Goal: Task Accomplishment & Management: Manage account settings

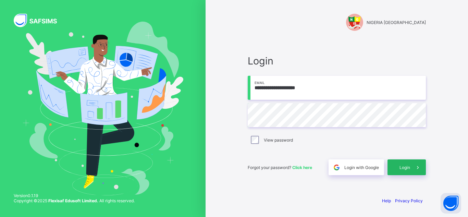
click at [405, 165] on span "Login" at bounding box center [405, 167] width 11 height 5
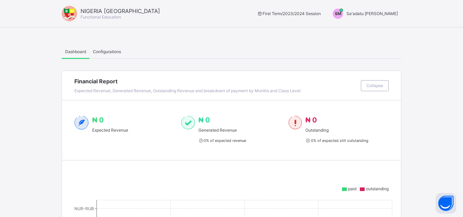
drag, startPoint x: 376, startPoint y: 14, endPoint x: 209, endPoint y: 36, distance: 168.5
click at [376, 14] on span "Sa'adatu [PERSON_NAME]" at bounding box center [372, 13] width 51 height 5
click at [385, 31] on span "Switch to Admin View" at bounding box center [372, 29] width 52 height 8
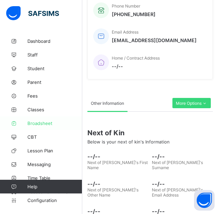
scroll to position [336, 0]
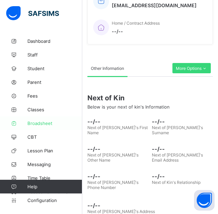
click at [40, 125] on span "Broadsheet" at bounding box center [54, 123] width 55 height 5
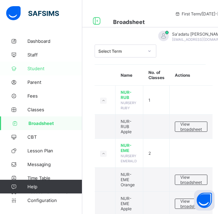
click at [39, 68] on span "Student" at bounding box center [54, 68] width 55 height 5
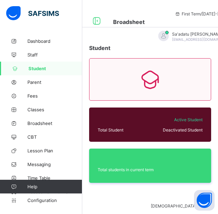
click at [39, 68] on span "Student" at bounding box center [55, 68] width 54 height 5
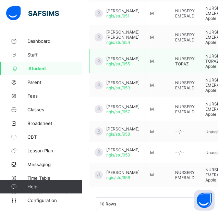
scroll to position [520, 0]
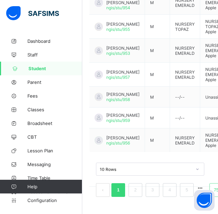
click at [215, 188] on link "75" at bounding box center [216, 190] width 9 height 9
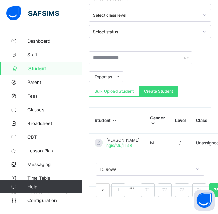
scroll to position [297, 0]
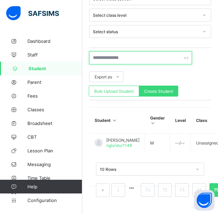
click at [124, 52] on input "text" at bounding box center [140, 57] width 103 height 13
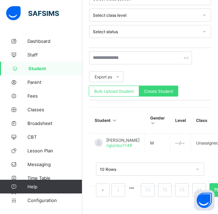
click at [216, 188] on link "75" at bounding box center [216, 190] width 9 height 9
click at [156, 86] on div "Create Student" at bounding box center [158, 91] width 39 height 11
select select "**"
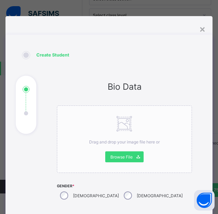
scroll to position [0, 0]
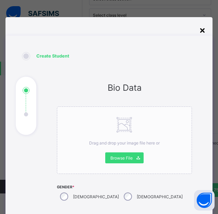
click at [202, 32] on div "×" at bounding box center [202, 30] width 7 height 12
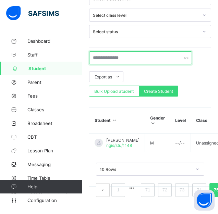
click at [119, 53] on input "text" at bounding box center [140, 57] width 103 height 13
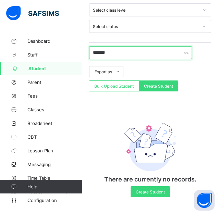
scroll to position [298, 0]
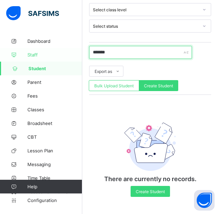
drag, startPoint x: 116, startPoint y: 54, endPoint x: 77, endPoint y: 52, distance: 39.1
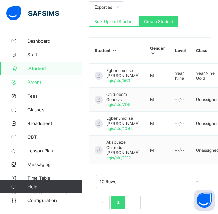
scroll to position [350, 0]
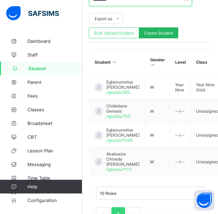
type input "********"
click at [151, 33] on span "Create Student" at bounding box center [158, 33] width 29 height 5
select select "**"
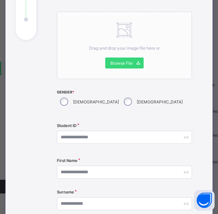
scroll to position [103, 0]
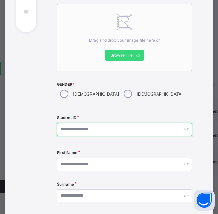
click at [84, 131] on input "text" at bounding box center [124, 129] width 135 height 13
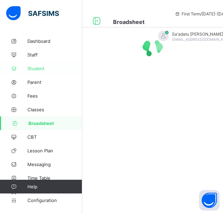
click at [43, 68] on span "Student" at bounding box center [54, 68] width 55 height 5
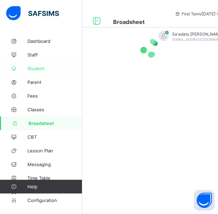
select select "**"
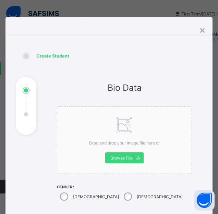
drag, startPoint x: 202, startPoint y: 30, endPoint x: 154, endPoint y: 43, distance: 50.0
click at [203, 30] on div "×" at bounding box center [202, 30] width 7 height 12
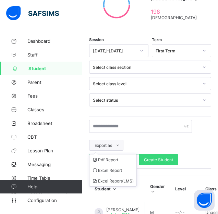
scroll to position [240, 0]
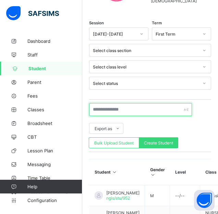
click at [112, 107] on input "text" at bounding box center [140, 109] width 103 height 13
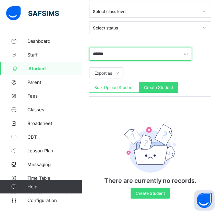
scroll to position [298, 0]
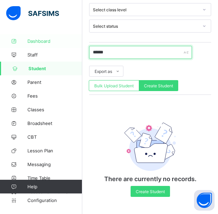
drag, startPoint x: 114, startPoint y: 51, endPoint x: 50, endPoint y: 41, distance: 64.3
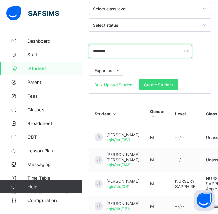
click at [109, 52] on input "*******" at bounding box center [140, 51] width 103 height 13
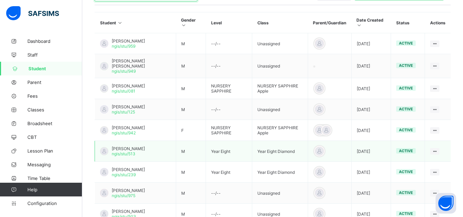
scroll to position [124, 0]
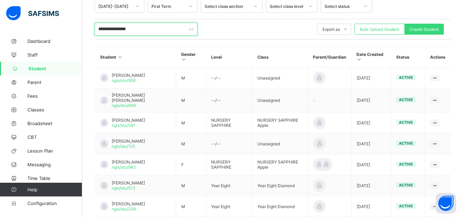
drag, startPoint x: 157, startPoint y: 26, endPoint x: 0, endPoint y: -3, distance: 159.5
click at [0, 0] on html "**********" at bounding box center [231, 97] width 463 height 443
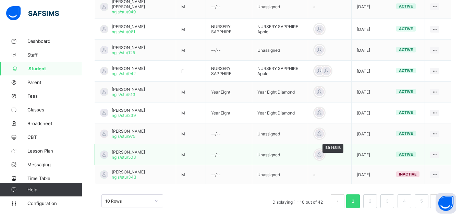
scroll to position [227, 0]
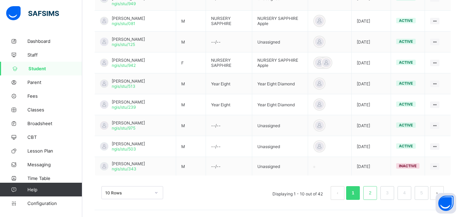
type input "**********"
click at [373, 193] on link "2" at bounding box center [370, 193] width 7 height 9
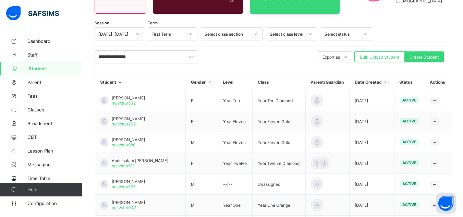
scroll to position [82, 0]
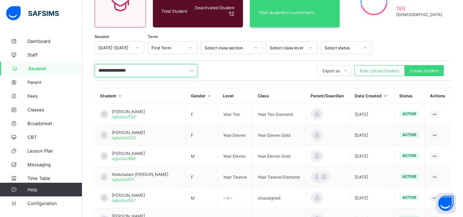
drag, startPoint x: 154, startPoint y: 69, endPoint x: 42, endPoint y: 68, distance: 112.1
click at [42, 68] on div "**********" at bounding box center [231, 136] width 463 height 437
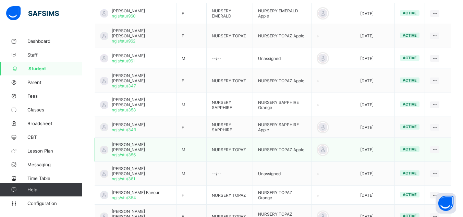
scroll to position [219, 0]
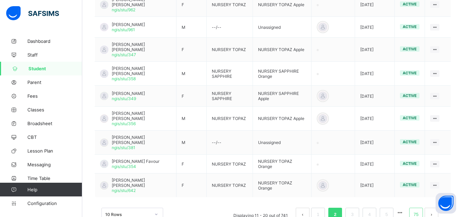
click at [421, 210] on link "75" at bounding box center [416, 214] width 9 height 9
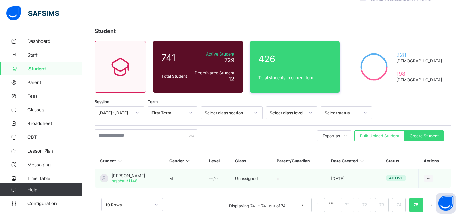
scroll to position [29, 0]
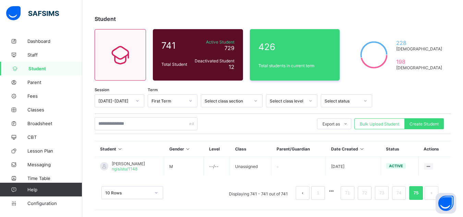
click at [309, 192] on button "prev page" at bounding box center [303, 193] width 14 height 14
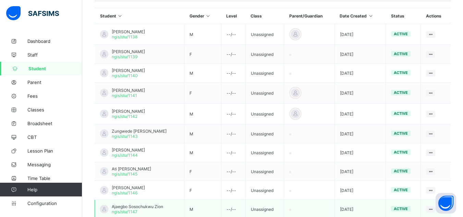
scroll to position [205, 0]
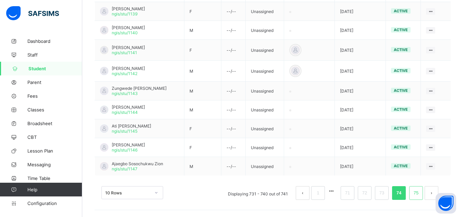
click at [421, 193] on link "75" at bounding box center [416, 193] width 9 height 9
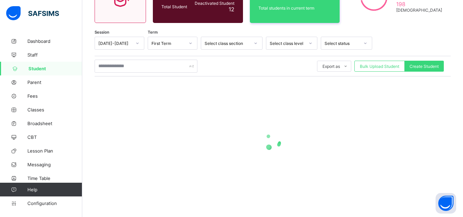
scroll to position [4, 0]
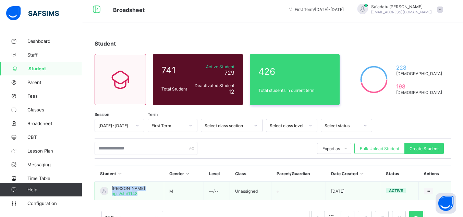
drag, startPoint x: 147, startPoint y: 187, endPoint x: 108, endPoint y: 186, distance: 38.8
click at [108, 186] on td "Sulaiman Ibrahim ngis/stu/1148" at bounding box center [129, 191] width 69 height 19
copy div "Sulaiman Ibrahim ngis/stu/1148"
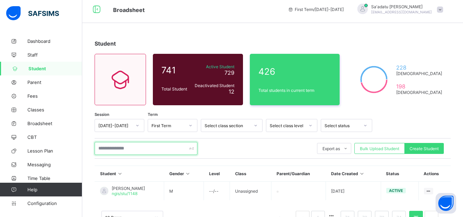
click at [136, 147] on input "text" at bounding box center [146, 148] width 103 height 13
drag, startPoint x: 34, startPoint y: 68, endPoint x: 37, endPoint y: 69, distance: 3.5
click at [34, 68] on span "Student" at bounding box center [55, 68] width 54 height 5
click at [133, 150] on input "text" at bounding box center [146, 148] width 103 height 13
click at [35, 52] on link "Staff" at bounding box center [41, 55] width 82 height 14
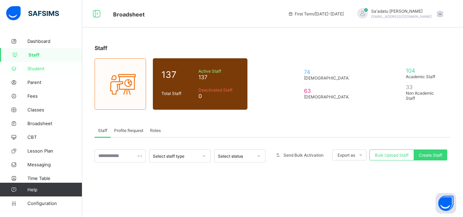
click at [37, 70] on span "Student" at bounding box center [54, 68] width 55 height 5
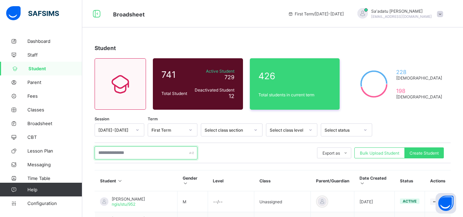
click at [133, 151] on input "text" at bounding box center [146, 152] width 103 height 13
paste input "**********"
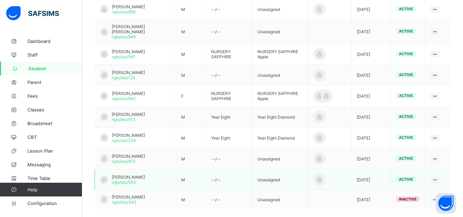
scroll to position [227, 0]
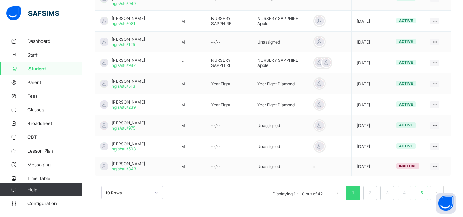
type input "**********"
click at [425, 190] on link "5" at bounding box center [421, 193] width 7 height 9
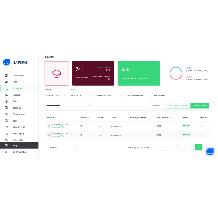
scroll to position [48, 0]
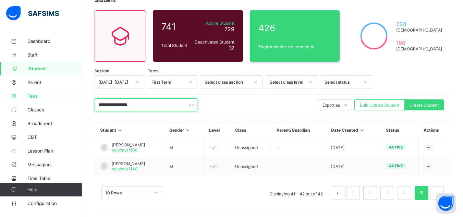
drag, startPoint x: 142, startPoint y: 105, endPoint x: 68, endPoint y: 100, distance: 74.9
click at [68, 100] on div "**********" at bounding box center [231, 84] width 463 height 265
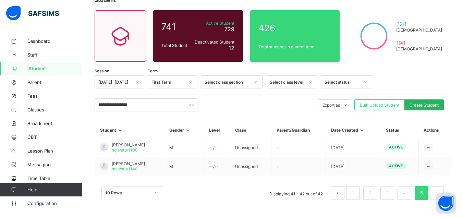
click at [429, 104] on span "Create Student" at bounding box center [424, 105] width 29 height 5
select select "**"
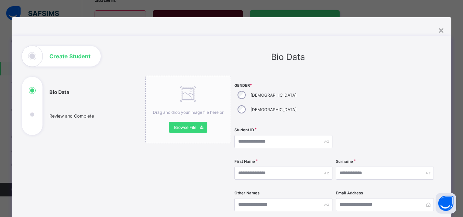
click at [334, 90] on div "**********" at bounding box center [335, 211] width 200 height 270
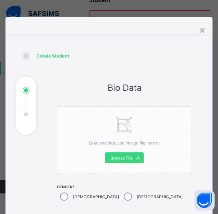
scroll to position [103, 0]
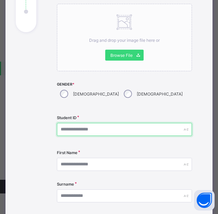
click at [71, 129] on input "text" at bounding box center [124, 129] width 135 height 13
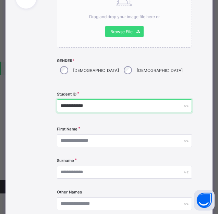
scroll to position [137, 0]
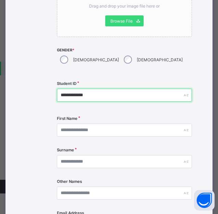
type input "**********"
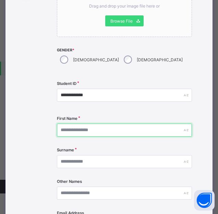
click at [85, 128] on input "text" at bounding box center [124, 130] width 135 height 13
type input "*******"
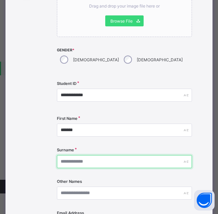
click at [89, 161] on input "text" at bounding box center [124, 161] width 135 height 13
type input "*********"
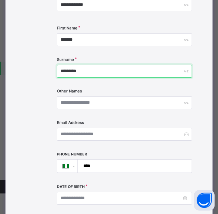
scroll to position [240, 0]
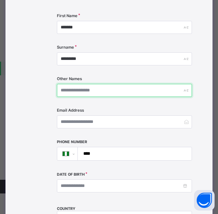
click at [73, 87] on input "text" at bounding box center [124, 90] width 135 height 13
type input "********"
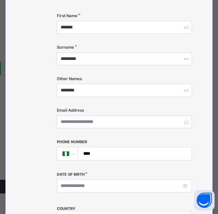
click at [95, 154] on input "****" at bounding box center [133, 153] width 108 height 13
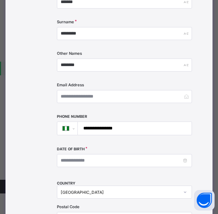
scroll to position [343, 0]
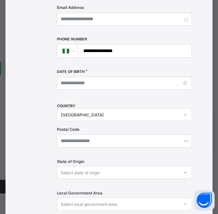
type input "**********"
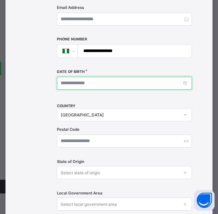
click at [65, 84] on input at bounding box center [124, 83] width 135 height 13
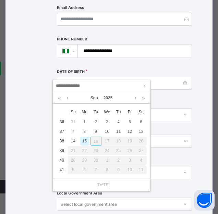
type input "**********"
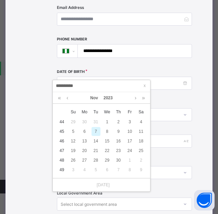
type input "**********"
click at [98, 129] on div "7" at bounding box center [96, 131] width 9 height 9
type input "**********"
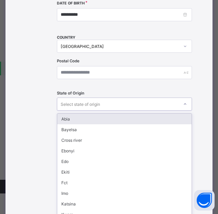
scroll to position [417, 0]
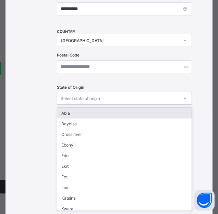
click at [81, 104] on div "Select state of origin" at bounding box center [124, 98] width 135 height 13
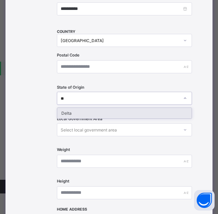
type input "***"
click at [74, 114] on div "Delta" at bounding box center [124, 113] width 134 height 11
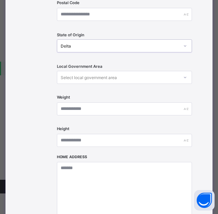
scroll to position [520, 0]
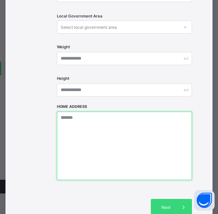
click at [77, 135] on textarea at bounding box center [124, 146] width 135 height 69
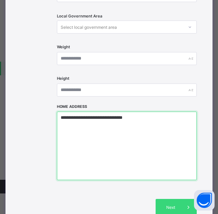
click at [141, 120] on textarea "**********" at bounding box center [127, 146] width 140 height 69
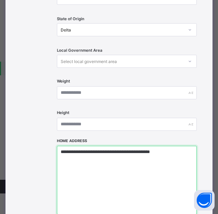
type textarea "**********"
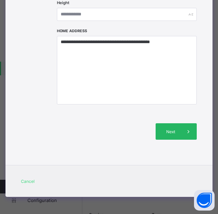
click at [167, 136] on div "Next" at bounding box center [176, 131] width 41 height 16
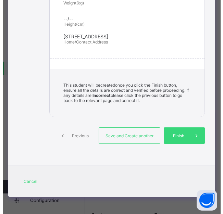
scroll to position [386, 0]
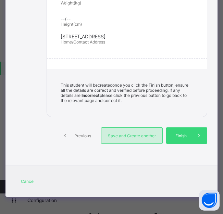
click at [142, 133] on span "Save and Create another" at bounding box center [132, 135] width 51 height 5
select select "**"
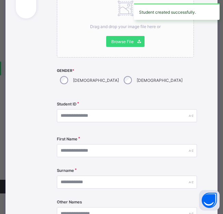
scroll to position [116, 0]
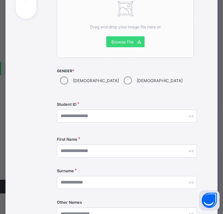
click at [121, 81] on div "[DEMOGRAPHIC_DATA]" at bounding box center [153, 80] width 64 height 14
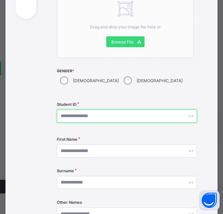
click at [78, 111] on input "text" at bounding box center [127, 116] width 140 height 13
type input "**********"
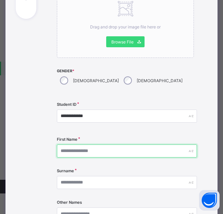
click at [68, 147] on input "text" at bounding box center [127, 151] width 140 height 13
type input "********"
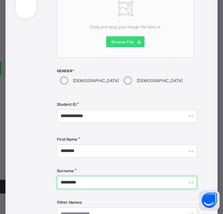
type input "*********"
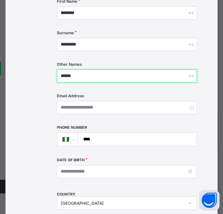
scroll to position [260, 0]
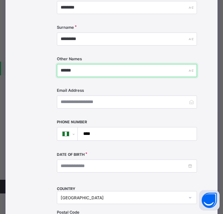
type input "******"
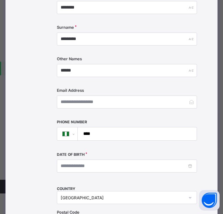
click at [103, 135] on input "****" at bounding box center [136, 134] width 114 height 13
type input "**********"
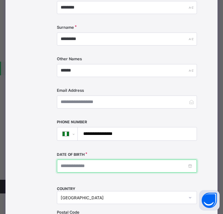
click at [72, 166] on input at bounding box center [127, 166] width 140 height 13
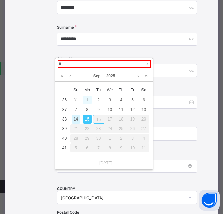
type input "**********"
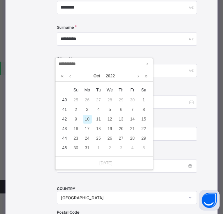
type input "**********"
click at [87, 119] on div "10" at bounding box center [87, 119] width 9 height 9
type input "**********"
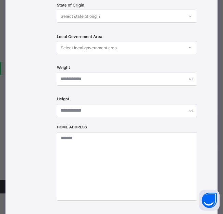
scroll to position [500, 0]
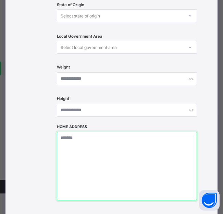
click at [83, 145] on textarea at bounding box center [127, 166] width 140 height 69
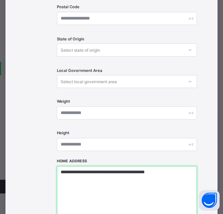
type textarea "**********"
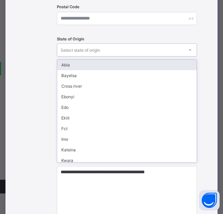
click at [82, 50] on div "Select state of origin" at bounding box center [80, 50] width 39 height 13
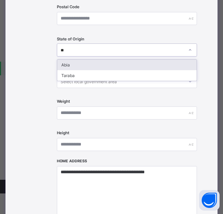
type input "*"
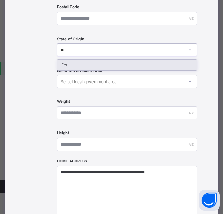
type input "***"
click at [94, 63] on div "Fct" at bounding box center [126, 65] width 139 height 11
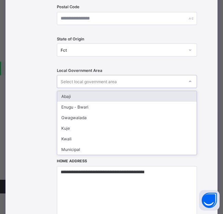
click at [90, 81] on div "Select local government area" at bounding box center [89, 81] width 56 height 13
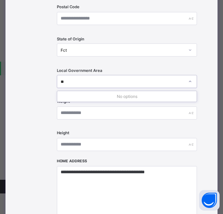
type input "*"
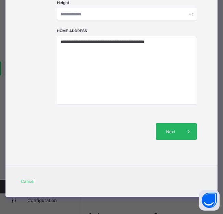
click at [175, 134] on div "Next" at bounding box center [176, 131] width 41 height 16
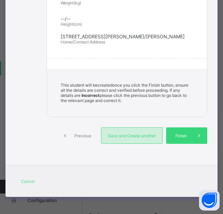
click at [124, 133] on div "Save and Create another" at bounding box center [132, 136] width 62 height 16
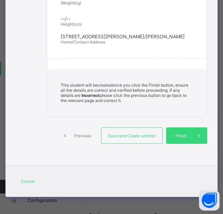
select select "**"
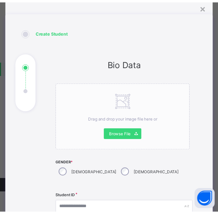
scroll to position [0, 0]
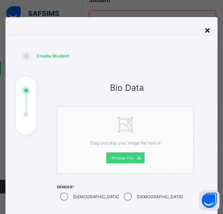
click at [204, 30] on div "×" at bounding box center [207, 30] width 7 height 12
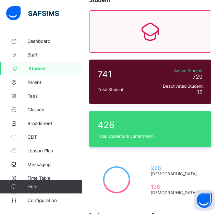
click at [43, 69] on span "Student" at bounding box center [55, 68] width 54 height 5
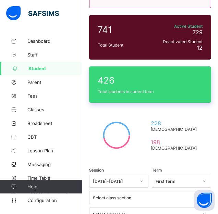
scroll to position [219, 0]
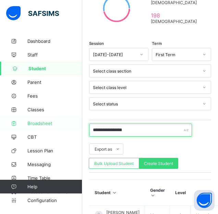
drag, startPoint x: 140, startPoint y: 130, endPoint x: 75, endPoint y: 130, distance: 65.2
click at [75, 130] on div "**********" at bounding box center [109, 43] width 218 height 525
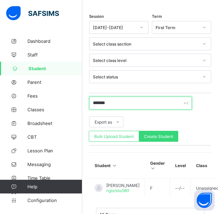
scroll to position [288, 0]
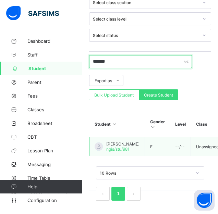
type input "*******"
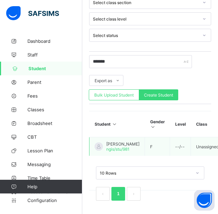
click at [114, 152] on span "ngis/stu/981" at bounding box center [117, 149] width 23 height 5
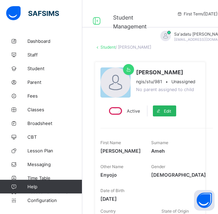
click at [164, 112] on span "Edit" at bounding box center [167, 111] width 7 height 5
select select "**"
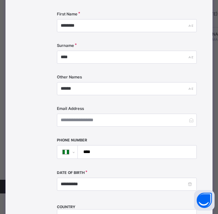
scroll to position [274, 0]
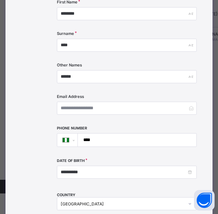
click at [100, 139] on input "****" at bounding box center [136, 140] width 114 height 13
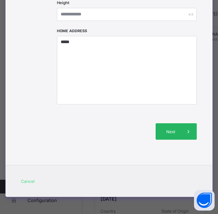
type input "**********"
click at [175, 128] on div "Next" at bounding box center [176, 131] width 41 height 16
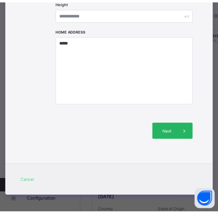
scroll to position [380, 0]
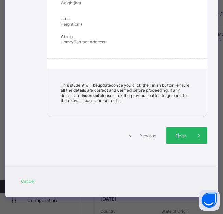
click at [177, 133] on span "Finish" at bounding box center [181, 135] width 20 height 5
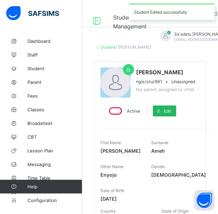
click at [160, 113] on icon at bounding box center [158, 111] width 5 height 4
select select "**"
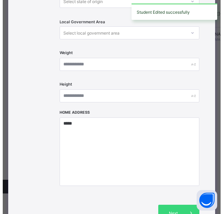
scroll to position [617, 0]
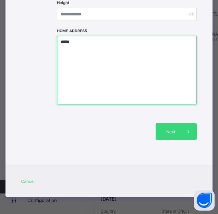
drag, startPoint x: 22, startPoint y: 47, endPoint x: 1, endPoint y: 51, distance: 21.9
click at [1, 51] on div "**********" at bounding box center [109, 107] width 218 height 214
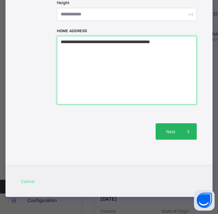
type textarea "**********"
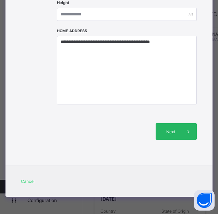
click at [164, 134] on div "Next" at bounding box center [176, 131] width 41 height 16
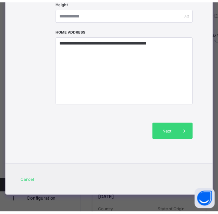
scroll to position [374, 0]
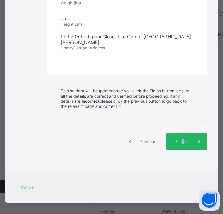
click at [182, 139] on span "Finish" at bounding box center [181, 141] width 20 height 5
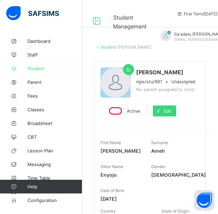
click at [34, 67] on span "Student" at bounding box center [54, 68] width 55 height 5
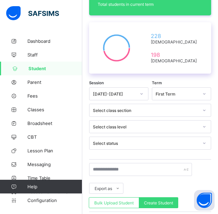
scroll to position [206, 0]
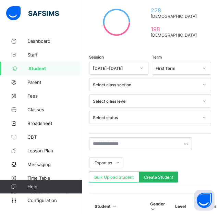
click at [158, 178] on span "Create Student" at bounding box center [158, 177] width 29 height 5
select select "**"
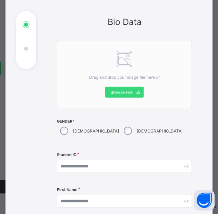
scroll to position [69, 0]
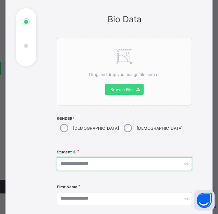
click at [84, 165] on input "text" at bounding box center [124, 163] width 135 height 13
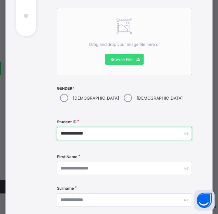
scroll to position [137, 0]
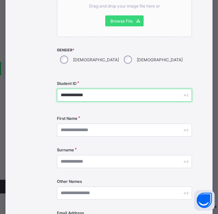
type input "**********"
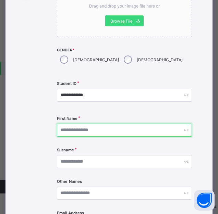
click at [81, 130] on input "text" at bounding box center [124, 130] width 135 height 13
type input "******"
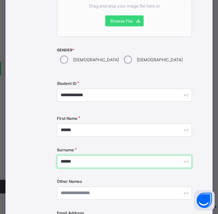
type input "*****"
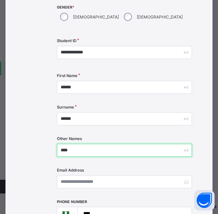
scroll to position [240, 0]
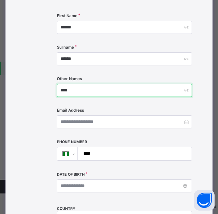
type input "****"
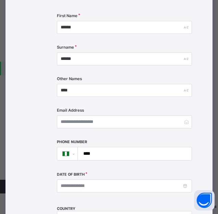
click at [92, 156] on input "****" at bounding box center [133, 153] width 108 height 13
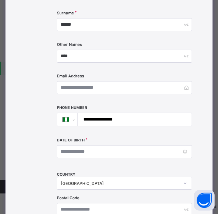
type input "**********"
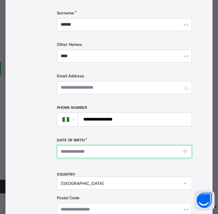
click at [70, 153] on input at bounding box center [124, 151] width 135 height 13
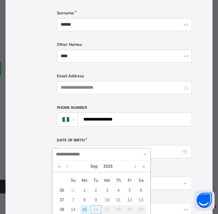
type input "*"
type input "**********"
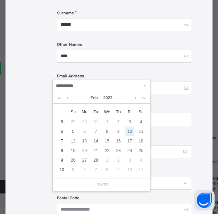
type input "**********"
click at [128, 131] on div "10" at bounding box center [130, 131] width 9 height 9
type input "**********"
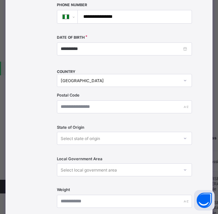
scroll to position [417, 0]
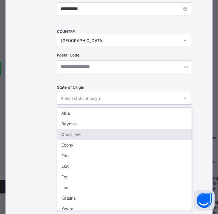
click at [78, 105] on div "option Cross river focused, 3 of 37. 37 results available. Use Up and Down to c…" at bounding box center [124, 98] width 135 height 13
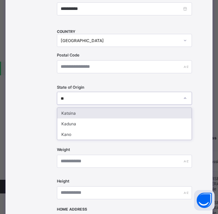
type input "***"
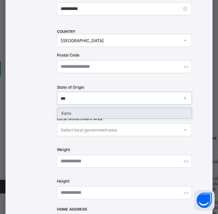
click at [76, 113] on div "Kano" at bounding box center [124, 113] width 134 height 11
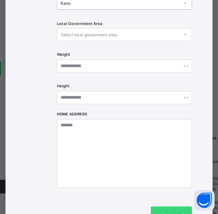
scroll to position [520, 0]
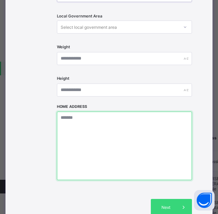
click at [82, 152] on textarea at bounding box center [124, 146] width 135 height 69
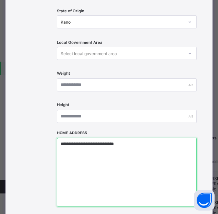
scroll to position [486, 0]
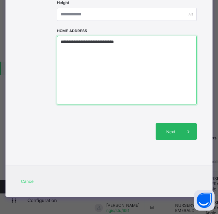
type textarea "**********"
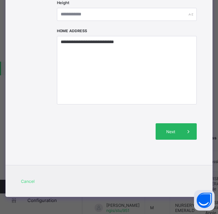
click at [170, 124] on div "Next" at bounding box center [176, 131] width 41 height 16
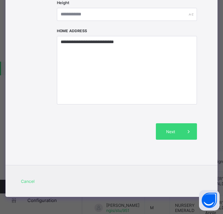
scroll to position [386, 0]
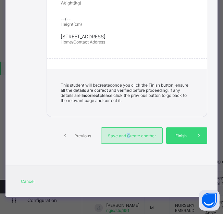
click at [127, 138] on span "Save and Create another" at bounding box center [132, 135] width 51 height 5
select select "**"
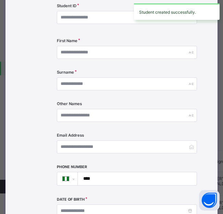
scroll to position [185, 0]
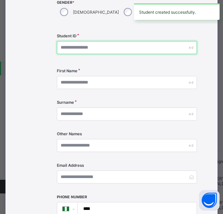
click at [79, 46] on input "text" at bounding box center [127, 47] width 140 height 13
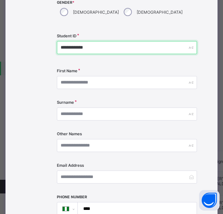
type input "**********"
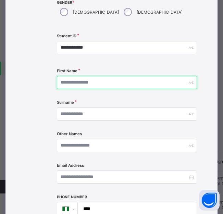
click at [81, 82] on input "text" at bounding box center [127, 82] width 140 height 13
type input "******"
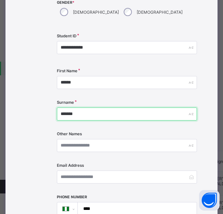
type input "*******"
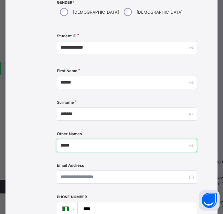
type input "*****"
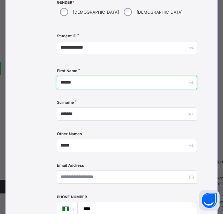
click at [85, 84] on input "******" at bounding box center [127, 82] width 140 height 13
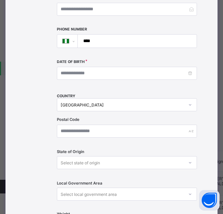
scroll to position [356, 0]
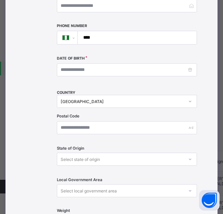
type input "**********"
click at [99, 39] on input "****" at bounding box center [136, 37] width 114 height 13
type input "**********"
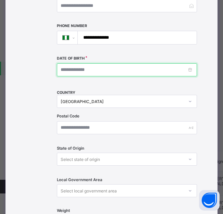
click at [70, 70] on input at bounding box center [127, 69] width 140 height 13
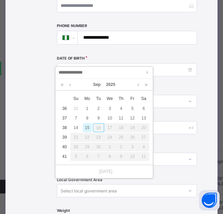
type input "**********"
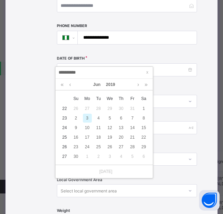
type input "**********"
click at [87, 118] on div "3" at bounding box center [87, 118] width 9 height 9
type input "**********"
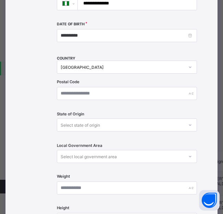
scroll to position [417, 0]
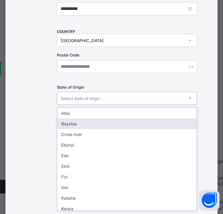
click at [84, 105] on div "option Bayelsa focused, 2 of 37. 37 results available. Use Up and Down to choos…" at bounding box center [127, 98] width 140 height 13
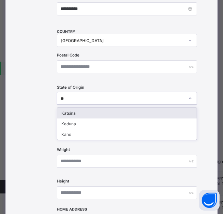
type input "***"
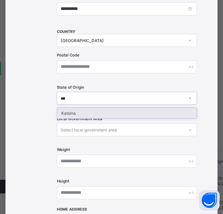
click at [91, 112] on div "Katsina" at bounding box center [126, 113] width 139 height 11
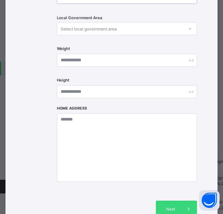
scroll to position [520, 0]
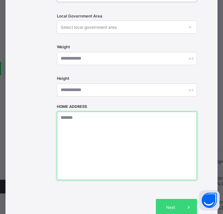
click at [82, 147] on textarea at bounding box center [127, 146] width 140 height 69
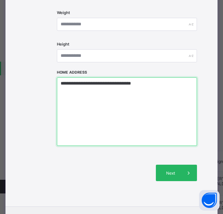
type textarea "**********"
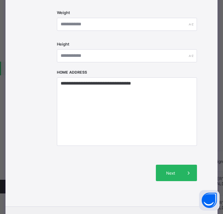
click at [165, 171] on span "Next" at bounding box center [171, 173] width 20 height 5
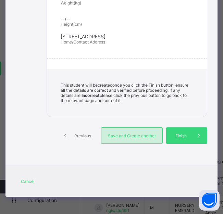
click at [139, 136] on span "Save and Create another" at bounding box center [132, 135] width 51 height 5
select select "**"
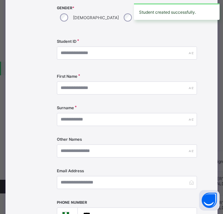
scroll to position [177, 0]
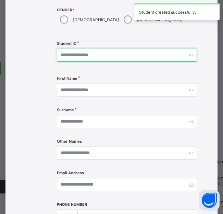
click at [72, 56] on input "text" at bounding box center [127, 55] width 140 height 13
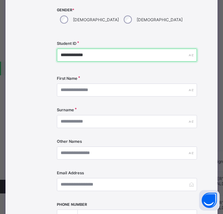
type input "**********"
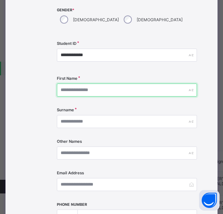
click at [93, 92] on input "text" at bounding box center [127, 90] width 140 height 13
click at [75, 90] on input "text" at bounding box center [127, 90] width 140 height 13
type input "*******"
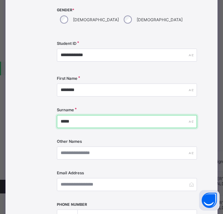
type input "*****"
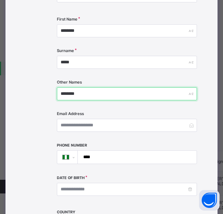
scroll to position [246, 0]
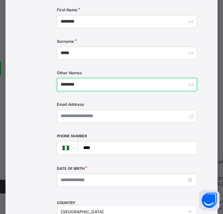
type input "********"
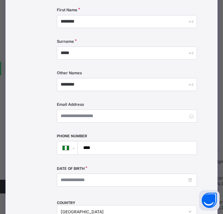
click at [109, 152] on input "****" at bounding box center [136, 148] width 114 height 13
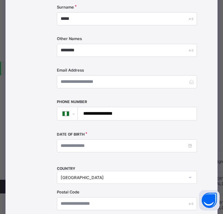
type input "**********"
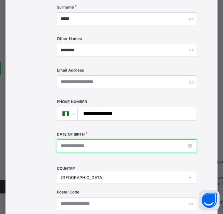
click at [71, 145] on input at bounding box center [127, 146] width 140 height 13
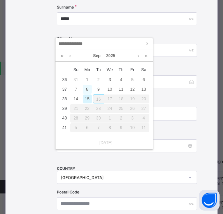
type input "**********"
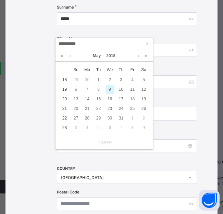
type input "**********"
click at [111, 89] on div "9" at bounding box center [110, 89] width 9 height 9
type input "**********"
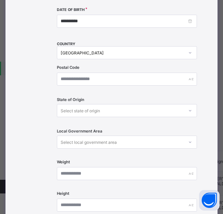
scroll to position [417, 0]
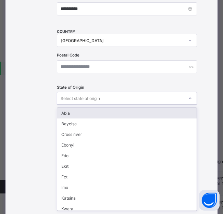
click at [78, 96] on div "Select state of origin" at bounding box center [80, 98] width 39 height 13
type input "**"
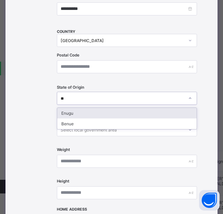
click at [86, 113] on div "Enugu" at bounding box center [126, 113] width 139 height 11
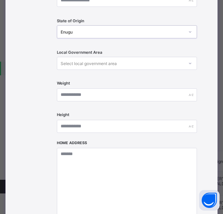
scroll to position [486, 0]
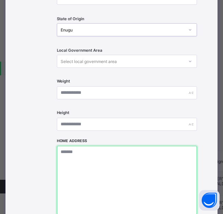
click at [93, 164] on textarea at bounding box center [127, 180] width 140 height 69
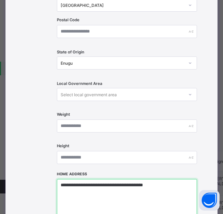
scroll to position [555, 0]
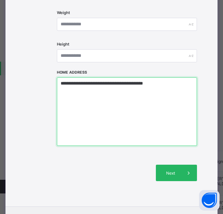
type textarea "**********"
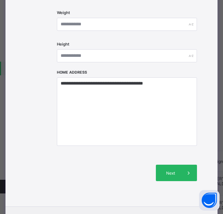
click at [172, 170] on div "Next" at bounding box center [176, 173] width 41 height 16
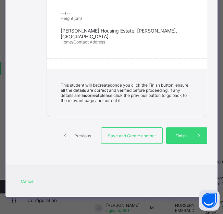
scroll to position [386, 0]
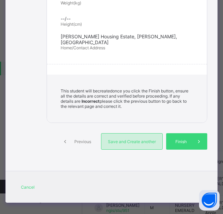
click at [126, 139] on span "Save and Create another" at bounding box center [132, 141] width 51 height 5
select select "**"
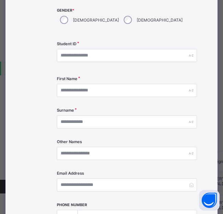
scroll to position [74, 0]
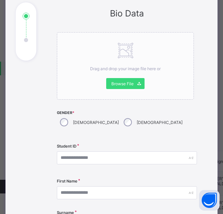
click at [57, 123] on div "[DEMOGRAPHIC_DATA]" at bounding box center [89, 122] width 64 height 14
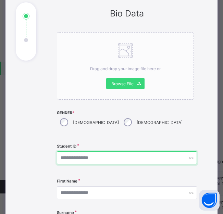
click at [80, 155] on input "text" at bounding box center [127, 158] width 140 height 13
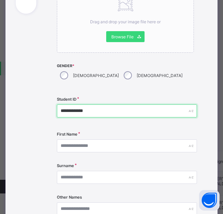
scroll to position [143, 0]
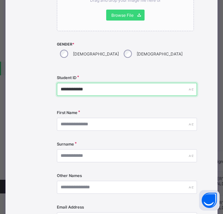
type input "**********"
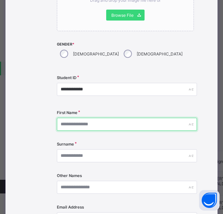
click at [89, 126] on input "text" at bounding box center [127, 124] width 140 height 13
type input "****"
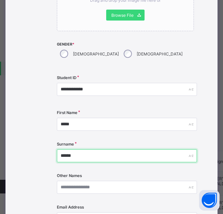
type input "******"
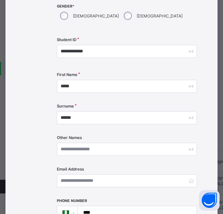
scroll to position [212, 0]
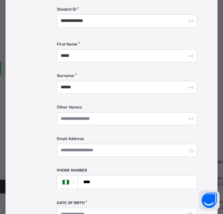
click at [110, 184] on input "****" at bounding box center [136, 182] width 114 height 13
click at [95, 182] on input "**********" at bounding box center [136, 182] width 114 height 13
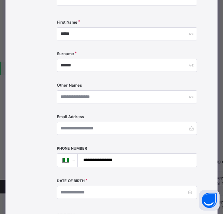
scroll to position [246, 0]
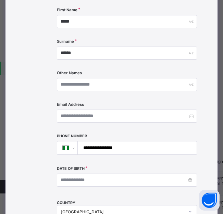
type input "**********"
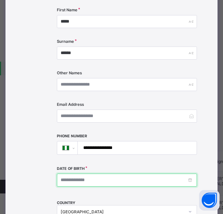
click at [65, 179] on input at bounding box center [127, 180] width 140 height 13
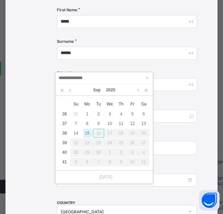
type input "**********"
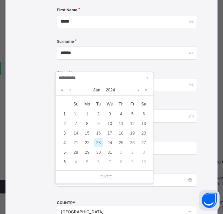
type input "**********"
click at [100, 142] on div "23" at bounding box center [98, 143] width 9 height 9
type input "**********"
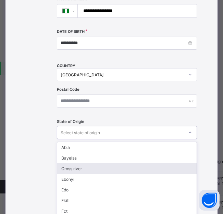
scroll to position [417, 0]
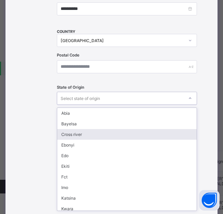
click at [87, 105] on div "option Cross river focused, 3 of 37. 37 results available. Use Up and Down to c…" at bounding box center [127, 98] width 140 height 13
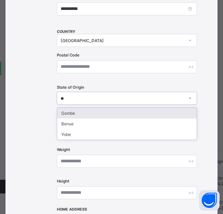
type input "***"
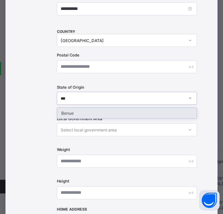
click at [82, 112] on div "Benue" at bounding box center [126, 113] width 139 height 11
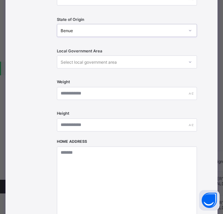
scroll to position [486, 0]
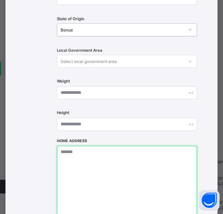
click at [102, 167] on textarea at bounding box center [127, 180] width 140 height 69
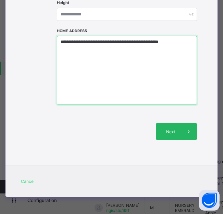
type textarea "**********"
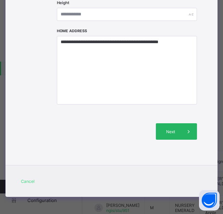
click at [181, 133] on span at bounding box center [189, 131] width 16 height 16
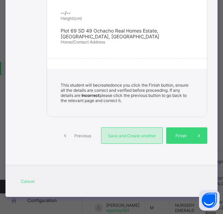
click at [122, 137] on span "Save and Create another" at bounding box center [132, 135] width 51 height 5
select select "**"
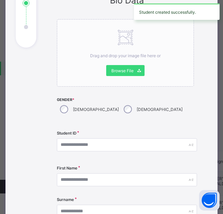
scroll to position [82, 0]
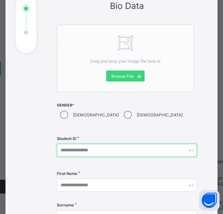
click at [75, 153] on input "text" at bounding box center [127, 150] width 140 height 13
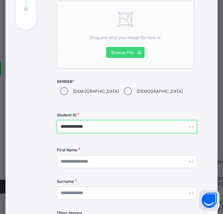
scroll to position [116, 0]
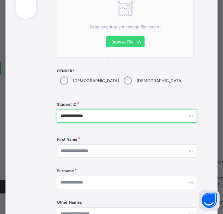
type input "**********"
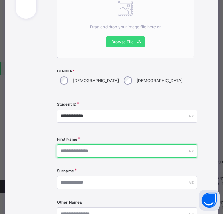
click at [92, 151] on input "text" at bounding box center [127, 151] width 140 height 13
type input "********"
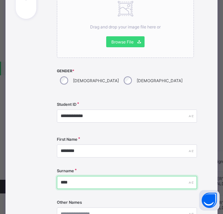
type input "********"
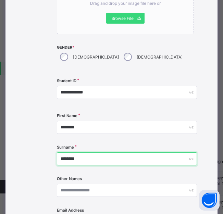
scroll to position [151, 0]
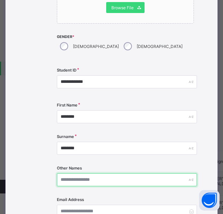
click at [82, 179] on input "text" at bounding box center [127, 180] width 140 height 13
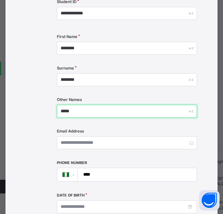
scroll to position [253, 0]
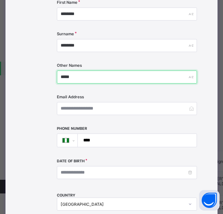
type input "*****"
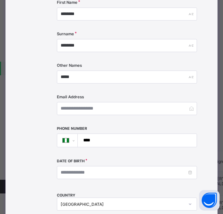
click at [104, 144] on input "****" at bounding box center [136, 140] width 114 height 13
type input "**********"
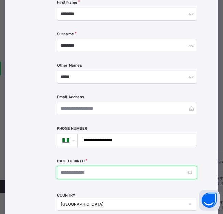
click at [72, 171] on input at bounding box center [127, 172] width 140 height 13
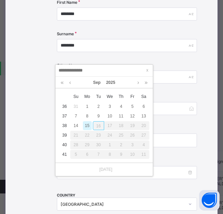
type input "**********"
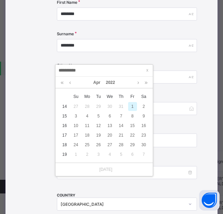
type input "**********"
click at [134, 106] on div "1" at bounding box center [132, 106] width 9 height 9
type input "**********"
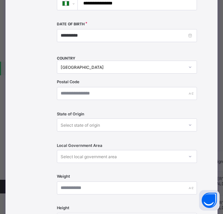
scroll to position [417, 0]
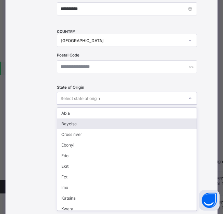
click at [82, 105] on div "option Bayelsa focused, 2 of 37. 37 results available. Use Up and Down to choos…" at bounding box center [127, 98] width 140 height 13
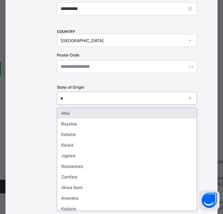
type input "**"
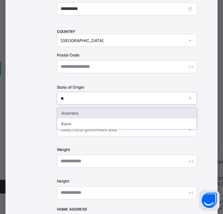
click at [79, 116] on div "Anambra" at bounding box center [126, 113] width 139 height 11
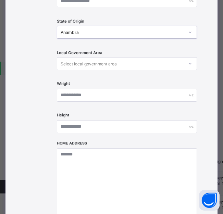
scroll to position [486, 0]
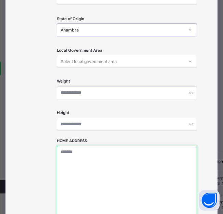
click at [86, 161] on textarea at bounding box center [127, 180] width 140 height 69
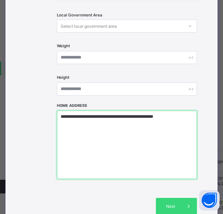
scroll to position [555, 0]
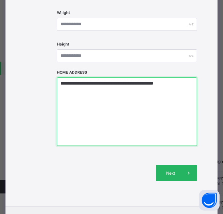
type textarea "**********"
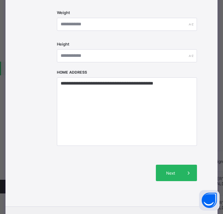
click at [176, 176] on span "Next" at bounding box center [171, 173] width 20 height 5
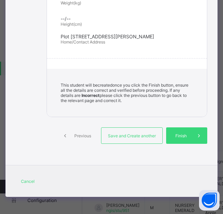
scroll to position [386, 0]
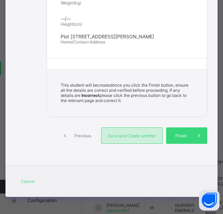
click at [129, 136] on span "Save and Create another" at bounding box center [132, 135] width 51 height 5
select select "**"
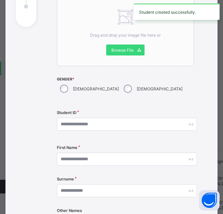
scroll to position [109, 0]
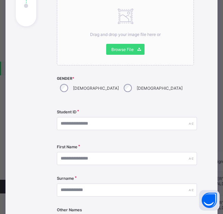
click at [121, 90] on div "[DEMOGRAPHIC_DATA]" at bounding box center [153, 88] width 64 height 14
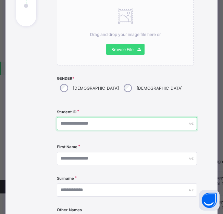
click at [78, 122] on input "text" at bounding box center [127, 123] width 140 height 13
type input "*"
type input "**********"
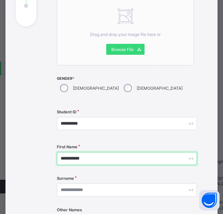
type input "**********"
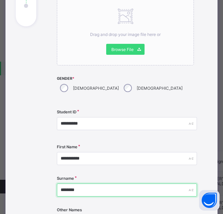
type input "********"
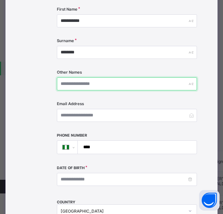
scroll to position [258, 0]
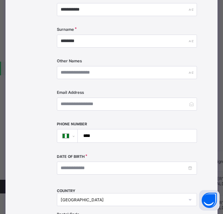
click at [101, 138] on input "****" at bounding box center [136, 136] width 114 height 13
type input "**********"
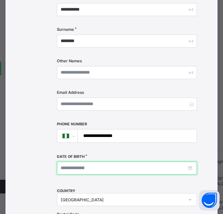
click at [70, 168] on input at bounding box center [127, 168] width 140 height 13
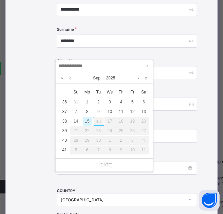
type input "**********"
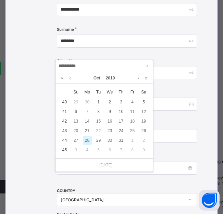
type input "**********"
click at [89, 139] on div "28" at bounding box center [87, 140] width 9 height 9
type input "**********"
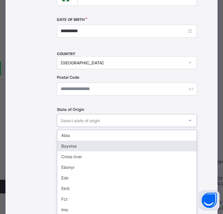
scroll to position [417, 0]
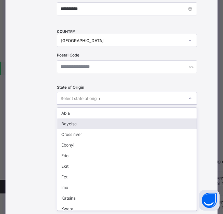
click at [85, 105] on div "option Bayelsa focused, 2 of 37. 37 results available. Use Up and Down to choos…" at bounding box center [127, 98] width 140 height 13
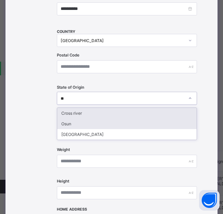
type input "***"
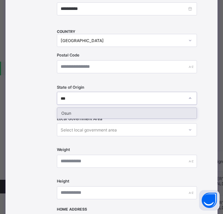
click at [82, 114] on div "Osun" at bounding box center [126, 113] width 139 height 11
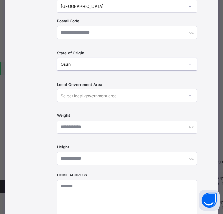
scroll to position [486, 0]
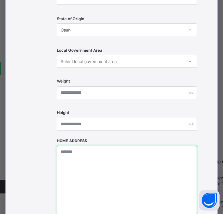
click at [86, 169] on textarea at bounding box center [127, 180] width 140 height 69
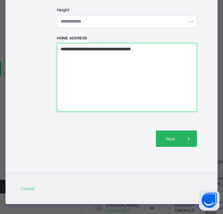
type textarea "**********"
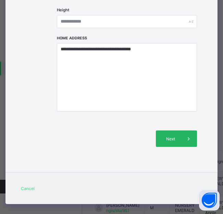
click at [187, 138] on icon at bounding box center [189, 138] width 8 height 7
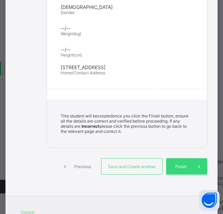
scroll to position [386, 0]
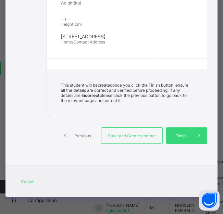
click at [82, 138] on span "Previous" at bounding box center [82, 135] width 19 height 5
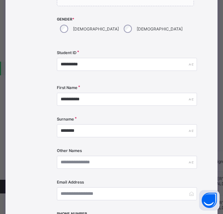
scroll to position [180, 0]
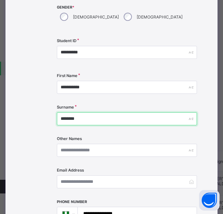
drag, startPoint x: 81, startPoint y: 121, endPoint x: 41, endPoint y: 120, distance: 39.5
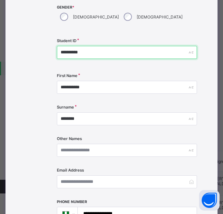
drag, startPoint x: 89, startPoint y: 51, endPoint x: 39, endPoint y: 51, distance: 50.4
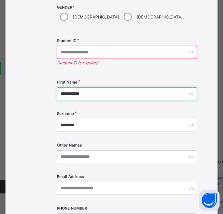
click at [59, 95] on input "**********" at bounding box center [127, 93] width 140 height 13
paste input "**********"
drag, startPoint x: 121, startPoint y: 92, endPoint x: 85, endPoint y: 93, distance: 35.7
click at [85, 93] on input "**********" at bounding box center [127, 93] width 140 height 13
type input "**********"
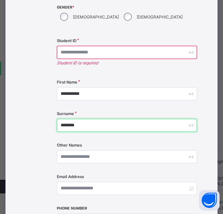
click at [59, 128] on input "********" at bounding box center [127, 125] width 140 height 13
paste input "**********"
type input "**********"
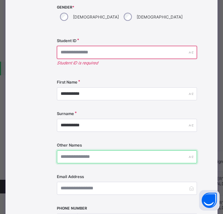
click at [67, 159] on input "text" at bounding box center [127, 157] width 140 height 13
paste input "********"
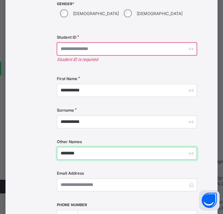
scroll to position [146, 0]
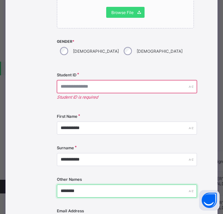
type input "********"
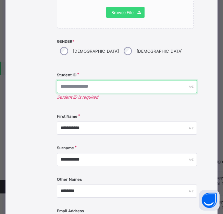
click at [66, 87] on input "text" at bounding box center [127, 86] width 140 height 13
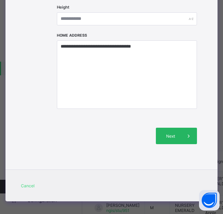
type input "**********"
click at [167, 138] on span "Next" at bounding box center [171, 136] width 20 height 5
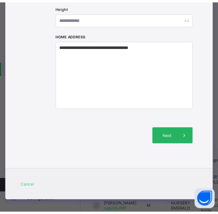
scroll to position [386, 0]
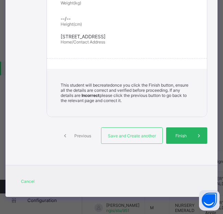
click at [178, 135] on span "Finish" at bounding box center [181, 135] width 20 height 5
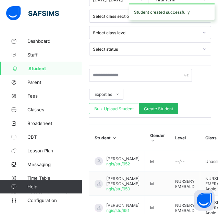
click at [165, 108] on span "Create Student" at bounding box center [158, 108] width 29 height 5
select select "**"
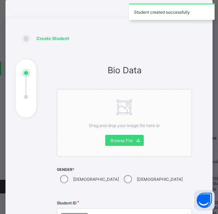
scroll to position [103, 0]
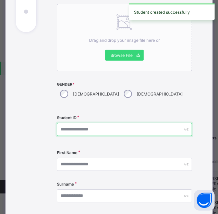
click at [84, 128] on input "text" at bounding box center [124, 129] width 135 height 13
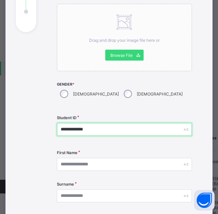
type input "**********"
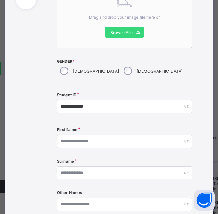
scroll to position [137, 0]
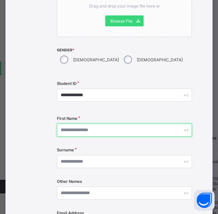
click at [75, 130] on input "text" at bounding box center [124, 130] width 135 height 13
type input "*****"
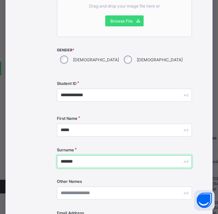
type input "******"
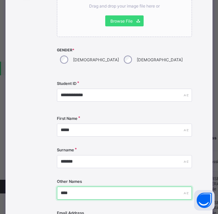
type input "****"
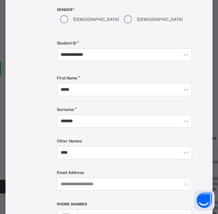
scroll to position [240, 0]
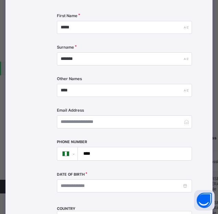
click at [91, 153] on input "****" at bounding box center [133, 153] width 108 height 13
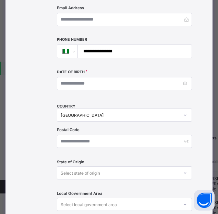
scroll to position [343, 0]
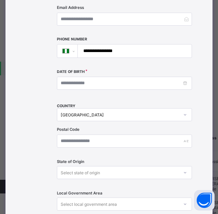
type input "**********"
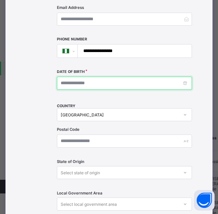
click at [63, 81] on input at bounding box center [124, 83] width 135 height 13
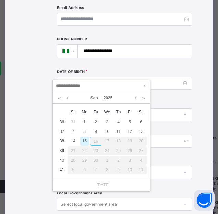
type input "**********"
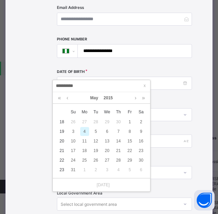
type input "**********"
click at [83, 130] on div "4" at bounding box center [84, 131] width 9 height 9
type input "**********"
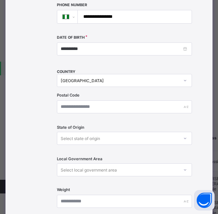
scroll to position [417, 0]
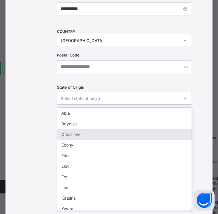
click at [76, 105] on div "option Cross river focused, 3 of 37. 37 results available. Use Up and Down to c…" at bounding box center [124, 98] width 135 height 13
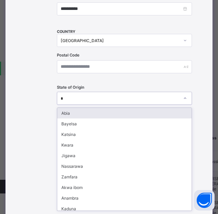
type input "**"
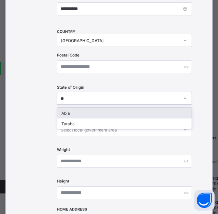
click at [67, 115] on div "Abia" at bounding box center [124, 113] width 134 height 11
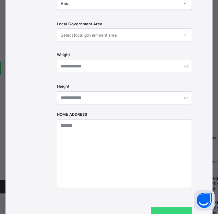
scroll to position [520, 0]
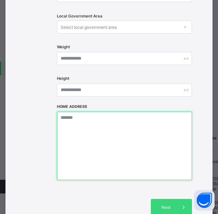
click at [77, 137] on textarea at bounding box center [124, 146] width 135 height 69
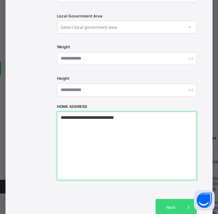
click at [104, 118] on textarea "**********" at bounding box center [127, 146] width 140 height 69
click at [129, 118] on textarea "**********" at bounding box center [127, 146] width 140 height 69
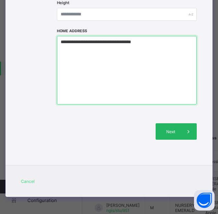
type textarea "**********"
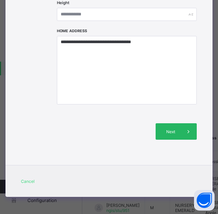
click at [171, 134] on div "Next" at bounding box center [176, 131] width 41 height 16
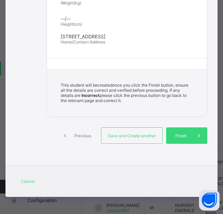
scroll to position [386, 0]
drag, startPoint x: 171, startPoint y: 134, endPoint x: 138, endPoint y: 145, distance: 35.5
click at [155, 150] on div "Previous Save and Create another Finish" at bounding box center [127, 142] width 161 height 28
drag, startPoint x: 130, startPoint y: 135, endPoint x: 89, endPoint y: 148, distance: 42.5
click at [97, 151] on div "Previous Save and Create another Finish" at bounding box center [127, 142] width 161 height 28
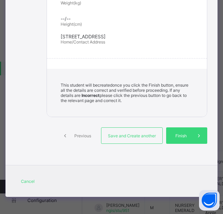
click at [78, 138] on span "Previous" at bounding box center [82, 135] width 19 height 5
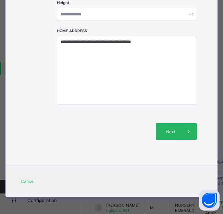
click at [166, 133] on span "Next" at bounding box center [171, 131] width 20 height 5
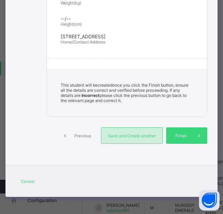
click at [115, 139] on div "Save and Create another" at bounding box center [132, 136] width 62 height 16
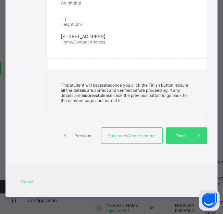
select select "**"
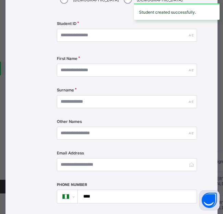
scroll to position [185, 0]
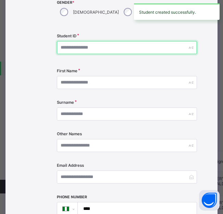
click at [78, 51] on input "text" at bounding box center [127, 47] width 140 height 13
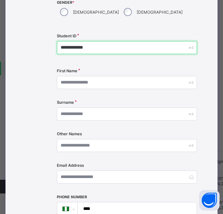
type input "**********"
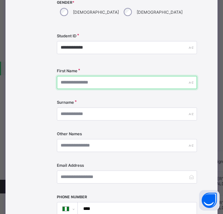
click at [82, 81] on input "text" at bounding box center [127, 82] width 140 height 13
click at [82, 81] on input "*****" at bounding box center [127, 82] width 140 height 13
type input "*****"
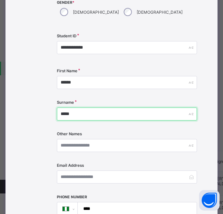
type input "*****"
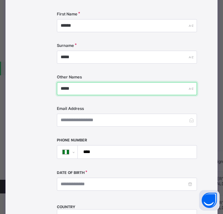
scroll to position [253, 0]
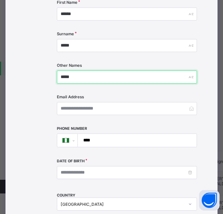
type input "*****"
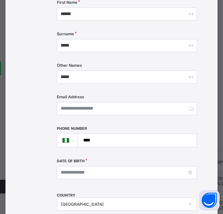
click at [102, 136] on input "****" at bounding box center [136, 140] width 114 height 13
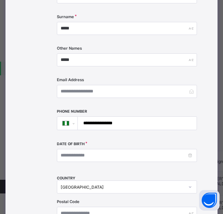
scroll to position [288, 0]
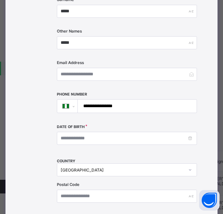
type input "**********"
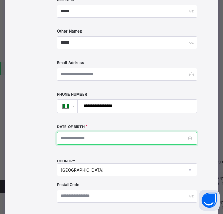
click at [69, 138] on input at bounding box center [127, 138] width 140 height 13
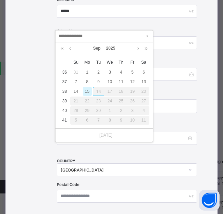
type input "**********"
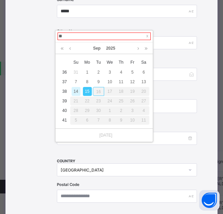
type input "*"
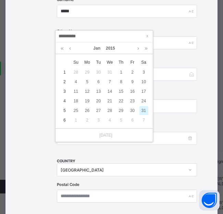
type input "**********"
click at [144, 110] on div "31" at bounding box center [144, 110] width 9 height 9
type input "**********"
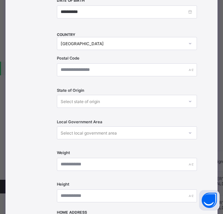
scroll to position [425, 0]
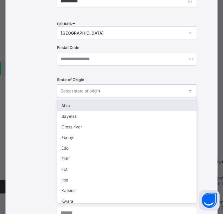
click at [78, 93] on div "Select state of origin" at bounding box center [80, 90] width 39 height 13
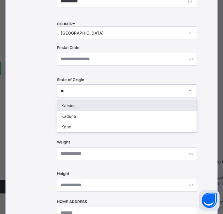
type input "***"
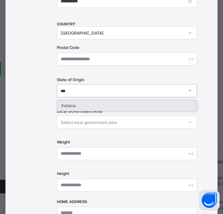
click at [78, 102] on div "Katsina" at bounding box center [126, 105] width 139 height 11
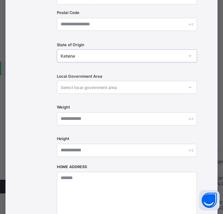
scroll to position [494, 0]
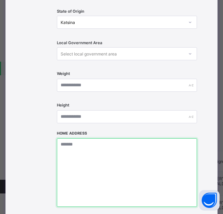
click at [85, 153] on textarea at bounding box center [127, 173] width 140 height 69
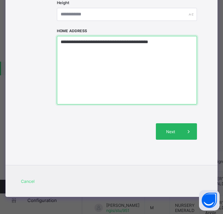
type textarea "**********"
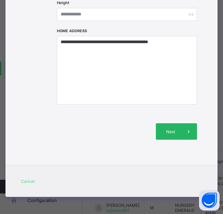
click at [181, 135] on span at bounding box center [189, 131] width 16 height 16
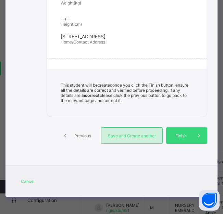
click at [131, 140] on div "Save and Create another" at bounding box center [132, 136] width 62 height 16
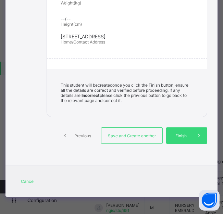
select select "**"
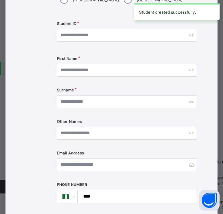
scroll to position [185, 0]
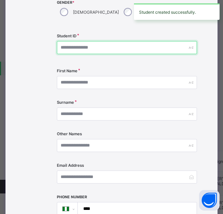
click at [72, 49] on input "text" at bounding box center [127, 47] width 140 height 13
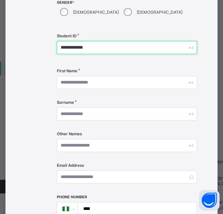
type input "**********"
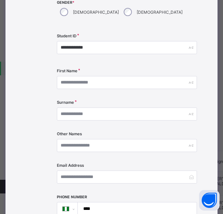
click at [121, 11] on div "[DEMOGRAPHIC_DATA]" at bounding box center [153, 12] width 64 height 14
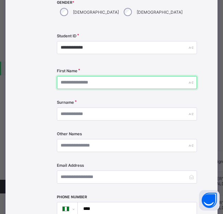
click at [83, 80] on input "text" at bounding box center [127, 82] width 140 height 13
type input "*********"
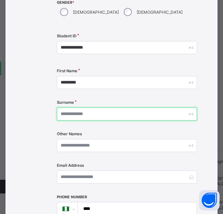
type input "*"
type input "*******"
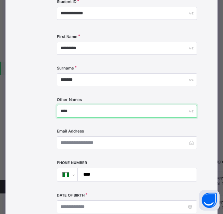
scroll to position [253, 0]
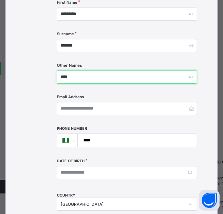
type input "****"
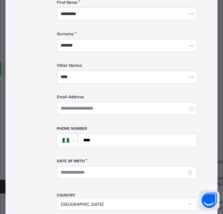
click at [113, 139] on input "****" at bounding box center [136, 140] width 114 height 13
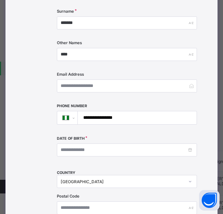
scroll to position [288, 0]
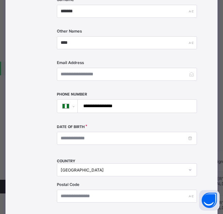
type input "**********"
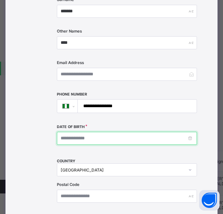
click at [71, 142] on input at bounding box center [127, 138] width 140 height 13
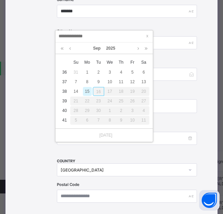
type input "**********"
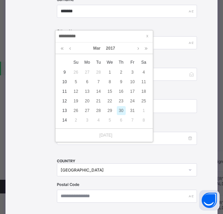
type input "**********"
click at [123, 111] on div "30" at bounding box center [121, 110] width 9 height 9
type input "**********"
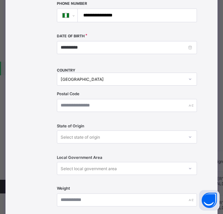
scroll to position [391, 0]
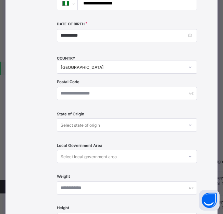
click at [86, 127] on div "Select state of origin" at bounding box center [127, 125] width 140 height 13
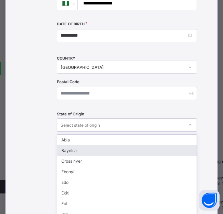
scroll to position [417, 0]
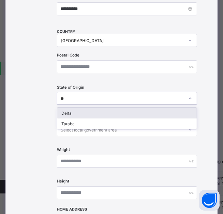
type input "***"
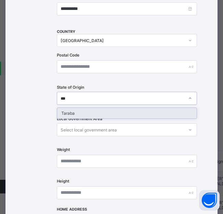
click at [80, 110] on div "Taraba" at bounding box center [126, 113] width 139 height 11
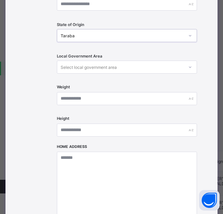
scroll to position [486, 0]
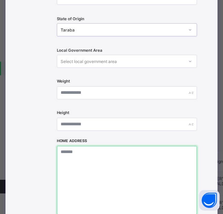
click at [85, 157] on textarea at bounding box center [127, 180] width 140 height 69
click at [155, 153] on textarea "**********" at bounding box center [127, 180] width 140 height 69
type textarea "**********"
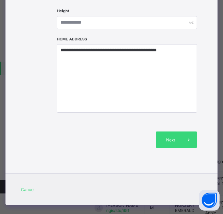
scroll to position [596, 0]
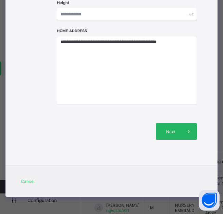
click at [171, 128] on div "Next" at bounding box center [176, 131] width 41 height 16
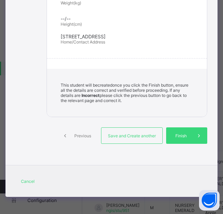
scroll to position [386, 0]
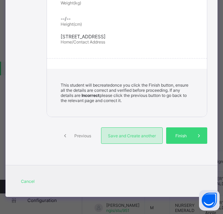
click at [128, 138] on span "Save and Create another" at bounding box center [132, 135] width 51 height 5
select select "**"
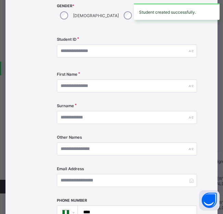
scroll to position [116, 0]
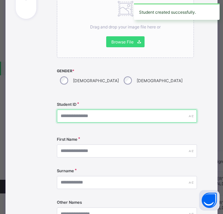
click at [78, 118] on input "text" at bounding box center [127, 116] width 140 height 13
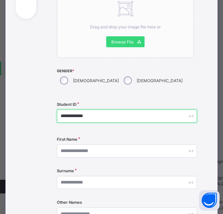
type input "**********"
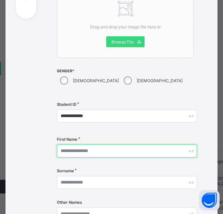
click at [80, 153] on input "text" at bounding box center [127, 151] width 140 height 13
type input "******"
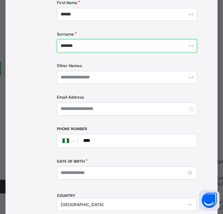
scroll to position [253, 0]
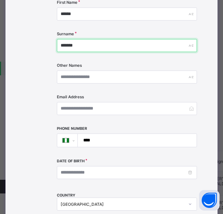
type input "*******"
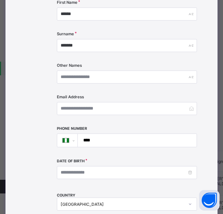
click at [112, 141] on input "****" at bounding box center [136, 140] width 114 height 13
type input "**********"
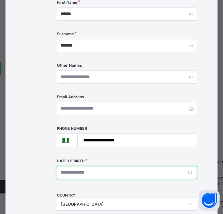
click at [64, 174] on input at bounding box center [127, 172] width 140 height 13
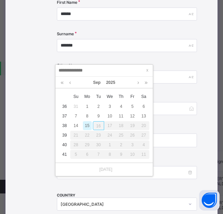
type input "**********"
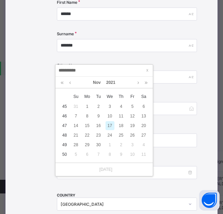
type input "**********"
click at [110, 124] on div "17" at bounding box center [110, 125] width 9 height 9
type input "**********"
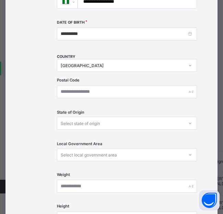
scroll to position [425, 0]
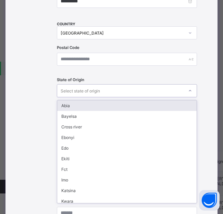
click at [89, 91] on div "Select state of origin" at bounding box center [80, 90] width 39 height 13
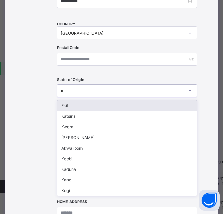
type input "**"
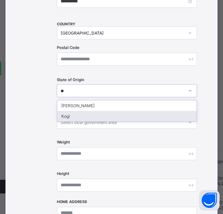
click at [90, 116] on div "Kogi" at bounding box center [126, 116] width 139 height 11
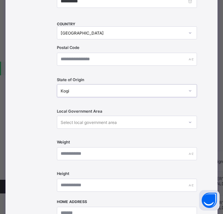
scroll to position [528, 0]
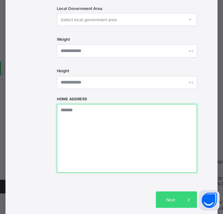
click at [105, 140] on textarea at bounding box center [127, 138] width 140 height 69
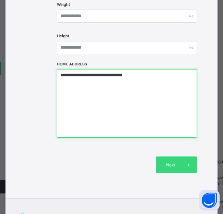
scroll to position [596, 0]
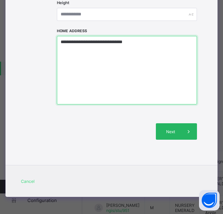
type textarea "**********"
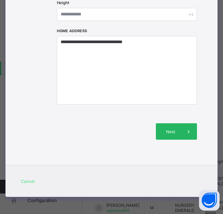
click at [167, 135] on div "Next" at bounding box center [176, 131] width 41 height 16
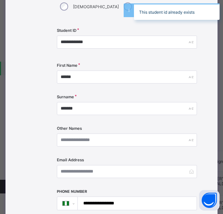
scroll to position [151, 0]
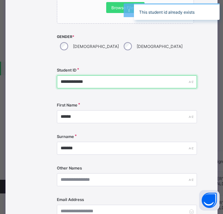
click at [93, 82] on input "**********" at bounding box center [127, 81] width 140 height 13
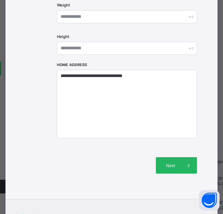
type input "**********"
click at [173, 165] on span "Next" at bounding box center [171, 165] width 20 height 5
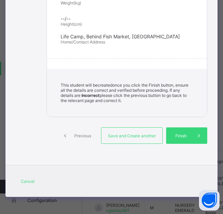
scroll to position [386, 0]
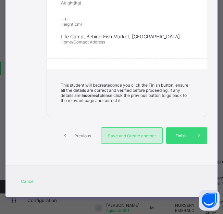
click at [123, 134] on span "Save and Create another" at bounding box center [132, 135] width 51 height 5
select select "**"
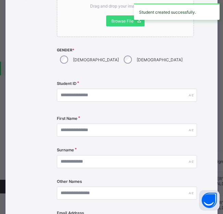
scroll to position [116, 0]
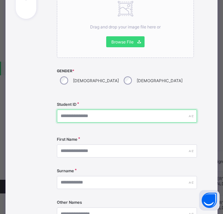
click at [69, 116] on input "text" at bounding box center [127, 116] width 140 height 13
type input "**********"
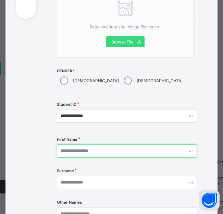
click at [90, 150] on input "text" at bounding box center [127, 151] width 140 height 13
type input "******"
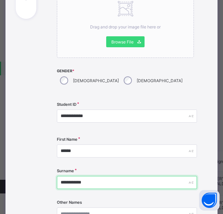
type input "**********"
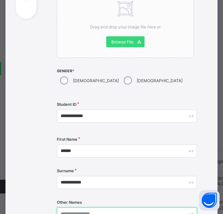
scroll to position [123, 0]
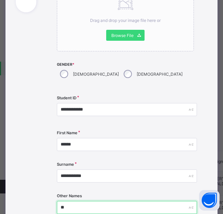
click at [78, 206] on input "**" at bounding box center [127, 207] width 140 height 13
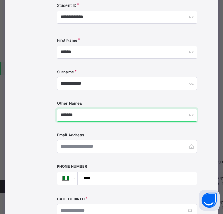
scroll to position [226, 0]
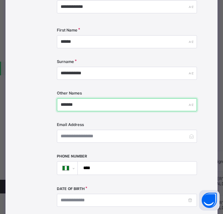
type input "*******"
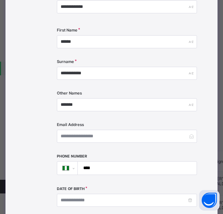
click at [102, 172] on input "****" at bounding box center [136, 168] width 114 height 13
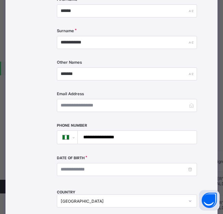
scroll to position [294, 0]
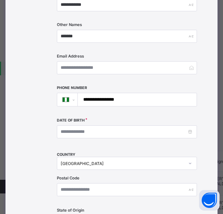
type input "**********"
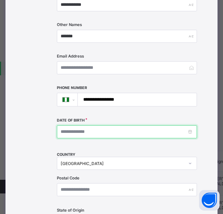
click at [65, 133] on input at bounding box center [127, 132] width 140 height 13
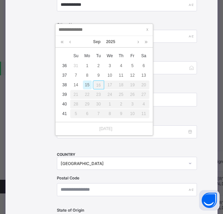
type input "**********"
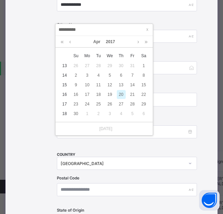
type input "**********"
click at [118, 92] on div "20" at bounding box center [121, 94] width 9 height 9
type input "**********"
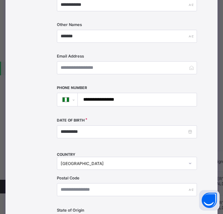
drag, startPoint x: 116, startPoint y: 99, endPoint x: 98, endPoint y: 97, distance: 18.0
click at [98, 97] on input "**********" at bounding box center [136, 99] width 114 height 13
drag, startPoint x: 126, startPoint y: 99, endPoint x: 98, endPoint y: 100, distance: 27.5
click at [98, 100] on input "**********" at bounding box center [136, 99] width 114 height 13
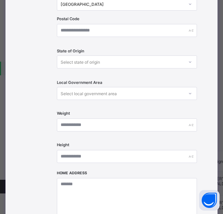
scroll to position [466, 0]
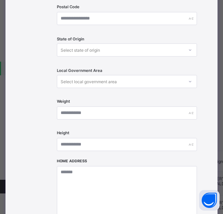
type input "**********"
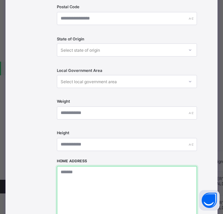
click at [85, 177] on textarea at bounding box center [127, 200] width 140 height 69
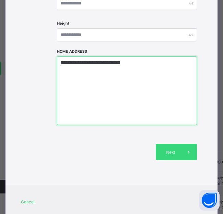
scroll to position [596, 0]
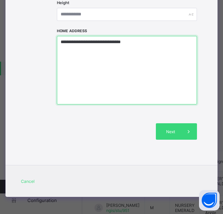
type textarea "**********"
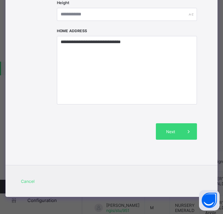
click at [178, 130] on span "Next" at bounding box center [171, 131] width 20 height 5
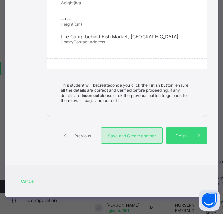
click at [112, 134] on span "Save and Create another" at bounding box center [132, 135] width 51 height 5
select select "**"
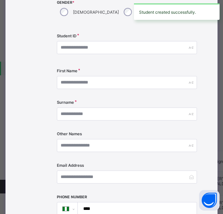
scroll to position [116, 0]
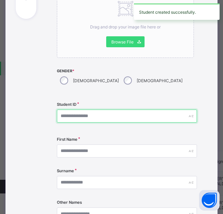
click at [80, 118] on input "text" at bounding box center [127, 116] width 140 height 13
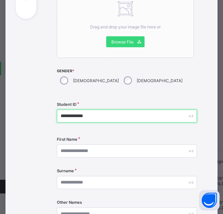
type input "**********"
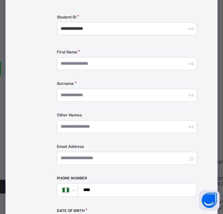
scroll to position [219, 0]
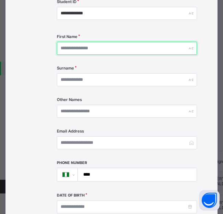
click at [78, 50] on input "text" at bounding box center [127, 48] width 140 height 13
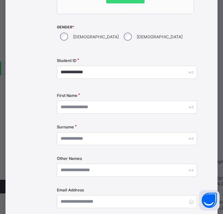
scroll to position [116, 0]
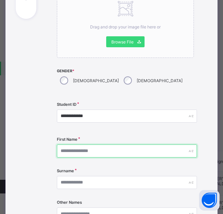
click at [83, 150] on input "text" at bounding box center [127, 151] width 140 height 13
type input "*******"
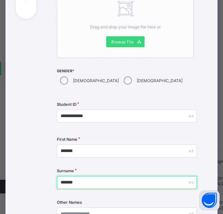
type input "*******"
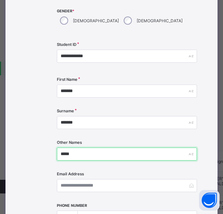
scroll to position [191, 0]
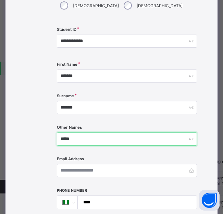
type input "*****"
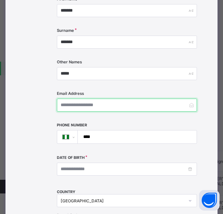
scroll to position [260, 0]
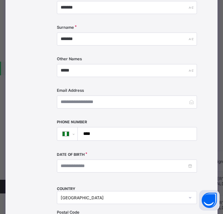
click at [106, 139] on input "****" at bounding box center [136, 134] width 114 height 13
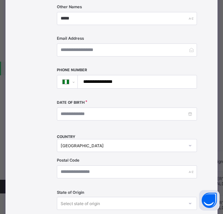
scroll to position [294, 0]
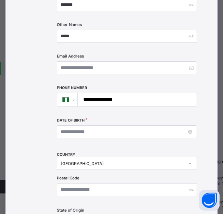
type input "**********"
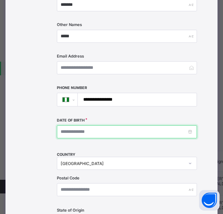
click at [61, 129] on input at bounding box center [127, 132] width 140 height 13
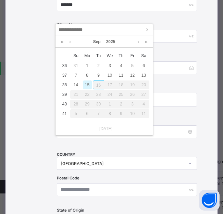
type input "**********"
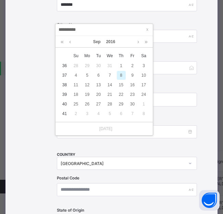
type input "**********"
click at [123, 75] on div "8" at bounding box center [121, 75] width 9 height 9
type input "**********"
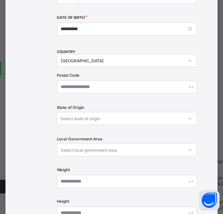
scroll to position [417, 0]
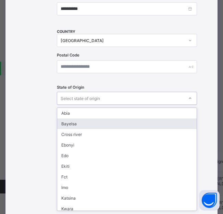
click at [76, 105] on div "option Bayelsa focused, 2 of 37. 37 results available. Use Up and Down to choos…" at bounding box center [127, 98] width 140 height 13
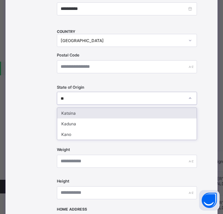
type input "***"
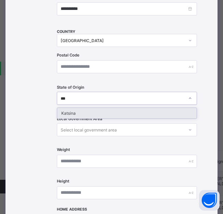
click at [75, 113] on div "Katsina" at bounding box center [126, 113] width 139 height 11
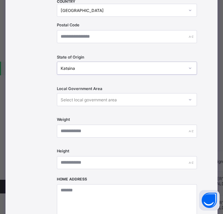
scroll to position [486, 0]
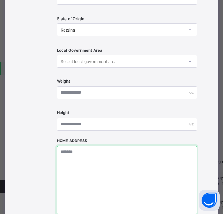
click at [82, 168] on textarea at bounding box center [127, 180] width 140 height 69
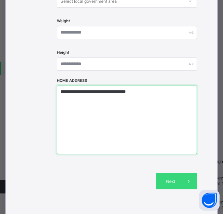
scroll to position [596, 0]
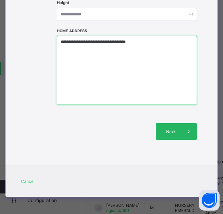
type textarea "**********"
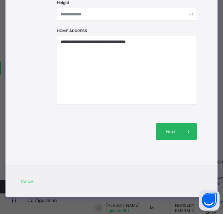
click at [178, 135] on div "Next" at bounding box center [176, 131] width 41 height 16
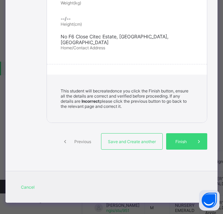
click at [90, 139] on span "Previous" at bounding box center [82, 141] width 19 height 5
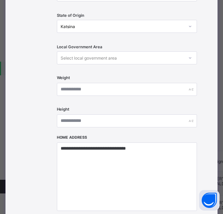
scroll to position [596, 0]
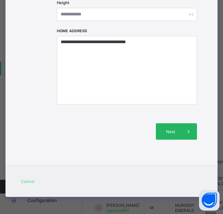
click at [160, 128] on div "Next" at bounding box center [176, 131] width 41 height 16
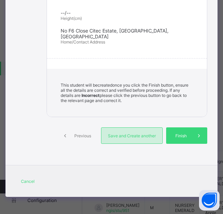
scroll to position [386, 0]
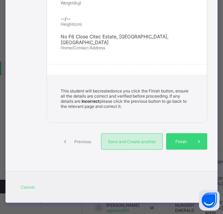
click at [114, 139] on span "Save and Create another" at bounding box center [132, 141] width 51 height 5
select select "**"
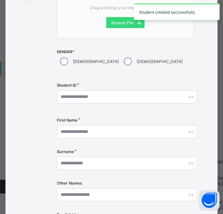
scroll to position [82, 0]
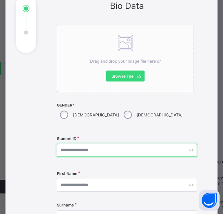
click at [80, 151] on input "text" at bounding box center [127, 150] width 140 height 13
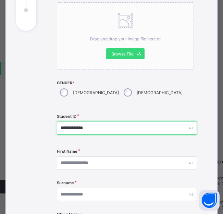
scroll to position [116, 0]
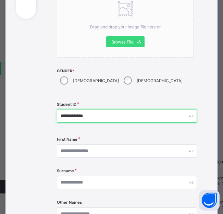
type input "**********"
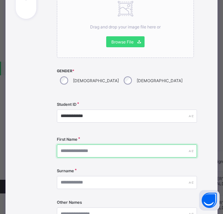
click at [73, 153] on input "text" at bounding box center [127, 151] width 140 height 13
type input "****"
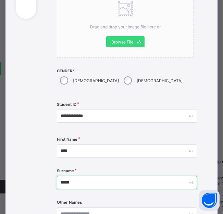
type input "*****"
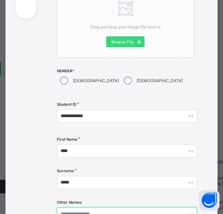
scroll to position [123, 0]
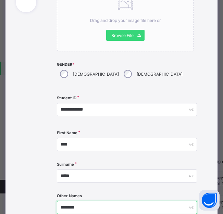
type input "********"
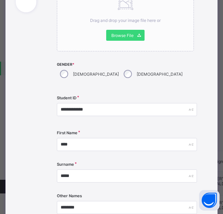
scroll to position [255, 0]
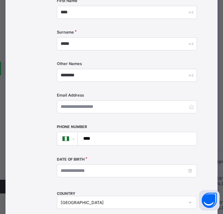
click at [102, 141] on input "****" at bounding box center [136, 138] width 114 height 13
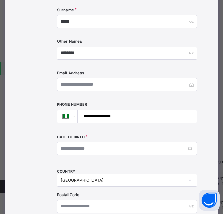
scroll to position [289, 0]
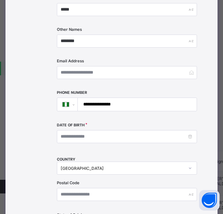
type input "**********"
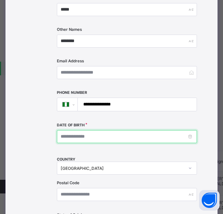
click at [65, 140] on input at bounding box center [127, 136] width 140 height 13
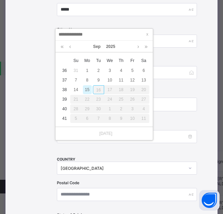
type input "**********"
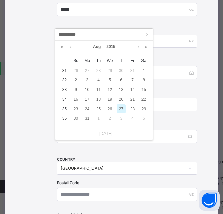
type input "**********"
click at [121, 109] on div "27" at bounding box center [121, 109] width 9 height 9
type input "**********"
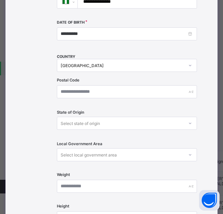
scroll to position [417, 0]
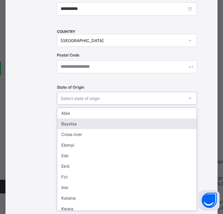
click at [87, 105] on div "option Bayelsa focused, 2 of 37. 37 results available. Use Up and Down to choos…" at bounding box center [127, 98] width 140 height 13
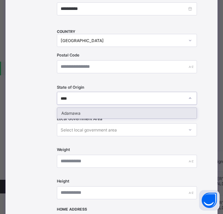
click at [84, 111] on div "Adamawa" at bounding box center [126, 113] width 139 height 11
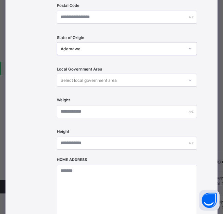
scroll to position [486, 0]
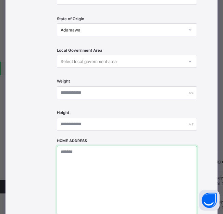
click at [99, 169] on textarea at bounding box center [127, 180] width 140 height 69
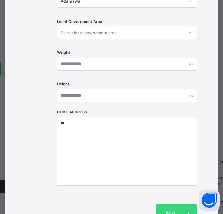
scroll to position [520, 0]
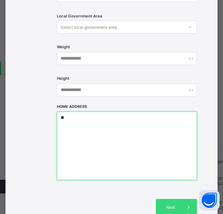
click at [82, 120] on textarea "**" at bounding box center [127, 146] width 140 height 69
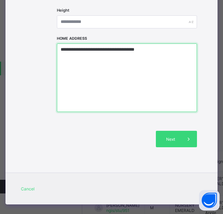
scroll to position [589, 0]
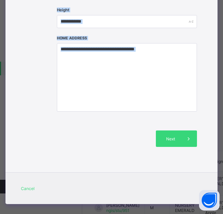
drag, startPoint x: 163, startPoint y: 134, endPoint x: 33, endPoint y: 141, distance: 129.8
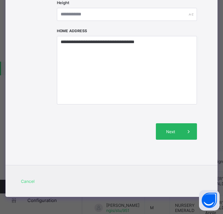
click at [170, 128] on div "Next" at bounding box center [176, 131] width 41 height 16
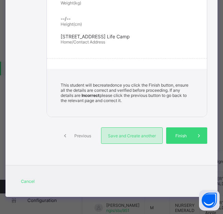
scroll to position [386, 0]
click at [125, 137] on span "Save and Create another" at bounding box center [132, 135] width 51 height 5
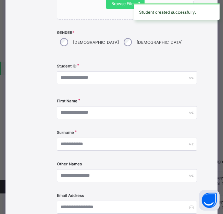
scroll to position [116, 0]
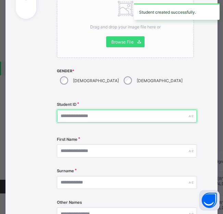
click at [80, 115] on input "text" at bounding box center [127, 116] width 140 height 13
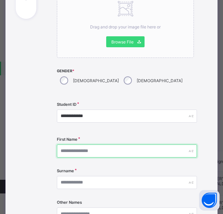
click at [79, 155] on input "text" at bounding box center [127, 151] width 140 height 13
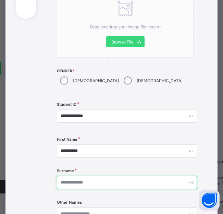
click at [82, 186] on input "text" at bounding box center [127, 182] width 140 height 13
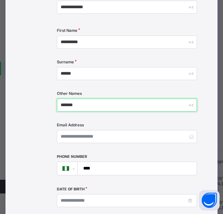
scroll to position [226, 0]
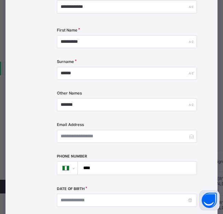
click at [96, 169] on input "****" at bounding box center [136, 168] width 114 height 13
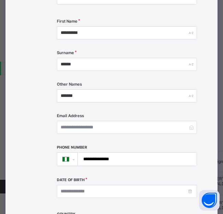
scroll to position [260, 0]
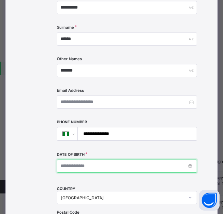
click at [70, 169] on input at bounding box center [127, 166] width 140 height 13
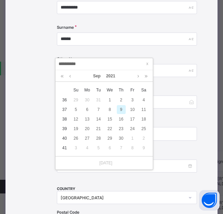
click at [122, 109] on div "9" at bounding box center [121, 109] width 9 height 9
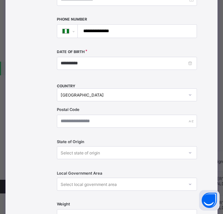
scroll to position [417, 0]
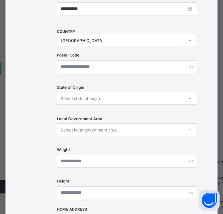
click at [76, 105] on div "Select state of origin" at bounding box center [127, 98] width 140 height 13
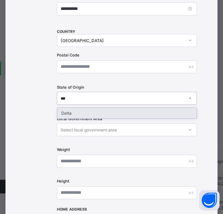
click at [85, 109] on div "Delta" at bounding box center [126, 113] width 139 height 11
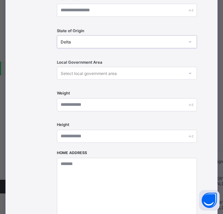
scroll to position [486, 0]
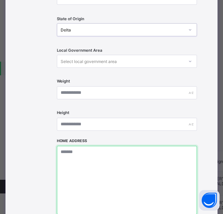
click at [81, 162] on textarea at bounding box center [127, 180] width 140 height 69
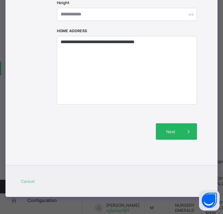
click at [172, 132] on span "Next" at bounding box center [171, 131] width 20 height 5
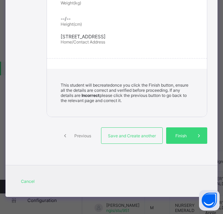
scroll to position [386, 0]
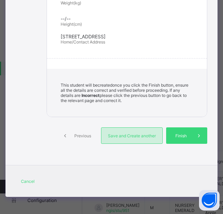
click at [112, 138] on span "Save and Create another" at bounding box center [132, 135] width 51 height 5
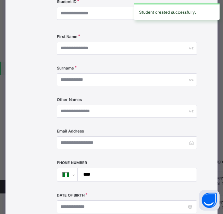
scroll to position [185, 0]
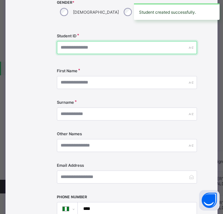
click at [78, 43] on input "text" at bounding box center [127, 47] width 140 height 13
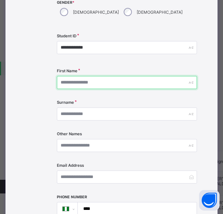
click at [73, 78] on input "text" at bounding box center [127, 82] width 140 height 13
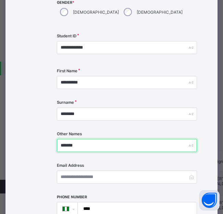
scroll to position [219, 0]
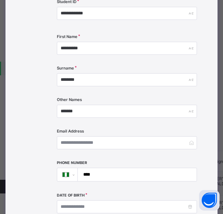
click at [99, 180] on input "****" at bounding box center [136, 174] width 114 height 13
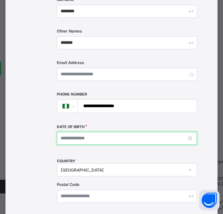
click at [74, 140] on input at bounding box center [127, 138] width 140 height 13
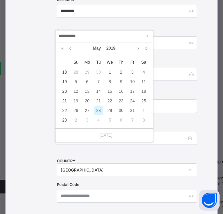
click at [97, 109] on div "28" at bounding box center [98, 110] width 9 height 9
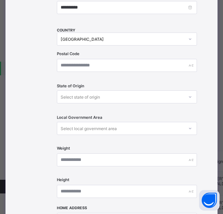
scroll to position [425, 0]
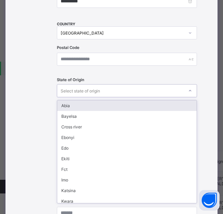
click at [86, 89] on div "Select state of origin" at bounding box center [80, 90] width 39 height 13
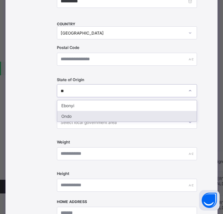
click at [98, 113] on div "Ondo" at bounding box center [126, 116] width 139 height 11
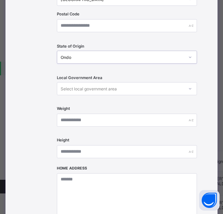
scroll to position [528, 0]
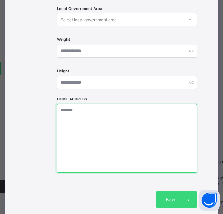
click at [81, 132] on textarea at bounding box center [127, 138] width 140 height 69
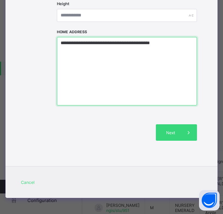
scroll to position [596, 0]
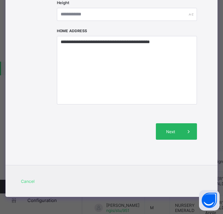
click at [164, 133] on span "Next" at bounding box center [171, 131] width 20 height 5
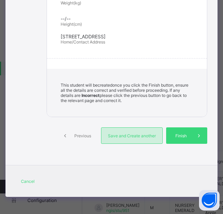
scroll to position [386, 0]
click at [125, 138] on span "Save and Create another" at bounding box center [132, 135] width 51 height 5
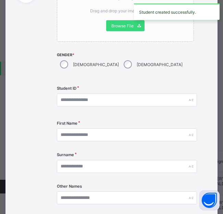
scroll to position [116, 0]
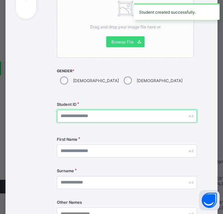
click at [80, 116] on input "text" at bounding box center [127, 116] width 140 height 13
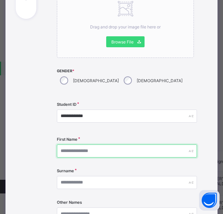
click at [91, 148] on input "text" at bounding box center [127, 151] width 140 height 13
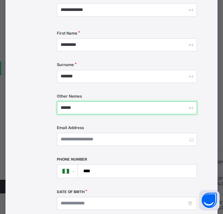
scroll to position [226, 0]
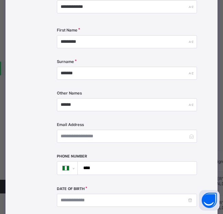
click at [99, 169] on input "****" at bounding box center [136, 168] width 114 height 13
click at [119, 171] on input "**********" at bounding box center [136, 168] width 114 height 13
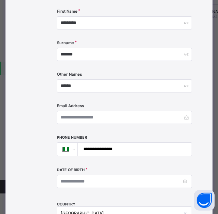
scroll to position [260, 0]
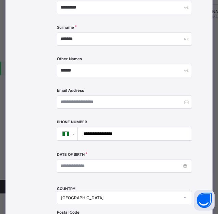
drag, startPoint x: 93, startPoint y: 135, endPoint x: 107, endPoint y: 135, distance: 13.4
click at [95, 134] on input "**********" at bounding box center [133, 134] width 108 height 13
click at [94, 134] on input "**********" at bounding box center [133, 134] width 108 height 13
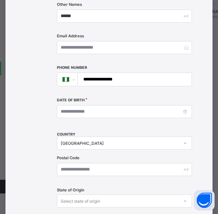
scroll to position [329, 0]
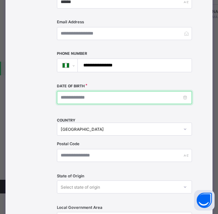
click at [58, 99] on input at bounding box center [124, 97] width 135 height 13
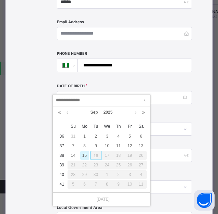
click at [59, 99] on input at bounding box center [101, 101] width 93 height 8
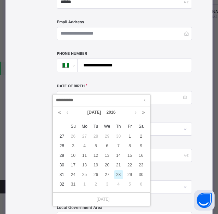
click at [118, 175] on div "28" at bounding box center [118, 174] width 9 height 9
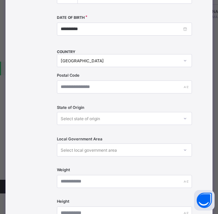
scroll to position [417, 0]
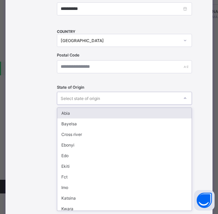
click at [75, 105] on div "option Abia focused, 1 of 37. 37 results available. Use Up and Down to choose o…" at bounding box center [124, 98] width 135 height 13
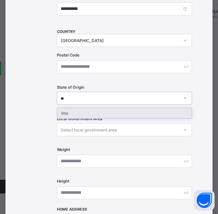
click at [77, 115] on div "Imo" at bounding box center [124, 113] width 134 height 11
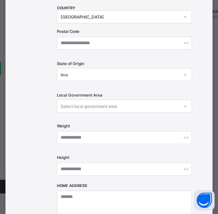
scroll to position [452, 0]
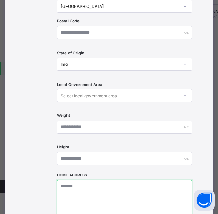
click at [72, 186] on textarea at bounding box center [124, 214] width 135 height 69
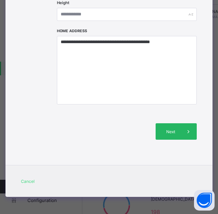
click at [180, 130] on span at bounding box center [188, 131] width 16 height 16
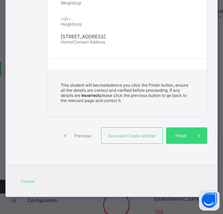
scroll to position [386, 0]
drag, startPoint x: 124, startPoint y: 139, endPoint x: 83, endPoint y: 153, distance: 43.7
click at [83, 153] on div "Previous Save and Create another Finish" at bounding box center [127, 142] width 161 height 28
click at [76, 131] on div "Previous" at bounding box center [77, 136] width 41 height 16
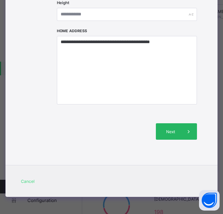
click at [166, 131] on span "Next" at bounding box center [171, 131] width 20 height 5
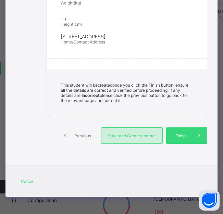
click at [125, 132] on div "Save and Create another" at bounding box center [132, 136] width 62 height 16
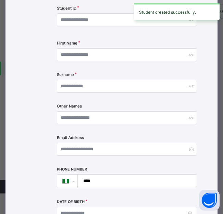
scroll to position [185, 0]
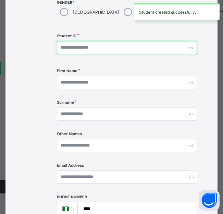
click at [80, 47] on input "text" at bounding box center [127, 47] width 140 height 13
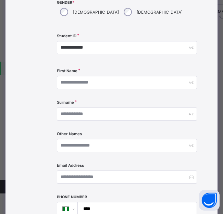
click at [59, 14] on div "[DEMOGRAPHIC_DATA]" at bounding box center [89, 12] width 64 height 14
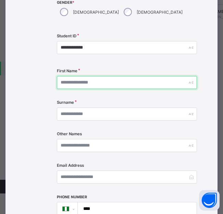
click at [81, 78] on input "text" at bounding box center [127, 82] width 140 height 13
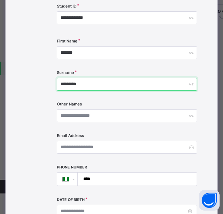
scroll to position [253, 0]
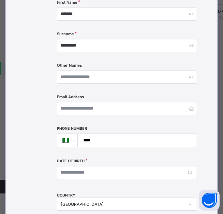
click at [97, 141] on input "****" at bounding box center [136, 140] width 114 height 13
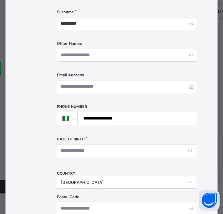
scroll to position [288, 0]
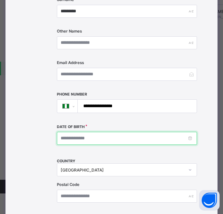
click at [65, 139] on input at bounding box center [127, 138] width 140 height 13
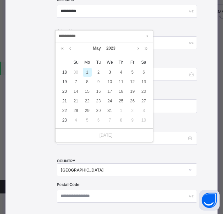
click at [89, 71] on div "1" at bounding box center [87, 72] width 9 height 9
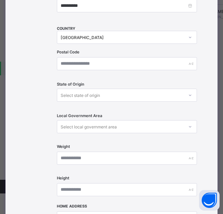
scroll to position [494, 0]
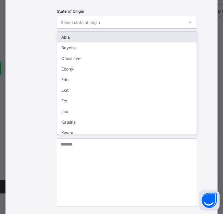
click at [80, 21] on div "Select state of origin" at bounding box center [80, 22] width 39 height 13
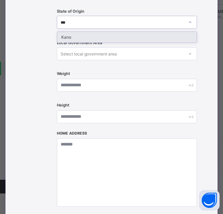
click at [79, 39] on div "Kano" at bounding box center [126, 37] width 139 height 11
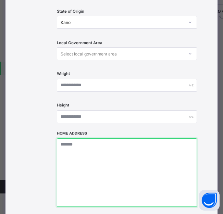
click at [86, 170] on textarea at bounding box center [127, 173] width 140 height 69
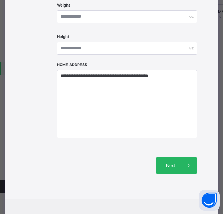
click at [169, 165] on span "Next" at bounding box center [171, 165] width 20 height 5
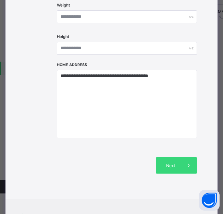
scroll to position [386, 0]
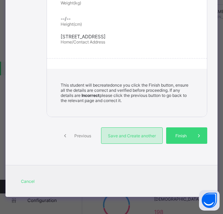
click at [114, 139] on div "Save and Create another" at bounding box center [132, 136] width 62 height 16
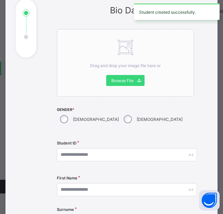
scroll to position [116, 0]
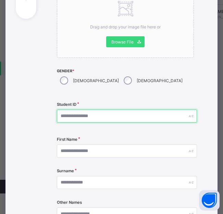
click at [80, 121] on input "text" at bounding box center [127, 116] width 140 height 13
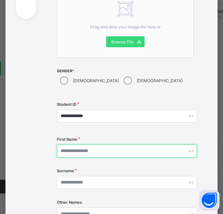
click at [78, 149] on input "text" at bounding box center [127, 151] width 140 height 13
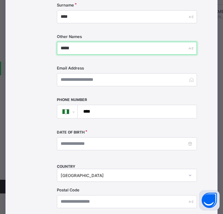
scroll to position [294, 0]
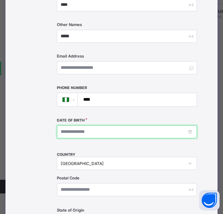
click at [60, 134] on input at bounding box center [127, 132] width 140 height 13
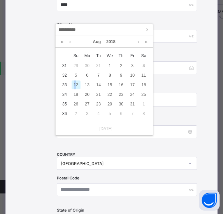
click at [75, 84] on div "12" at bounding box center [76, 85] width 9 height 9
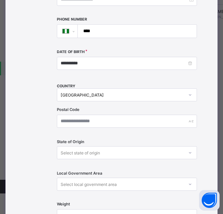
scroll to position [417, 0]
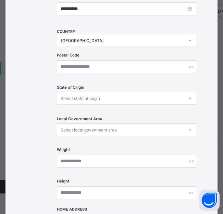
click at [86, 105] on div "Select state of origin" at bounding box center [127, 98] width 140 height 13
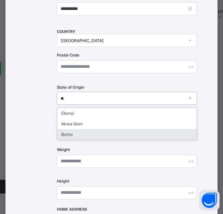
click at [68, 136] on div "Borno" at bounding box center [126, 134] width 139 height 11
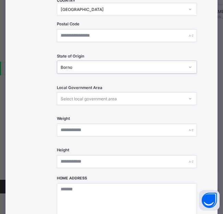
scroll to position [452, 0]
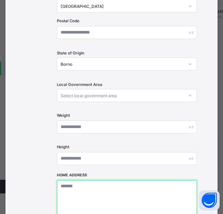
click at [80, 190] on textarea at bounding box center [127, 214] width 140 height 69
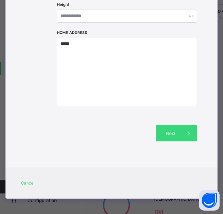
scroll to position [596, 0]
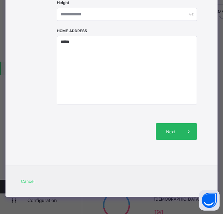
click at [174, 135] on div "Next" at bounding box center [176, 131] width 41 height 16
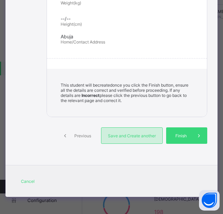
click at [131, 139] on div "Save and Create another" at bounding box center [132, 136] width 62 height 16
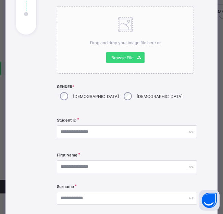
scroll to position [116, 0]
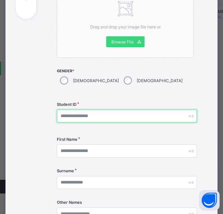
click at [82, 116] on input "text" at bounding box center [127, 116] width 140 height 13
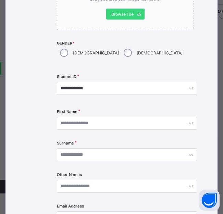
scroll to position [151, 0]
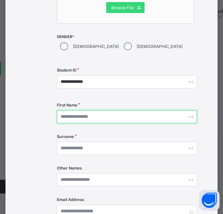
click at [72, 121] on input "text" at bounding box center [127, 116] width 140 height 13
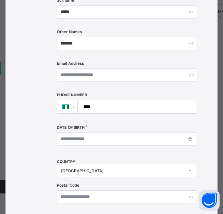
scroll to position [321, 0]
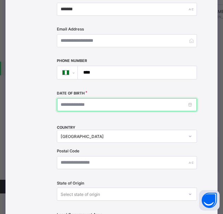
click at [68, 108] on input at bounding box center [127, 104] width 140 height 13
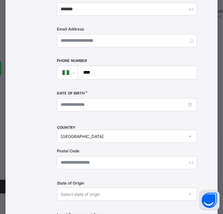
click at [107, 74] on input "****" at bounding box center [136, 72] width 114 height 13
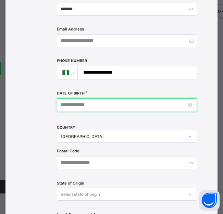
click at [80, 104] on input at bounding box center [127, 104] width 140 height 13
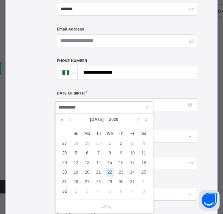
click at [110, 171] on div "22" at bounding box center [110, 172] width 9 height 9
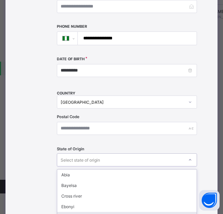
scroll to position [417, 0]
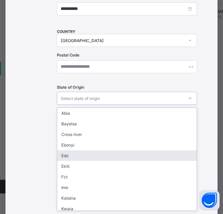
click at [87, 105] on div "option Edo focused, 5 of 37. 37 results available. Use Up and Down to choose op…" at bounding box center [127, 98] width 140 height 13
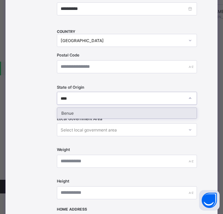
click at [93, 114] on div "Benue" at bounding box center [126, 113] width 139 height 11
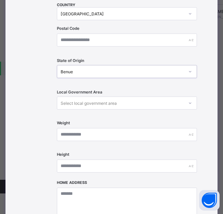
scroll to position [486, 0]
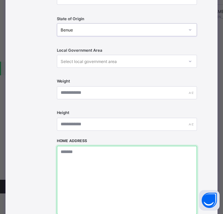
click at [81, 168] on textarea at bounding box center [127, 180] width 140 height 69
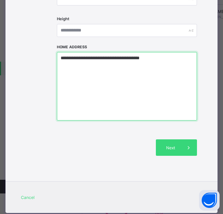
scroll to position [596, 0]
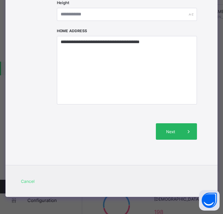
click at [186, 133] on icon at bounding box center [189, 131] width 8 height 7
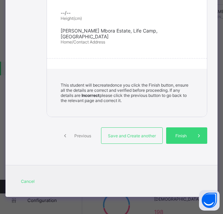
scroll to position [386, 0]
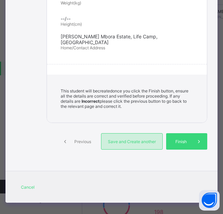
click at [134, 139] on span "Save and Create another" at bounding box center [132, 141] width 51 height 5
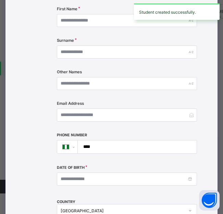
scroll to position [185, 0]
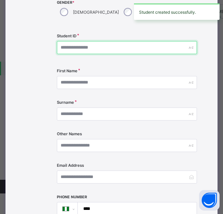
click at [73, 49] on input "text" at bounding box center [127, 47] width 140 height 13
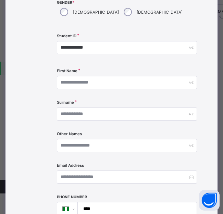
click at [121, 9] on div "[DEMOGRAPHIC_DATA]" at bounding box center [153, 12] width 64 height 14
click at [77, 76] on div "First Name" at bounding box center [127, 83] width 140 height 28
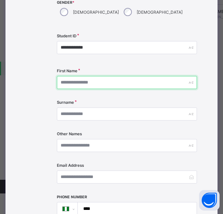
click at [76, 82] on input "text" at bounding box center [127, 82] width 140 height 13
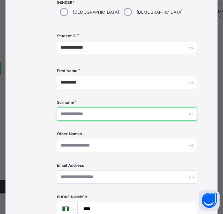
click at [87, 117] on input "text" at bounding box center [127, 114] width 140 height 13
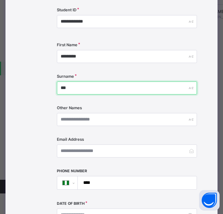
scroll to position [219, 0]
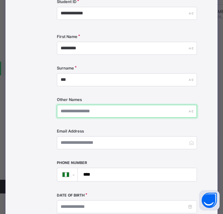
click at [66, 112] on input "text" at bounding box center [127, 111] width 140 height 13
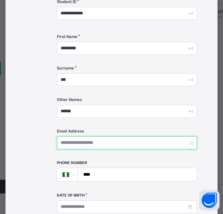
click at [81, 139] on input "email" at bounding box center [127, 142] width 140 height 13
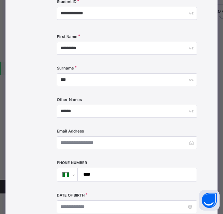
click at [108, 181] on input "****" at bounding box center [136, 174] width 114 height 13
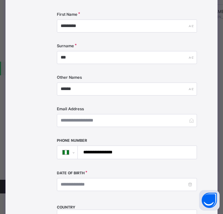
scroll to position [253, 0]
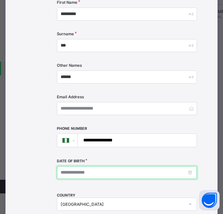
click at [61, 176] on input at bounding box center [127, 172] width 140 height 13
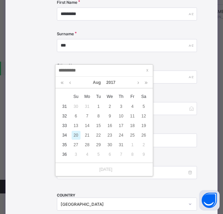
click at [75, 132] on div "20" at bounding box center [76, 135] width 9 height 9
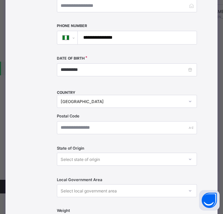
scroll to position [417, 0]
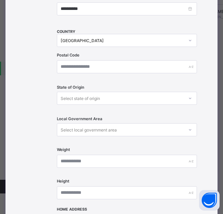
click at [82, 105] on div "Select state of origin" at bounding box center [127, 98] width 140 height 13
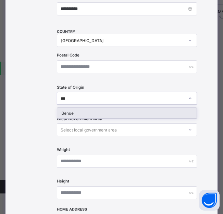
click at [85, 116] on div "Benue" at bounding box center [126, 113] width 139 height 11
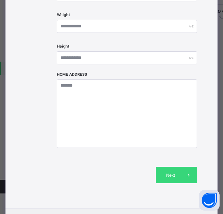
scroll to position [555, 0]
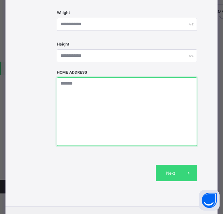
click at [92, 105] on textarea at bounding box center [127, 112] width 140 height 69
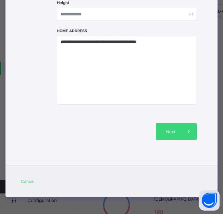
click at [171, 132] on span "Next" at bounding box center [171, 131] width 20 height 5
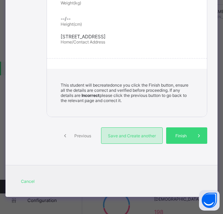
scroll to position [386, 0]
click at [105, 140] on div "Save and Create another" at bounding box center [132, 136] width 62 height 16
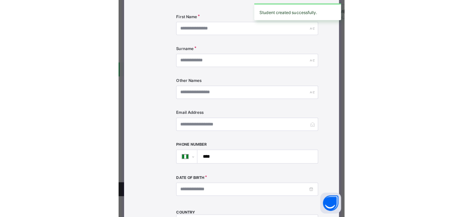
scroll to position [185, 0]
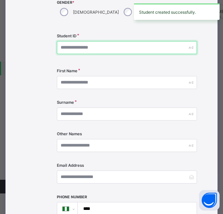
click at [78, 48] on input "text" at bounding box center [127, 47] width 140 height 13
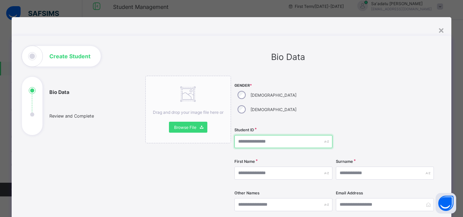
scroll to position [0, 0]
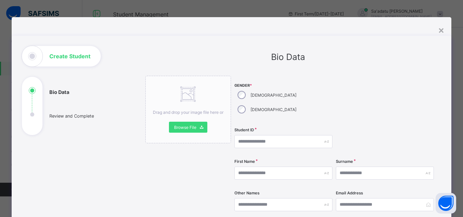
drag, startPoint x: 440, startPoint y: 33, endPoint x: 357, endPoint y: 50, distance: 84.6
click at [440, 33] on div "×" at bounding box center [441, 30] width 7 height 12
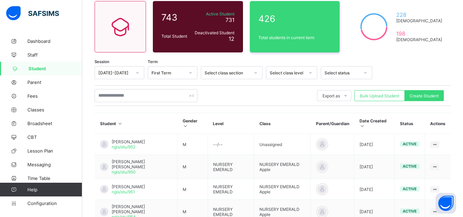
scroll to position [69, 0]
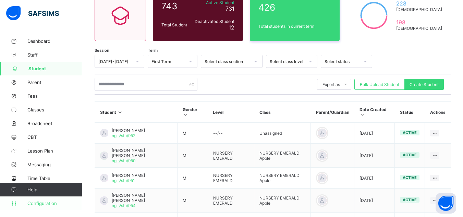
click at [39, 202] on span "Configuration" at bounding box center [54, 203] width 55 height 5
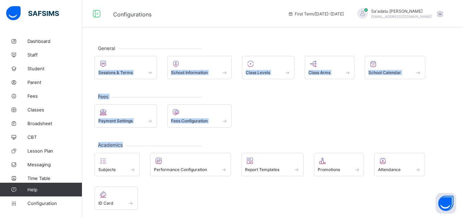
drag, startPoint x: 125, startPoint y: 65, endPoint x: 311, endPoint y: 114, distance: 192.2
click at [302, 131] on div "General Sessions & Terms School Information Class Levels Class Arms School Cale…" at bounding box center [272, 151] width 381 height 234
click at [313, 112] on div "Payment Settings Fees Configuration" at bounding box center [273, 115] width 356 height 23
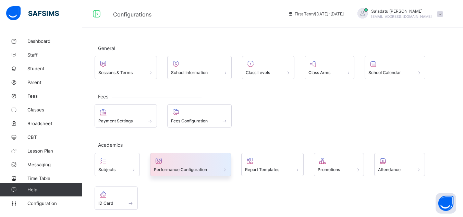
click at [191, 169] on span "Performance Configuration" at bounding box center [180, 169] width 53 height 5
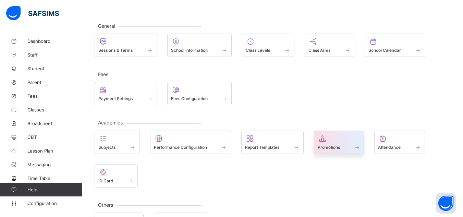
scroll to position [34, 0]
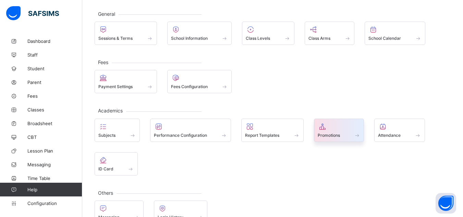
click at [333, 131] on span at bounding box center [339, 132] width 43 height 2
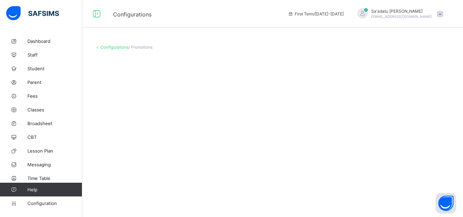
scroll to position [18, 0]
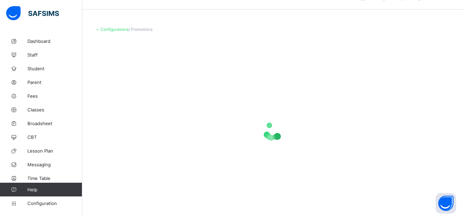
click at [241, 70] on div at bounding box center [273, 131] width 356 height 130
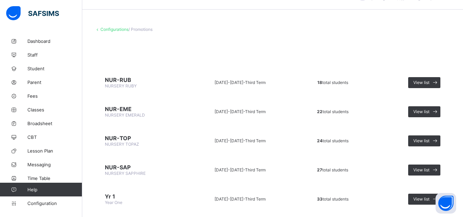
scroll to position [34, 0]
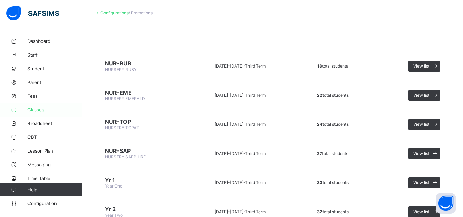
click at [44, 108] on span "Classes" at bounding box center [54, 109] width 55 height 5
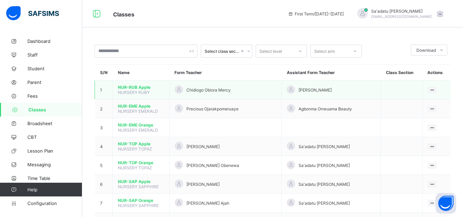
click at [130, 87] on span "NUR-RUB Apple" at bounding box center [141, 87] width 46 height 5
click at [140, 87] on span "NUR-RUB Apple" at bounding box center [141, 87] width 46 height 5
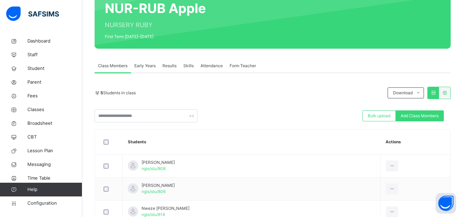
scroll to position [57, 0]
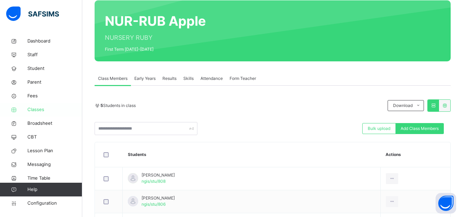
click at [43, 110] on span "Classes" at bounding box center [54, 109] width 55 height 7
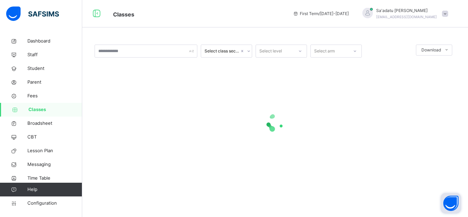
click at [446, 204] on button "Open asap" at bounding box center [451, 203] width 21 height 21
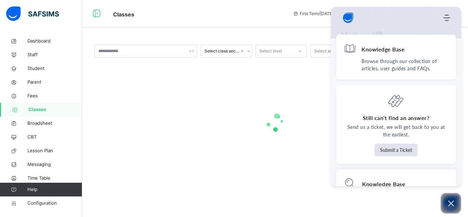
scroll to position [37, 0]
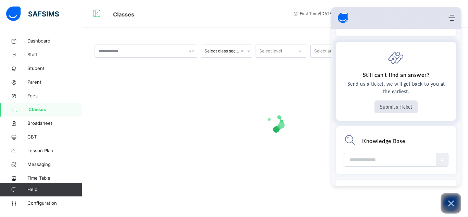
click at [394, 107] on button "Submit a Ticket" at bounding box center [396, 106] width 43 height 13
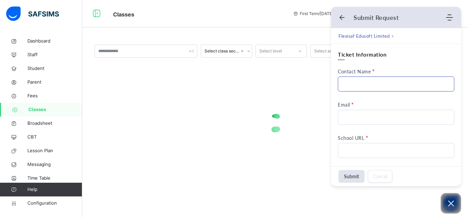
scroll to position [0, 0]
click at [370, 83] on input "Contact Name" at bounding box center [396, 83] width 117 height 15
type input "**********"
click at [383, 116] on input "Email" at bounding box center [396, 117] width 117 height 15
type input "**********"
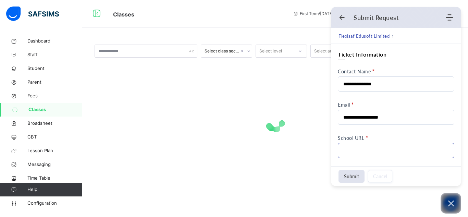
click at [357, 145] on input "School URL" at bounding box center [396, 150] width 117 height 15
type input "**********"
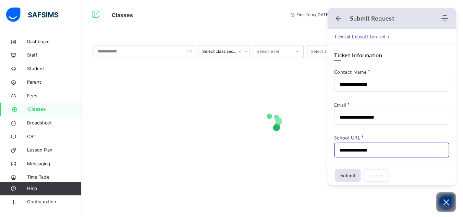
scroll to position [69, 0]
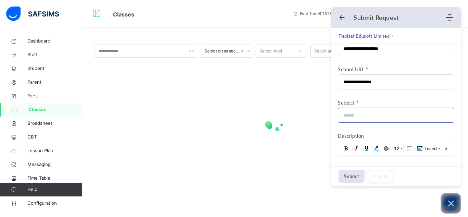
click at [364, 113] on input at bounding box center [395, 115] width 102 height 14
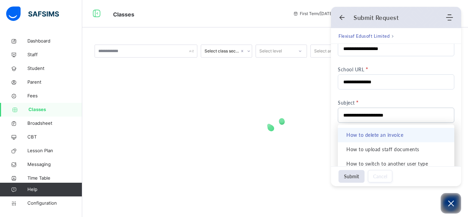
type input "**********"
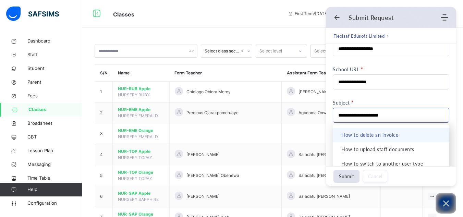
click at [397, 115] on input "**********" at bounding box center [389, 115] width 102 height 14
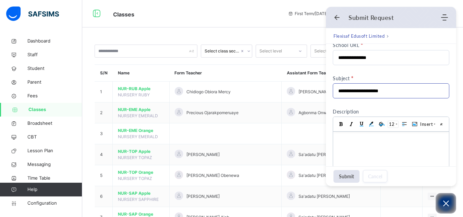
scroll to position [137, 0]
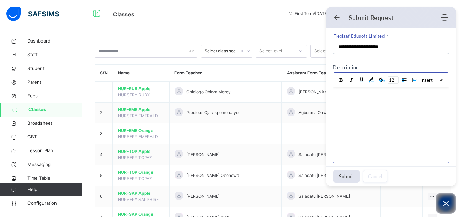
click at [370, 121] on body at bounding box center [391, 124] width 116 height 75
paste body
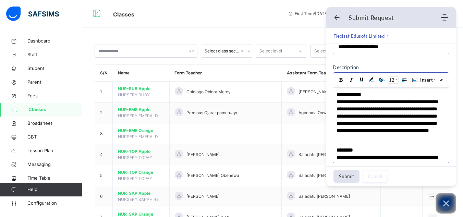
scroll to position [28, 0]
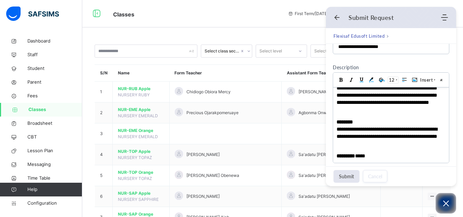
click at [345, 175] on button "Submit" at bounding box center [347, 176] width 26 height 13
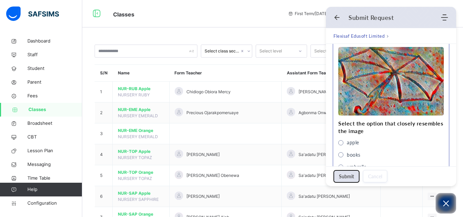
scroll to position [340, 0]
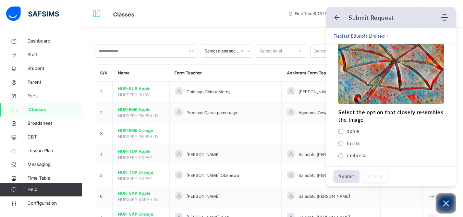
click at [342, 156] on span "umbrella" at bounding box center [340, 155] width 5 height 5
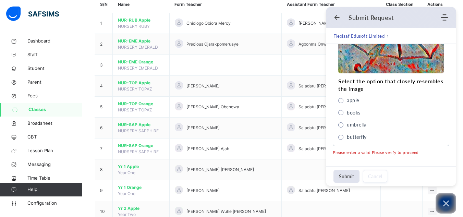
scroll to position [371, 0]
click at [349, 177] on button "Submit" at bounding box center [347, 176] width 26 height 13
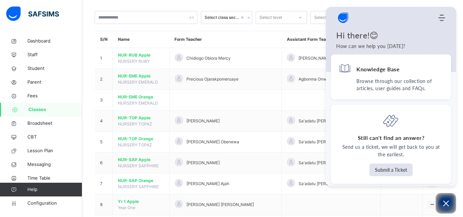
scroll to position [0, 0]
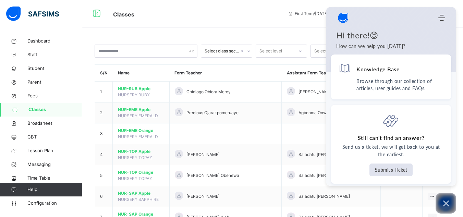
click at [192, 19] on span "Classes" at bounding box center [195, 13] width 165 height 11
click at [450, 201] on icon "Open asap" at bounding box center [446, 203] width 9 height 9
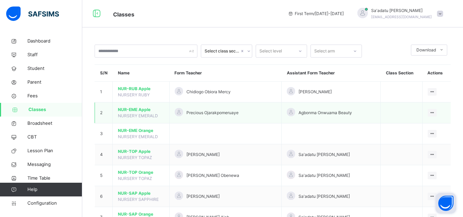
click at [139, 111] on span "NUR-EME Apple" at bounding box center [141, 110] width 46 height 6
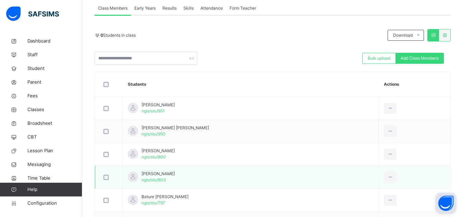
scroll to position [104, 0]
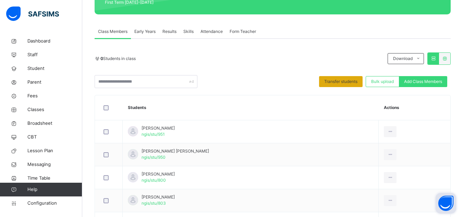
click at [344, 83] on span "Transfer students" at bounding box center [340, 82] width 33 height 6
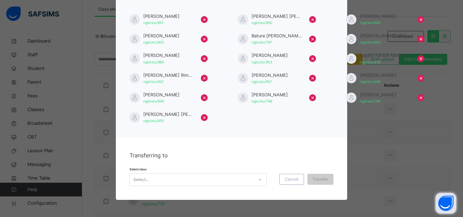
scroll to position [139, 0]
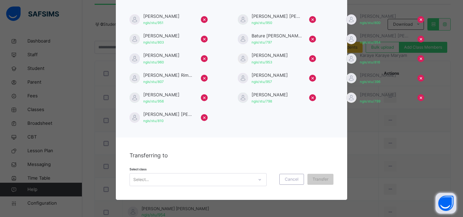
click at [263, 180] on div "Select..." at bounding box center [198, 179] width 137 height 13
click at [309, 146] on div "Transferring to Select class Select... Cancel Transfer" at bounding box center [232, 169] width 232 height 62
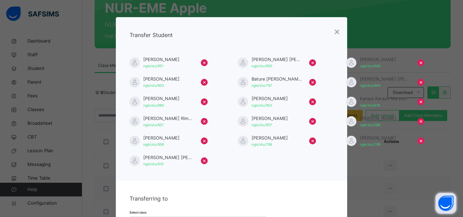
scroll to position [0, 0]
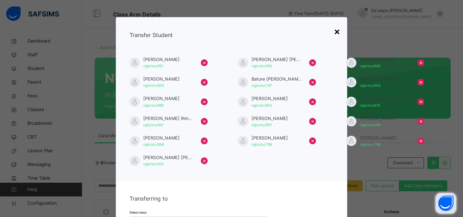
click at [336, 34] on div "×" at bounding box center [337, 31] width 7 height 14
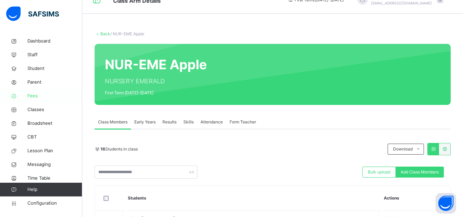
scroll to position [1, 0]
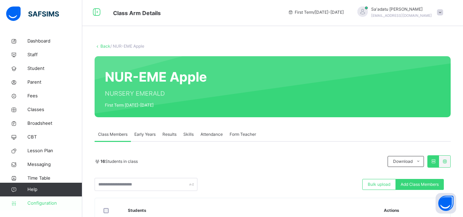
click at [46, 201] on span "Configuration" at bounding box center [54, 203] width 55 height 7
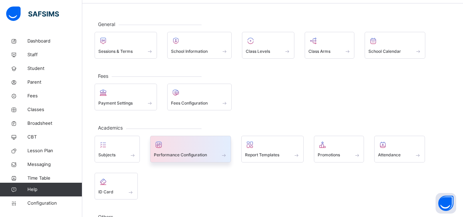
scroll to position [36, 0]
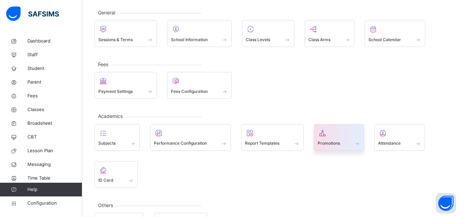
click at [326, 144] on span "Promotions" at bounding box center [329, 143] width 22 height 6
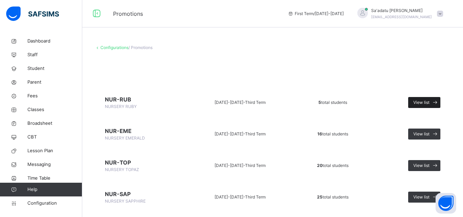
click at [420, 104] on span "View list" at bounding box center [422, 102] width 16 height 6
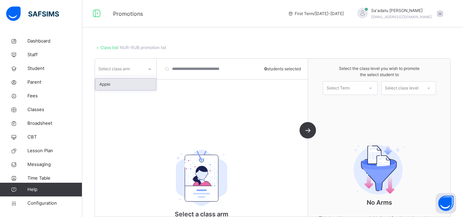
click at [141, 71] on div "Select class arm" at bounding box center [119, 68] width 48 height 11
click at [143, 85] on div "Apple" at bounding box center [125, 85] width 61 height 12
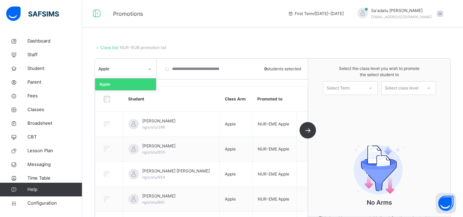
click at [117, 69] on div "Apple" at bounding box center [121, 69] width 46 height 6
click at [127, 85] on div "Apple" at bounding box center [125, 85] width 61 height 12
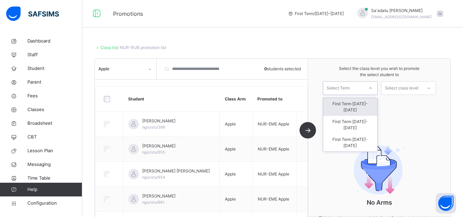
click at [355, 87] on div "Select Term" at bounding box center [343, 88] width 40 height 11
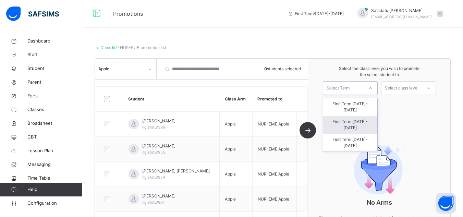
click at [365, 116] on div "First Term 2024-2025" at bounding box center [350, 125] width 54 height 18
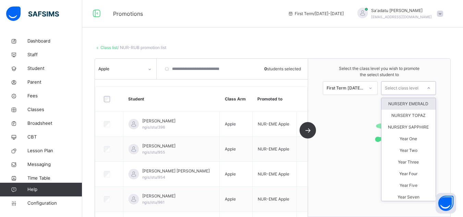
click at [406, 88] on div "Select class level" at bounding box center [402, 88] width 34 height 14
click at [409, 104] on div "NURSERY EMERALD" at bounding box center [409, 104] width 54 height 12
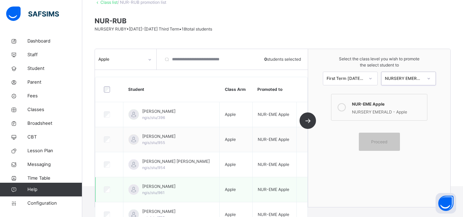
scroll to position [34, 0]
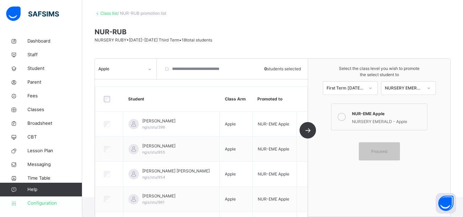
click at [53, 204] on span "Configuration" at bounding box center [54, 203] width 55 height 7
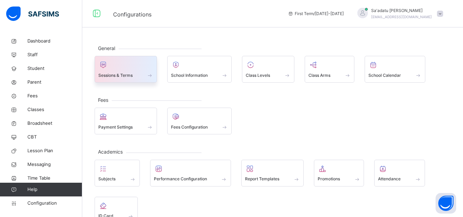
click at [135, 70] on span at bounding box center [125, 71] width 55 height 2
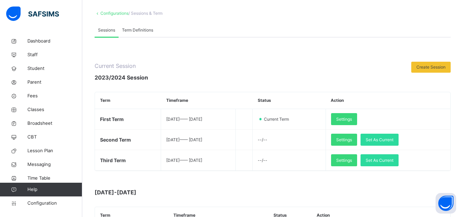
scroll to position [103, 0]
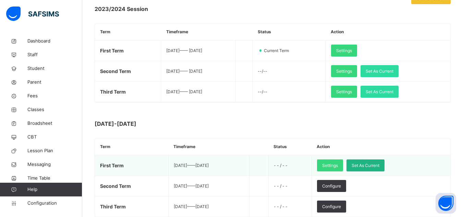
click at [378, 166] on span "Set As Current" at bounding box center [366, 166] width 28 height 6
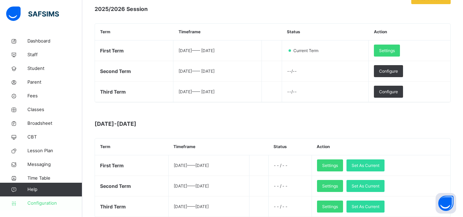
click at [47, 204] on span "Configuration" at bounding box center [54, 203] width 55 height 7
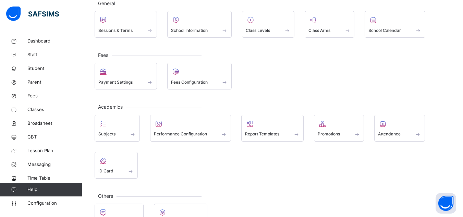
scroll to position [34, 0]
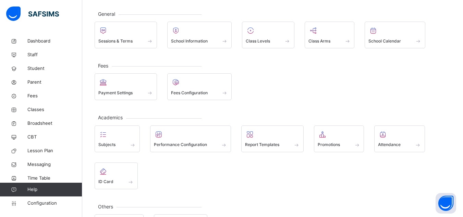
drag, startPoint x: 206, startPoint y: 145, endPoint x: 223, endPoint y: 173, distance: 32.6
click at [223, 173] on div "Subjects Performance Configuration Report Templates Promotions Attendance ID Ca…" at bounding box center [273, 158] width 356 height 64
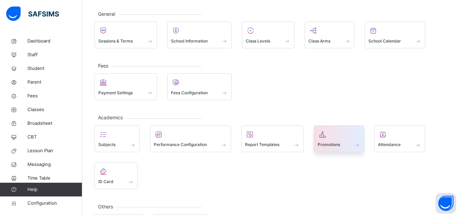
click at [319, 140] on span at bounding box center [339, 141] width 43 height 2
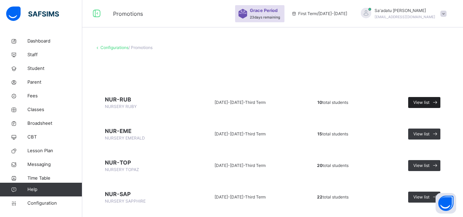
click at [426, 103] on span "View list" at bounding box center [422, 102] width 16 height 6
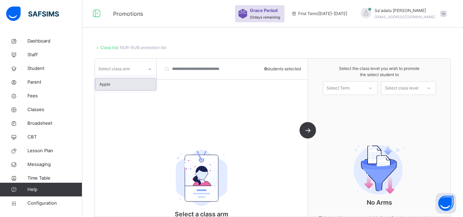
click at [119, 66] on div "Select class arm" at bounding box center [114, 68] width 32 height 13
click at [132, 84] on div "Apple" at bounding box center [125, 85] width 61 height 12
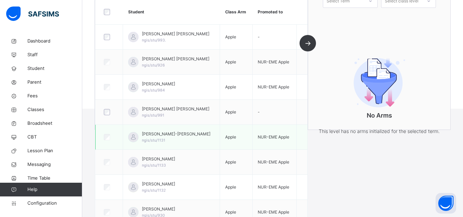
scroll to position [78, 0]
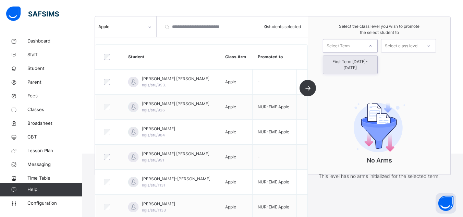
click at [356, 47] on div "Select Term" at bounding box center [343, 46] width 40 height 11
click at [363, 60] on div "First Term [DATE]-[DATE]" at bounding box center [350, 65] width 54 height 18
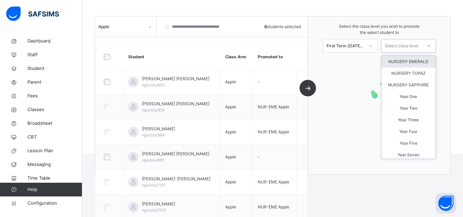
click at [403, 46] on div "Select class level" at bounding box center [402, 46] width 34 height 14
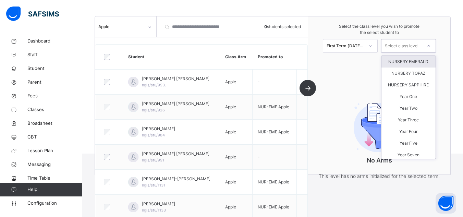
click at [408, 62] on div "NURSERY EMERALD" at bounding box center [409, 62] width 54 height 12
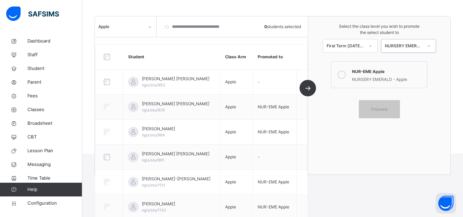
click at [346, 75] on icon at bounding box center [342, 75] width 8 height 8
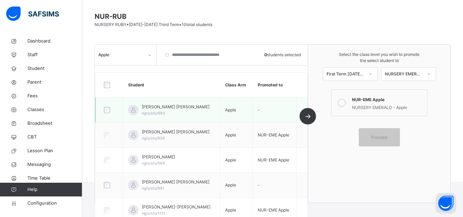
scroll to position [44, 0]
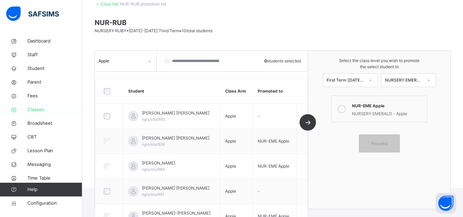
click at [35, 109] on span "Classes" at bounding box center [54, 109] width 55 height 7
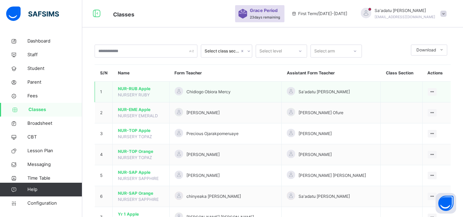
click at [133, 91] on span "NUR-RUB Apple" at bounding box center [141, 89] width 46 height 6
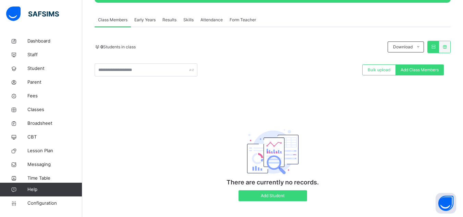
scroll to position [125, 0]
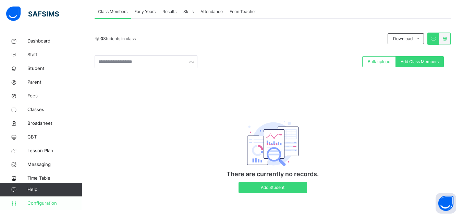
click at [43, 202] on span "Configuration" at bounding box center [54, 203] width 55 height 7
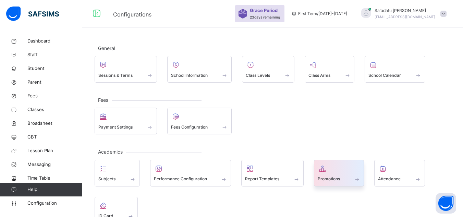
click at [333, 174] on span at bounding box center [339, 175] width 43 height 2
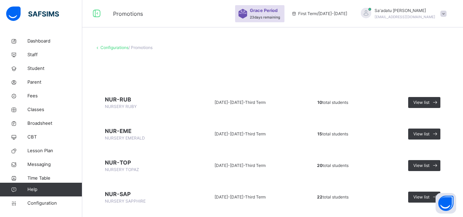
click at [113, 99] on span "NUR-RUB" at bounding box center [140, 99] width 71 height 8
click at [430, 103] on span "View list" at bounding box center [422, 102] width 16 height 6
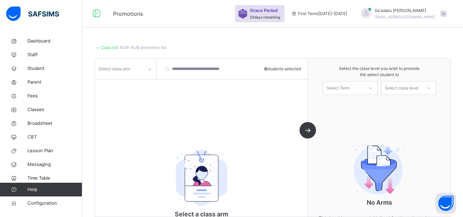
click at [117, 71] on div "Select class arm" at bounding box center [114, 68] width 32 height 13
click at [129, 83] on div "Apple" at bounding box center [125, 85] width 61 height 12
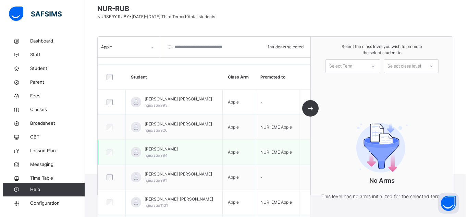
scroll to position [69, 0]
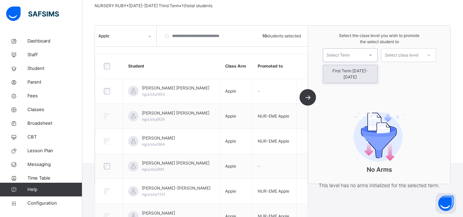
click at [350, 58] on div "Select Term" at bounding box center [338, 55] width 23 height 14
click at [356, 67] on div "First Term [DATE]-[DATE]" at bounding box center [350, 74] width 54 height 18
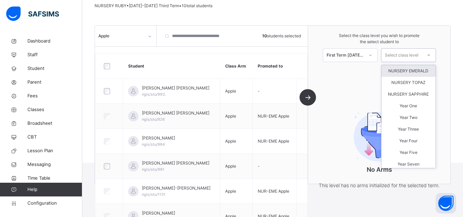
click at [400, 56] on div "Select class level" at bounding box center [402, 55] width 34 height 14
click at [404, 71] on div "NURSERY EMERALD" at bounding box center [409, 71] width 54 height 12
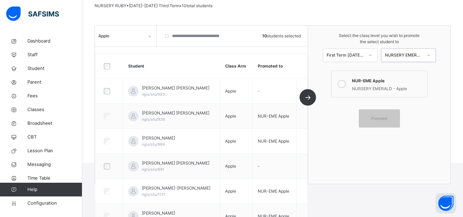
click at [346, 84] on icon at bounding box center [342, 84] width 8 height 8
click at [383, 122] on div "Proceed" at bounding box center [379, 118] width 41 height 18
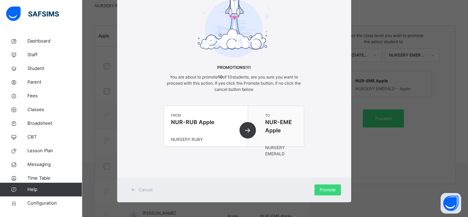
scroll to position [45, 0]
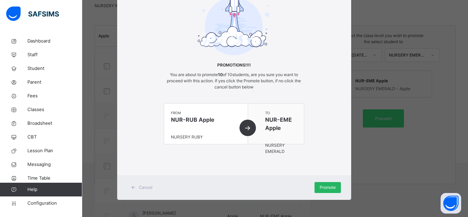
click at [326, 188] on span "Promote" at bounding box center [328, 188] width 16 height 6
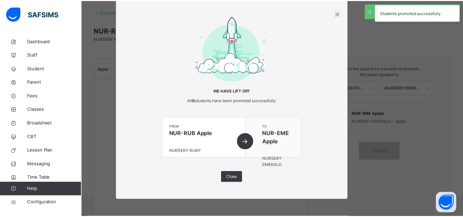
scroll to position [69, 0]
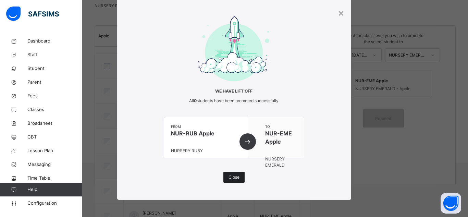
click at [233, 177] on span "Close" at bounding box center [234, 177] width 11 height 6
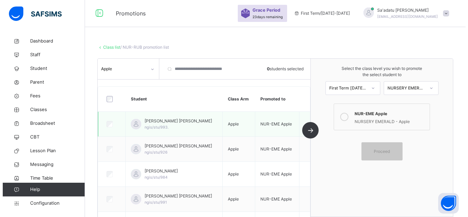
scroll to position [0, 0]
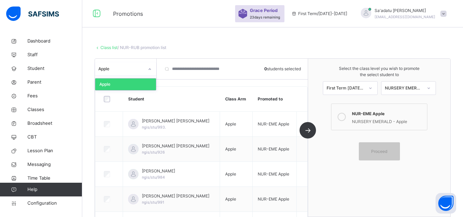
click at [110, 70] on div "Apple" at bounding box center [121, 69] width 46 height 6
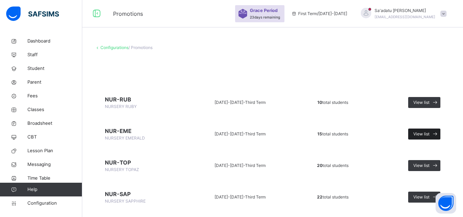
click at [429, 133] on span "View list" at bounding box center [422, 134] width 16 height 6
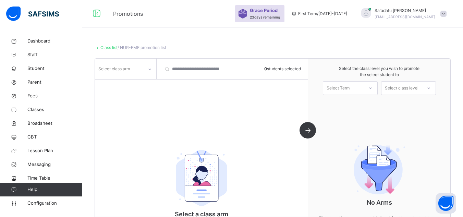
click at [122, 64] on div "Select class arm" at bounding box center [114, 68] width 32 height 13
click at [133, 84] on div "Apple" at bounding box center [125, 85] width 61 height 12
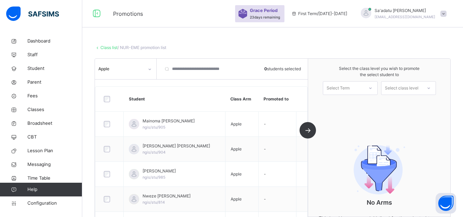
click at [110, 98] on div at bounding box center [110, 99] width 14 height 6
click at [350, 87] on div "Select Term" at bounding box center [338, 88] width 23 height 14
click at [360, 102] on div "First Term [DATE]-[DATE]" at bounding box center [350, 107] width 54 height 18
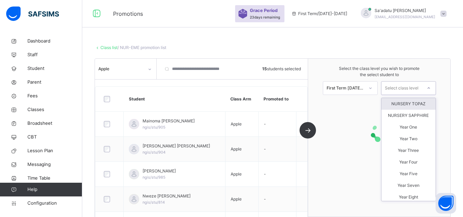
click at [409, 88] on div "Select class level" at bounding box center [402, 88] width 34 height 14
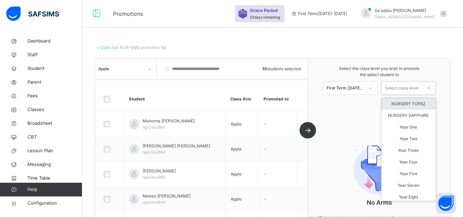
click at [413, 104] on div "NURSERY TOPAZ" at bounding box center [409, 104] width 54 height 12
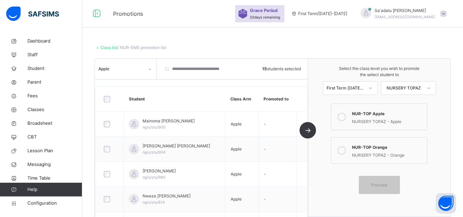
click at [344, 117] on icon at bounding box center [342, 117] width 8 height 8
click at [386, 184] on span "Proceed" at bounding box center [379, 185] width 16 height 6
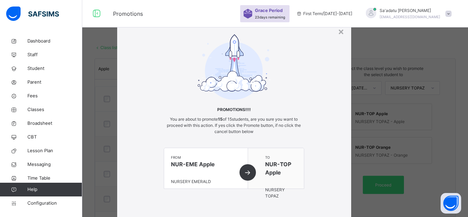
scroll to position [45, 0]
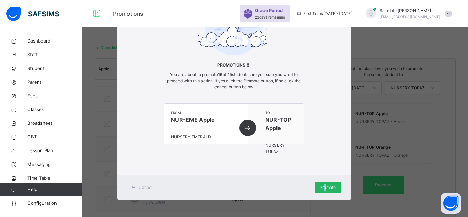
click at [323, 185] on span "Promote" at bounding box center [328, 188] width 16 height 6
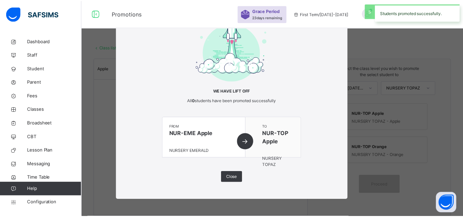
scroll to position [19, 0]
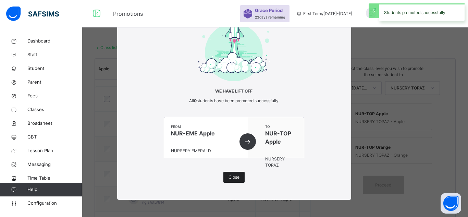
click at [229, 179] on span "Close" at bounding box center [234, 177] width 11 height 6
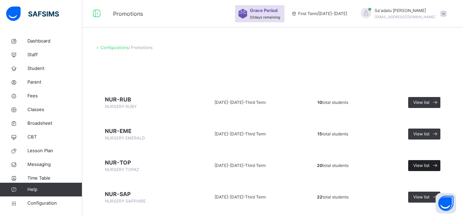
click at [419, 163] on span "View list" at bounding box center [422, 166] width 16 height 6
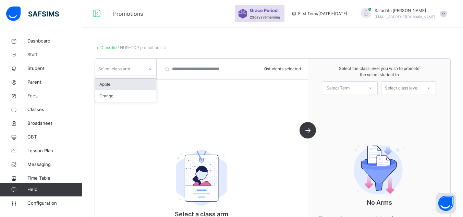
click at [128, 63] on div "Select class arm" at bounding box center [114, 68] width 32 height 13
click at [116, 82] on div "Apple" at bounding box center [125, 85] width 61 height 12
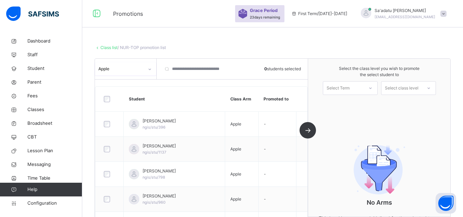
click at [342, 82] on div "Select Term" at bounding box center [350, 88] width 55 height 14
click at [358, 104] on div "First Term [DATE]-[DATE]" at bounding box center [350, 107] width 54 height 18
click at [406, 88] on div "Select class level" at bounding box center [402, 88] width 34 height 14
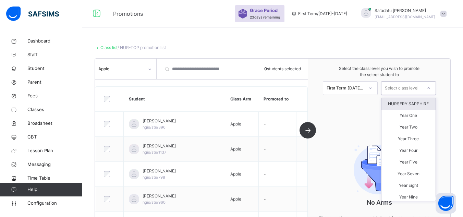
click at [406, 104] on div "NURSERY SAPPHIRE" at bounding box center [409, 104] width 54 height 12
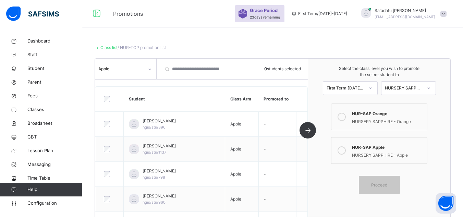
click at [346, 117] on icon at bounding box center [342, 117] width 8 height 8
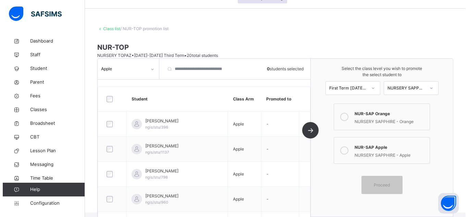
scroll to position [34, 0]
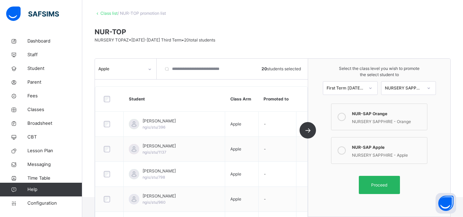
click at [376, 181] on div "Proceed" at bounding box center [379, 185] width 41 height 18
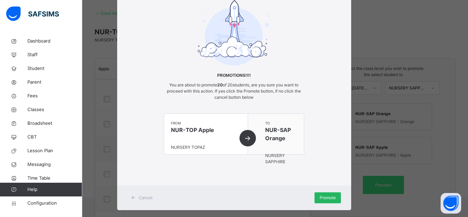
click at [330, 199] on span "Promote" at bounding box center [328, 198] width 16 height 6
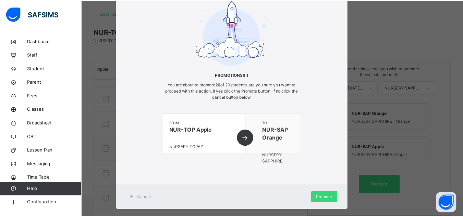
scroll to position [19, 0]
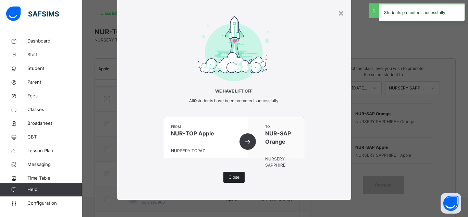
click at [233, 180] on span "Close" at bounding box center [234, 177] width 11 height 6
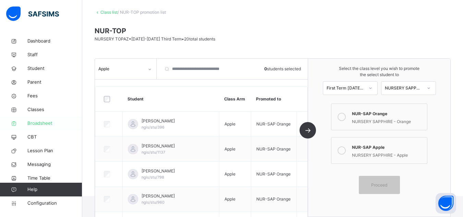
scroll to position [34, 0]
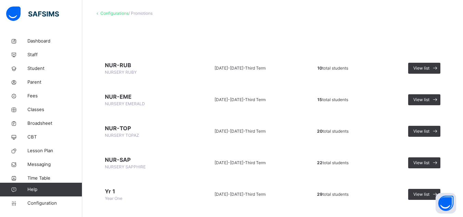
scroll to position [69, 0]
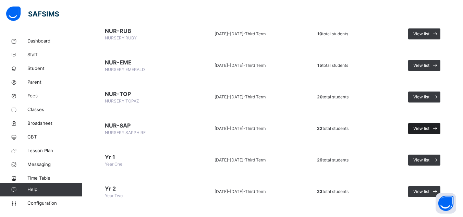
click at [428, 127] on span "View list" at bounding box center [422, 129] width 16 height 6
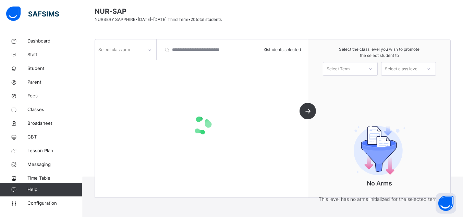
scroll to position [69, 0]
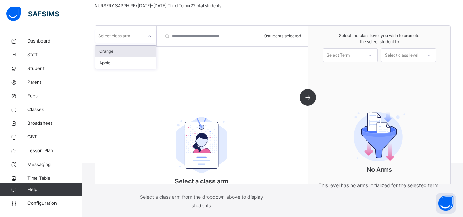
click at [146, 36] on div at bounding box center [150, 36] width 12 height 11
click at [125, 65] on div "Apple" at bounding box center [125, 63] width 61 height 12
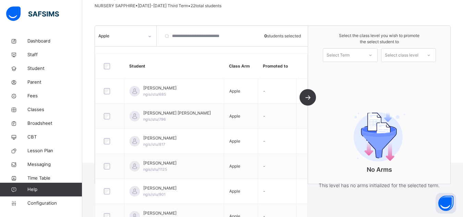
click at [102, 66] on div at bounding box center [110, 66] width 19 height 14
click at [350, 53] on div "Select Term" at bounding box center [338, 55] width 23 height 14
click at [353, 70] on div "First Term [DATE]-[DATE]" at bounding box center [350, 74] width 54 height 18
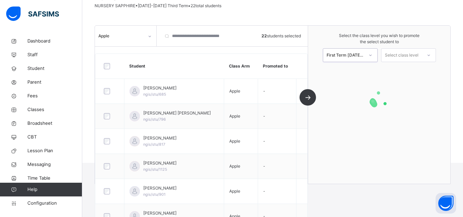
click at [398, 58] on div "Select class level" at bounding box center [402, 55] width 34 height 14
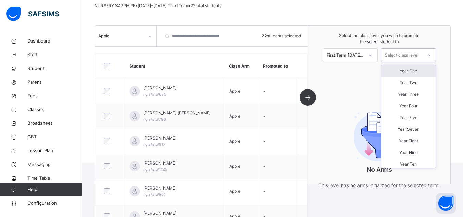
click at [409, 71] on div "Year One" at bounding box center [409, 71] width 54 height 12
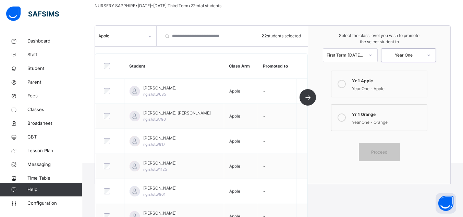
click at [150, 37] on icon at bounding box center [150, 36] width 2 height 1
click at [140, 65] on div "Apple" at bounding box center [125, 63] width 61 height 12
click at [344, 84] on icon at bounding box center [342, 84] width 8 height 8
click at [383, 149] on span "Proceed" at bounding box center [379, 152] width 16 height 6
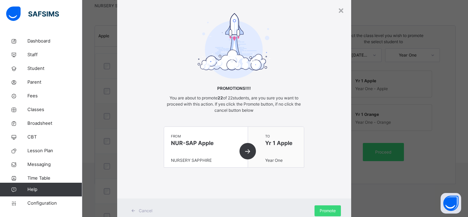
scroll to position [45, 0]
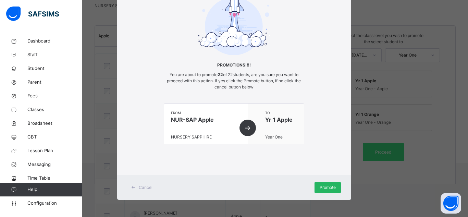
click at [328, 189] on span "Promote" at bounding box center [328, 188] width 16 height 6
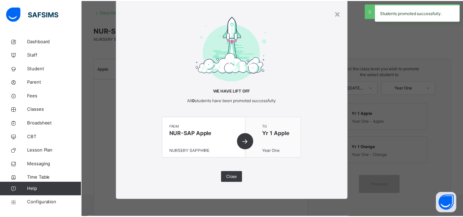
scroll to position [69, 0]
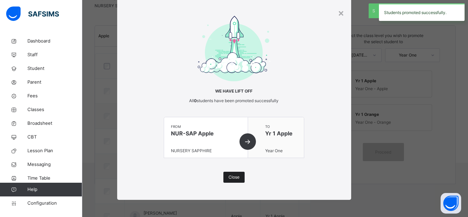
click at [239, 180] on div "Close" at bounding box center [234, 177] width 21 height 11
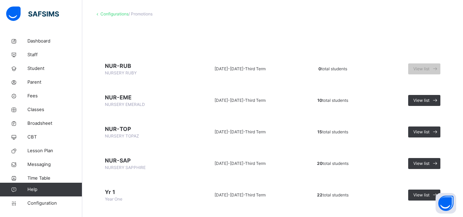
scroll to position [69, 0]
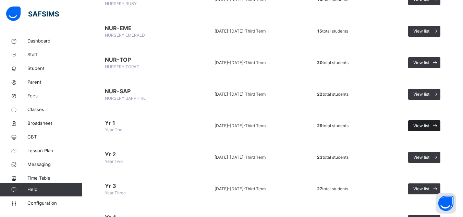
click at [431, 120] on div "View list" at bounding box center [424, 125] width 32 height 11
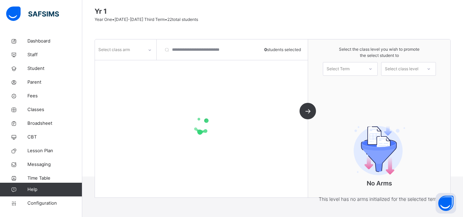
scroll to position [75, 0]
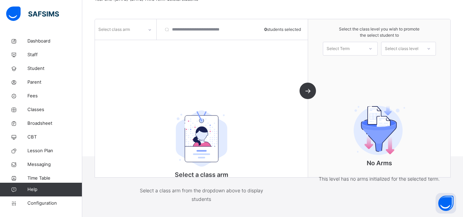
click at [131, 33] on div "Select class arm" at bounding box center [119, 29] width 48 height 11
click at [131, 43] on div "Apple" at bounding box center [125, 45] width 61 height 12
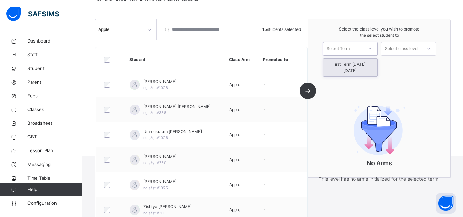
click at [355, 48] on div "Select Term" at bounding box center [343, 49] width 40 height 11
click at [351, 66] on div "First Term [DATE]-[DATE]" at bounding box center [350, 68] width 54 height 18
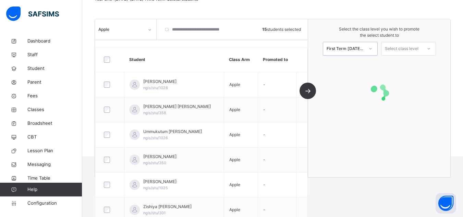
click at [400, 48] on div "Select class level" at bounding box center [402, 49] width 34 height 14
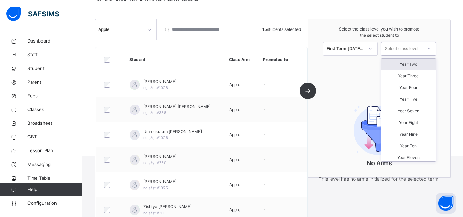
click at [404, 65] on div "Year Two" at bounding box center [409, 65] width 54 height 12
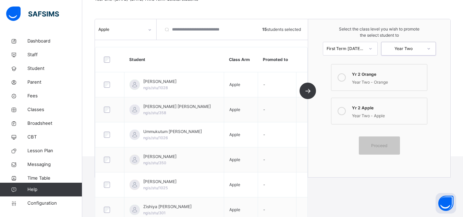
click at [345, 110] on icon at bounding box center [342, 111] width 8 height 8
click at [376, 143] on span "Proceed" at bounding box center [379, 146] width 16 height 6
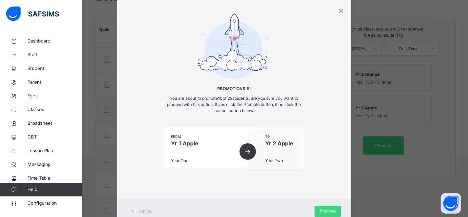
scroll to position [45, 0]
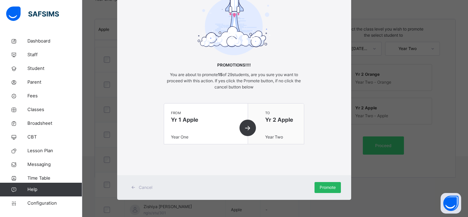
click at [332, 185] on span "Promote" at bounding box center [328, 188] width 16 height 6
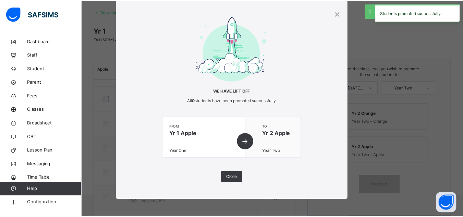
scroll to position [75, 0]
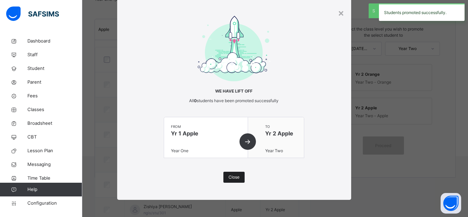
click at [235, 177] on span "Close" at bounding box center [234, 177] width 11 height 6
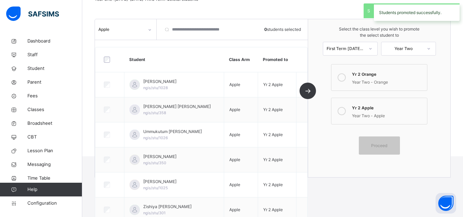
click at [123, 34] on div "Apple" at bounding box center [119, 29] width 48 height 11
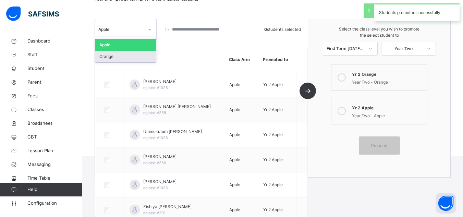
click at [129, 60] on div "Orange" at bounding box center [125, 57] width 61 height 12
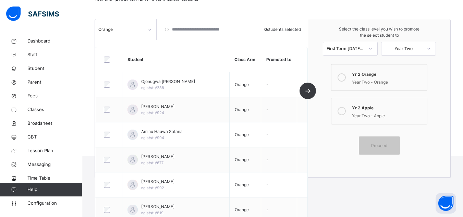
click at [345, 79] on icon at bounding box center [342, 77] width 8 height 8
click at [379, 144] on span "Proceed" at bounding box center [379, 146] width 16 height 6
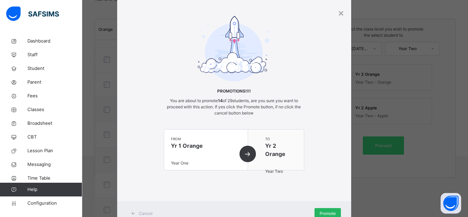
click at [320, 214] on span "Promote" at bounding box center [328, 214] width 16 height 6
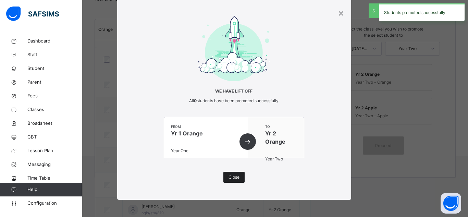
click at [237, 180] on div "Close" at bounding box center [234, 177] width 21 height 11
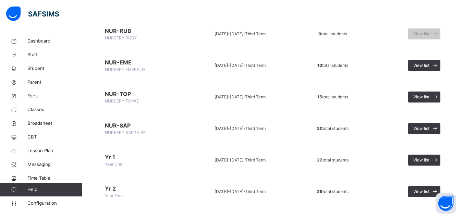
scroll to position [103, 0]
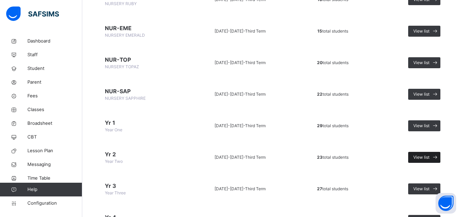
click at [423, 158] on span "View list" at bounding box center [422, 157] width 16 height 6
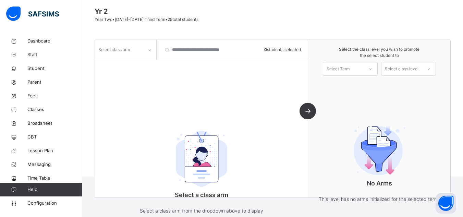
scroll to position [75, 0]
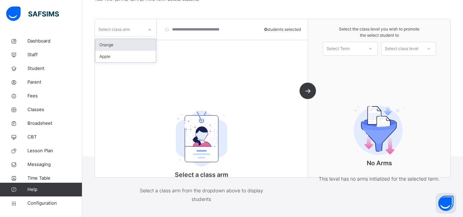
click at [124, 29] on div "Select class arm" at bounding box center [114, 29] width 32 height 13
click at [121, 60] on div "Apple" at bounding box center [125, 57] width 61 height 12
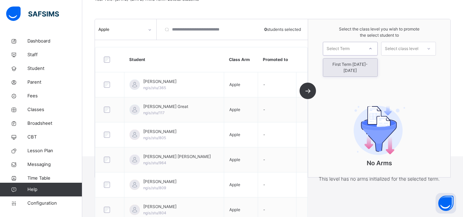
click at [350, 50] on div "Select Term" at bounding box center [338, 49] width 23 height 14
drag, startPoint x: 355, startPoint y: 64, endPoint x: 360, endPoint y: 64, distance: 5.2
click at [355, 64] on div "First Term [DATE]-[DATE]" at bounding box center [350, 68] width 54 height 18
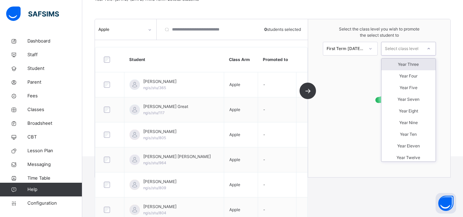
click at [411, 45] on div "Select class level" at bounding box center [402, 49] width 34 height 14
click at [413, 66] on div "Year Three" at bounding box center [409, 65] width 54 height 12
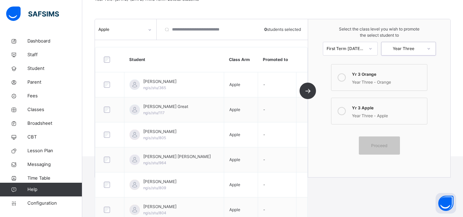
click at [369, 106] on div "Yr 3 Apple" at bounding box center [387, 107] width 71 height 8
click at [383, 146] on span "Proceed" at bounding box center [379, 146] width 16 height 6
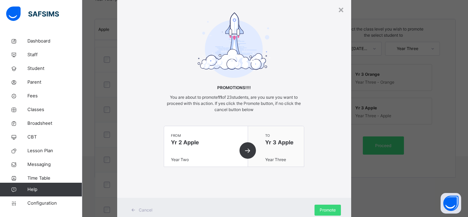
scroll to position [45, 0]
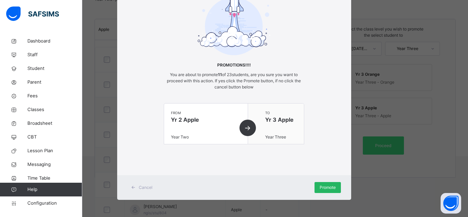
click at [320, 186] on span "Promote" at bounding box center [328, 188] width 16 height 6
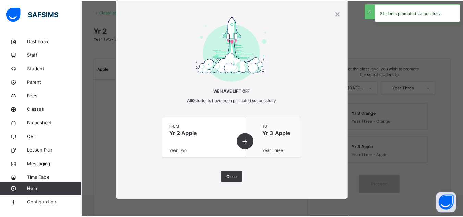
scroll to position [75, 0]
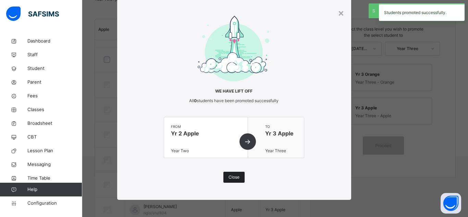
click at [234, 176] on span "Close" at bounding box center [234, 177] width 11 height 6
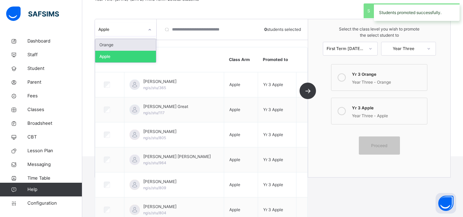
click at [106, 31] on div "Apple" at bounding box center [121, 29] width 46 height 6
click at [117, 46] on div "Orange" at bounding box center [125, 45] width 61 height 12
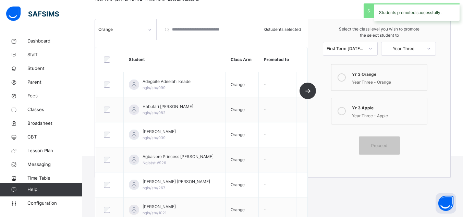
click at [359, 75] on div "Yr 3 Orange" at bounding box center [387, 74] width 71 height 8
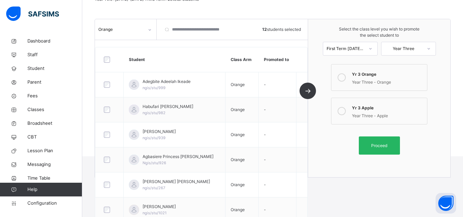
click at [379, 145] on span "Proceed" at bounding box center [379, 146] width 16 height 6
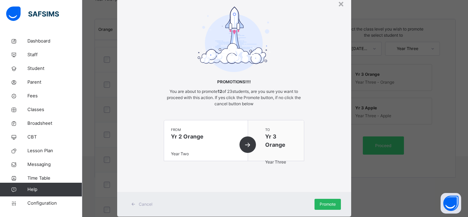
scroll to position [45, 0]
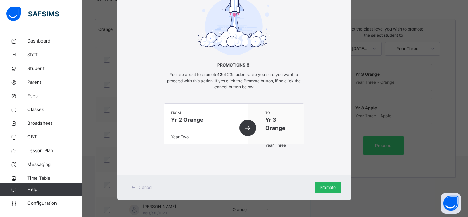
click at [323, 185] on span "Promote" at bounding box center [328, 188] width 16 height 6
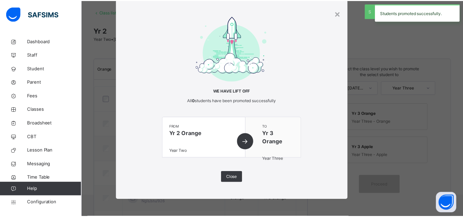
scroll to position [75, 0]
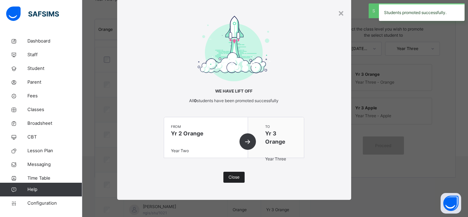
click at [230, 179] on span "Close" at bounding box center [234, 177] width 11 height 6
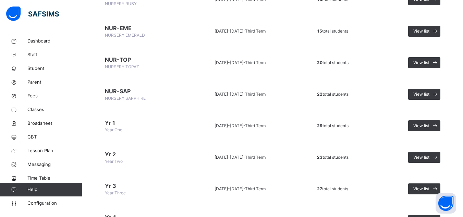
scroll to position [137, 0]
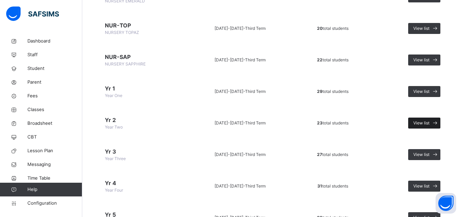
click at [421, 121] on span "View list" at bounding box center [422, 123] width 16 height 6
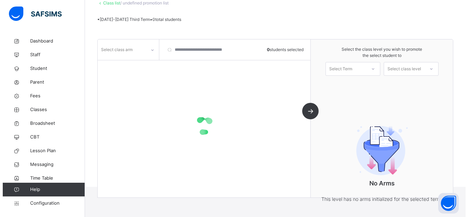
scroll to position [55, 0]
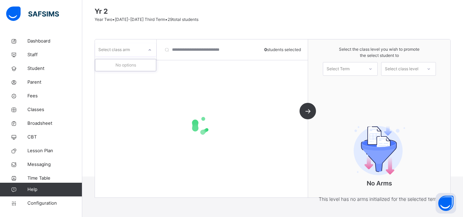
click at [119, 47] on div "Select class arm" at bounding box center [114, 49] width 32 height 13
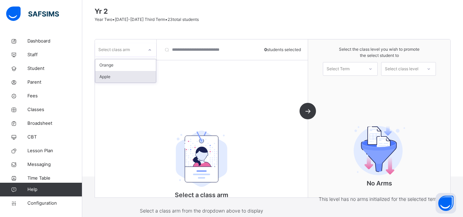
click at [112, 78] on div "Apple" at bounding box center [125, 77] width 61 height 12
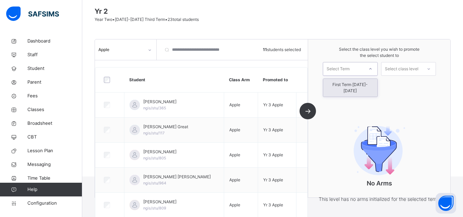
click at [343, 72] on div "Select Term" at bounding box center [338, 69] width 23 height 14
click at [360, 85] on div "First Term [DATE]-[DATE]" at bounding box center [350, 88] width 54 height 18
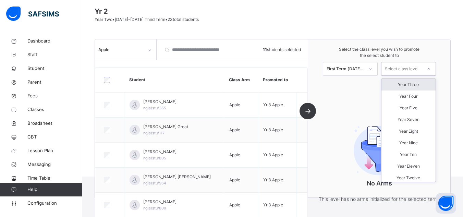
click at [405, 68] on div "Select class level" at bounding box center [402, 69] width 34 height 14
click at [413, 85] on div "Year Three" at bounding box center [409, 85] width 54 height 12
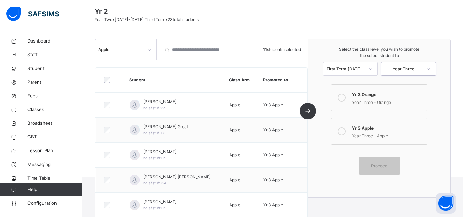
click at [346, 128] on icon at bounding box center [342, 131] width 8 height 8
click at [373, 164] on span "Proceed" at bounding box center [379, 166] width 31 height 6
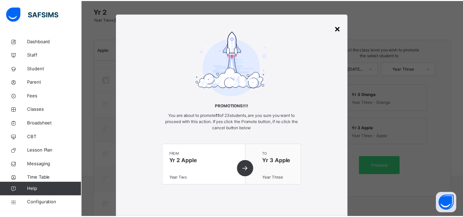
scroll to position [0, 0]
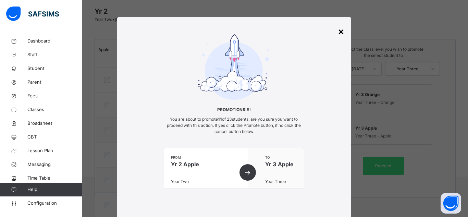
click at [340, 28] on div "×" at bounding box center [341, 31] width 7 height 14
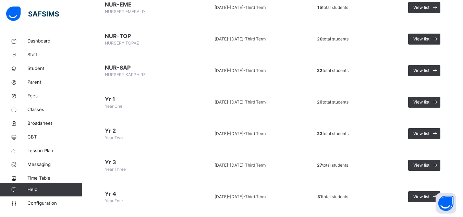
scroll to position [137, 0]
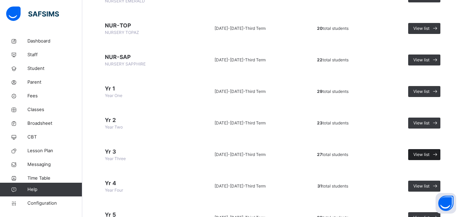
click at [431, 150] on div "View list" at bounding box center [424, 154] width 32 height 11
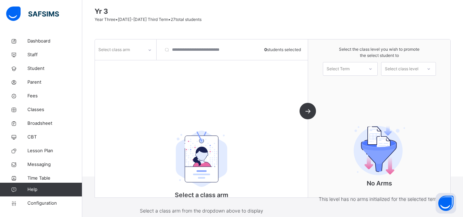
scroll to position [75, 0]
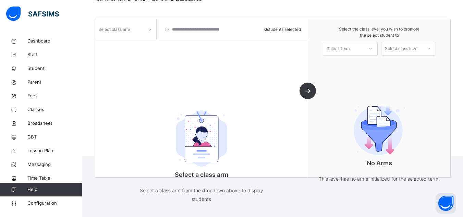
click at [120, 30] on div "Select class arm" at bounding box center [114, 29] width 32 height 13
click at [132, 42] on div "Apple" at bounding box center [125, 45] width 61 height 12
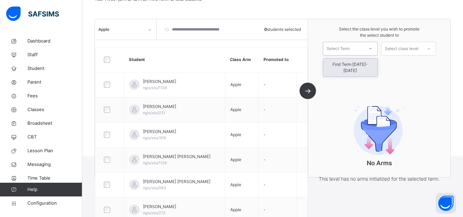
click at [344, 43] on div "Select Term" at bounding box center [350, 49] width 55 height 14
click at [350, 61] on div "First Term [DATE]-[DATE]" at bounding box center [350, 68] width 54 height 18
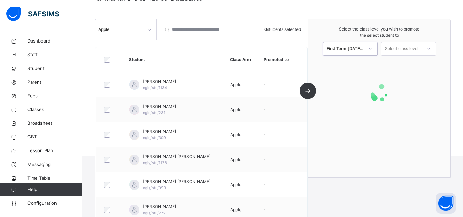
click at [402, 45] on div "Select class level" at bounding box center [402, 49] width 34 height 14
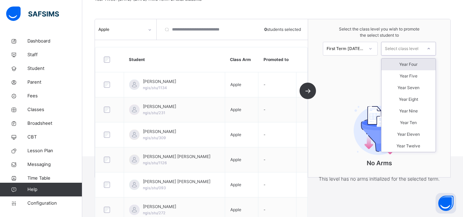
click at [411, 61] on div "Year Four" at bounding box center [409, 65] width 54 height 12
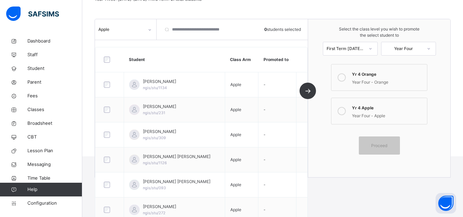
click at [345, 111] on icon at bounding box center [342, 111] width 8 height 8
click at [381, 144] on span "Proceed" at bounding box center [379, 146] width 16 height 6
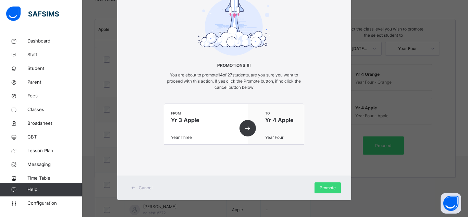
scroll to position [45, 0]
click at [327, 184] on div "Promote" at bounding box center [328, 187] width 26 height 11
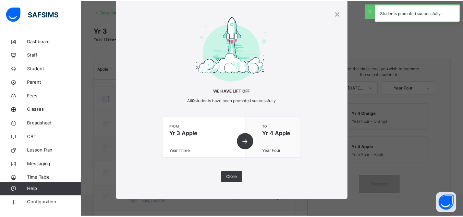
scroll to position [75, 0]
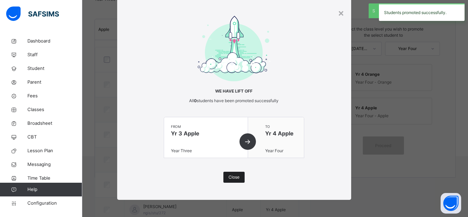
click at [238, 178] on div "Close" at bounding box center [234, 177] width 21 height 11
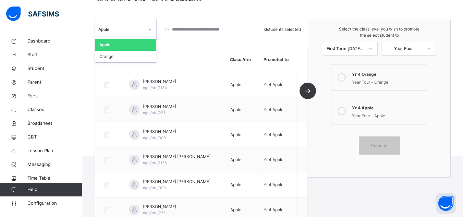
click at [120, 30] on div "Apple" at bounding box center [121, 29] width 46 height 6
click at [123, 53] on div "Orange" at bounding box center [125, 57] width 61 height 12
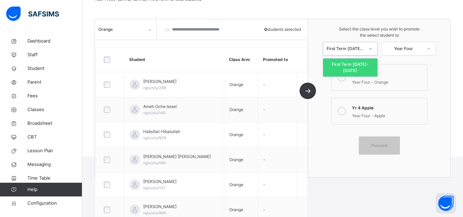
click at [359, 47] on div "First Term [DATE]-[DATE]" at bounding box center [346, 49] width 38 height 6
click at [356, 65] on div "First Term [DATE]-[DATE]" at bounding box center [350, 68] width 54 height 18
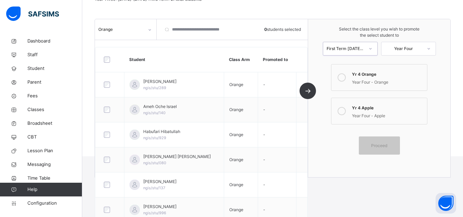
click at [358, 76] on div "Yr 4 Orange" at bounding box center [387, 74] width 71 height 8
click at [377, 140] on div "Proceed" at bounding box center [379, 145] width 41 height 18
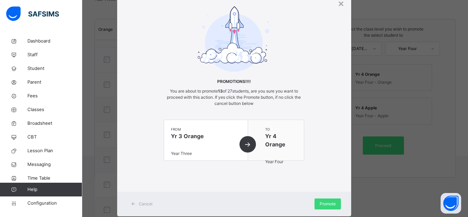
scroll to position [45, 0]
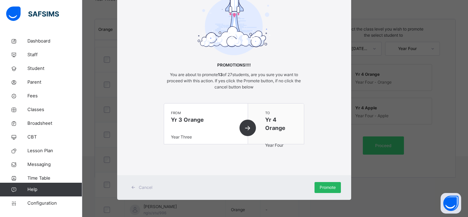
click at [323, 185] on span "Promote" at bounding box center [328, 188] width 16 height 6
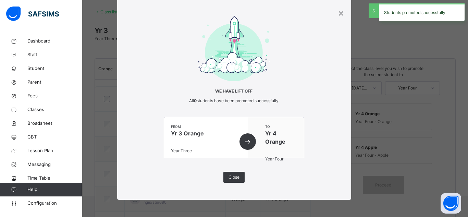
scroll to position [75, 0]
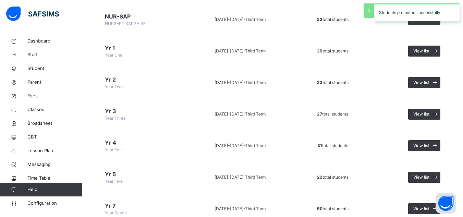
scroll to position [178, 0]
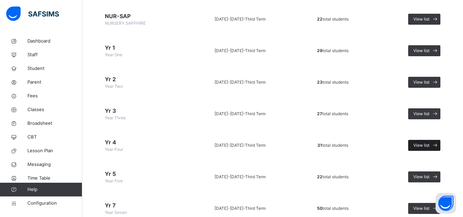
click at [420, 141] on div "View list" at bounding box center [424, 145] width 32 height 11
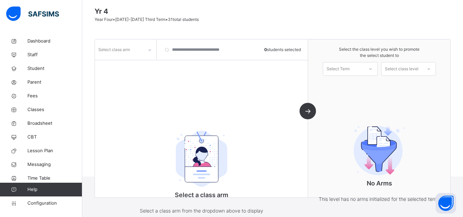
scroll to position [75, 0]
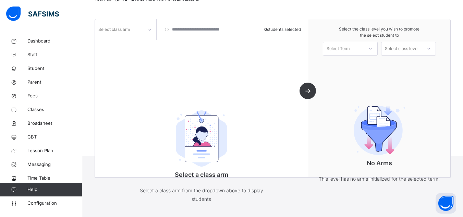
click at [129, 34] on div "Select class arm" at bounding box center [114, 29] width 32 height 13
click at [132, 56] on div "Apple" at bounding box center [125, 57] width 61 height 12
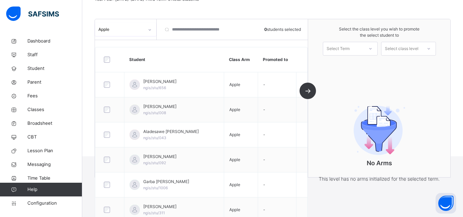
click at [350, 48] on div "Select Term" at bounding box center [338, 49] width 23 height 14
click at [363, 61] on div "First Term [DATE]-[DATE]" at bounding box center [350, 68] width 54 height 18
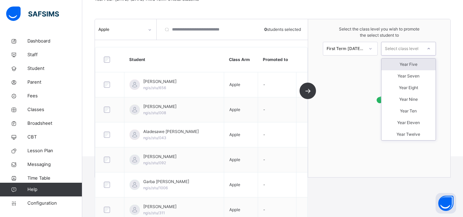
click at [407, 46] on div "Select class level" at bounding box center [402, 49] width 34 height 14
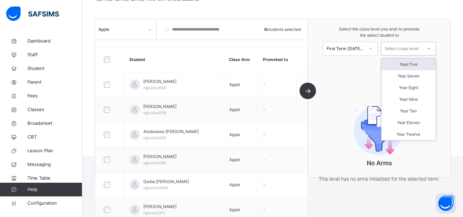
click at [414, 63] on div "Year Five" at bounding box center [409, 65] width 54 height 12
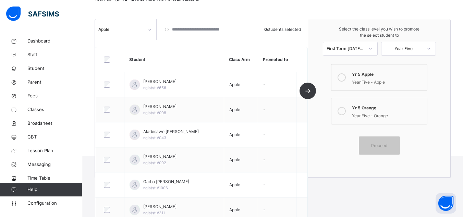
click at [346, 76] on icon at bounding box center [342, 77] width 8 height 8
click at [390, 141] on div "Proceed" at bounding box center [379, 145] width 41 height 18
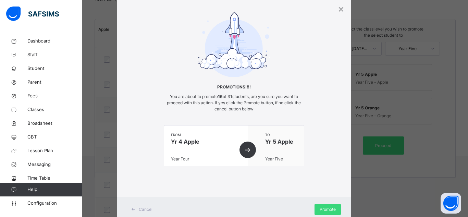
scroll to position [34, 0]
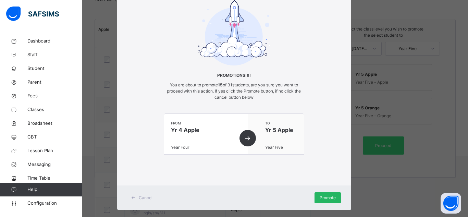
click at [323, 194] on div "Promote" at bounding box center [328, 197] width 26 height 11
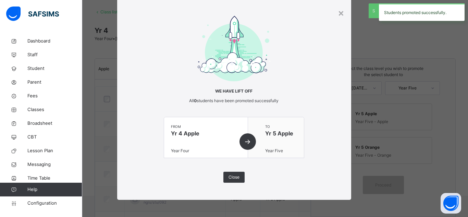
scroll to position [75, 0]
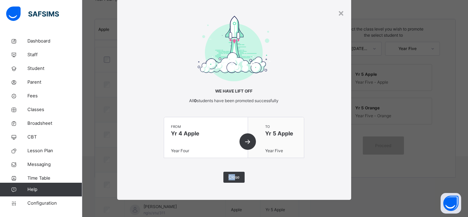
drag, startPoint x: 233, startPoint y: 177, endPoint x: 186, endPoint y: 177, distance: 46.3
click at [186, 177] on div "We have lift off All 0 students have been promoted successfully from Yr 4 Apple…" at bounding box center [234, 99] width 141 height 167
click at [236, 177] on span "Close" at bounding box center [234, 177] width 11 height 6
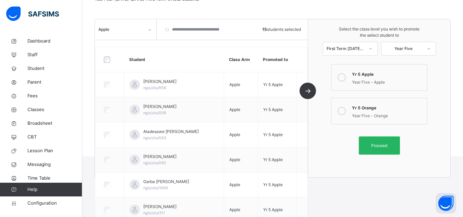
click at [381, 143] on span "Proceed" at bounding box center [379, 146] width 16 height 6
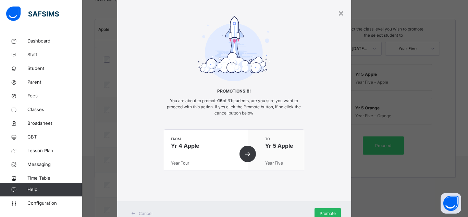
click at [325, 211] on span "Promote" at bounding box center [328, 214] width 16 height 6
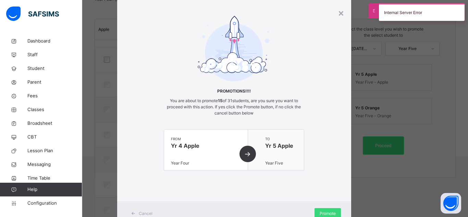
scroll to position [45, 0]
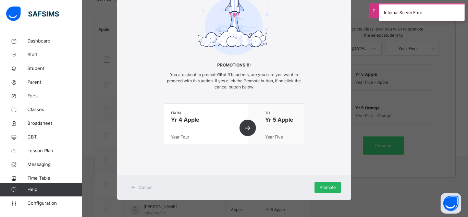
click at [320, 186] on span "Promote" at bounding box center [328, 188] width 16 height 6
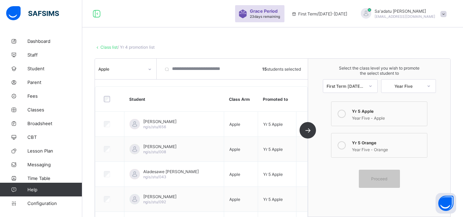
click at [346, 112] on icon at bounding box center [342, 114] width 8 height 8
click at [383, 173] on div "Proceed" at bounding box center [379, 179] width 41 height 18
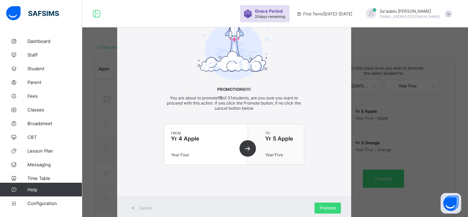
scroll to position [40, 0]
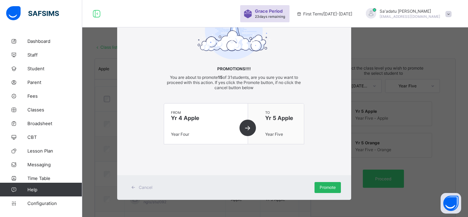
click at [322, 186] on span "Promote" at bounding box center [328, 187] width 16 height 5
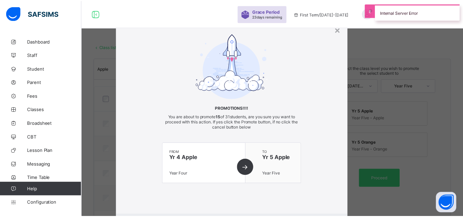
scroll to position [0, 0]
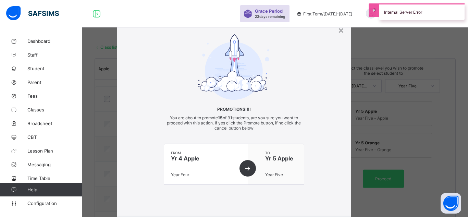
click at [442, 10] on div "Internal Server Error" at bounding box center [422, 11] width 86 height 16
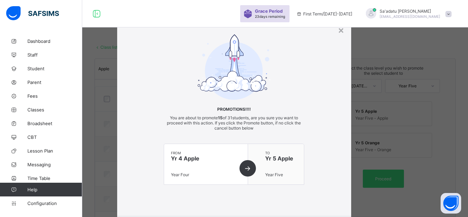
click at [416, 13] on span "Sa'adatu Muhammed" at bounding box center [410, 11] width 61 height 5
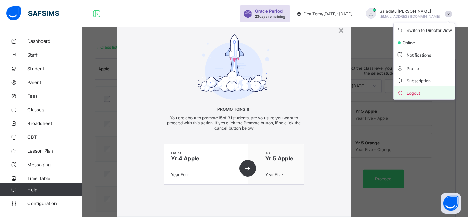
click at [415, 88] on li "Logout" at bounding box center [424, 92] width 61 height 13
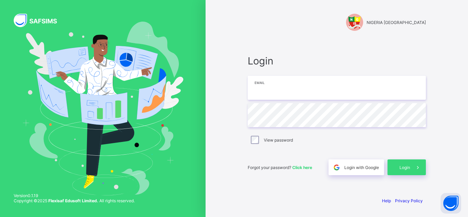
type input "**********"
click at [275, 85] on input "**********" at bounding box center [337, 88] width 178 height 24
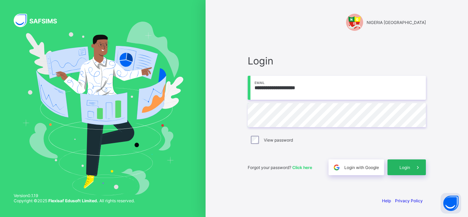
click at [400, 166] on span "Login" at bounding box center [405, 167] width 11 height 5
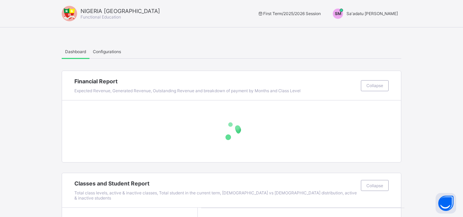
click at [374, 14] on span "Sa'adatu [PERSON_NAME]" at bounding box center [372, 13] width 51 height 5
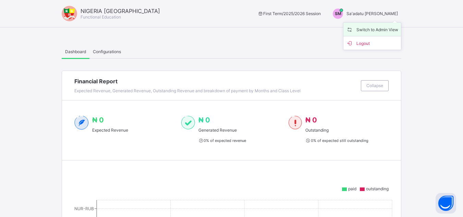
click at [377, 27] on span "Switch to Admin View" at bounding box center [372, 29] width 52 height 8
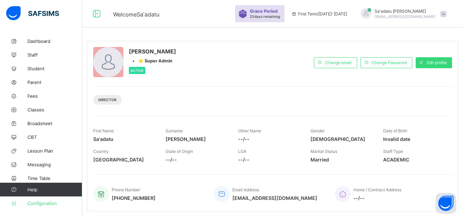
drag, startPoint x: 48, startPoint y: 204, endPoint x: 79, endPoint y: 205, distance: 30.9
click at [51, 204] on span "Configuration" at bounding box center [54, 203] width 55 height 5
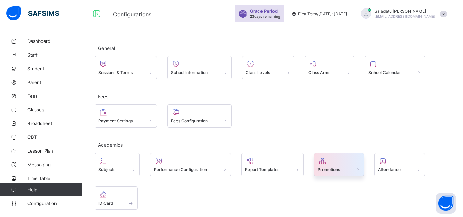
click at [331, 165] on span at bounding box center [339, 166] width 43 height 2
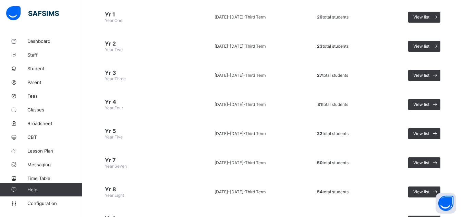
scroll to position [206, 0]
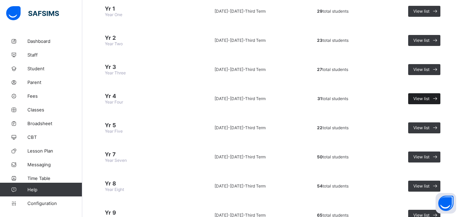
click at [419, 100] on span "View list" at bounding box center [422, 98] width 16 height 5
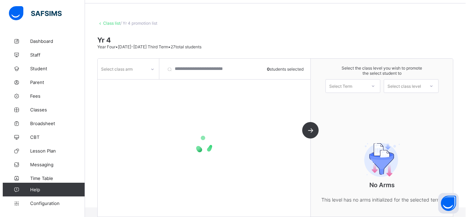
scroll to position [32, 0]
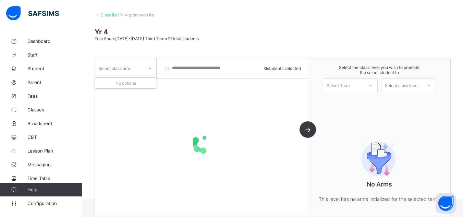
click at [123, 70] on div "Select class arm" at bounding box center [114, 68] width 32 height 13
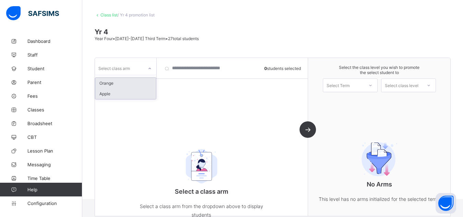
click at [121, 91] on div "Apple" at bounding box center [125, 93] width 61 height 11
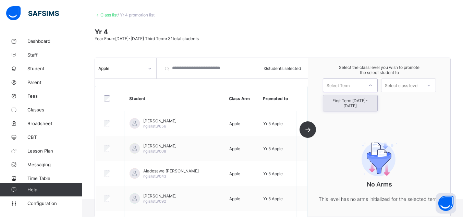
click at [350, 85] on div "Select Term" at bounding box center [338, 86] width 23 height 14
drag, startPoint x: 350, startPoint y: 102, endPoint x: 401, endPoint y: 87, distance: 52.5
click at [351, 103] on div "First Term [DATE]-[DATE]" at bounding box center [350, 103] width 54 height 16
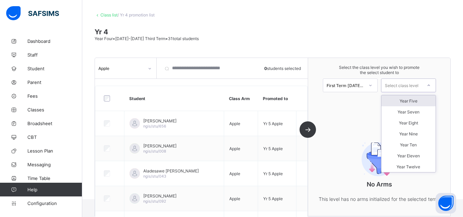
click at [406, 84] on div "Select class level" at bounding box center [402, 86] width 34 height 14
click at [408, 99] on div "Year Five" at bounding box center [409, 100] width 54 height 11
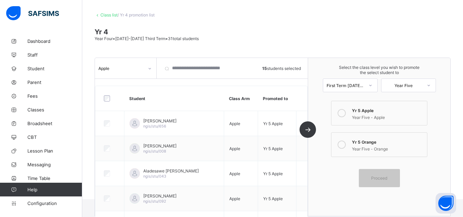
click at [358, 113] on div "Year Five - Apple" at bounding box center [387, 116] width 71 height 7
click at [383, 169] on div "Proceed" at bounding box center [379, 178] width 41 height 18
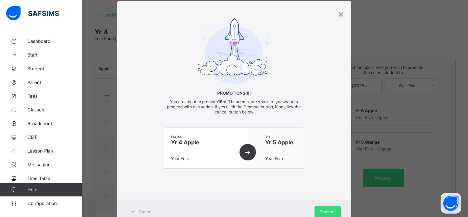
scroll to position [40, 0]
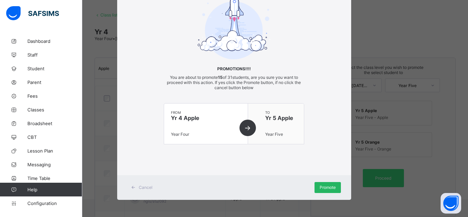
click at [325, 189] on span "Promote" at bounding box center [328, 187] width 16 height 5
click at [326, 190] on div "Promote" at bounding box center [328, 187] width 26 height 11
click at [321, 185] on span "Promote" at bounding box center [328, 187] width 16 height 5
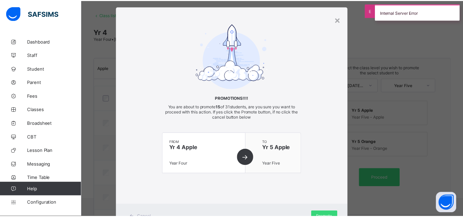
scroll to position [0, 0]
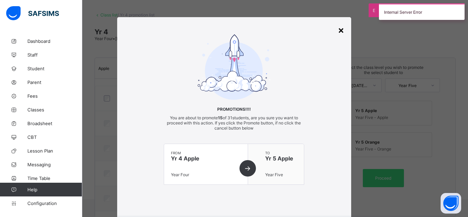
click at [338, 32] on div "×" at bounding box center [341, 30] width 7 height 12
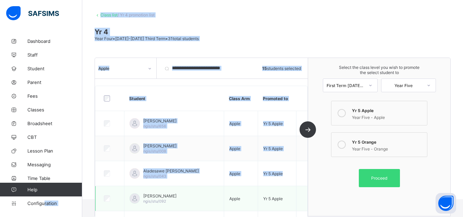
drag, startPoint x: 45, startPoint y: 202, endPoint x: 139, endPoint y: 190, distance: 95.4
click at [139, 190] on div "Promotions Grace Period 23 days remaining First Term / 2025-2026 Sa'adatu Muham…" at bounding box center [231, 83] width 463 height 231
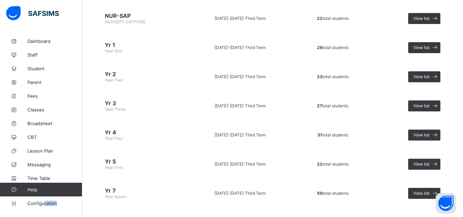
scroll to position [204, 0]
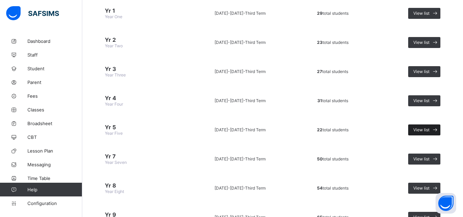
click at [425, 128] on span "View list" at bounding box center [422, 129] width 16 height 5
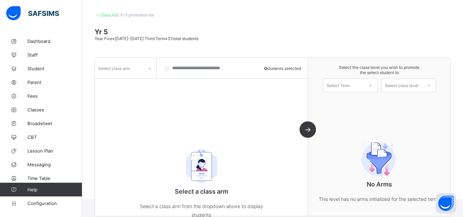
scroll to position [48, 0]
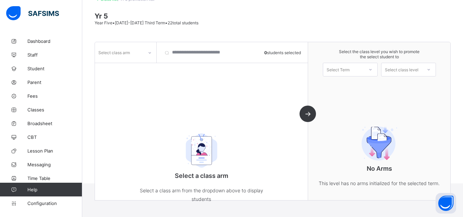
click at [129, 53] on div "Select class arm" at bounding box center [114, 52] width 32 height 13
click at [131, 64] on div "Apple" at bounding box center [125, 67] width 61 height 11
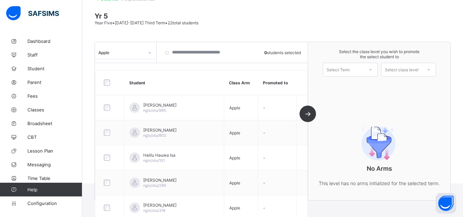
click at [364, 70] on div "Select Term" at bounding box center [343, 70] width 40 height 10
click at [364, 87] on div "First Term [DATE]-[DATE]" at bounding box center [350, 88] width 54 height 16
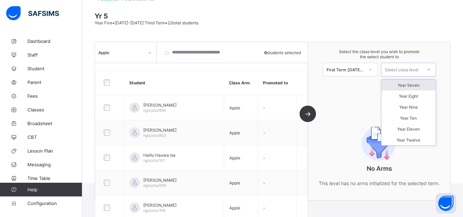
click at [404, 69] on div "Select class level" at bounding box center [402, 70] width 34 height 14
click at [412, 85] on div "Year Seven" at bounding box center [409, 85] width 54 height 11
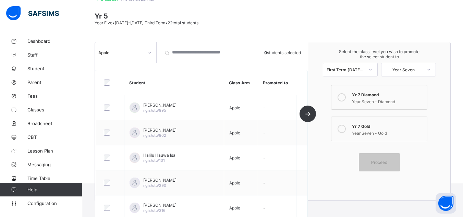
click at [346, 95] on icon at bounding box center [342, 97] width 8 height 8
click at [385, 165] on div "Proceed" at bounding box center [379, 162] width 41 height 18
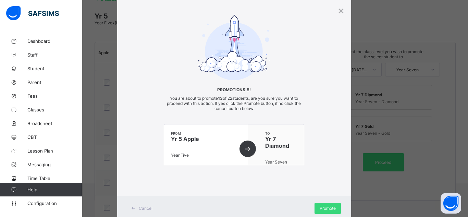
scroll to position [40, 0]
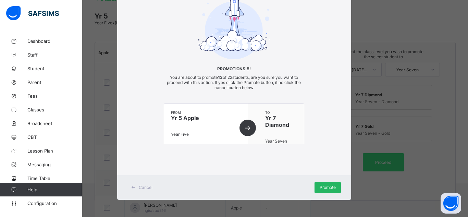
click at [327, 186] on span "Promote" at bounding box center [328, 187] width 16 height 5
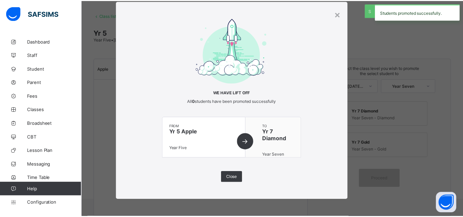
scroll to position [48, 0]
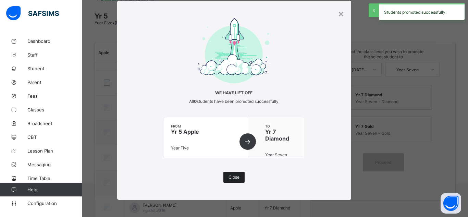
click at [236, 177] on span "Close" at bounding box center [234, 177] width 11 height 5
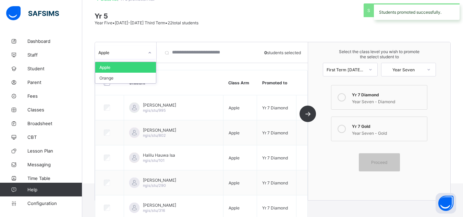
click at [110, 52] on div "Apple" at bounding box center [121, 52] width 46 height 5
click at [126, 81] on div "Orange" at bounding box center [125, 78] width 61 height 11
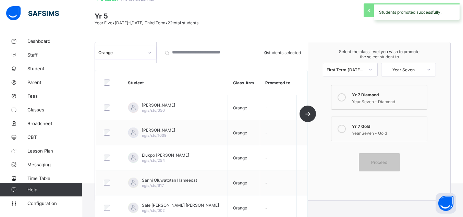
click at [354, 70] on div "First Term [DATE]-[DATE]" at bounding box center [346, 69] width 38 height 5
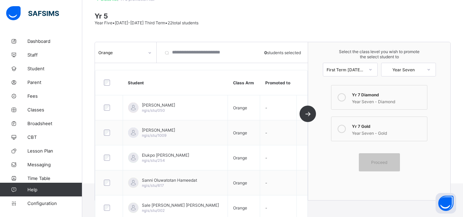
click at [338, 130] on div at bounding box center [342, 129] width 14 height 14
click at [345, 130] on icon at bounding box center [342, 129] width 8 height 8
click at [110, 83] on div at bounding box center [110, 83] width 14 height 6
click at [378, 155] on div "Proceed" at bounding box center [379, 162] width 41 height 18
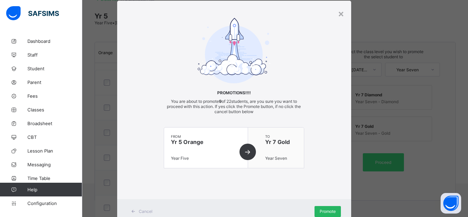
click at [322, 213] on span "Promote" at bounding box center [328, 211] width 16 height 5
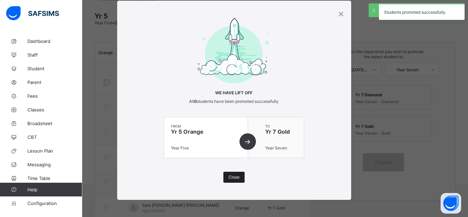
click at [235, 176] on span "Close" at bounding box center [234, 177] width 11 height 5
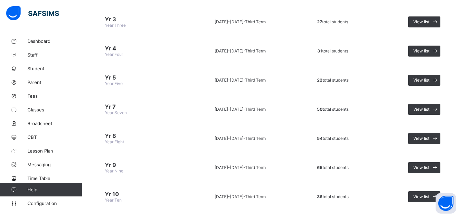
scroll to position [254, 0]
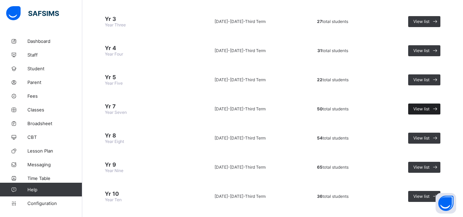
click at [425, 109] on span "View list" at bounding box center [422, 108] width 16 height 5
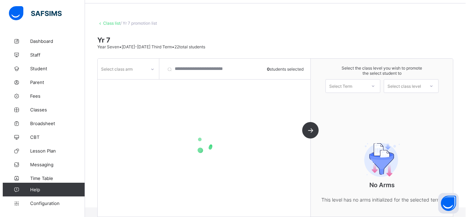
scroll to position [32, 0]
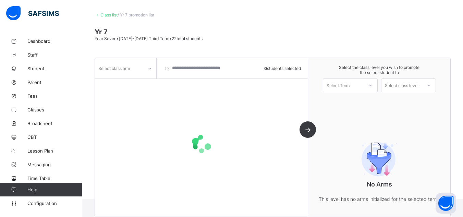
click at [146, 70] on div at bounding box center [150, 68] width 12 height 11
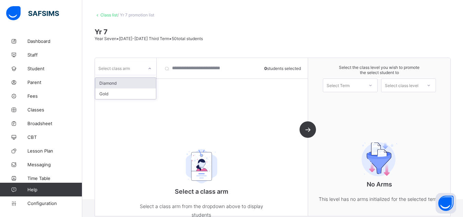
click at [130, 81] on div "Diamond" at bounding box center [125, 83] width 61 height 11
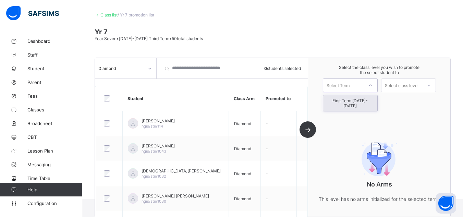
click at [357, 84] on div "Select Term" at bounding box center [343, 86] width 40 height 10
click at [360, 100] on div "First Term [DATE]-[DATE]" at bounding box center [350, 103] width 54 height 16
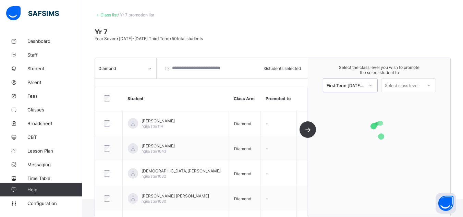
click at [403, 83] on div "Select class level" at bounding box center [402, 86] width 34 height 14
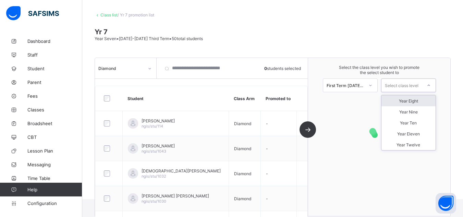
click at [409, 102] on div "Year Eight" at bounding box center [409, 100] width 54 height 11
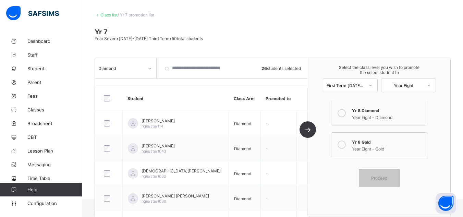
click at [346, 111] on icon at bounding box center [342, 113] width 8 height 8
click at [384, 180] on span "Proceed" at bounding box center [379, 178] width 16 height 5
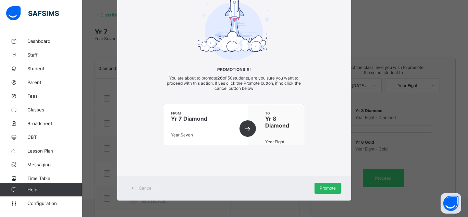
scroll to position [40, 0]
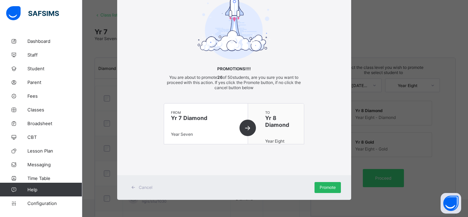
click at [332, 186] on span "Promote" at bounding box center [328, 187] width 16 height 5
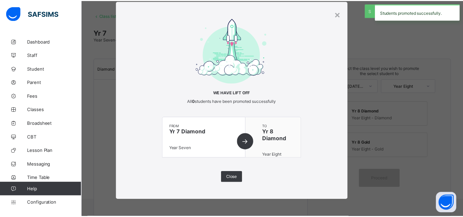
scroll to position [32, 0]
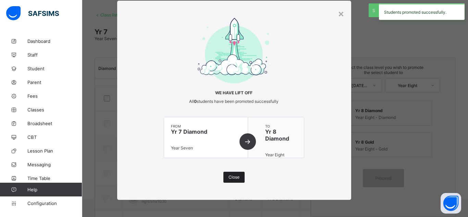
click at [231, 178] on span "Close" at bounding box center [234, 177] width 11 height 5
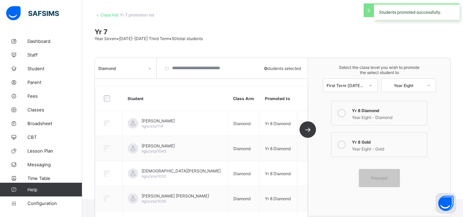
click at [115, 68] on div "Diamond" at bounding box center [121, 68] width 46 height 5
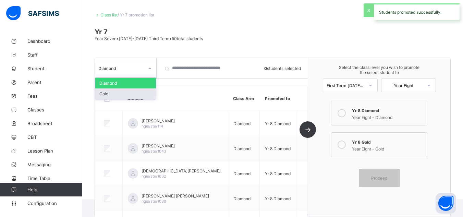
click at [126, 94] on div "Gold" at bounding box center [125, 93] width 61 height 11
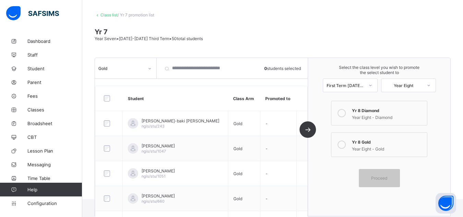
click at [343, 140] on div at bounding box center [342, 145] width 14 height 14
click at [376, 176] on span "Proceed" at bounding box center [379, 178] width 16 height 5
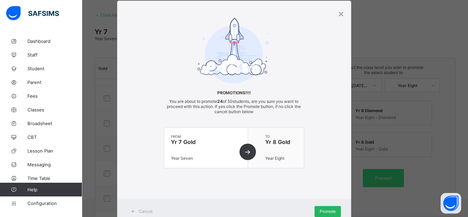
click at [324, 210] on span "Promote" at bounding box center [328, 211] width 16 height 5
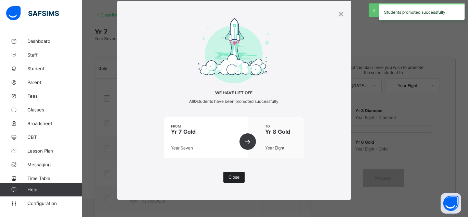
click at [234, 178] on span "Close" at bounding box center [234, 177] width 11 height 5
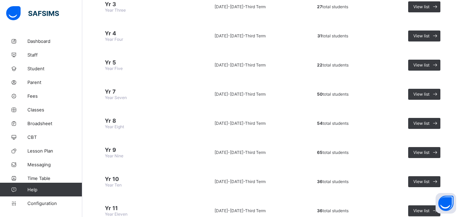
scroll to position [272, 0]
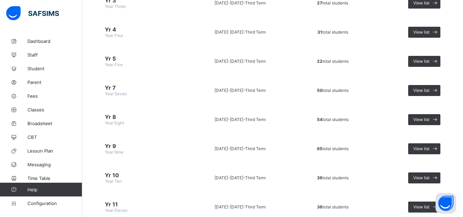
drag, startPoint x: 423, startPoint y: 149, endPoint x: 367, endPoint y: 151, distance: 55.9
click at [367, 151] on tr "Yr 9 Year Nine 2024-2025 - Third Term 65 total students View list" at bounding box center [273, 149] width 356 height 26
click at [430, 120] on span "View list" at bounding box center [422, 119] width 16 height 5
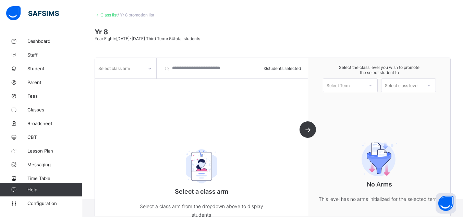
scroll to position [48, 0]
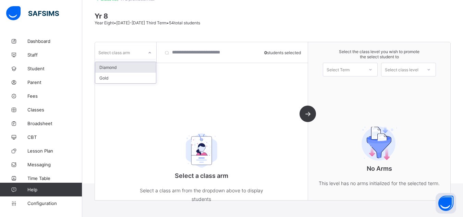
click at [127, 51] on div "Select class arm" at bounding box center [114, 52] width 32 height 13
click at [130, 68] on div "Diamond" at bounding box center [125, 67] width 61 height 11
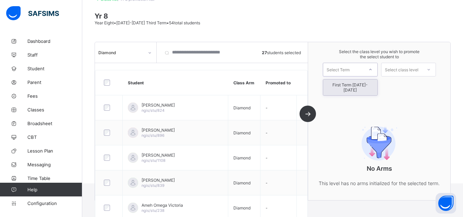
click at [359, 72] on div "Select Term" at bounding box center [343, 70] width 40 height 10
click at [360, 86] on div "First Term 2025-2026" at bounding box center [350, 88] width 54 height 16
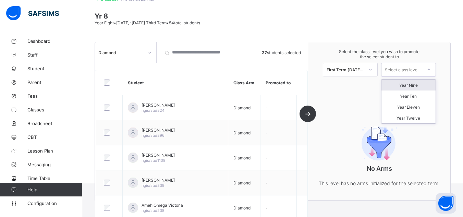
click at [411, 66] on div "Select class level" at bounding box center [402, 70] width 34 height 14
click at [416, 88] on div "Year Nine" at bounding box center [409, 85] width 54 height 11
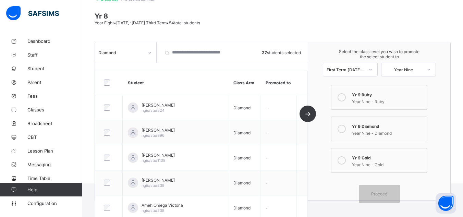
click at [346, 130] on icon at bounding box center [342, 129] width 8 height 8
click at [382, 193] on span "Proceed" at bounding box center [379, 193] width 16 height 5
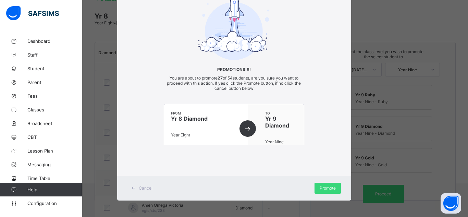
scroll to position [40, 0]
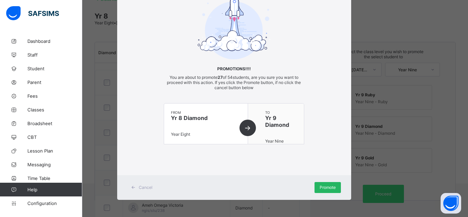
click at [328, 189] on span "Promote" at bounding box center [328, 187] width 16 height 5
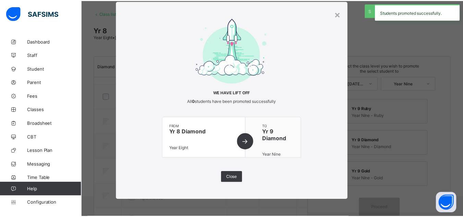
scroll to position [48, 0]
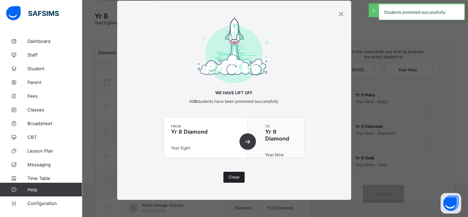
click at [234, 176] on span "Close" at bounding box center [234, 177] width 11 height 5
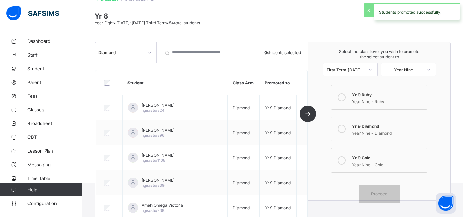
click at [103, 51] on div "Diamond" at bounding box center [121, 52] width 46 height 5
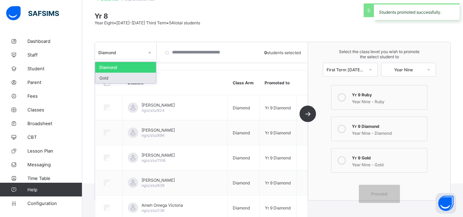
click at [126, 77] on div "Gold" at bounding box center [125, 78] width 61 height 11
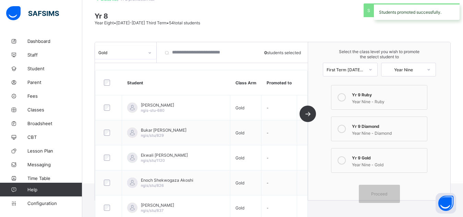
click at [346, 162] on icon at bounding box center [342, 160] width 8 height 8
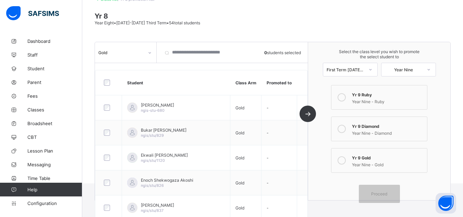
click at [110, 83] on div at bounding box center [109, 83] width 13 height 6
click at [383, 189] on div "Proceed" at bounding box center [379, 194] width 41 height 18
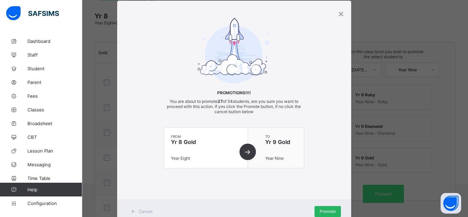
click at [329, 208] on div "Promote" at bounding box center [328, 211] width 26 height 11
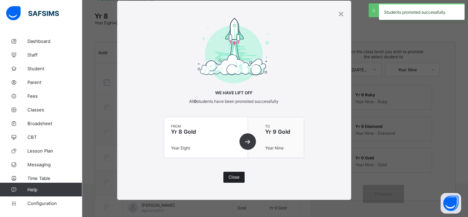
click at [231, 178] on span "Close" at bounding box center [234, 177] width 11 height 5
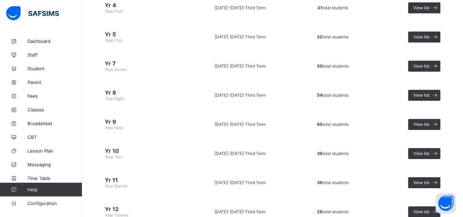
scroll to position [328, 0]
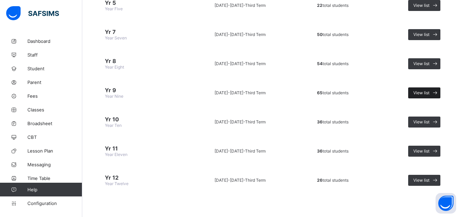
click at [427, 88] on div "View list" at bounding box center [424, 92] width 32 height 11
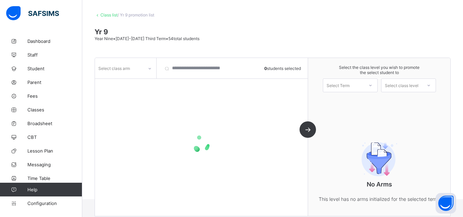
scroll to position [48, 0]
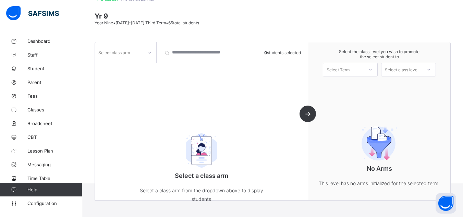
click at [128, 52] on div "Select class arm" at bounding box center [114, 52] width 32 height 13
click at [132, 70] on div "Ruby" at bounding box center [125, 67] width 61 height 11
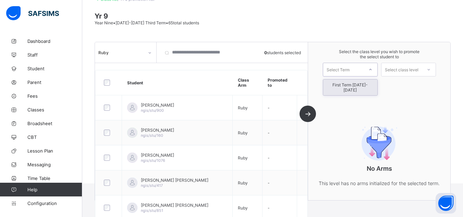
click at [344, 73] on div "Select Term" at bounding box center [338, 70] width 23 height 14
click at [352, 81] on div "First Term [DATE]-[DATE]" at bounding box center [350, 88] width 54 height 16
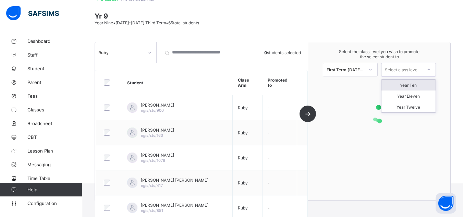
click at [409, 72] on div "Select class level" at bounding box center [402, 70] width 34 height 14
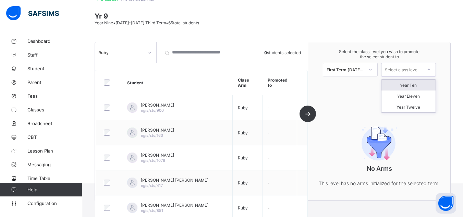
click at [412, 82] on div "Year Ten" at bounding box center [409, 85] width 54 height 11
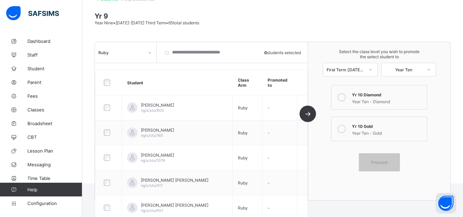
click at [343, 130] on icon at bounding box center [342, 129] width 8 height 8
click at [110, 84] on div at bounding box center [109, 83] width 13 height 6
click at [377, 159] on div "Proceed" at bounding box center [379, 162] width 41 height 18
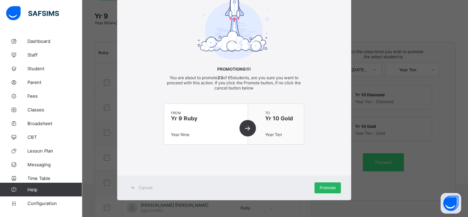
scroll to position [40, 0]
click at [320, 187] on span "Promote" at bounding box center [328, 187] width 16 height 5
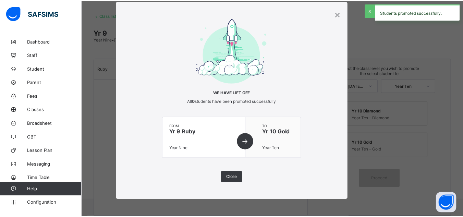
scroll to position [48, 0]
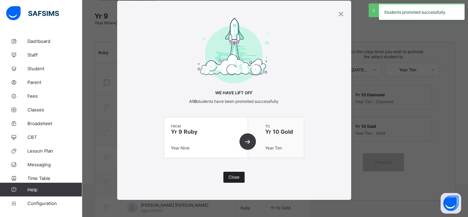
click at [230, 180] on div "Close" at bounding box center [234, 177] width 21 height 11
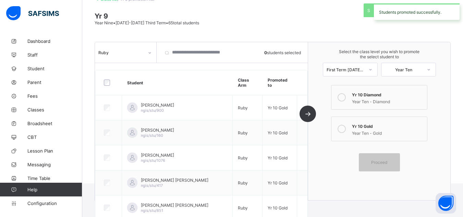
click at [140, 45] on div "Ruby" at bounding box center [126, 52] width 62 height 21
click at [126, 51] on div "Ruby" at bounding box center [121, 52] width 46 height 5
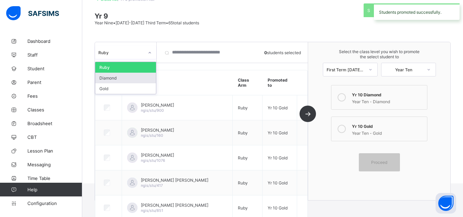
click at [131, 78] on div "Diamond" at bounding box center [125, 78] width 61 height 11
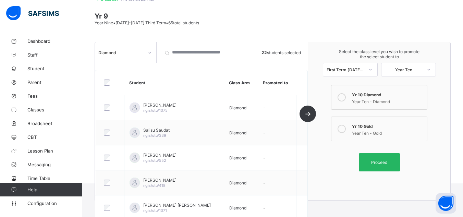
click at [387, 155] on div "Proceed" at bounding box center [379, 162] width 41 height 18
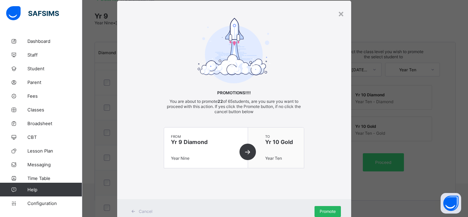
click at [325, 212] on span "Promote" at bounding box center [328, 211] width 16 height 5
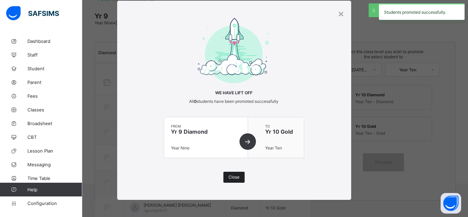
click at [229, 175] on span "Close" at bounding box center [234, 177] width 11 height 5
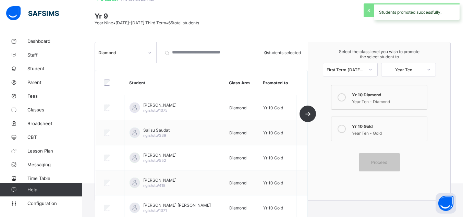
click at [129, 54] on div "Diamond" at bounding box center [121, 52] width 46 height 5
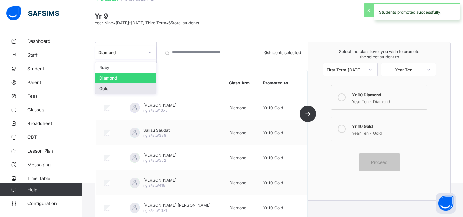
click at [116, 93] on div "Gold" at bounding box center [125, 88] width 61 height 11
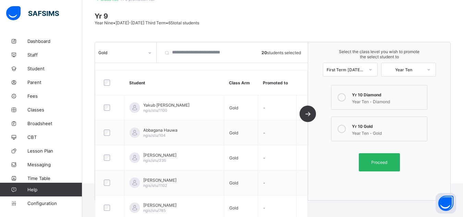
click at [382, 159] on div "Proceed" at bounding box center [379, 162] width 41 height 18
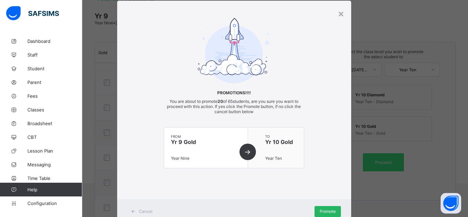
click at [330, 212] on span "Promote" at bounding box center [328, 211] width 16 height 5
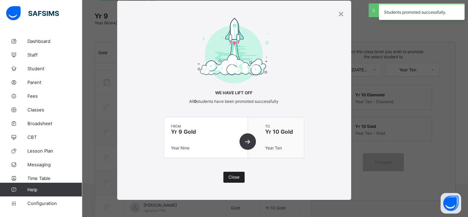
click at [231, 180] on div "Close" at bounding box center [234, 177] width 21 height 11
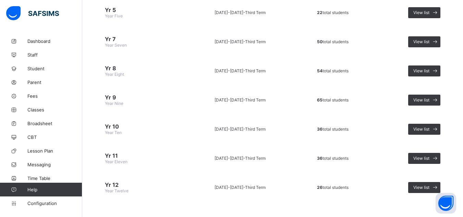
scroll to position [328, 0]
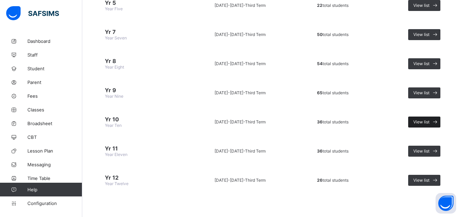
click at [430, 121] on span "View list" at bounding box center [422, 121] width 16 height 5
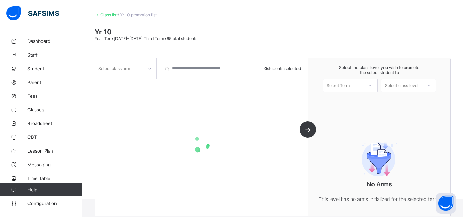
scroll to position [48, 0]
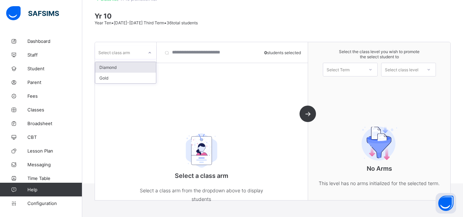
click at [130, 50] on div "Select class arm" at bounding box center [114, 52] width 32 height 13
click at [136, 70] on div "Diamond" at bounding box center [125, 67] width 61 height 11
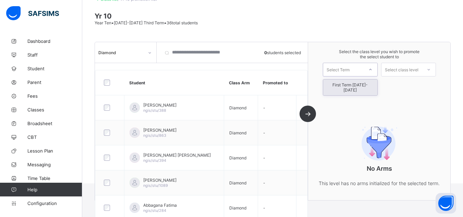
click at [341, 71] on div "Select Term" at bounding box center [338, 70] width 23 height 14
click at [349, 84] on div "First Term [DATE]-[DATE]" at bounding box center [350, 88] width 54 height 16
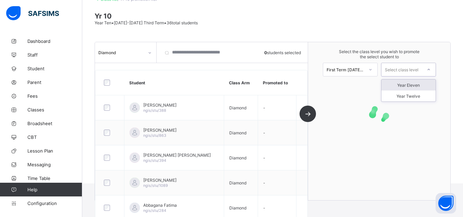
click at [406, 68] on div "Select class level" at bounding box center [402, 70] width 34 height 14
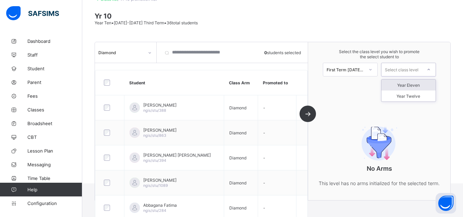
click at [415, 85] on div "Year Eleven" at bounding box center [409, 85] width 54 height 11
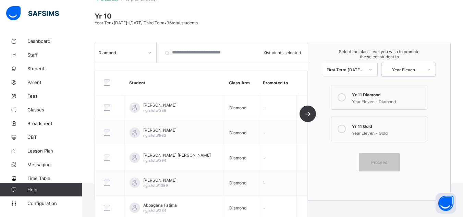
click at [346, 95] on icon at bounding box center [342, 97] width 8 height 8
click at [381, 166] on div "Proceed" at bounding box center [379, 162] width 41 height 18
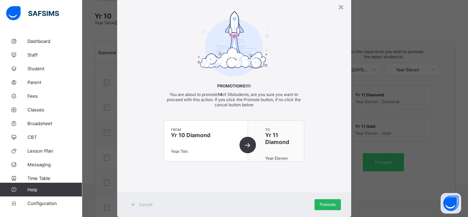
scroll to position [34, 0]
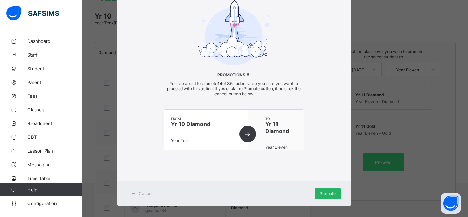
click at [322, 194] on span "Promote" at bounding box center [328, 193] width 16 height 5
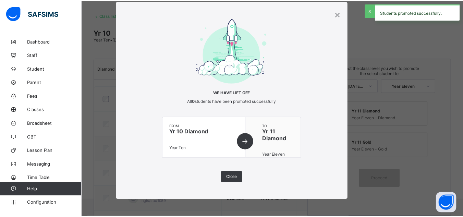
scroll to position [48, 0]
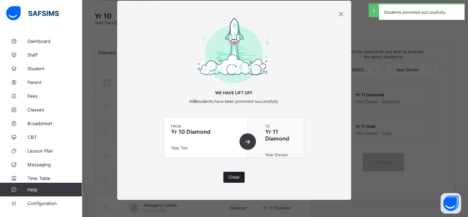
click at [238, 179] on div "Close" at bounding box center [234, 177] width 21 height 11
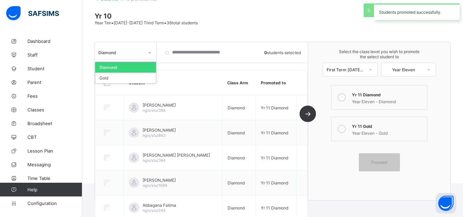
click at [116, 51] on div "Diamond" at bounding box center [121, 52] width 46 height 5
click at [129, 73] on div "Gold" at bounding box center [125, 78] width 61 height 11
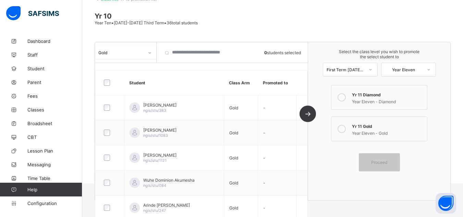
click at [345, 128] on icon at bounding box center [342, 129] width 8 height 8
click at [375, 165] on div "Proceed" at bounding box center [379, 162] width 41 height 18
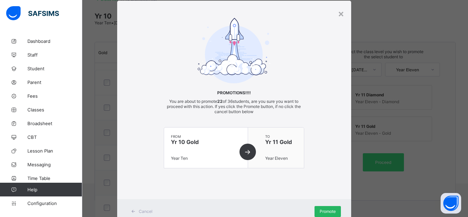
click at [330, 210] on span "Promote" at bounding box center [328, 211] width 16 height 5
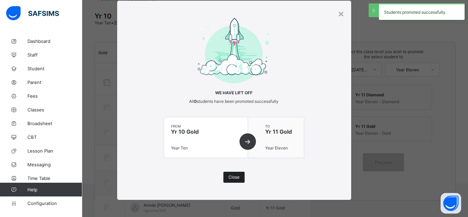
click at [231, 176] on span "Close" at bounding box center [234, 177] width 11 height 5
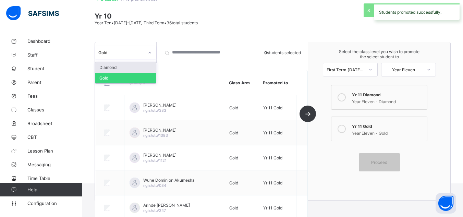
click at [114, 52] on div "Gold" at bounding box center [121, 52] width 46 height 5
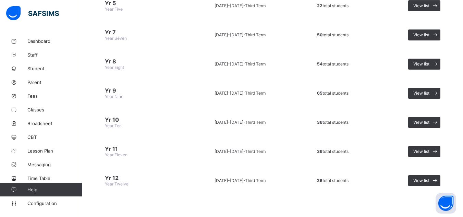
scroll to position [328, 0]
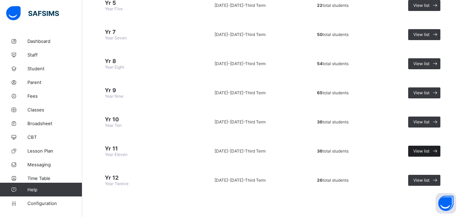
click at [426, 149] on span "View list" at bounding box center [422, 151] width 16 height 5
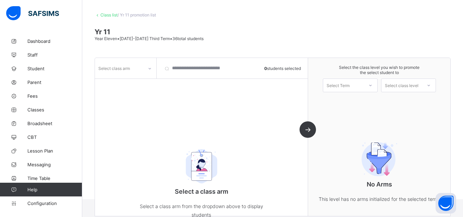
scroll to position [48, 0]
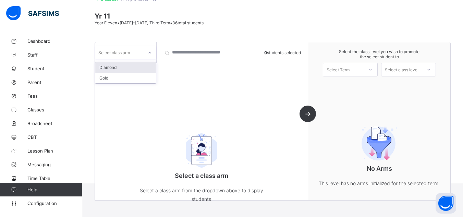
click at [137, 52] on div "Select class arm" at bounding box center [119, 53] width 48 height 10
click at [130, 66] on div "Diamond" at bounding box center [125, 67] width 61 height 11
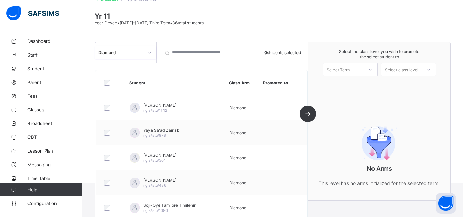
click at [347, 67] on div "Select Term" at bounding box center [338, 70] width 23 height 14
click at [356, 83] on div "First Term [DATE]-[DATE]" at bounding box center [350, 88] width 54 height 16
click at [406, 71] on div "Select class level" at bounding box center [402, 70] width 34 height 14
click at [408, 83] on div "Year Twelve" at bounding box center [409, 85] width 54 height 11
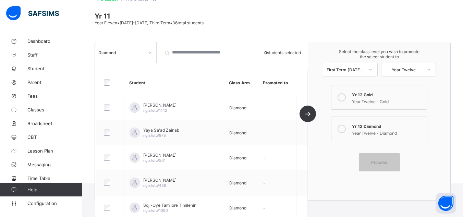
click at [346, 98] on icon at bounding box center [342, 97] width 8 height 8
click at [346, 128] on icon at bounding box center [342, 129] width 8 height 8
click at [389, 166] on div "Proceed" at bounding box center [379, 162] width 41 height 18
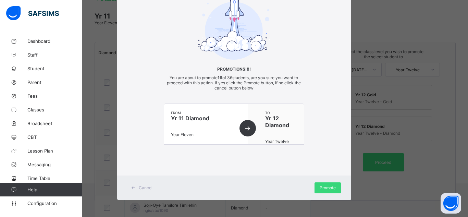
scroll to position [40, 0]
click at [323, 186] on span "Promote" at bounding box center [328, 187] width 16 height 5
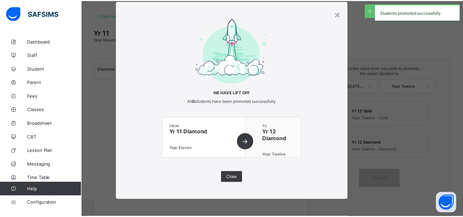
scroll to position [48, 0]
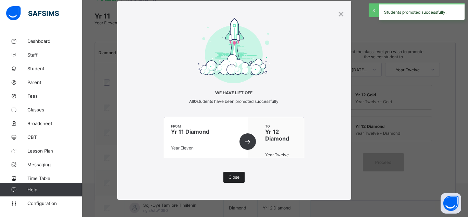
click at [226, 178] on div "Close" at bounding box center [234, 177] width 21 height 11
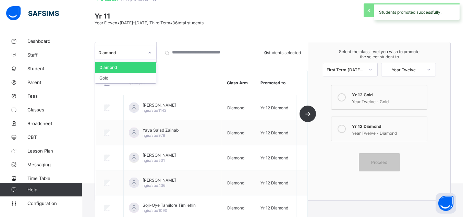
click at [113, 54] on div "Diamond" at bounding box center [121, 52] width 46 height 5
click at [126, 78] on div "Gold" at bounding box center [125, 78] width 61 height 11
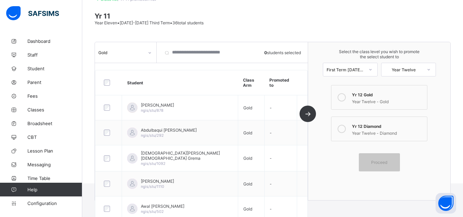
click at [375, 98] on div "Year Twelve - Gold" at bounding box center [387, 100] width 71 height 7
click at [388, 160] on span "Proceed" at bounding box center [379, 162] width 16 height 5
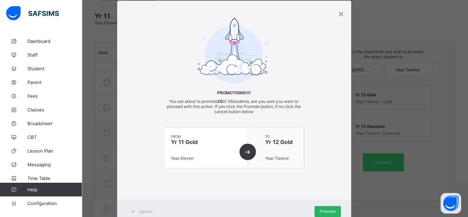
click at [326, 211] on span "Promote" at bounding box center [328, 211] width 16 height 5
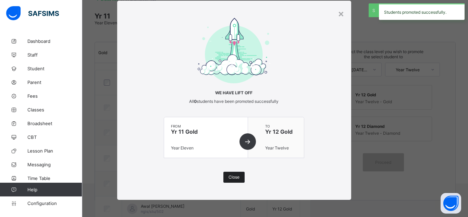
click at [232, 177] on span "Close" at bounding box center [234, 177] width 11 height 5
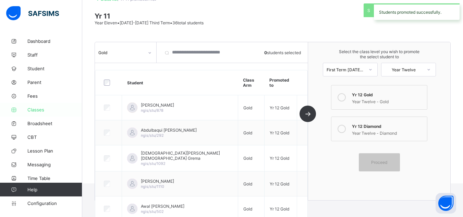
click at [36, 109] on span "Classes" at bounding box center [54, 109] width 55 height 5
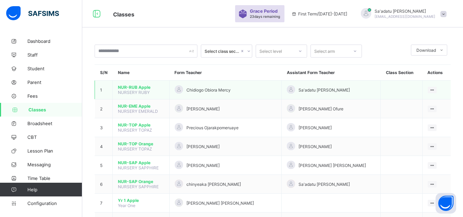
click at [133, 86] on span "NUR-RUB Apple" at bounding box center [141, 87] width 46 height 5
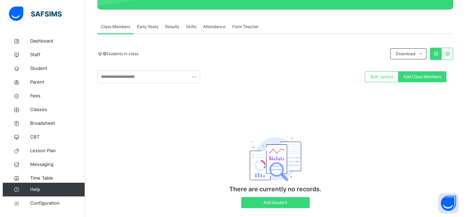
scroll to position [125, 0]
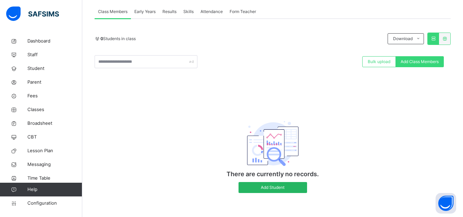
click at [289, 185] on span "Add Student" at bounding box center [273, 188] width 58 height 6
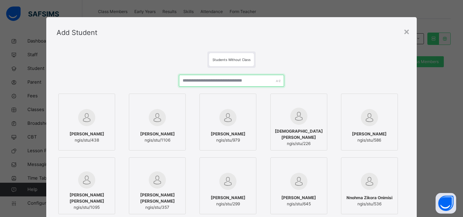
click at [209, 81] on input "text" at bounding box center [231, 81] width 105 height 12
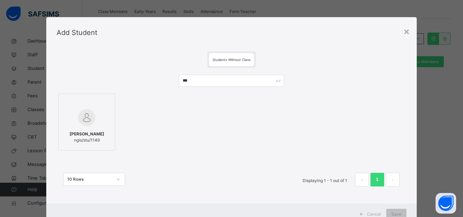
click at [96, 122] on div at bounding box center [86, 118] width 49 height 20
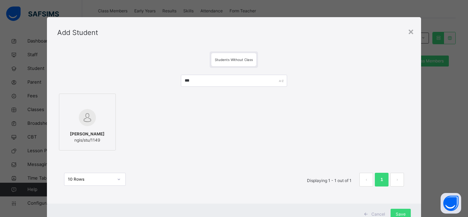
click at [233, 75] on div "*** Enechukwu Deborah Chinyere ngis/stu/1149 10 Rows Displaying 1 - 1 out of 1 1" at bounding box center [234, 134] width 354 height 132
drag, startPoint x: 225, startPoint y: 80, endPoint x: 128, endPoint y: 83, distance: 97.1
click at [128, 83] on div "*** Enechukwu Deborah Chinyere ngis/stu/1149 10 Rows Displaying 1 - 1 out of 1 1" at bounding box center [234, 134] width 354 height 132
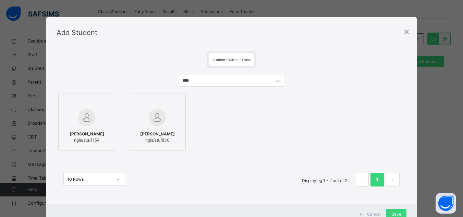
click at [92, 130] on div "Benson King ngis/stu/1154" at bounding box center [86, 137] width 49 height 19
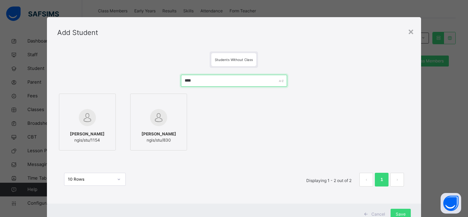
drag, startPoint x: 225, startPoint y: 81, endPoint x: 150, endPoint y: 81, distance: 75.5
click at [150, 81] on div "**** Benson King ngis/stu/1154 Benson Emmanuel Ekeleme ngis/stu/830 10 Rows Dis…" at bounding box center [234, 134] width 354 height 132
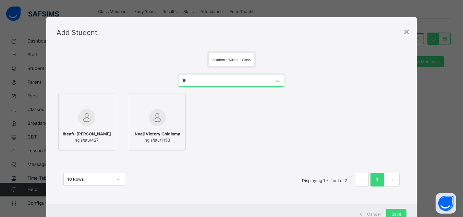
type input "*"
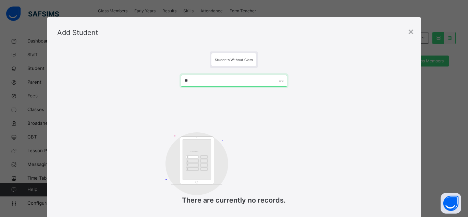
type input "*"
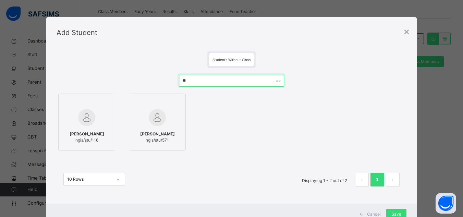
type input "*"
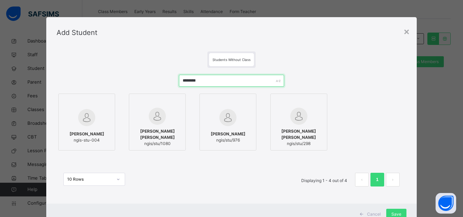
drag, startPoint x: 201, startPoint y: 82, endPoint x: 162, endPoint y: 82, distance: 39.8
click at [162, 82] on div "******** Egbita Michelle Uredojo ngis-stu-004 Ekeh Chibuihem Michelle ngis/stu/…" at bounding box center [232, 134] width 350 height 132
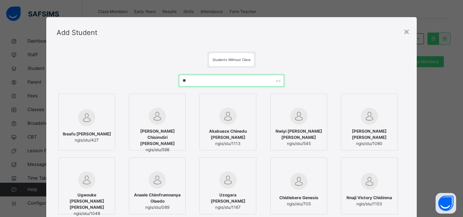
type input "*"
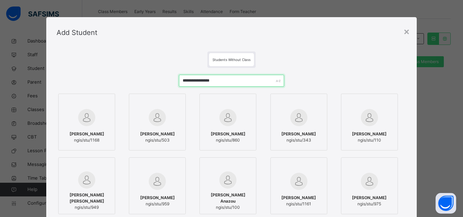
type input "**********"
click at [87, 120] on img at bounding box center [86, 117] width 17 height 17
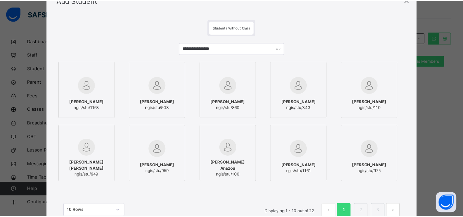
scroll to position [89, 0]
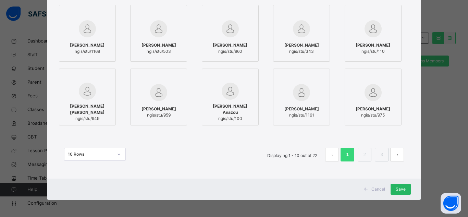
click at [406, 190] on div "Save" at bounding box center [401, 189] width 20 height 11
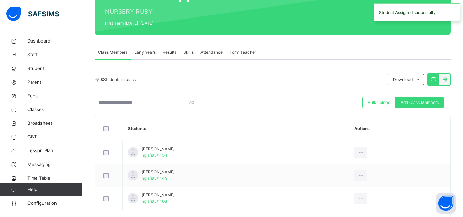
scroll to position [114, 0]
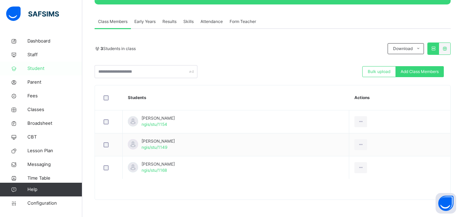
click at [44, 69] on span "Student" at bounding box center [54, 68] width 55 height 7
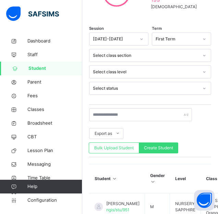
scroll to position [251, 0]
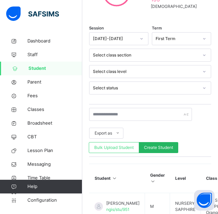
click at [160, 148] on span "Create Student" at bounding box center [158, 148] width 29 height 6
select select "**"
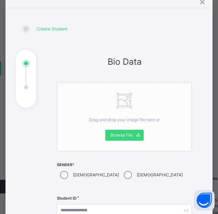
scroll to position [69, 0]
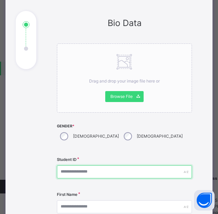
click at [83, 171] on input "text" at bounding box center [124, 172] width 135 height 13
type input "**********"
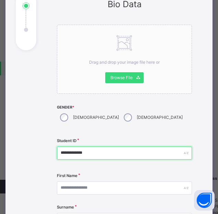
scroll to position [103, 0]
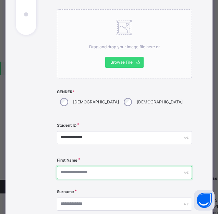
click at [94, 173] on input "text" at bounding box center [124, 172] width 135 height 13
type input "**********"
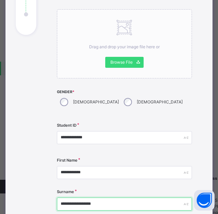
type input "**********"
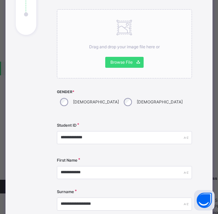
scroll to position [231, 0]
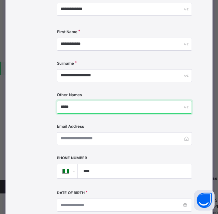
type input "*****"
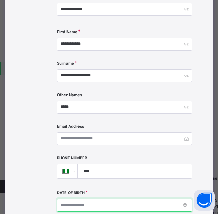
click at [61, 206] on input at bounding box center [124, 205] width 135 height 13
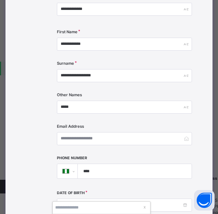
type input "**********"
type input "********"
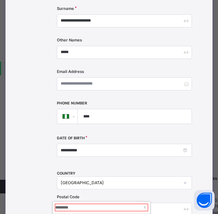
scroll to position [300, 0]
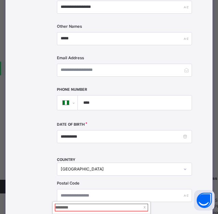
drag, startPoint x: 76, startPoint y: 206, endPoint x: 42, endPoint y: 207, distance: 34.0
click at [42, 207] on body "Class Arm Details Grace Period 23 days remaining First Term / 2025-2026 Sa'adat…" at bounding box center [109, 121] width 218 height 745
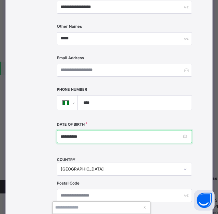
type input "**********"
click at [72, 138] on input "**********" at bounding box center [124, 136] width 135 height 13
click at [75, 138] on input "**********" at bounding box center [124, 136] width 135 height 13
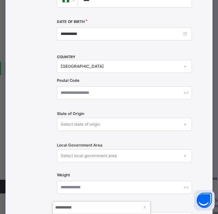
scroll to position [369, 0]
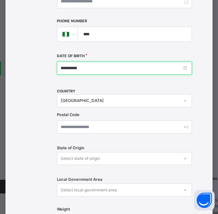
click at [69, 67] on input "**********" at bounding box center [124, 68] width 135 height 13
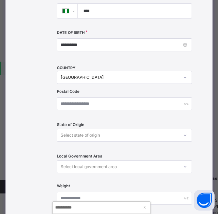
scroll to position [403, 0]
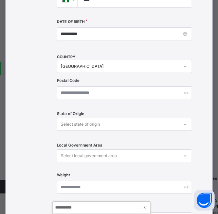
click at [145, 207] on span at bounding box center [144, 207] width 7 height 7
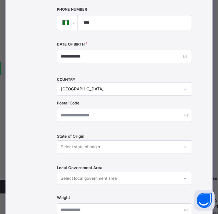
scroll to position [369, 0]
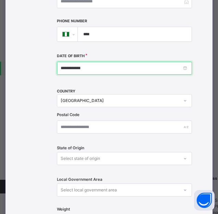
click at [68, 67] on input "**********" at bounding box center [124, 68] width 135 height 13
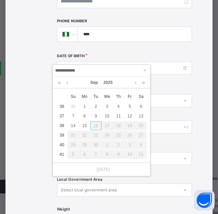
type input "**********"
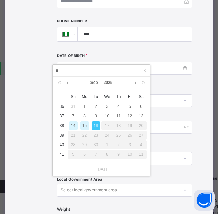
type input "*"
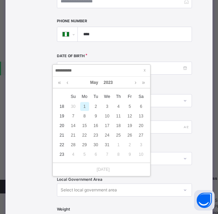
type input "**********"
click at [85, 108] on div "1" at bounding box center [84, 106] width 9 height 9
type input "**********"
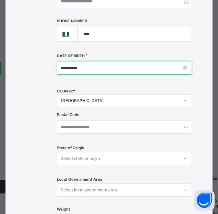
drag, startPoint x: 80, startPoint y: 68, endPoint x: 44, endPoint y: 69, distance: 36.0
click at [47, 69] on div "**********" at bounding box center [125, 53] width 156 height 685
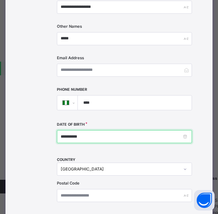
scroll to position [266, 0]
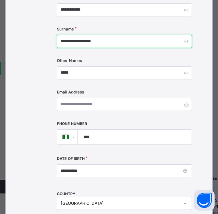
drag, startPoint x: 106, startPoint y: 44, endPoint x: 54, endPoint y: 45, distance: 52.5
click at [57, 45] on input "**********" at bounding box center [124, 41] width 135 height 13
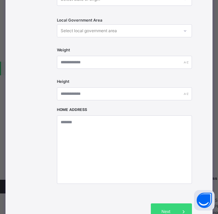
scroll to position [540, 0]
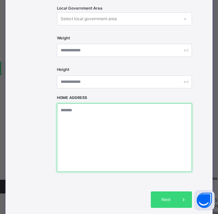
click at [84, 136] on textarea at bounding box center [124, 138] width 135 height 69
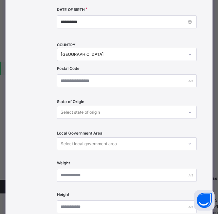
scroll to position [403, 0]
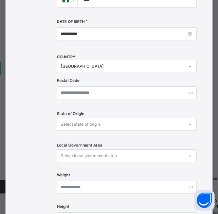
type textarea "*****"
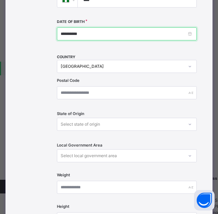
drag, startPoint x: 84, startPoint y: 35, endPoint x: 45, endPoint y: 35, distance: 39.4
click at [47, 35] on div "**********" at bounding box center [127, 19] width 161 height 685
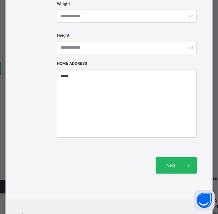
click at [168, 161] on div "Next" at bounding box center [176, 165] width 41 height 16
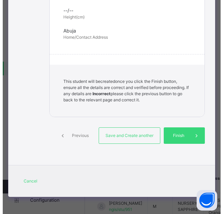
scroll to position [412, 0]
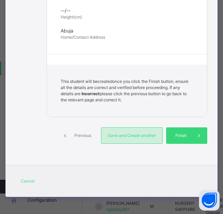
click at [136, 135] on span "Save and Create another" at bounding box center [132, 136] width 51 height 6
select select "**"
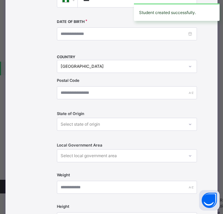
scroll to position [266, 0]
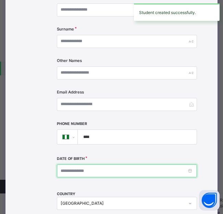
click at [70, 170] on input at bounding box center [127, 171] width 140 height 13
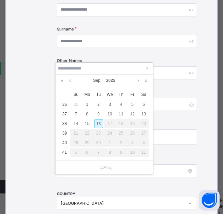
type input "**********"
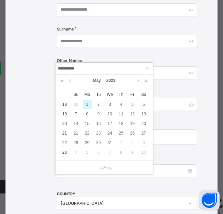
type input "**********"
click at [88, 105] on div "1" at bounding box center [87, 104] width 9 height 9
type input "**********"
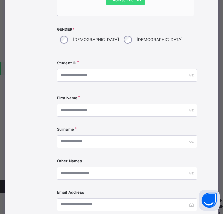
scroll to position [163, 0]
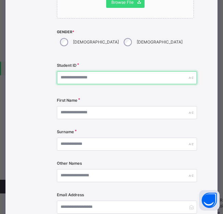
click at [81, 77] on input "text" at bounding box center [127, 77] width 140 height 13
type input "**********"
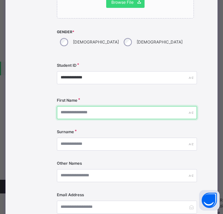
click at [76, 114] on input "text" at bounding box center [127, 112] width 140 height 13
type input "**********"
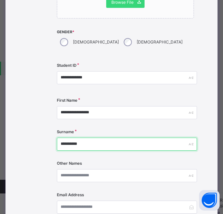
type input "**********"
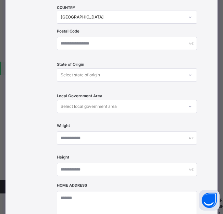
scroll to position [472, 0]
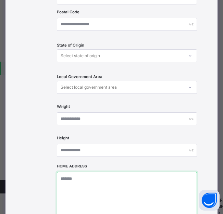
click at [78, 184] on textarea at bounding box center [127, 206] width 140 height 69
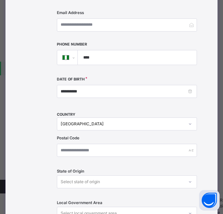
scroll to position [300, 0]
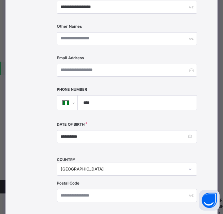
type textarea "*****"
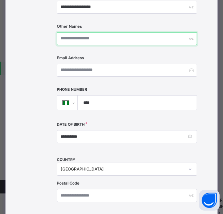
click at [80, 37] on input "text" at bounding box center [127, 38] width 140 height 13
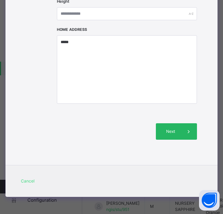
type input "*******"
click at [167, 133] on span "Next" at bounding box center [171, 132] width 20 height 6
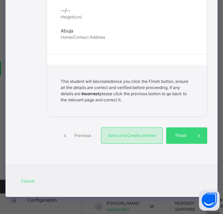
click at [131, 137] on span "Save and Create another" at bounding box center [132, 136] width 51 height 6
select select "**"
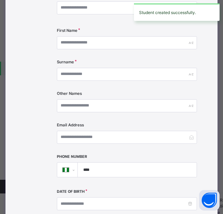
scroll to position [231, 0]
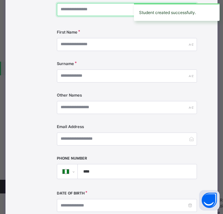
click at [76, 9] on input "text" at bounding box center [127, 9] width 140 height 13
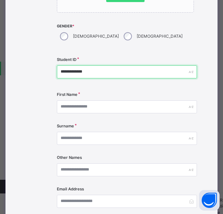
scroll to position [163, 0]
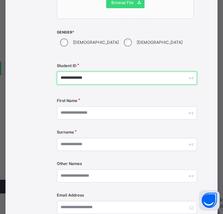
type input "**********"
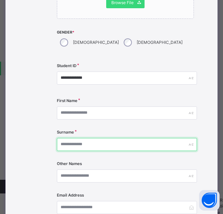
click at [79, 145] on input "text" at bounding box center [127, 144] width 140 height 13
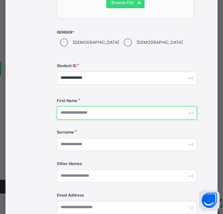
click at [63, 110] on input "text" at bounding box center [127, 113] width 140 height 13
type input "**********"
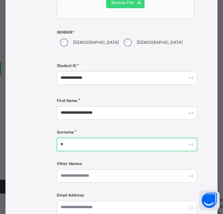
type input "**********"
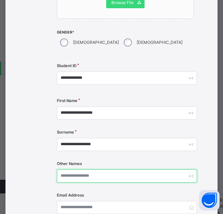
click at [69, 175] on input "text" at bounding box center [127, 176] width 140 height 13
type input "*******"
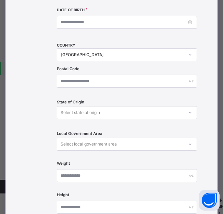
scroll to position [403, 0]
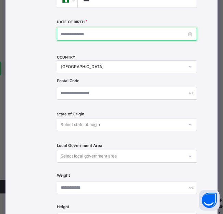
click at [75, 34] on input at bounding box center [127, 34] width 140 height 13
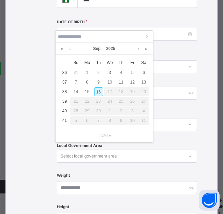
type input "**********"
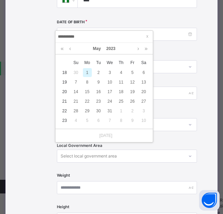
type input "**********"
click at [86, 71] on div "1" at bounding box center [87, 72] width 9 height 9
type input "**********"
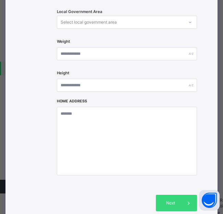
scroll to position [608, 0]
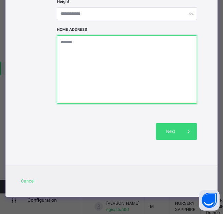
click at [77, 73] on textarea at bounding box center [127, 69] width 140 height 69
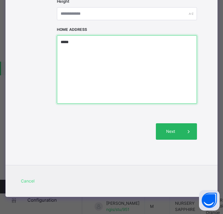
type textarea "*****"
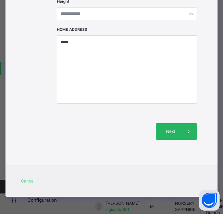
click at [182, 135] on span at bounding box center [189, 131] width 16 height 16
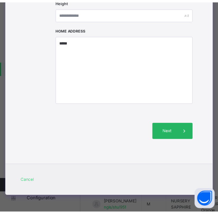
scroll to position [412, 0]
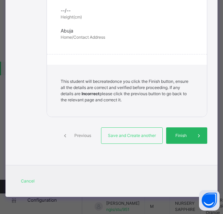
click at [181, 135] on span "Finish" at bounding box center [181, 136] width 20 height 6
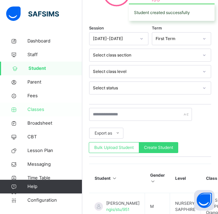
click at [36, 111] on span "Classes" at bounding box center [54, 109] width 55 height 7
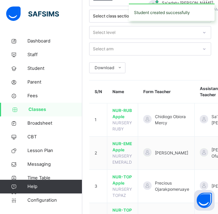
scroll to position [46, 0]
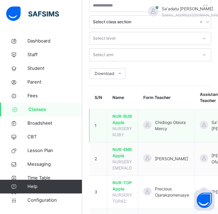
click at [121, 115] on span "NUR-RUB Apple" at bounding box center [122, 120] width 20 height 12
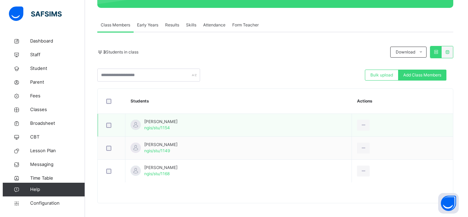
scroll to position [114, 0]
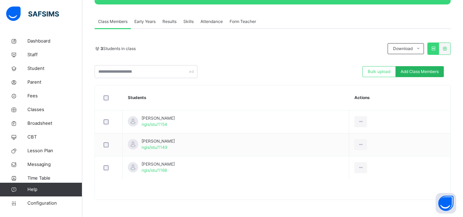
click at [424, 71] on span "Add Class Members" at bounding box center [420, 72] width 38 height 6
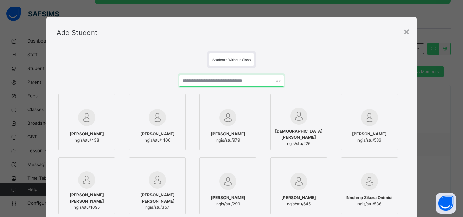
click at [214, 81] on input "text" at bounding box center [231, 81] width 105 height 12
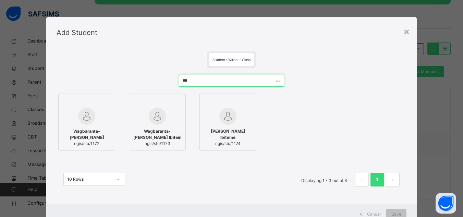
type input "***"
click at [90, 135] on span "Wagbaranta-[PERSON_NAME]" at bounding box center [86, 134] width 49 height 12
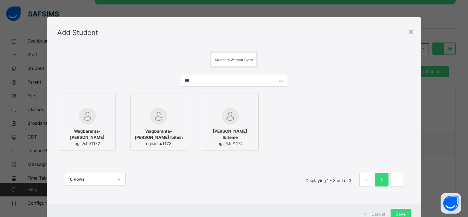
click at [147, 125] on div "Wagbaranta-Fredson Jannelle Chizaram Ibitein ngis/stu/1173" at bounding box center [158, 137] width 49 height 25
click at [214, 126] on div "Wagbaranta-Fredson Michelle Chigozirim Ibiteme ngis/stu/1174" at bounding box center [230, 137] width 49 height 25
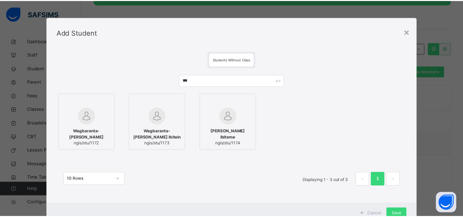
scroll to position [25, 0]
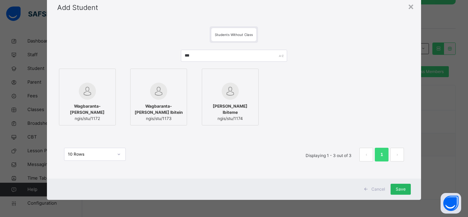
click at [402, 190] on span "Save" at bounding box center [401, 189] width 10 height 6
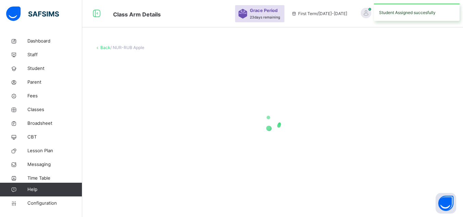
scroll to position [0, 0]
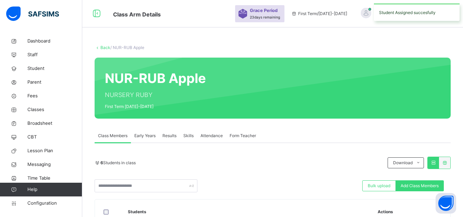
click at [236, 136] on span "Form Teacher" at bounding box center [243, 136] width 26 height 6
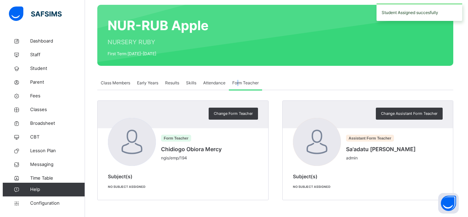
scroll to position [53, 0]
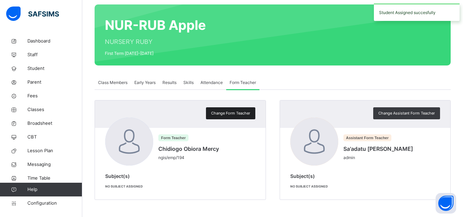
click at [229, 112] on span "Change Form Teacher" at bounding box center [230, 113] width 39 height 6
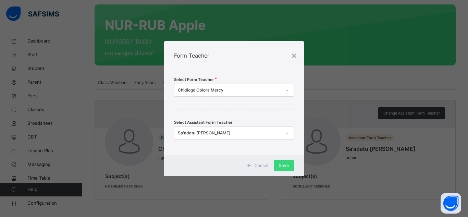
click at [232, 90] on div "Chidiogo Obiora Mercy" at bounding box center [230, 90] width 104 height 6
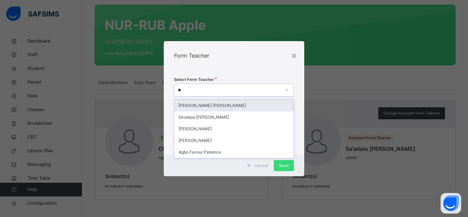
type input "***"
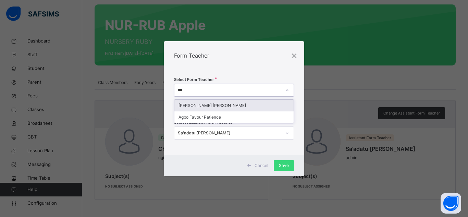
click at [229, 106] on div "[PERSON_NAME] [PERSON_NAME]" at bounding box center [234, 106] width 119 height 12
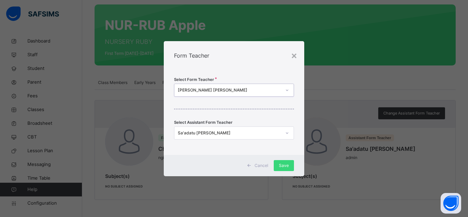
click at [243, 130] on div "Sa'adatu [PERSON_NAME]" at bounding box center [230, 133] width 104 height 6
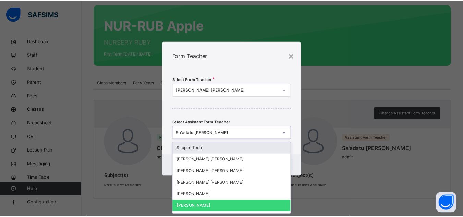
scroll to position [0, 0]
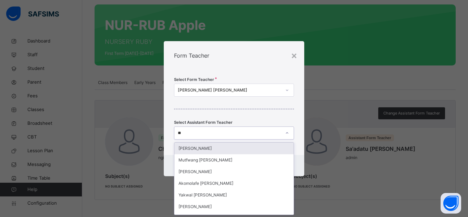
type input "***"
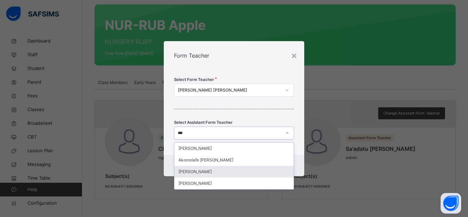
click at [218, 171] on div "[PERSON_NAME]" at bounding box center [234, 172] width 119 height 12
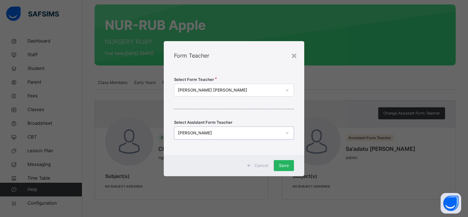
click at [281, 163] on span "Save" at bounding box center [284, 166] width 10 height 6
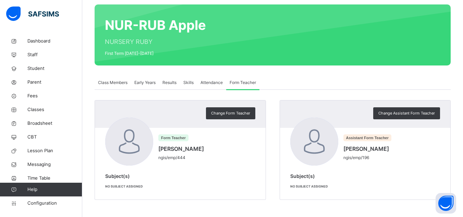
click at [117, 84] on span "Class Members" at bounding box center [112, 83] width 29 height 6
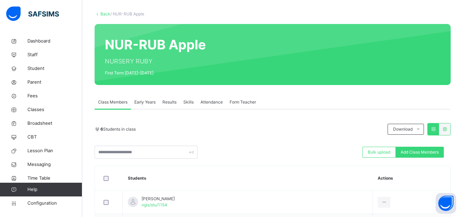
scroll to position [46, 0]
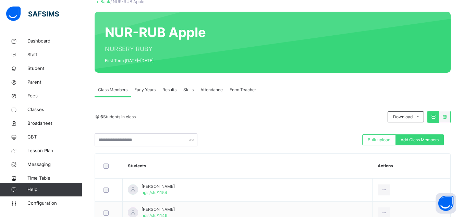
click at [144, 90] on span "Early Years" at bounding box center [144, 90] width 21 height 6
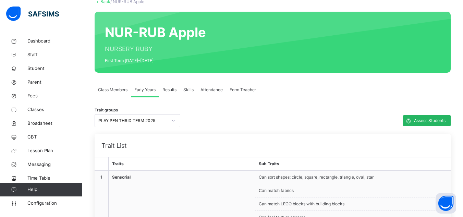
click at [421, 120] on span "Assess Students" at bounding box center [430, 121] width 32 height 6
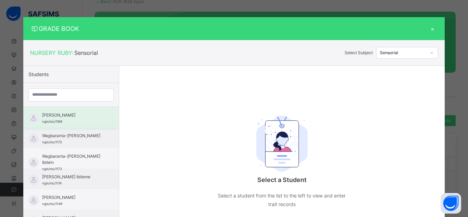
click at [58, 122] on span "ngis/stu/1168" at bounding box center [52, 122] width 20 height 4
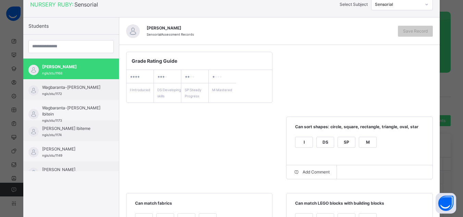
scroll to position [0, 0]
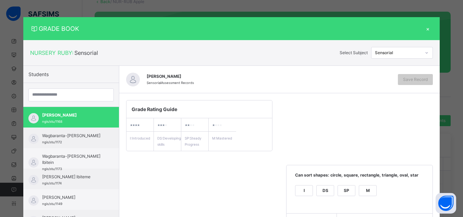
click at [427, 32] on div "×" at bounding box center [428, 28] width 10 height 9
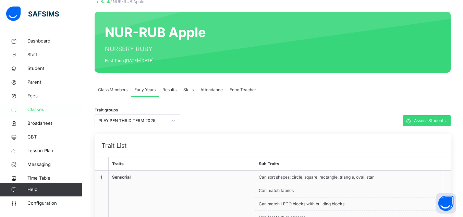
click at [38, 110] on span "Classes" at bounding box center [54, 109] width 55 height 7
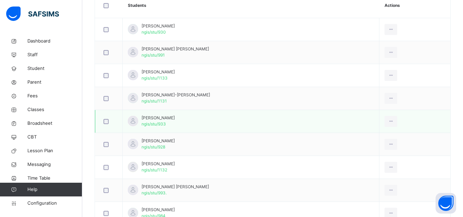
scroll to position [172, 0]
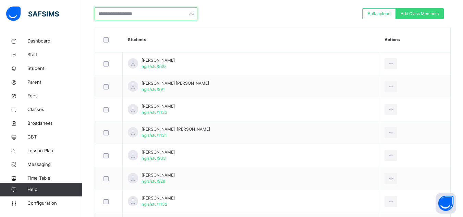
click at [120, 16] on input "text" at bounding box center [146, 13] width 103 height 13
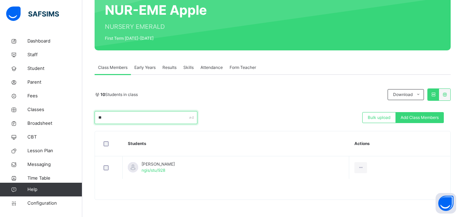
scroll to position [68, 0]
drag, startPoint x: 119, startPoint y: 123, endPoint x: 84, endPoint y: 123, distance: 35.3
click at [84, 123] on div "Back / NUR-EME Apple NUR-EME Apple NURSERY EMERALD First Term 2025-2026 Class M…" at bounding box center [272, 91] width 381 height 251
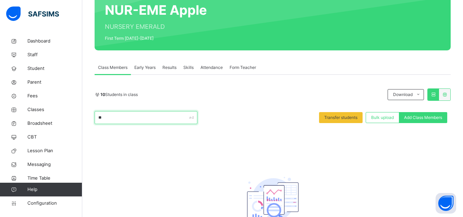
type input "*"
type input "*****"
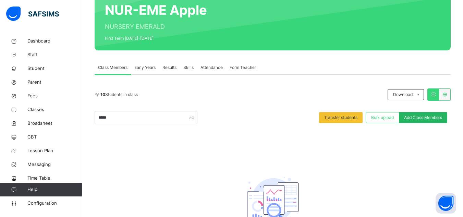
click at [418, 118] on span "Add Class Members" at bounding box center [423, 118] width 38 height 6
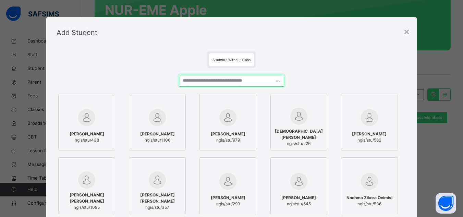
click at [234, 81] on input "text" at bounding box center [231, 81] width 105 height 12
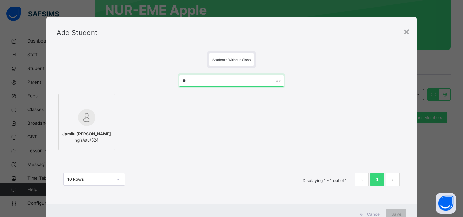
type input "*"
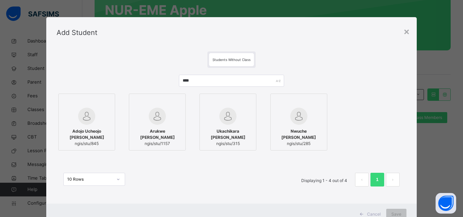
click at [160, 141] on span "ngis/stu/1157" at bounding box center [157, 144] width 49 height 6
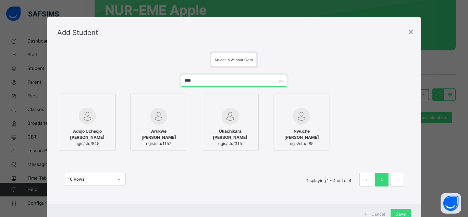
drag, startPoint x: 200, startPoint y: 81, endPoint x: 33, endPoint y: 80, distance: 167.0
click at [33, 80] on div "× Add Student Students Without Class **** Adojo Ucheojo E. ngis/stu/845 Arukwe …" at bounding box center [234, 108] width 468 height 217
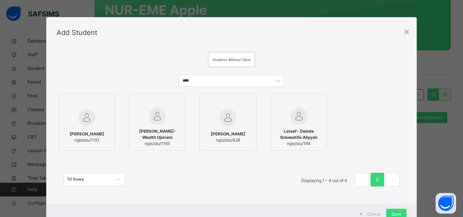
click at [85, 129] on div "Aliyu Habiba Ayah ngis/stu/1151" at bounding box center [86, 137] width 49 height 19
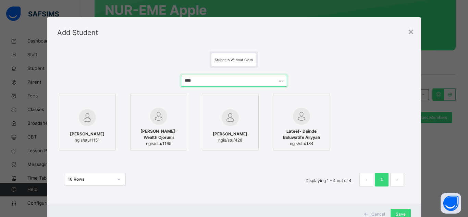
drag, startPoint x: 206, startPoint y: 82, endPoint x: 138, endPoint y: 79, distance: 68.7
click at [138, 79] on div "**** Aliyu Habiba Ayah ngis/stu/1151 Amayah Ted-Wealth Ojorumi ngis/stu/1165 Mo…" at bounding box center [234, 134] width 354 height 132
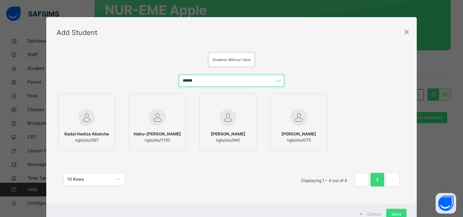
type input "******"
click at [161, 131] on span "Habu-[PERSON_NAME]" at bounding box center [157, 134] width 47 height 6
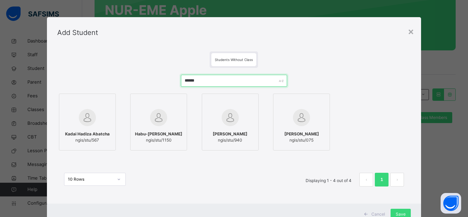
drag, startPoint x: 200, startPoint y: 84, endPoint x: 122, endPoint y: 82, distance: 77.6
click at [122, 82] on div "****** Kadai Hadiza Abatcha ngis/stu/567 Habu-Fari Fadallah Hafiza ngis/stu/115…" at bounding box center [234, 134] width 354 height 132
click at [401, 212] on span "Save" at bounding box center [401, 214] width 10 height 6
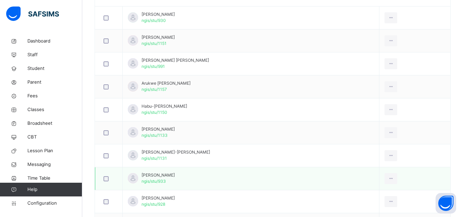
scroll to position [173, 0]
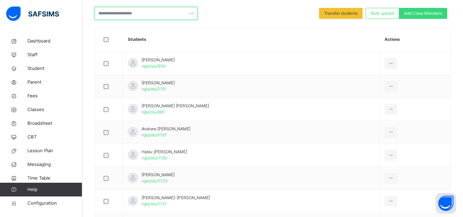
click at [140, 13] on input "text" at bounding box center [146, 13] width 103 height 13
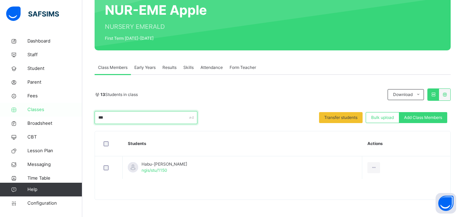
drag, startPoint x: 119, startPoint y: 117, endPoint x: 58, endPoint y: 115, distance: 60.4
click at [58, 115] on div "Class Arm Details Grace Period 23 days remaining First Term / 2025-2026 Sa'adat…" at bounding box center [231, 74] width 463 height 285
drag, startPoint x: 116, startPoint y: 119, endPoint x: 66, endPoint y: 117, distance: 50.4
click at [66, 117] on div "Class Arm Details Grace Period 23 days remaining First Term / 2025-2026 Sa'adat…" at bounding box center [231, 74] width 463 height 285
drag, startPoint x: 120, startPoint y: 117, endPoint x: 68, endPoint y: 116, distance: 51.5
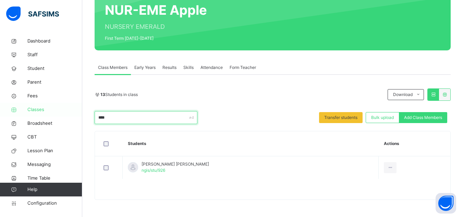
click at [68, 116] on div "Class Arm Details Grace Period 23 days remaining First Term / 2025-2026 Sa'adat…" at bounding box center [231, 74] width 463 height 285
drag, startPoint x: 116, startPoint y: 118, endPoint x: 82, endPoint y: 117, distance: 34.0
click at [82, 117] on div "Back / NUR-EME Apple NUR-EME Apple NURSERY EMERALD First Term 2025-2026 Class M…" at bounding box center [272, 91] width 381 height 251
drag, startPoint x: 121, startPoint y: 117, endPoint x: 44, endPoint y: 119, distance: 77.2
click at [44, 119] on div "Class Arm Details Grace Period 23 days remaining First Term / 2025-2026 Sa'adat…" at bounding box center [231, 74] width 463 height 285
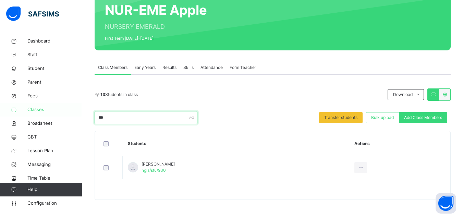
drag, startPoint x: 130, startPoint y: 118, endPoint x: 52, endPoint y: 113, distance: 78.3
click at [52, 113] on div "Class Arm Details Grace Period 23 days remaining First Term / 2025-2026 Sa'adat…" at bounding box center [231, 74] width 463 height 285
drag, startPoint x: 122, startPoint y: 116, endPoint x: 47, endPoint y: 117, distance: 74.4
click at [47, 117] on div "Class Arm Details Grace Period 23 days remaining First Term / 2025-2026 Sa'adat…" at bounding box center [231, 74] width 463 height 285
drag, startPoint x: 110, startPoint y: 117, endPoint x: 86, endPoint y: 118, distance: 24.4
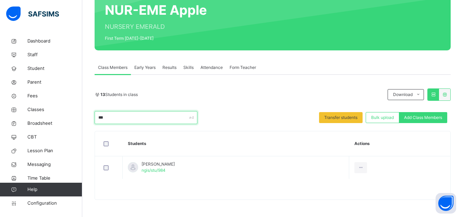
click at [86, 118] on div "Back / NUR-EME Apple NUR-EME Apple NURSERY EMERALD First Term 2025-2026 Class M…" at bounding box center [272, 91] width 381 height 251
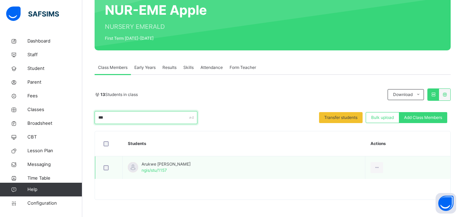
type input "***"
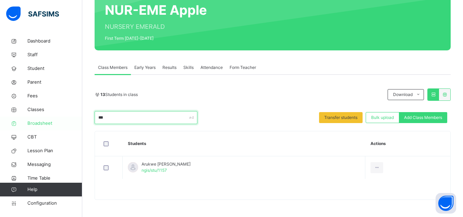
drag, startPoint x: 118, startPoint y: 117, endPoint x: 82, endPoint y: 120, distance: 35.8
click at [82, 120] on div "Class Arm Details Grace Period 23 days remaining First Term / 2025-2026 Sa'adat…" at bounding box center [231, 74] width 463 height 285
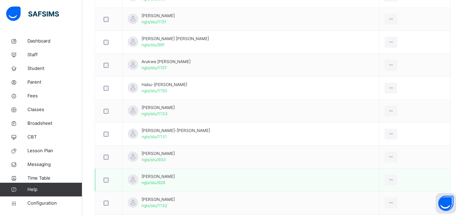
scroll to position [274, 0]
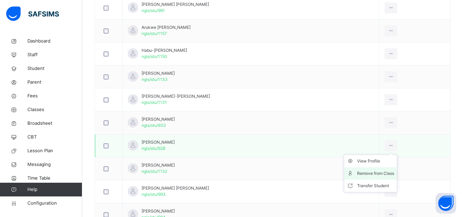
click at [380, 172] on div "Remove from Class" at bounding box center [375, 173] width 37 height 7
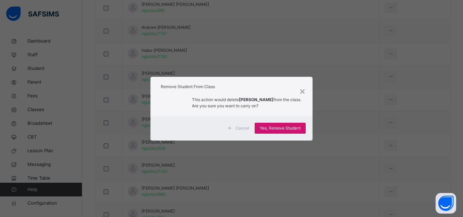
click at [289, 129] on span "Yes, Remove Student" at bounding box center [280, 128] width 41 height 6
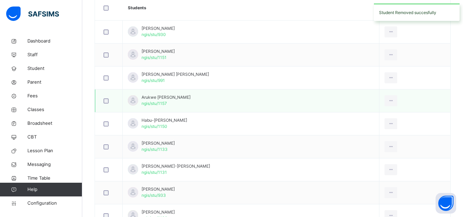
scroll to position [206, 0]
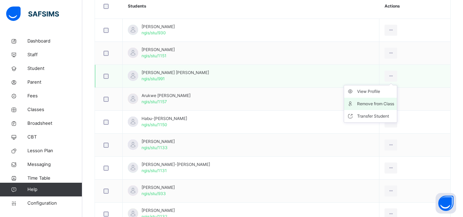
click at [382, 100] on div "Remove from Class" at bounding box center [375, 103] width 37 height 7
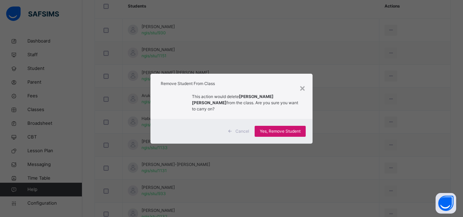
click at [296, 129] on span "Yes, Remove Student" at bounding box center [280, 131] width 41 height 6
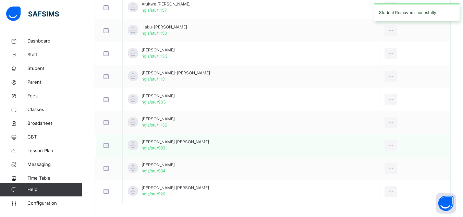
scroll to position [298, 0]
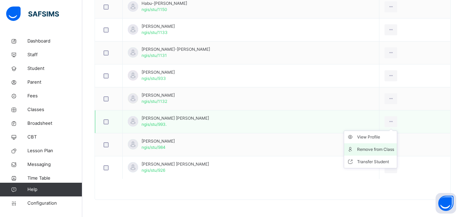
click at [377, 146] on li "Remove from Class" at bounding box center [370, 149] width 53 height 12
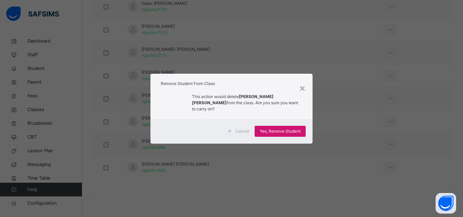
click at [286, 128] on span "Yes, Remove Student" at bounding box center [280, 131] width 41 height 6
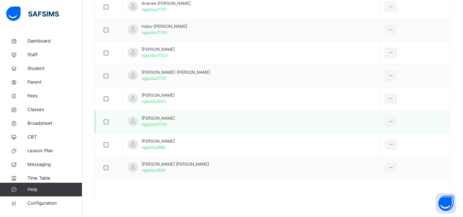
scroll to position [254, 0]
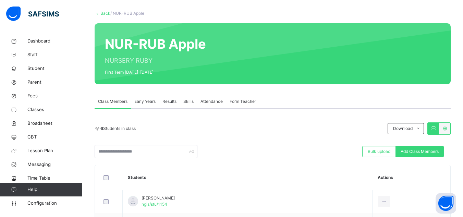
scroll to position [69, 0]
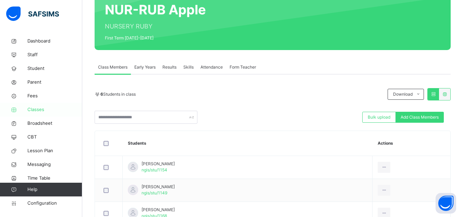
click at [40, 111] on span "Classes" at bounding box center [54, 109] width 55 height 7
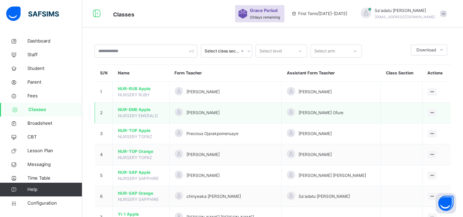
click at [133, 112] on span "NUR-EME Apple" at bounding box center [141, 110] width 46 height 6
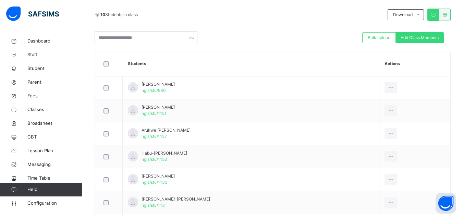
scroll to position [138, 0]
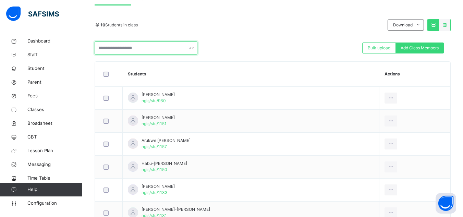
click at [116, 49] on input "text" at bounding box center [146, 47] width 103 height 13
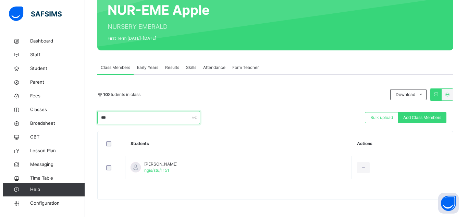
scroll to position [68, 0]
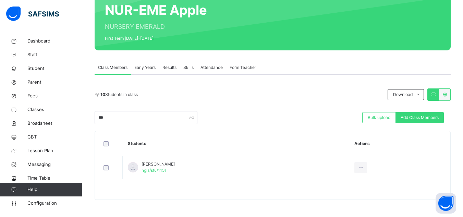
click at [184, 183] on table "Students Actions [PERSON_NAME] ngis/stu/1151 View Profile Remove from Class Tra…" at bounding box center [273, 165] width 356 height 68
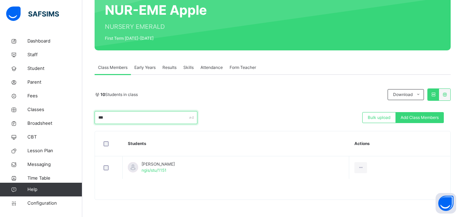
drag, startPoint x: 116, startPoint y: 119, endPoint x: 85, endPoint y: 112, distance: 32.4
click at [85, 112] on div "Back / NUR-EME Apple NUR-EME Apple NURSERY EMERALD First Term [DATE]-[DATE] Cla…" at bounding box center [272, 91] width 381 height 251
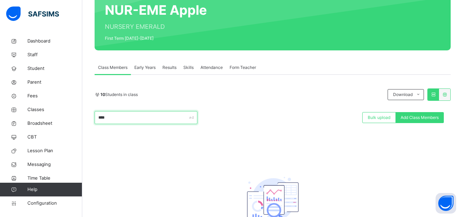
type input "****"
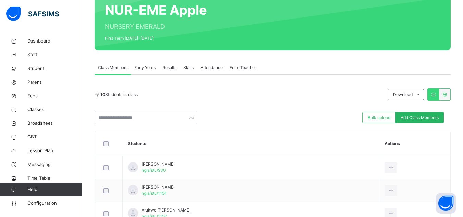
click at [422, 117] on span "Add Class Members" at bounding box center [420, 118] width 38 height 6
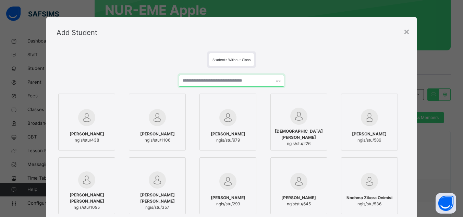
click at [195, 82] on input "text" at bounding box center [231, 81] width 105 height 12
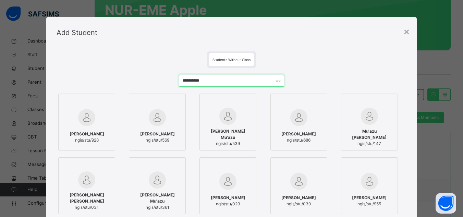
type input "**********"
click at [86, 128] on div "[PERSON_NAME] ngis/stu/928" at bounding box center [86, 137] width 49 height 19
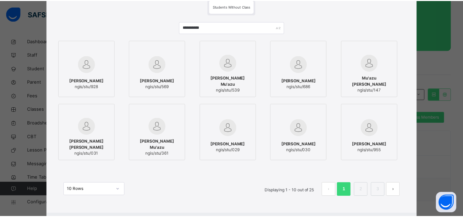
scroll to position [69, 0]
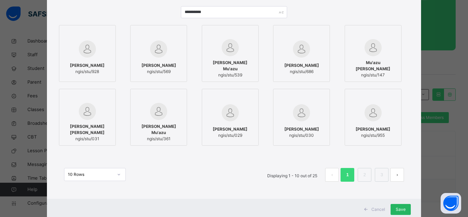
click at [398, 210] on span "Save" at bounding box center [401, 209] width 10 height 6
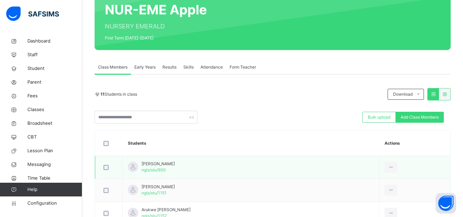
click at [114, 167] on div at bounding box center [108, 167] width 13 height 5
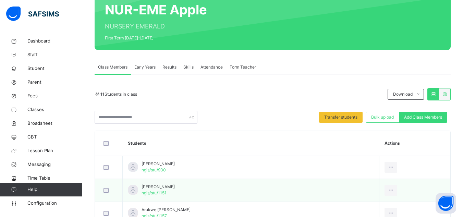
click at [106, 187] on div at bounding box center [108, 190] width 17 height 14
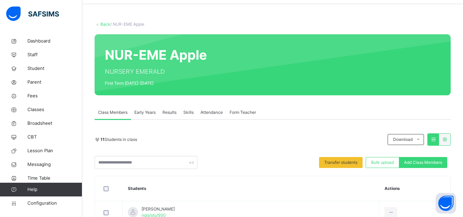
scroll to position [34, 0]
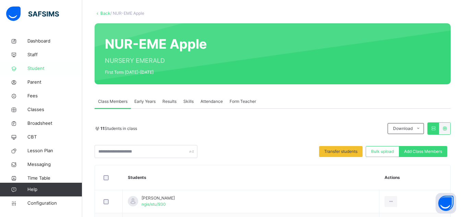
click at [40, 68] on span "Student" at bounding box center [54, 68] width 55 height 7
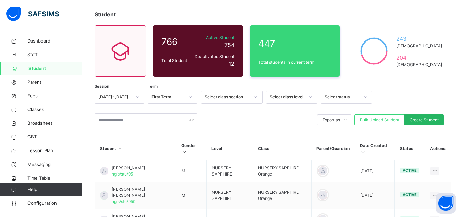
click at [419, 118] on span "Create Student" at bounding box center [424, 120] width 29 height 6
select select "**"
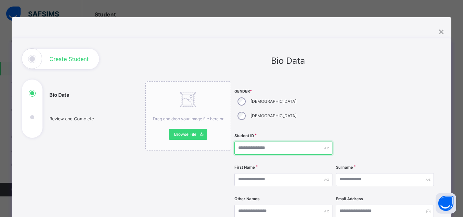
click at [253, 142] on input "text" at bounding box center [284, 148] width 98 height 13
type input "**********"
click at [261, 142] on input "**********" at bounding box center [284, 148] width 98 height 13
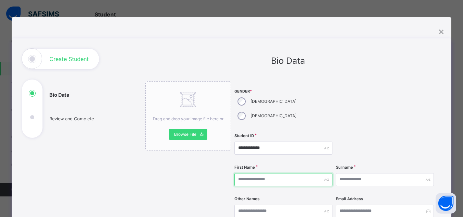
click at [248, 173] on input "text" at bounding box center [284, 179] width 98 height 13
type input "******"
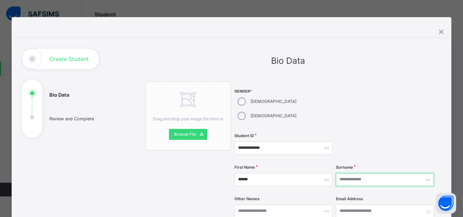
type input "*"
type input "******"
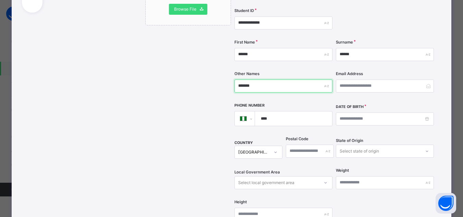
scroll to position [137, 0]
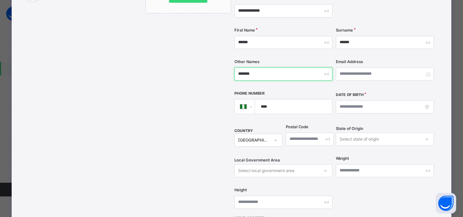
type input "*******"
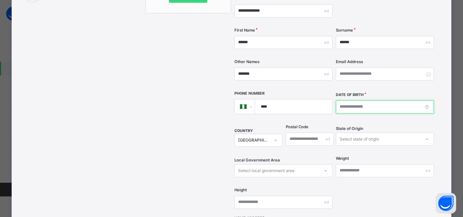
click at [356, 100] on input at bounding box center [385, 106] width 98 height 13
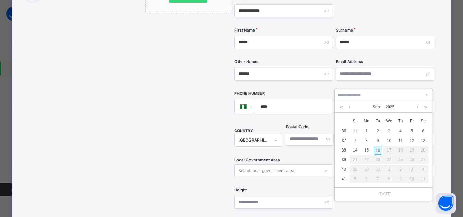
type input "**********"
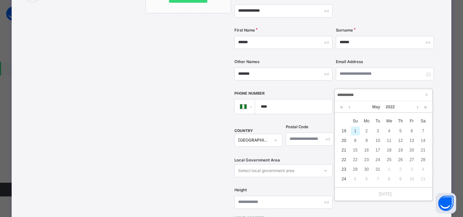
type input "**********"
click at [356, 132] on div "1" at bounding box center [355, 131] width 9 height 9
type input "**********"
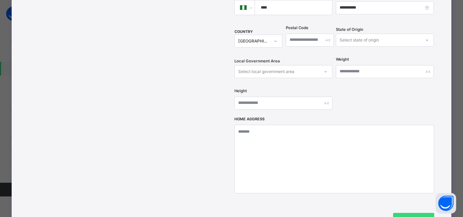
scroll to position [240, 0]
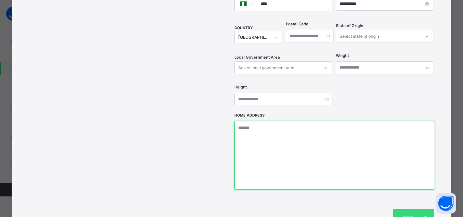
click at [317, 130] on textarea at bounding box center [335, 155] width 200 height 69
type textarea "*****"
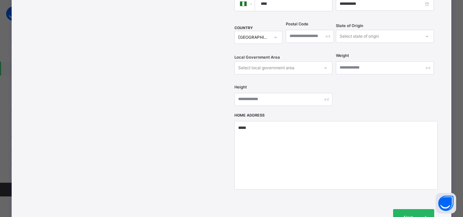
click at [401, 209] on div "Next" at bounding box center [413, 217] width 41 height 16
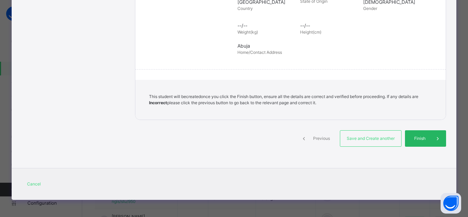
click at [414, 140] on span "Finish" at bounding box center [421, 138] width 20 height 6
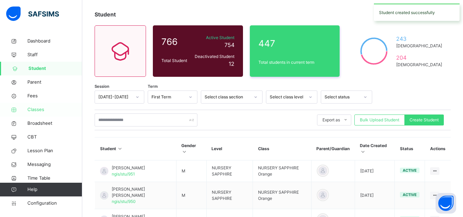
click at [34, 106] on link "Classes" at bounding box center [41, 110] width 82 height 14
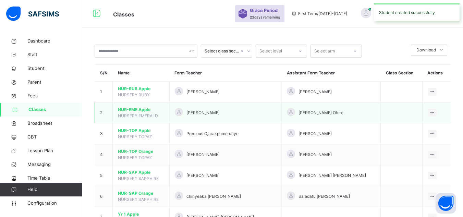
click at [134, 110] on span "NUR-EME Apple" at bounding box center [141, 110] width 46 height 6
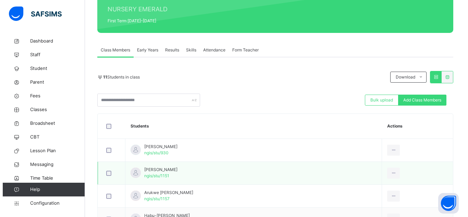
scroll to position [103, 0]
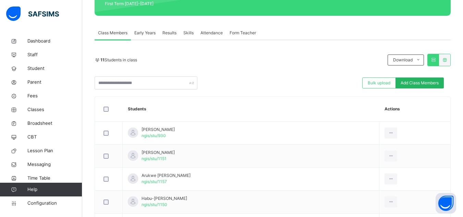
click at [414, 81] on span "Add Class Members" at bounding box center [420, 83] width 38 height 6
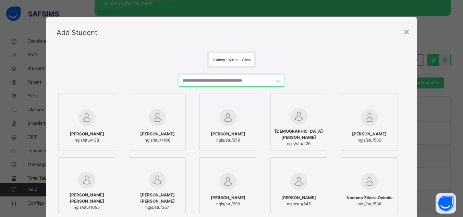
click at [203, 80] on input "text" at bounding box center [231, 81] width 105 height 12
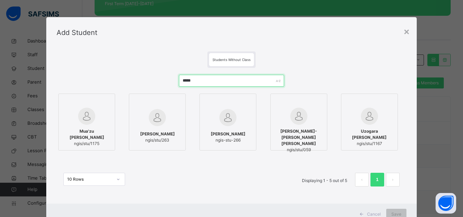
type input "*****"
click at [82, 132] on span "Mua'zu [PERSON_NAME]" at bounding box center [86, 134] width 49 height 12
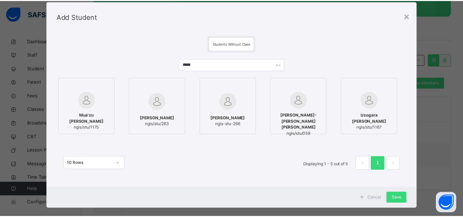
scroll to position [25, 0]
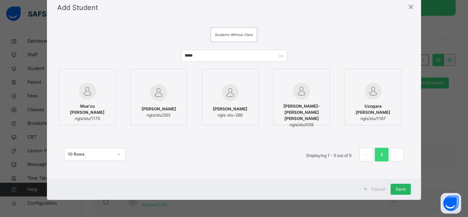
click at [398, 190] on span "Save" at bounding box center [401, 189] width 10 height 6
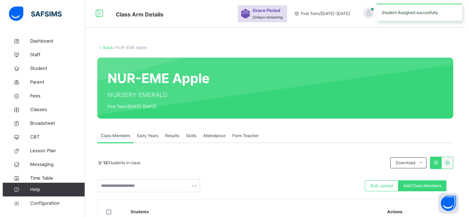
scroll to position [34, 0]
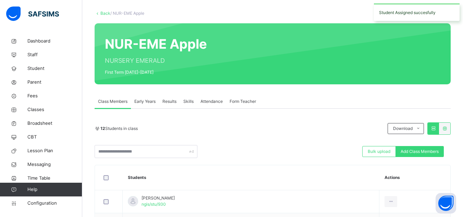
click at [241, 98] on span "Form Teacher" at bounding box center [243, 101] width 26 height 6
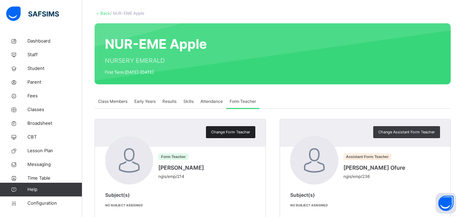
click at [227, 136] on div "Change Form Teacher" at bounding box center [230, 132] width 49 height 12
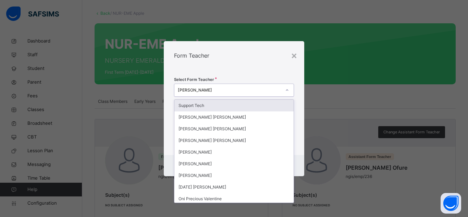
click at [214, 92] on div "[PERSON_NAME]" at bounding box center [230, 90] width 104 height 6
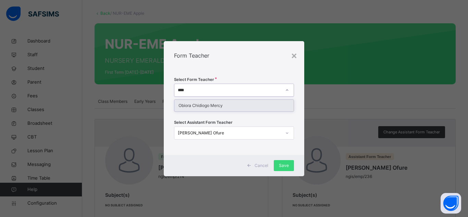
type input "*****"
click at [219, 104] on div "Obiora Chidiogo Mercy" at bounding box center [234, 106] width 119 height 12
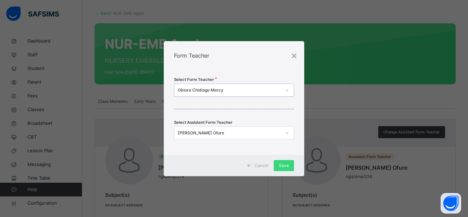
scroll to position [0, 0]
click at [235, 135] on div "Doris Okoawo Ofure" at bounding box center [230, 133] width 104 height 6
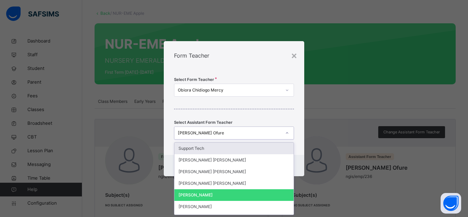
click at [236, 135] on div "Doris Okoawo Ofure" at bounding box center [230, 133] width 104 height 6
click at [235, 133] on div "Doris Okoawo Ofure" at bounding box center [230, 133] width 104 height 6
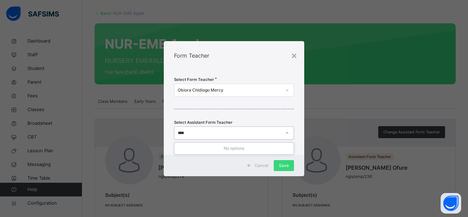
type input "****"
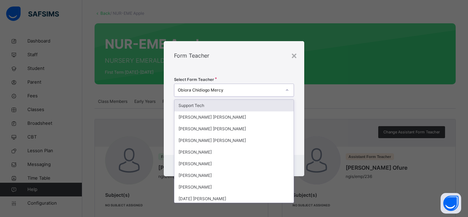
click at [224, 93] on div "Obiora Chidiogo Mercy" at bounding box center [228, 90] width 106 height 11
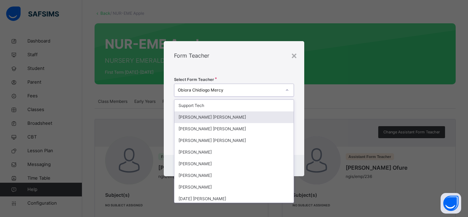
click at [219, 115] on div "[PERSON_NAME] [PERSON_NAME]" at bounding box center [234, 117] width 119 height 12
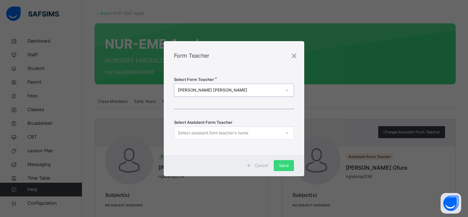
click at [213, 91] on div "[PERSON_NAME] [PERSON_NAME]" at bounding box center [230, 90] width 104 height 6
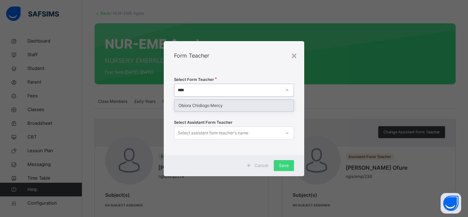
type input "*****"
click at [223, 103] on div "Obiora Chidiogo Mercy" at bounding box center [234, 106] width 119 height 12
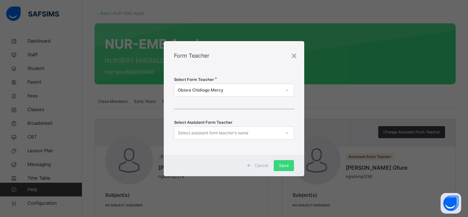
click at [246, 66] on div "Form Teacher" at bounding box center [234, 55] width 141 height 29
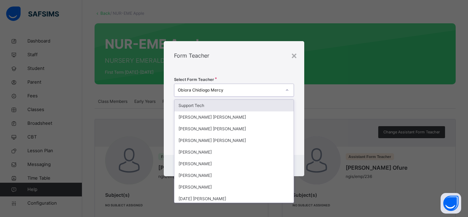
click at [229, 90] on div "Obiora Chidiogo Mercy" at bounding box center [230, 90] width 104 height 6
type input "*"
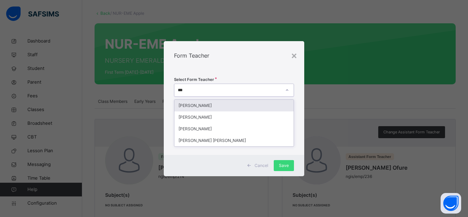
type input "****"
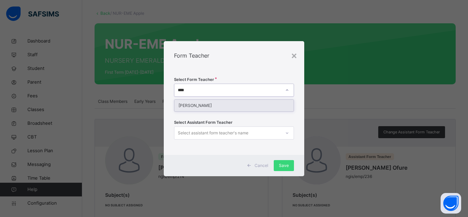
click at [261, 106] on div "[PERSON_NAME]" at bounding box center [234, 106] width 119 height 12
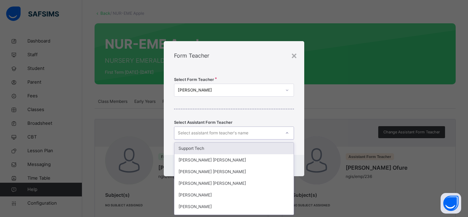
click at [216, 132] on div "Select assistant form teacher's name" at bounding box center [213, 133] width 71 height 13
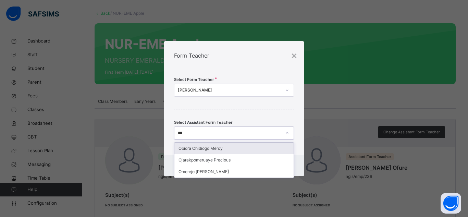
type input "****"
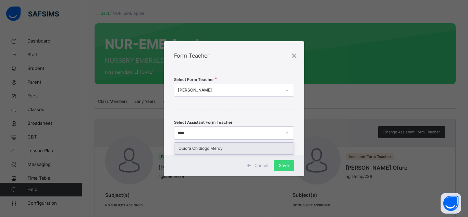
click at [211, 147] on div "Obiora Chidiogo Mercy" at bounding box center [234, 149] width 119 height 12
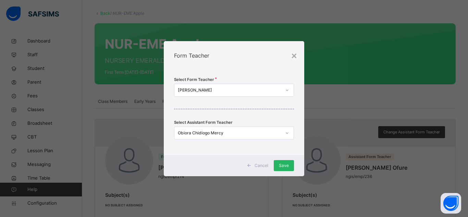
click at [283, 169] on div "Save" at bounding box center [284, 165] width 20 height 11
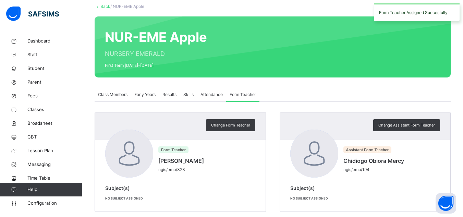
scroll to position [53, 0]
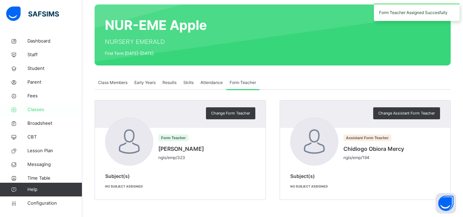
click at [39, 111] on span "Classes" at bounding box center [54, 109] width 55 height 7
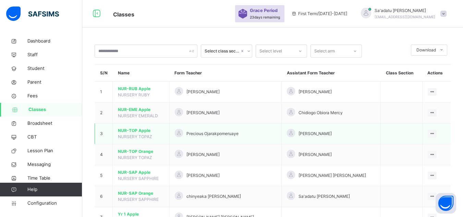
click at [139, 131] on span "NUR-TOP Apple" at bounding box center [141, 131] width 46 height 6
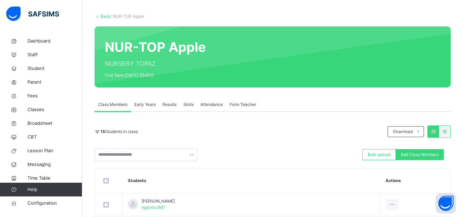
scroll to position [69, 0]
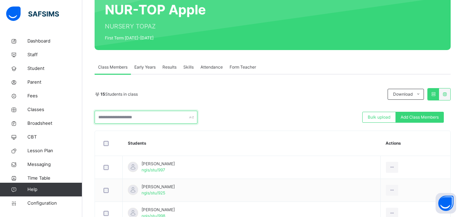
click at [140, 116] on input "text" at bounding box center [146, 117] width 103 height 13
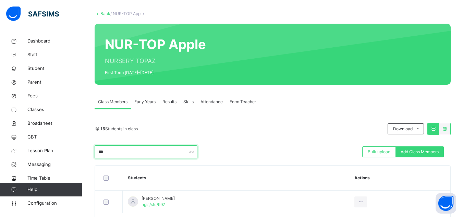
scroll to position [68, 0]
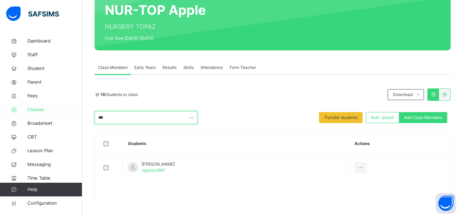
drag, startPoint x: 118, startPoint y: 116, endPoint x: 39, endPoint y: 109, distance: 79.5
click at [39, 109] on div "Class Arm Details Grace Period 23 days remaining First Term / 2025-2026 Sa'adat…" at bounding box center [231, 74] width 463 height 285
drag, startPoint x: 102, startPoint y: 116, endPoint x: 16, endPoint y: 104, distance: 87.0
click at [16, 104] on div "Class Arm Details Grace Period 23 days remaining First Term / 2025-2026 Sa'adat…" at bounding box center [231, 74] width 463 height 285
drag, startPoint x: 112, startPoint y: 117, endPoint x: 68, endPoint y: 113, distance: 44.1
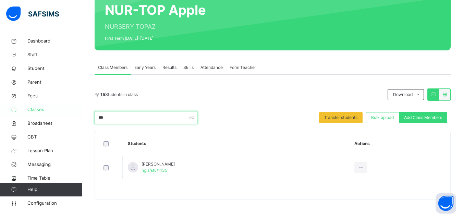
click at [68, 113] on div "Class Arm Details Grace Period 23 days remaining First Term / 2025-2026 Sa'adat…" at bounding box center [231, 74] width 463 height 285
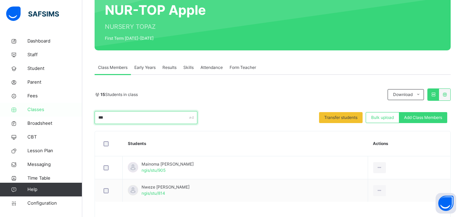
drag, startPoint x: 107, startPoint y: 117, endPoint x: 62, endPoint y: 107, distance: 45.7
click at [62, 107] on div "Class Arm Details Grace Period 23 days remaining First Term / 2025-2026 Sa'adat…" at bounding box center [231, 86] width 463 height 308
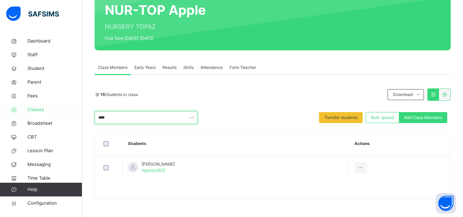
drag, startPoint x: 117, startPoint y: 116, endPoint x: 55, endPoint y: 112, distance: 62.9
click at [55, 112] on div "Class Arm Details Grace Period 23 days remaining First Term / 2025-2026 Sa'adat…" at bounding box center [231, 74] width 463 height 285
drag, startPoint x: 126, startPoint y: 121, endPoint x: 6, endPoint y: 105, distance: 121.1
click at [6, 105] on div "Class Arm Details Grace Period 23 days remaining First Term / 2025-2026 Sa'adat…" at bounding box center [231, 74] width 463 height 285
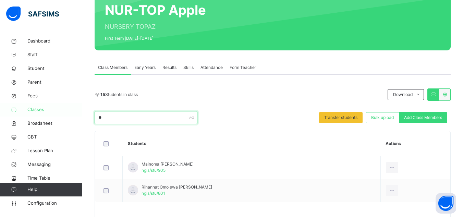
drag, startPoint x: 125, startPoint y: 118, endPoint x: 17, endPoint y: 109, distance: 108.1
click at [17, 109] on div "Class Arm Details Grace Period 23 days remaining First Term / 2025-2026 Sa'adat…" at bounding box center [231, 86] width 463 height 308
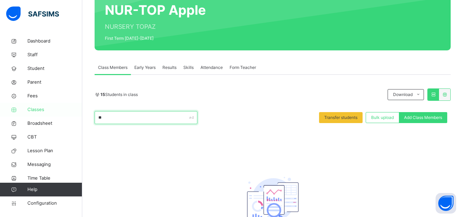
type input "*"
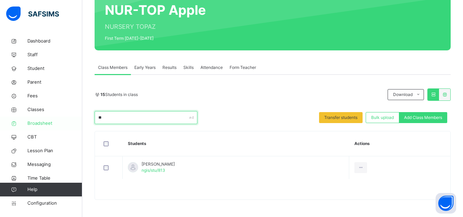
drag, startPoint x: 124, startPoint y: 117, endPoint x: 70, endPoint y: 120, distance: 54.3
click at [70, 120] on div "Class Arm Details Grace Period 23 days remaining First Term / 2025-2026 Sa'adat…" at bounding box center [231, 74] width 463 height 285
drag, startPoint x: 130, startPoint y: 116, endPoint x: 0, endPoint y: 116, distance: 130.3
click at [0, 116] on div "Class Arm Details Grace Period 23 days remaining First Term / 2025-2026 Sa'adat…" at bounding box center [231, 74] width 463 height 285
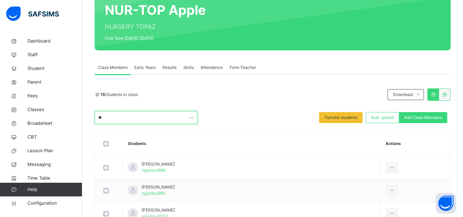
type input "******"
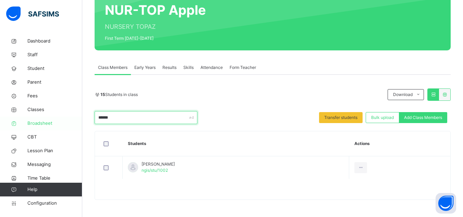
drag, startPoint x: 108, startPoint y: 119, endPoint x: 40, endPoint y: 119, distance: 68.2
click at [40, 119] on div "Class Arm Details Grace Period 23 days remaining First Term / 2025-2026 Sa'adat…" at bounding box center [231, 74] width 463 height 285
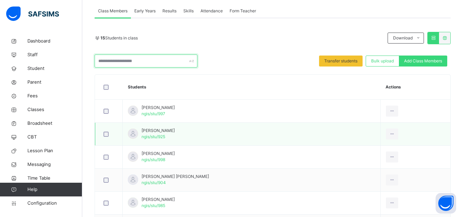
scroll to position [137, 0]
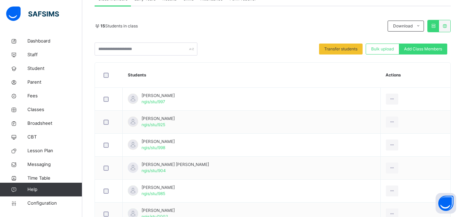
click at [0, 0] on div "Remove from Class" at bounding box center [0, 0] width 0 height 0
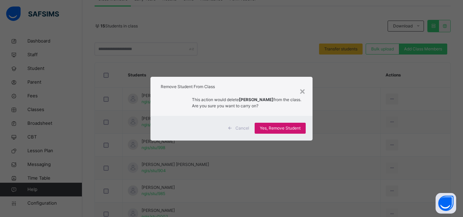
click at [289, 128] on span "Yes, Remove Student" at bounding box center [280, 128] width 41 height 6
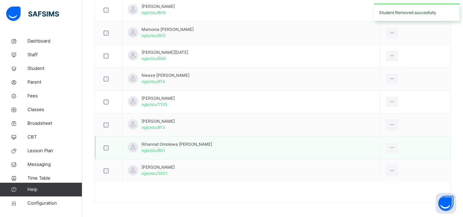
scroll to position [367, 0]
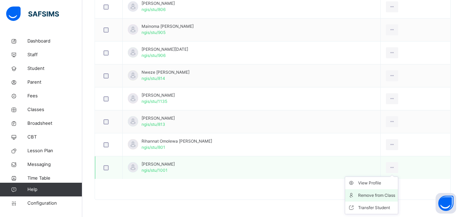
click at [374, 193] on div "Remove from Class" at bounding box center [376, 195] width 37 height 7
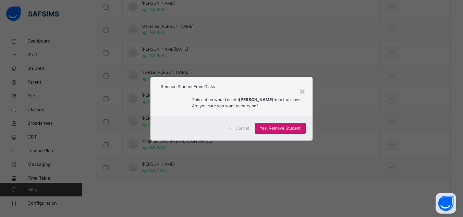
click at [292, 125] on span "Yes, Remove Student" at bounding box center [280, 128] width 41 height 6
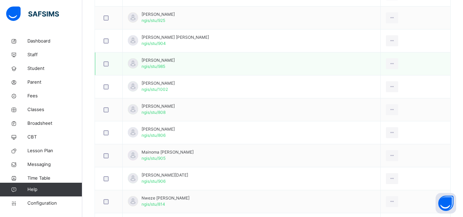
scroll to position [275, 0]
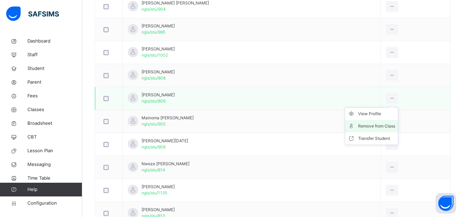
click at [381, 128] on div "Remove from Class" at bounding box center [376, 126] width 37 height 7
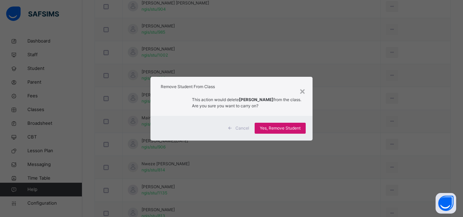
click at [302, 128] on div "Yes, Remove Student" at bounding box center [280, 128] width 51 height 11
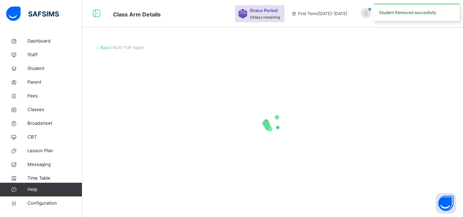
scroll to position [0, 0]
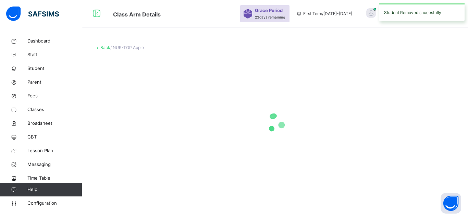
click at [288, 127] on icon at bounding box center [275, 122] width 27 height 27
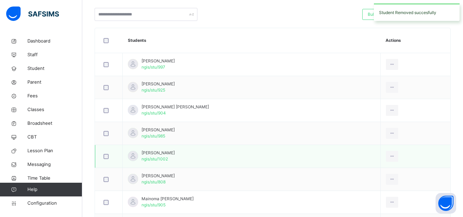
scroll to position [206, 0]
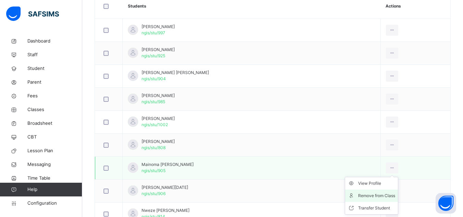
click at [372, 193] on div "Remove from Class" at bounding box center [376, 195] width 37 height 7
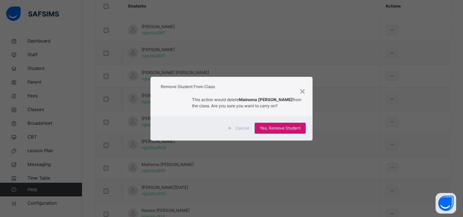
click at [288, 125] on span "Yes, Remove Student" at bounding box center [280, 128] width 41 height 6
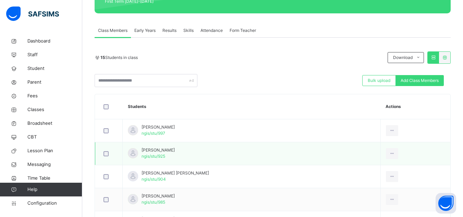
scroll to position [24, 0]
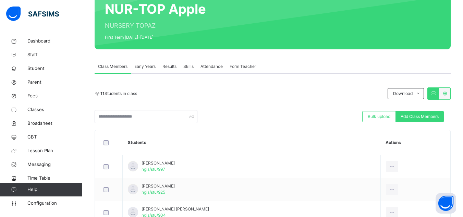
scroll to position [58, 0]
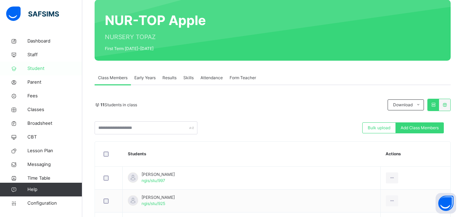
click at [43, 67] on span "Student" at bounding box center [54, 68] width 55 height 7
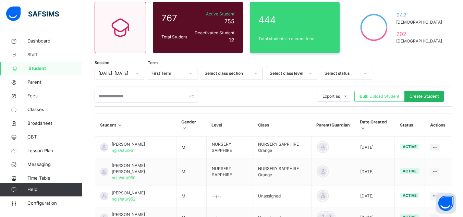
click at [419, 99] on span "Create Student" at bounding box center [424, 96] width 29 height 6
select select "**"
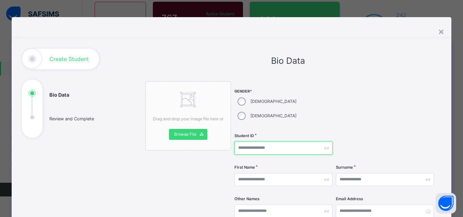
click at [270, 142] on input "text" at bounding box center [284, 148] width 98 height 13
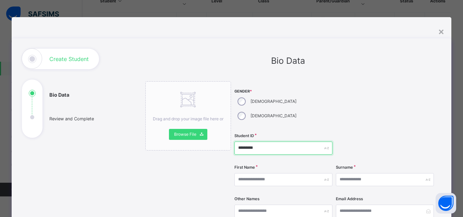
scroll to position [171, 0]
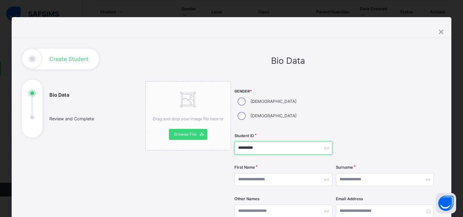
click at [262, 142] on input "*********" at bounding box center [284, 148] width 98 height 13
type input "**********"
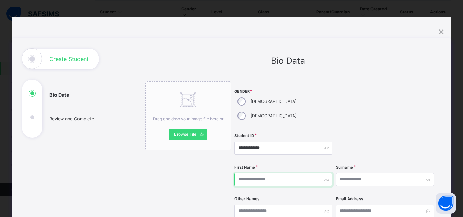
click at [268, 173] on input "text" at bounding box center [284, 179] width 98 height 13
type input "******"
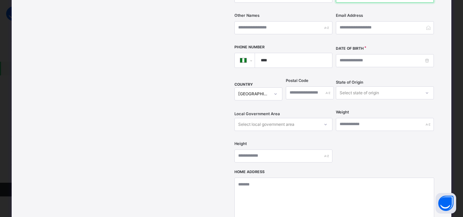
scroll to position [171, 0]
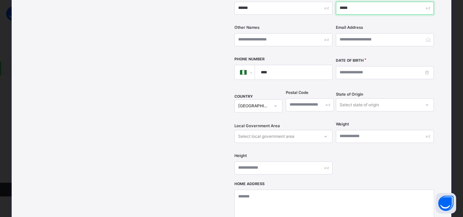
type input "*****"
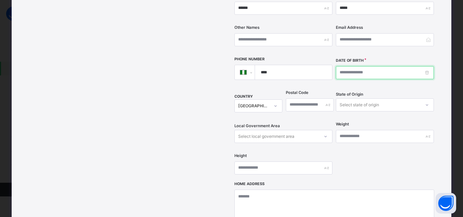
click at [352, 66] on input at bounding box center [385, 72] width 98 height 13
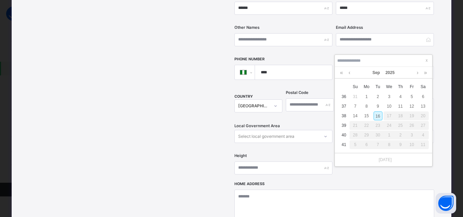
type input "**********"
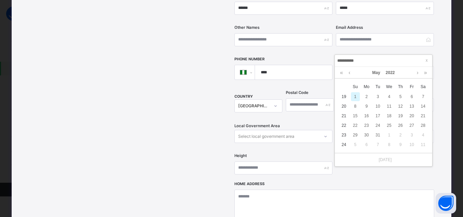
type input "**********"
click at [357, 96] on div "1" at bounding box center [355, 96] width 9 height 9
type input "**********"
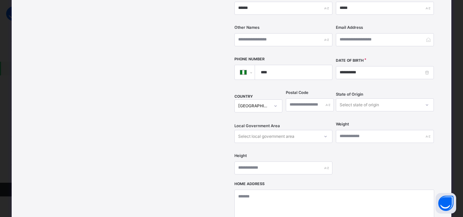
scroll to position [206, 0]
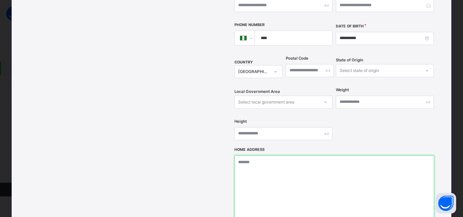
click at [282, 155] on textarea at bounding box center [335, 189] width 200 height 69
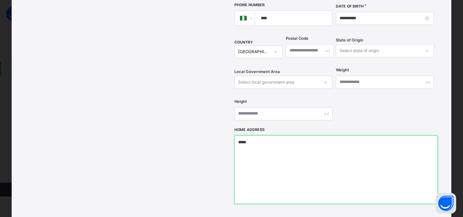
scroll to position [309, 0]
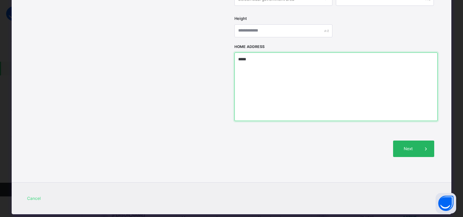
type textarea "*****"
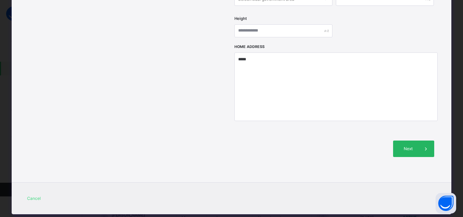
click at [406, 146] on span "Next" at bounding box center [409, 149] width 20 height 6
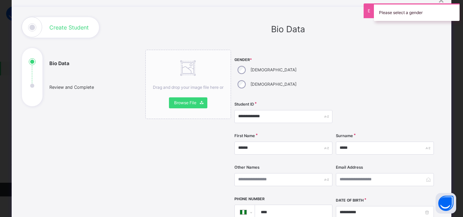
scroll to position [0, 0]
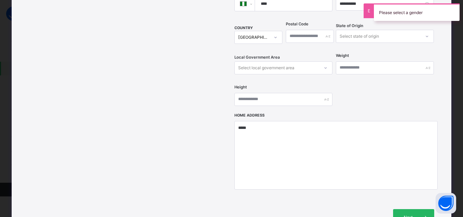
click at [413, 214] on span "Next" at bounding box center [409, 217] width 20 height 6
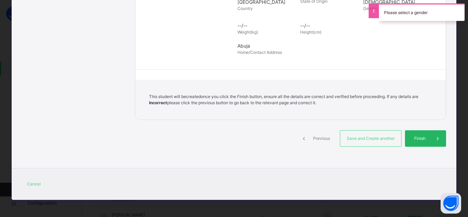
click at [426, 140] on span "Finish" at bounding box center [421, 138] width 20 height 6
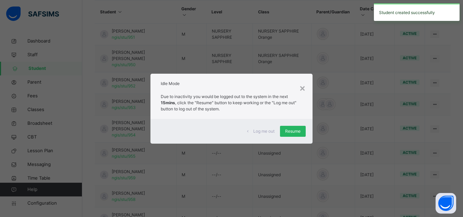
click at [300, 130] on span "Resume" at bounding box center [292, 131] width 15 height 6
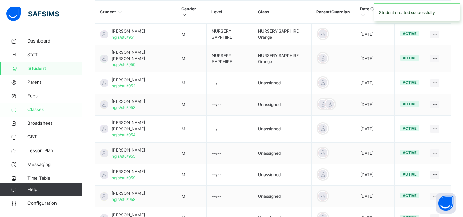
click at [37, 110] on span "Classes" at bounding box center [54, 109] width 55 height 7
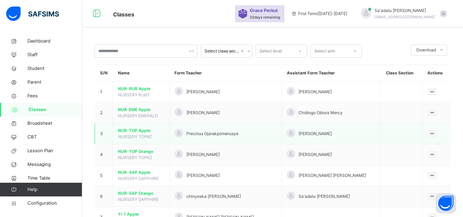
click at [139, 130] on span "NUR-TOP Apple" at bounding box center [141, 131] width 46 height 6
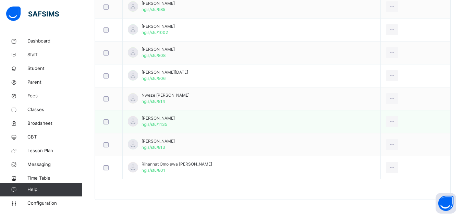
scroll to position [92, 0]
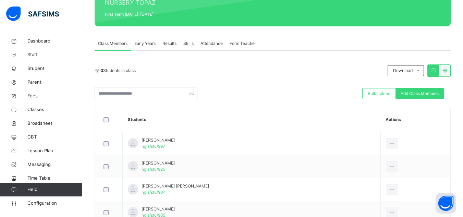
click at [243, 47] on div "Form Teacher" at bounding box center [242, 44] width 33 height 14
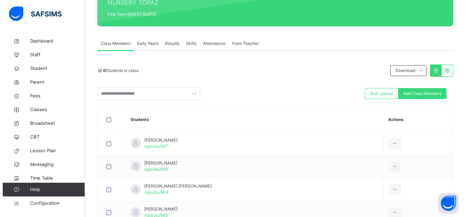
scroll to position [66, 0]
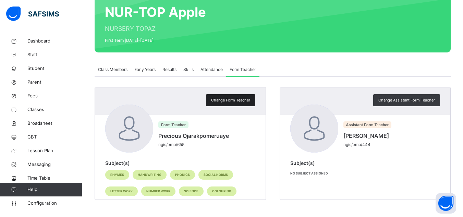
click at [226, 101] on span "Change Form Teacher" at bounding box center [230, 100] width 39 height 6
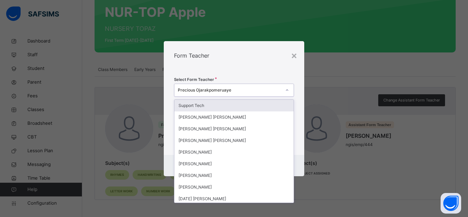
click at [233, 88] on div "Precious Ojarakpomeruaye" at bounding box center [230, 90] width 104 height 6
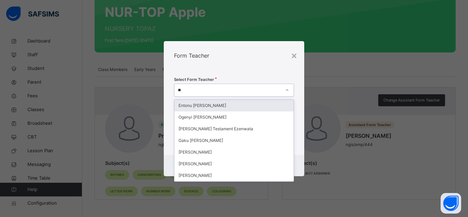
type input "***"
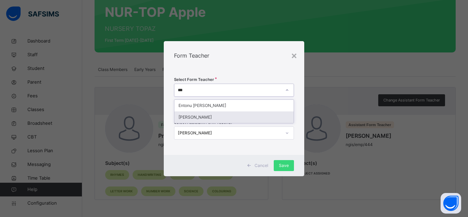
click at [212, 116] on div "[PERSON_NAME]" at bounding box center [234, 117] width 119 height 12
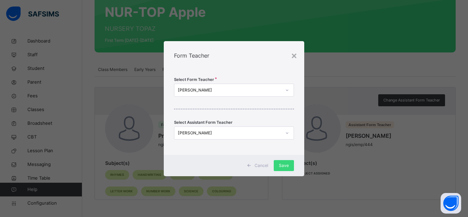
click at [229, 52] on div "Form Teacher" at bounding box center [234, 55] width 141 height 29
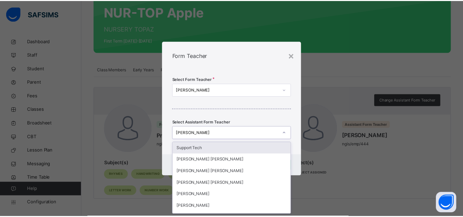
scroll to position [0, 0]
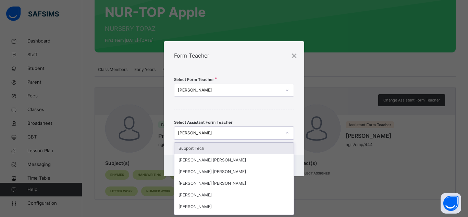
click at [253, 138] on div "[PERSON_NAME]" at bounding box center [228, 133] width 106 height 11
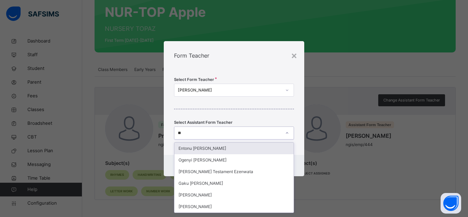
type input "**"
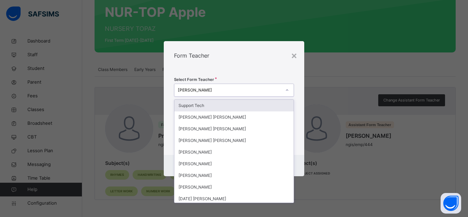
click at [219, 93] on div "[PERSON_NAME]" at bounding box center [230, 90] width 104 height 6
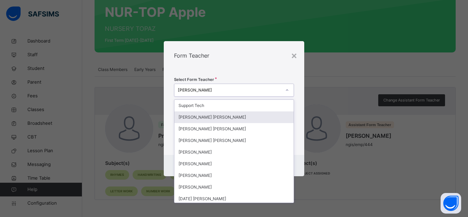
click at [201, 116] on div "[PERSON_NAME] [PERSON_NAME]" at bounding box center [234, 117] width 119 height 12
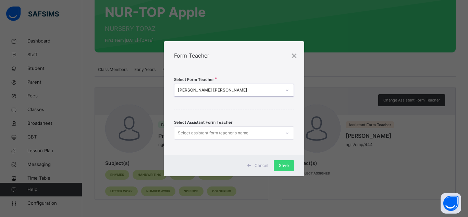
click at [215, 92] on div "[PERSON_NAME] [PERSON_NAME]" at bounding box center [230, 90] width 104 height 6
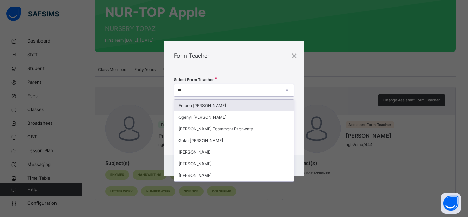
type input "***"
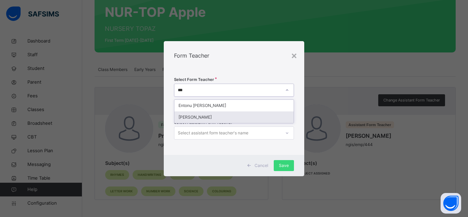
click at [220, 116] on div "[PERSON_NAME]" at bounding box center [234, 117] width 119 height 12
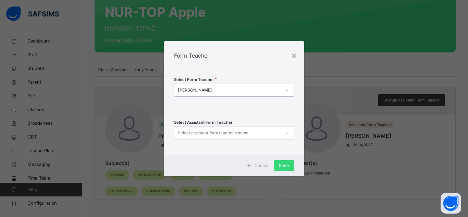
click at [231, 62] on div "Form Teacher" at bounding box center [234, 55] width 141 height 29
click at [276, 162] on div "Save" at bounding box center [284, 165] width 20 height 11
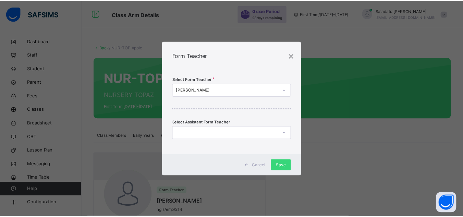
scroll to position [46, 0]
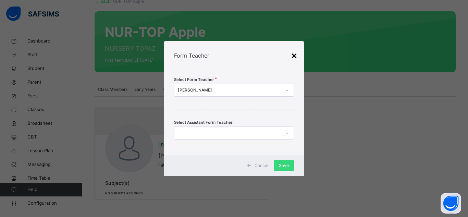
click at [294, 56] on div "×" at bounding box center [294, 55] width 7 height 14
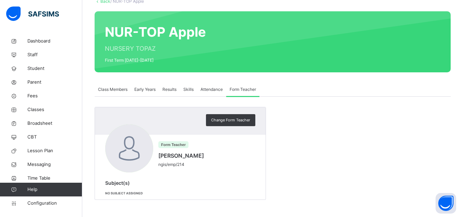
click at [119, 89] on span "Class Members" at bounding box center [112, 89] width 29 height 6
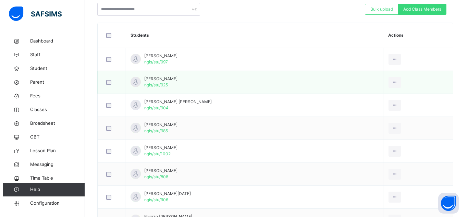
scroll to position [161, 0]
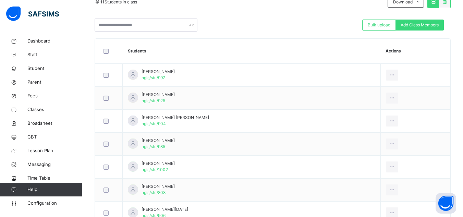
drag, startPoint x: 431, startPoint y: 26, endPoint x: 425, endPoint y: 25, distance: 6.2
click at [431, 25] on span "Add Class Members" at bounding box center [420, 25] width 38 height 6
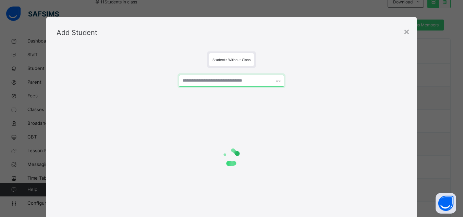
click at [204, 83] on input "text" at bounding box center [231, 81] width 105 height 12
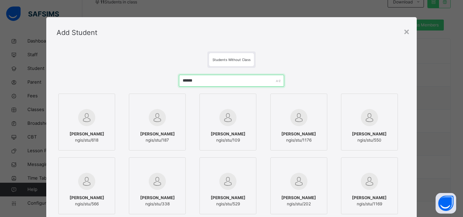
type input "******"
click at [291, 114] on img at bounding box center [298, 117] width 17 height 17
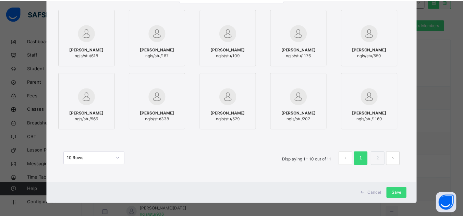
scroll to position [89, 0]
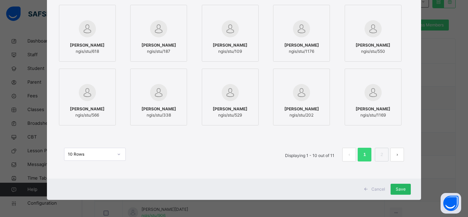
click at [400, 185] on div "Save" at bounding box center [401, 189] width 20 height 11
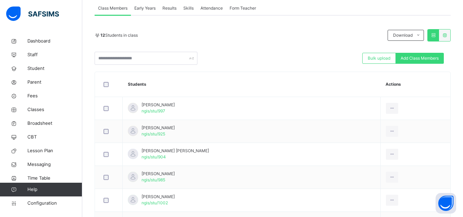
scroll to position [115, 0]
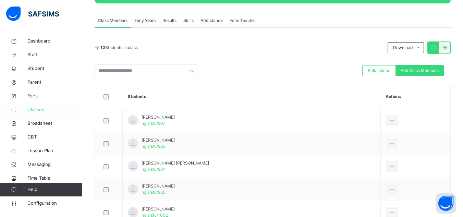
click at [36, 110] on span "Classes" at bounding box center [54, 109] width 55 height 7
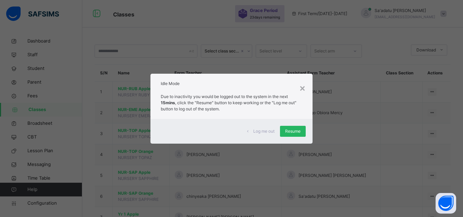
click at [294, 135] on div "Resume" at bounding box center [293, 131] width 26 height 11
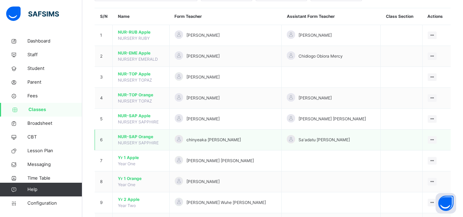
scroll to position [69, 0]
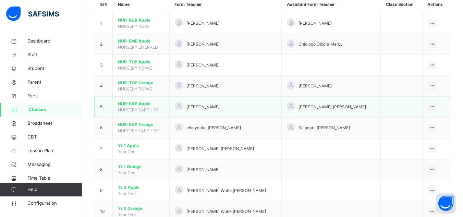
click at [141, 106] on span "NUR-SAP Apple" at bounding box center [141, 104] width 46 height 6
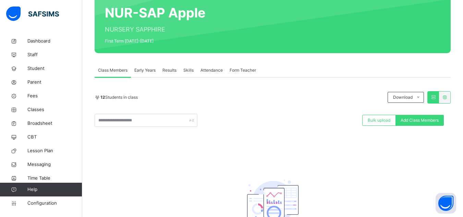
scroll to position [125, 0]
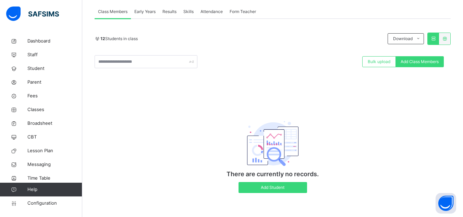
click at [167, 100] on div "12 Students in class Download Pdf Report Excel Report Bulk upload Add Class Mem…" at bounding box center [273, 116] width 356 height 167
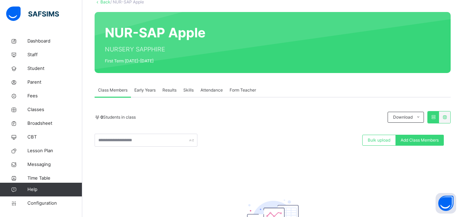
scroll to position [125, 0]
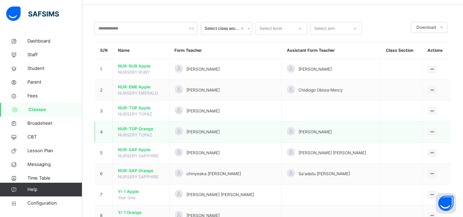
scroll to position [34, 0]
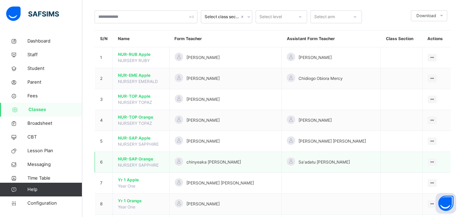
click at [142, 159] on span "NUR-SAP Orange" at bounding box center [141, 159] width 46 height 6
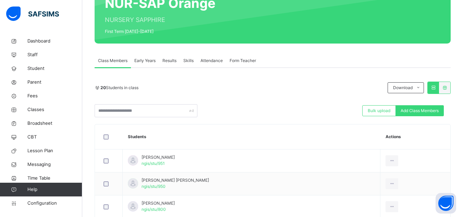
scroll to position [69, 0]
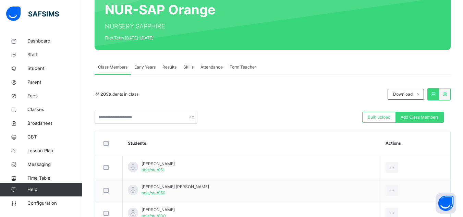
click at [109, 143] on div at bounding box center [109, 143] width 14 height 5
click at [337, 118] on span "Transfer students" at bounding box center [340, 117] width 33 height 6
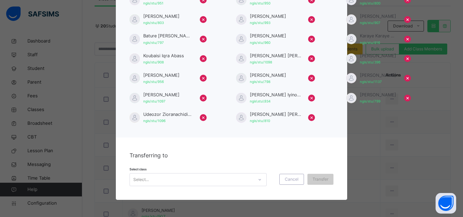
scroll to position [137, 0]
click at [204, 175] on div "Select..." at bounding box center [191, 180] width 123 height 11
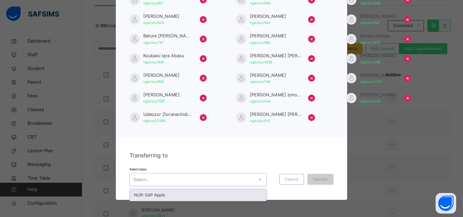
click at [186, 193] on div "NUR-SAP Apple" at bounding box center [198, 195] width 136 height 12
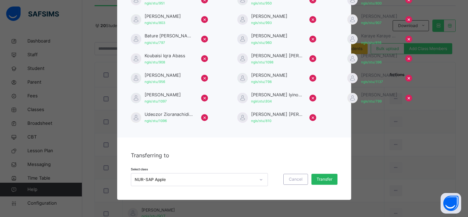
click at [319, 181] on span "Transfer" at bounding box center [325, 179] width 16 height 6
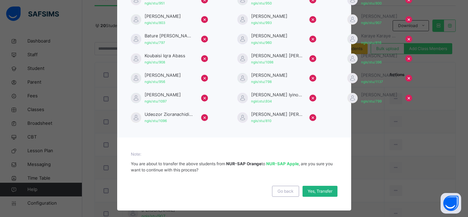
click at [319, 189] on span "Yes, Transfer" at bounding box center [320, 191] width 25 height 6
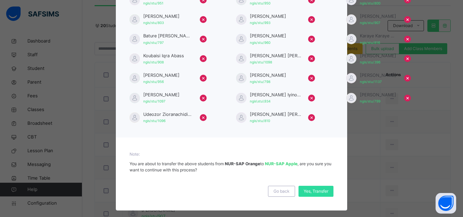
click at [212, 185] on div at bounding box center [194, 188] width 129 height 17
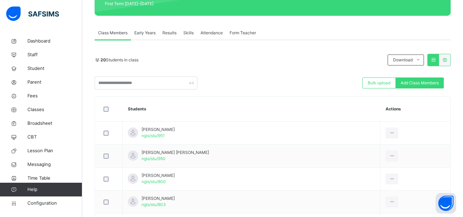
scroll to position [34, 0]
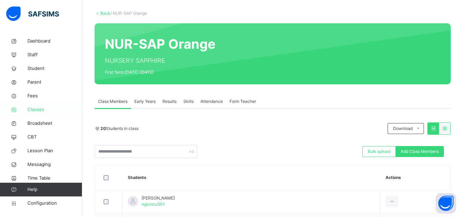
click at [39, 109] on span "Classes" at bounding box center [54, 109] width 55 height 7
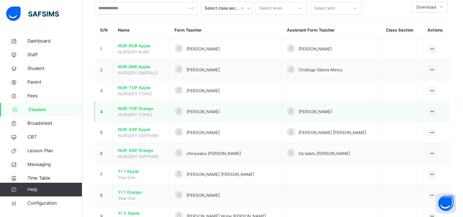
scroll to position [103, 0]
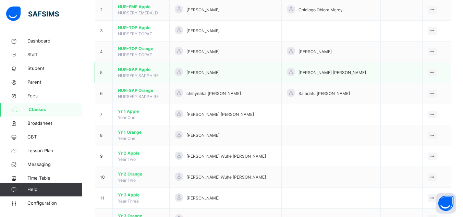
click at [143, 69] on span "NUR-SAP Apple" at bounding box center [141, 70] width 46 height 6
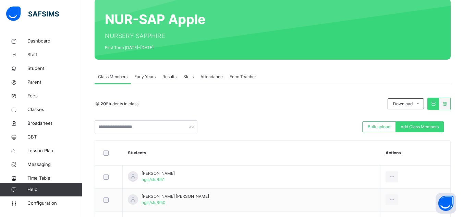
scroll to position [93, 0]
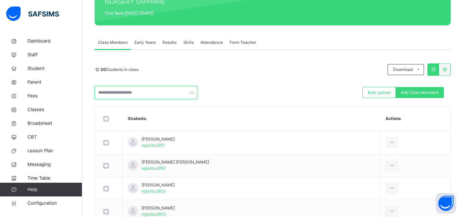
click at [144, 96] on input "text" at bounding box center [146, 92] width 103 height 13
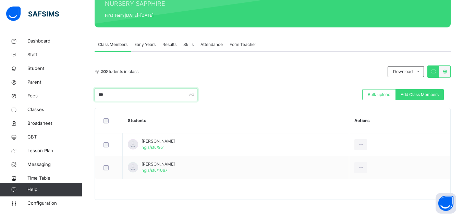
scroll to position [91, 0]
drag, startPoint x: 115, startPoint y: 97, endPoint x: 87, endPoint y: 96, distance: 28.2
click at [87, 96] on div "Back / NUR-SAP Apple NUR-SAP Apple NURSERY SAPPHIRE First Term [DATE]-[DATE] Cl…" at bounding box center [272, 80] width 381 height 274
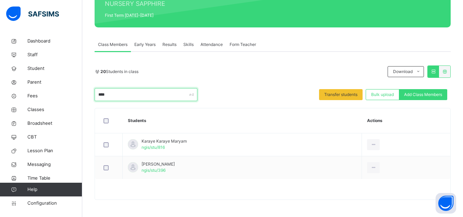
scroll to position [68, 0]
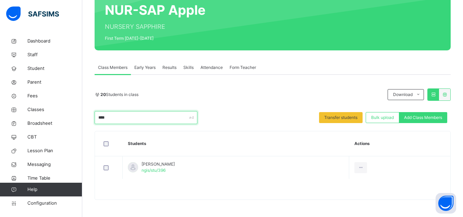
drag, startPoint x: 121, startPoint y: 118, endPoint x: 86, endPoint y: 118, distance: 34.6
click at [86, 118] on div "Back / NUR-SAP Apple NUR-SAP Apple NURSERY SAPPHIRE First Term [DATE]-[DATE] Cl…" at bounding box center [272, 91] width 381 height 251
drag, startPoint x: 121, startPoint y: 116, endPoint x: 69, endPoint y: 118, distance: 51.5
click at [69, 118] on div "Class Arm Details Grace Period 23 days remaining First Term / [DATE]-[DATE] Sa'…" at bounding box center [231, 74] width 463 height 285
drag, startPoint x: 111, startPoint y: 118, endPoint x: 96, endPoint y: 118, distance: 15.1
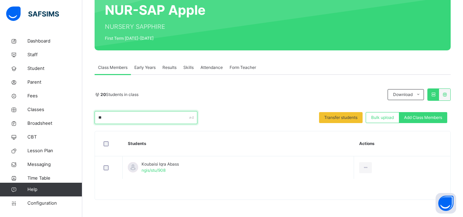
click at [96, 118] on input "**" at bounding box center [146, 117] width 103 height 13
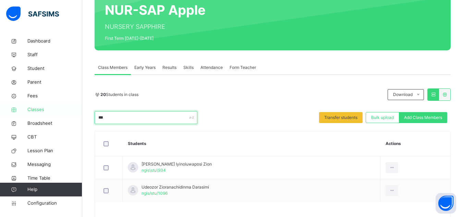
drag, startPoint x: 110, startPoint y: 119, endPoint x: 61, endPoint y: 113, distance: 49.7
click at [61, 113] on div "Class Arm Details Grace Period 23 days remaining First Term / [DATE]-[DATE] Sa'…" at bounding box center [231, 86] width 463 height 308
drag, startPoint x: 117, startPoint y: 119, endPoint x: 66, endPoint y: 117, distance: 51.5
click at [66, 117] on div "Class Arm Details Grace Period 23 days remaining First Term / [DATE]-[DATE] Sa'…" at bounding box center [231, 86] width 463 height 308
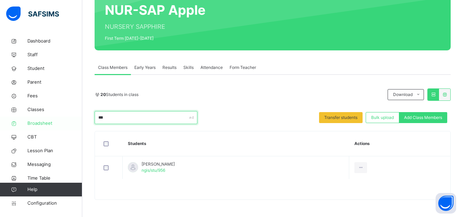
drag, startPoint x: 113, startPoint y: 117, endPoint x: 35, endPoint y: 117, distance: 78.5
click at [35, 117] on div "Class Arm Details Grace Period 23 days remaining First Term / [DATE]-[DATE] Sa'…" at bounding box center [231, 74] width 463 height 285
drag, startPoint x: 111, startPoint y: 117, endPoint x: 73, endPoint y: 118, distance: 37.8
click at [73, 118] on div "Class Arm Details Grace Period 23 days remaining First Term / [DATE]-[DATE] Sa'…" at bounding box center [231, 74] width 463 height 285
drag, startPoint x: 109, startPoint y: 119, endPoint x: 81, endPoint y: 119, distance: 27.8
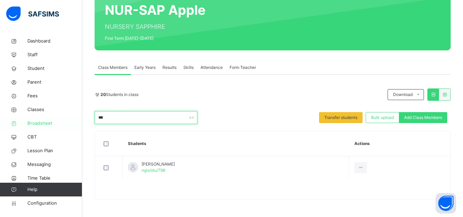
click at [81, 119] on div "Class Arm Details Grace Period 23 days remaining First Term / [DATE]-[DATE] Sa'…" at bounding box center [231, 74] width 463 height 285
drag, startPoint x: 108, startPoint y: 119, endPoint x: 68, endPoint y: 119, distance: 39.4
click at [68, 119] on div "Class Arm Details Grace Period 23 days remaining First Term / [DATE]-[DATE] Sa'…" at bounding box center [231, 86] width 463 height 308
drag, startPoint x: 117, startPoint y: 118, endPoint x: 74, endPoint y: 118, distance: 42.5
click at [74, 118] on div "Class Arm Details Grace Period 23 days remaining First Term / [DATE]-[DATE] Sa'…" at bounding box center [231, 74] width 463 height 285
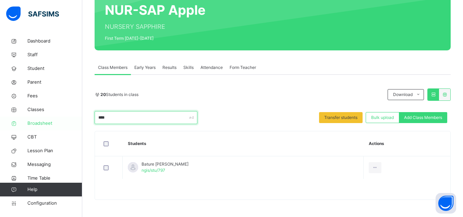
drag, startPoint x: 115, startPoint y: 117, endPoint x: 78, endPoint y: 117, distance: 37.0
click at [78, 117] on div "Class Arm Details Grace Period 23 days remaining First Term / [DATE]-[DATE] Sa'…" at bounding box center [231, 74] width 463 height 285
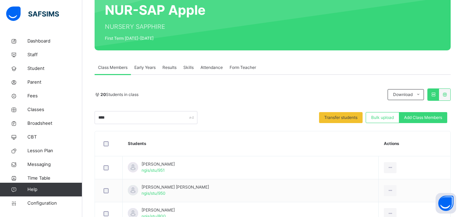
click at [222, 101] on div "20 Students in class Download Pdf Report Excel Report **** Transfer students Bu…" at bounding box center [273, 106] width 356 height 36
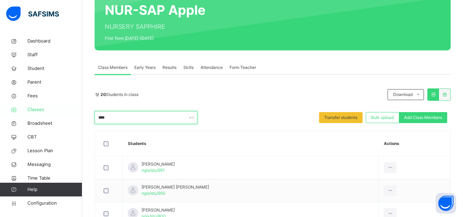
drag, startPoint x: 112, startPoint y: 119, endPoint x: 69, endPoint y: 116, distance: 43.3
click at [69, 116] on div "Class Arm Details Grace Period 23 days remaining First Term / [DATE]-[DATE] Sa'…" at bounding box center [231, 132] width 463 height 400
click at [114, 118] on input "****" at bounding box center [146, 117] width 103 height 13
type input "*******"
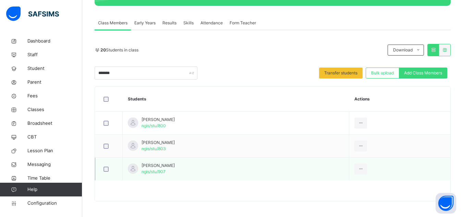
scroll to position [114, 0]
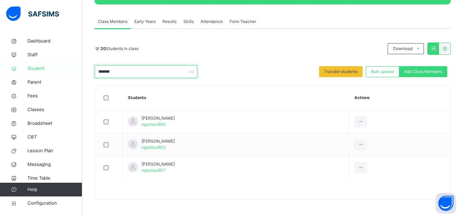
drag, startPoint x: 122, startPoint y: 72, endPoint x: 72, endPoint y: 64, distance: 51.5
click at [72, 64] on div "Class Arm Details Grace Period 23 days remaining First Term / [DATE]-[DATE] Sa'…" at bounding box center [231, 51] width 463 height 331
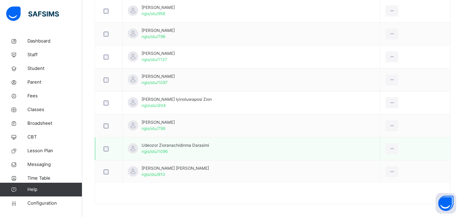
scroll to position [505, 0]
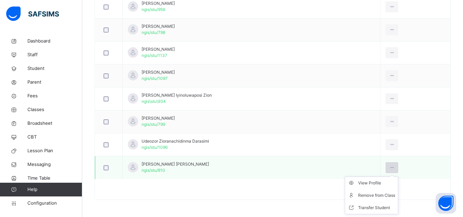
click at [395, 166] on icon at bounding box center [392, 168] width 6 height 6
click at [375, 197] on div "Remove from Class" at bounding box center [376, 195] width 37 height 7
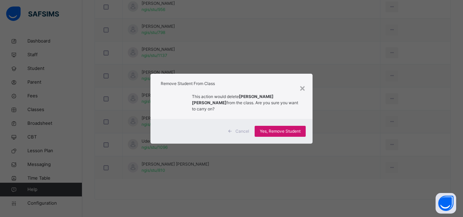
click at [292, 128] on span "Yes, Remove Student" at bounding box center [280, 131] width 41 height 6
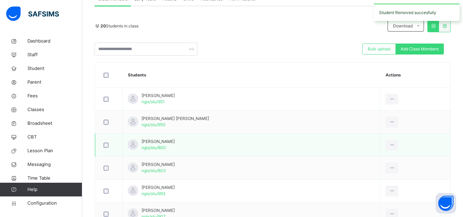
scroll to position [137, 0]
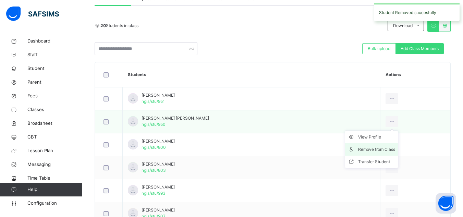
click at [377, 149] on div "Remove from Class" at bounding box center [376, 149] width 37 height 7
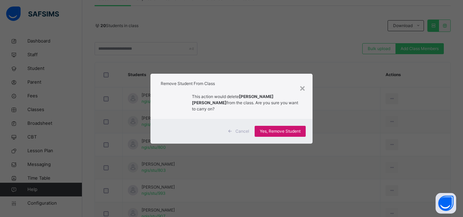
click at [299, 128] on span "Yes, Remove Student" at bounding box center [280, 131] width 41 height 6
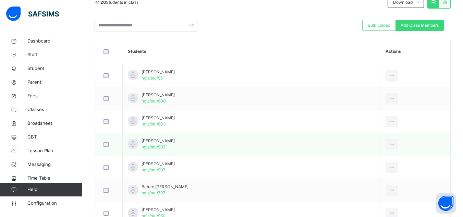
scroll to position [171, 0]
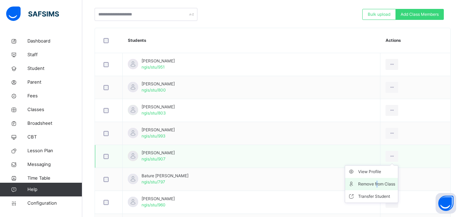
click at [379, 182] on div "Remove from Class" at bounding box center [376, 184] width 37 height 7
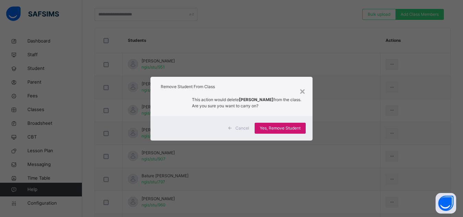
click at [277, 129] on span "Yes, Remove Student" at bounding box center [280, 128] width 41 height 6
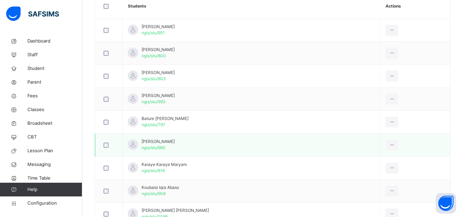
scroll to position [240, 0]
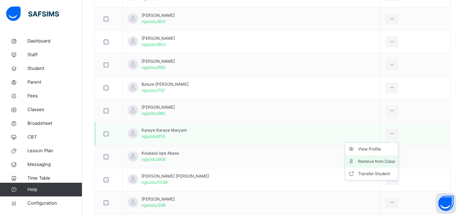
click at [372, 160] on div "Remove from Class" at bounding box center [376, 161] width 37 height 7
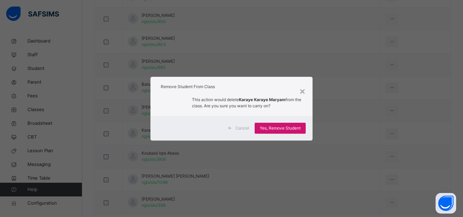
click at [289, 125] on span "Yes, Remove Student" at bounding box center [280, 128] width 41 height 6
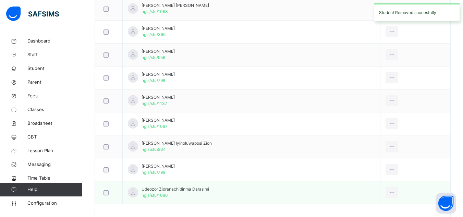
scroll to position [413, 0]
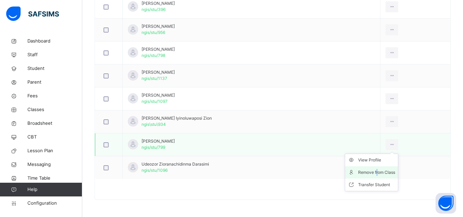
click at [379, 169] on li "Remove from Class" at bounding box center [371, 172] width 53 height 12
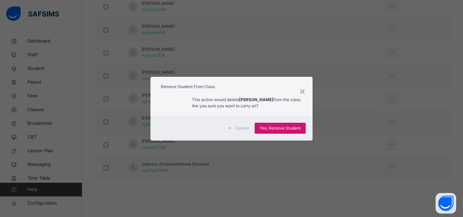
click at [280, 124] on div "Yes, Remove Student" at bounding box center [280, 128] width 51 height 11
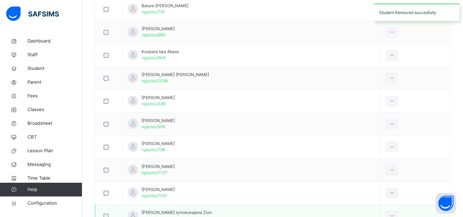
scroll to position [390, 0]
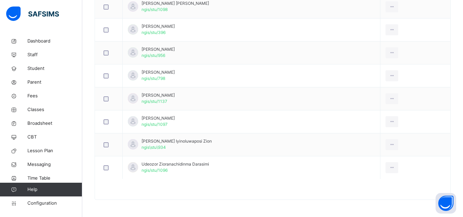
click at [0, 0] on div "Remove from Class" at bounding box center [0, 0] width 0 height 0
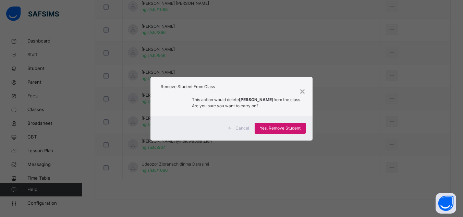
click at [277, 124] on div "Yes, Remove Student" at bounding box center [280, 128] width 51 height 11
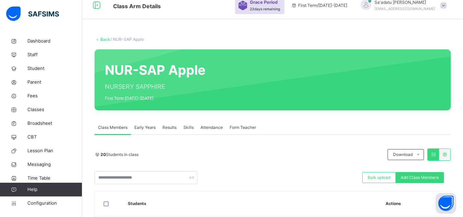
scroll to position [0, 0]
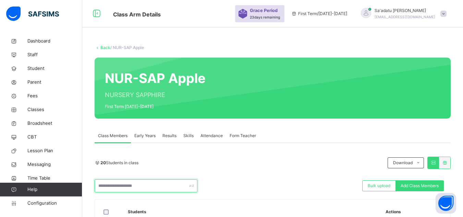
click at [120, 187] on input "text" at bounding box center [146, 185] width 103 height 13
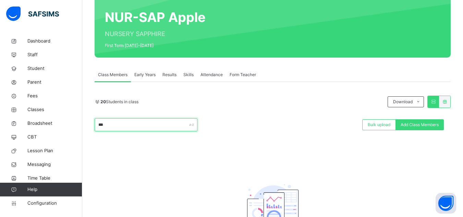
scroll to position [125, 0]
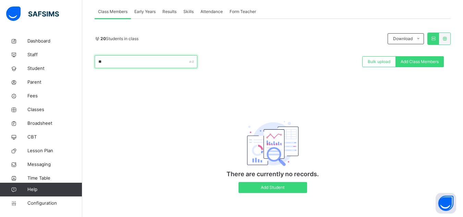
type input "*"
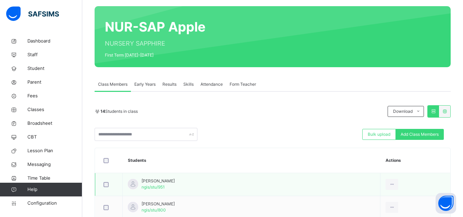
scroll to position [103, 0]
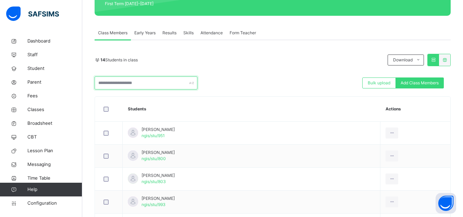
click at [144, 83] on input "text" at bounding box center [146, 82] width 103 height 13
click at [428, 79] on div "Add Class Members" at bounding box center [420, 83] width 48 height 11
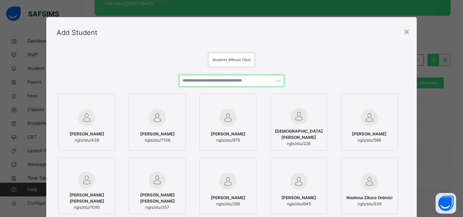
click at [233, 83] on input "text" at bounding box center [231, 81] width 105 height 12
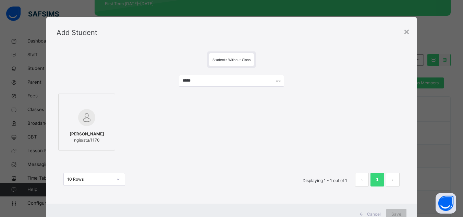
click at [97, 121] on div at bounding box center [86, 118] width 49 height 20
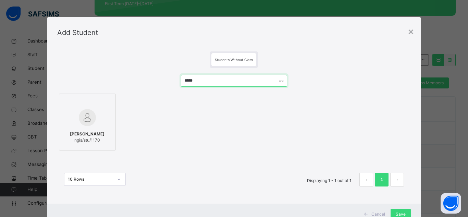
drag, startPoint x: 208, startPoint y: 82, endPoint x: 144, endPoint y: 77, distance: 63.7
click at [144, 77] on div "***** [PERSON_NAME] ngis/stu/1170 10 Rows Displaying 1 - 1 out of 1 1" at bounding box center [234, 134] width 354 height 132
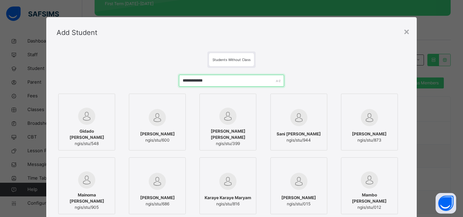
drag, startPoint x: 214, startPoint y: 81, endPoint x: 121, endPoint y: 80, distance: 92.9
click at [121, 80] on div "**********" at bounding box center [232, 166] width 350 height 196
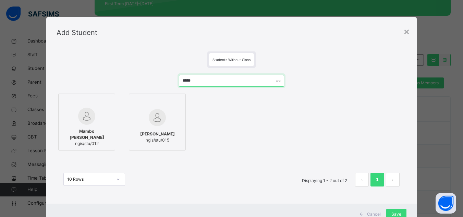
drag, startPoint x: 207, startPoint y: 82, endPoint x: 170, endPoint y: 81, distance: 37.7
click at [170, 81] on div "***** Mambo [PERSON_NAME] ngis/stu/012 Mambo Abduljalal Sani ngis/stu/015 10 Ro…" at bounding box center [232, 134] width 350 height 132
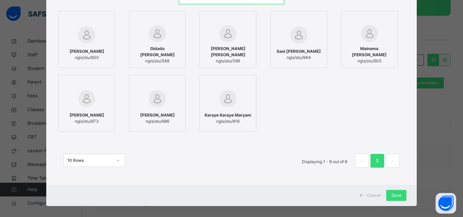
scroll to position [89, 0]
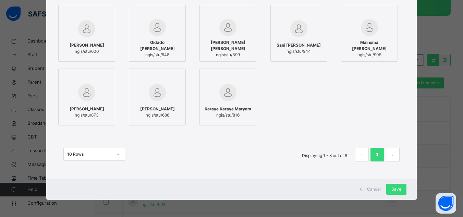
type input "******"
click at [401, 183] on div "Cancel Save" at bounding box center [231, 189] width 371 height 21
click at [400, 185] on div "Save" at bounding box center [397, 189] width 20 height 11
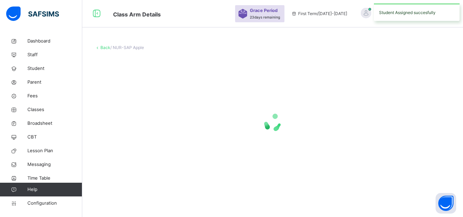
scroll to position [0, 0]
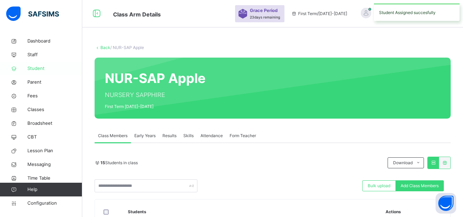
click at [37, 71] on span "Student" at bounding box center [54, 68] width 55 height 7
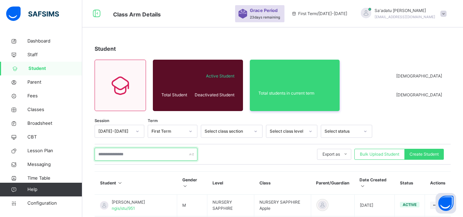
click at [135, 153] on input "text" at bounding box center [146, 154] width 103 height 13
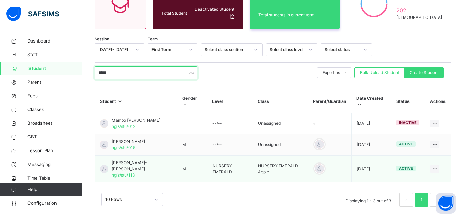
scroll to position [88, 0]
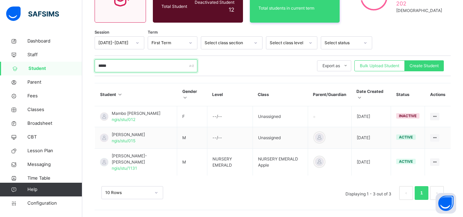
type input "*****"
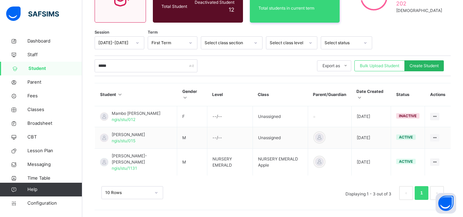
click at [427, 67] on span "Create Student" at bounding box center [424, 66] width 29 height 6
select select "**"
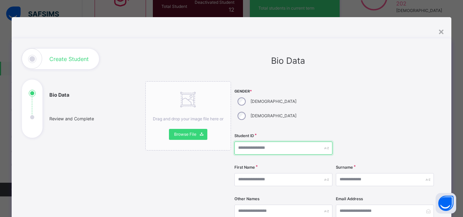
click at [276, 142] on input "text" at bounding box center [284, 148] width 98 height 13
type input "**********"
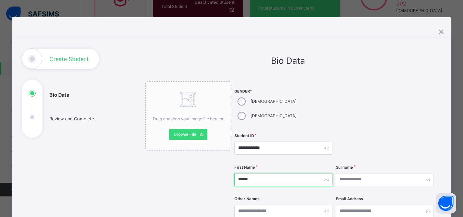
type input "******"
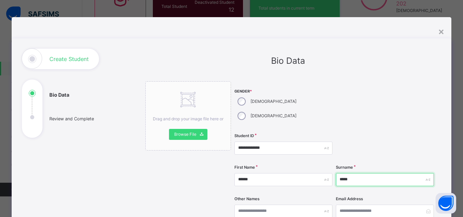
type input "*****"
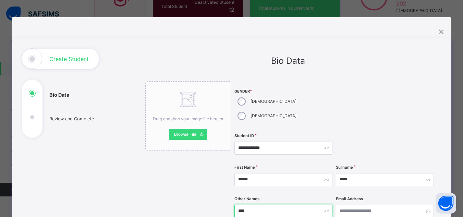
type input "********"
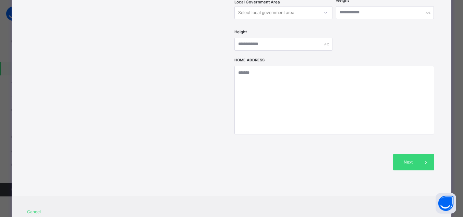
scroll to position [309, 0]
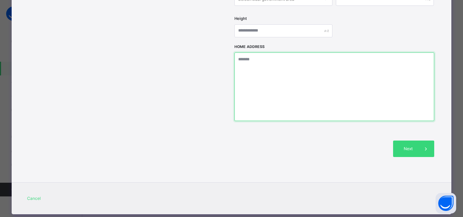
click at [273, 59] on textarea at bounding box center [335, 86] width 200 height 69
paste textarea "**********"
type textarea "**********"
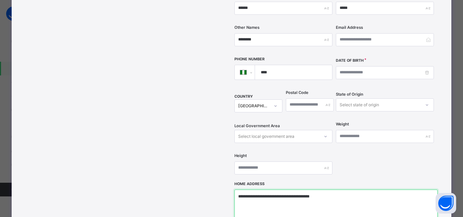
scroll to position [137, 0]
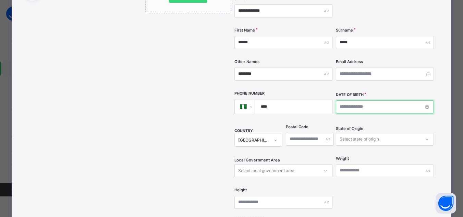
click at [338, 100] on input at bounding box center [385, 106] width 98 height 13
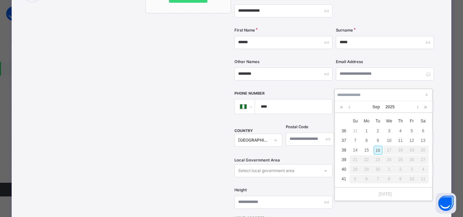
paste input "**********"
type input "**********"
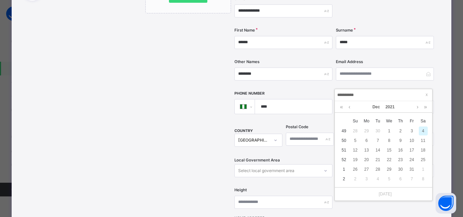
type input "**********"
click at [426, 128] on div "4" at bounding box center [423, 131] width 9 height 9
type input "**********"
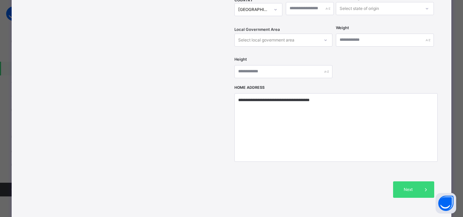
scroll to position [274, 0]
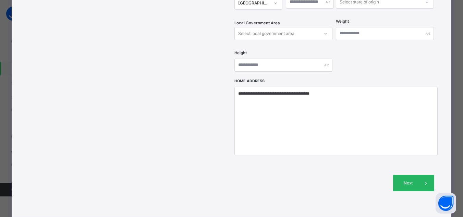
click at [408, 175] on div "Next" at bounding box center [413, 183] width 41 height 16
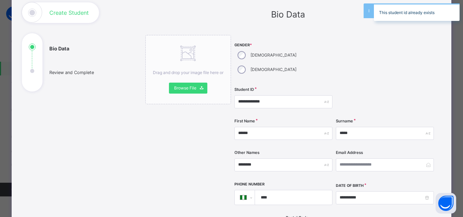
scroll to position [34, 0]
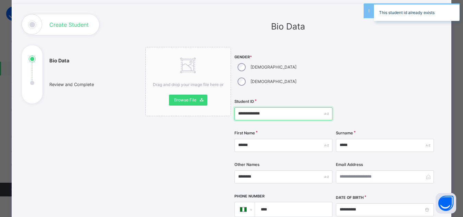
click at [266, 107] on input "**********" at bounding box center [284, 113] width 98 height 13
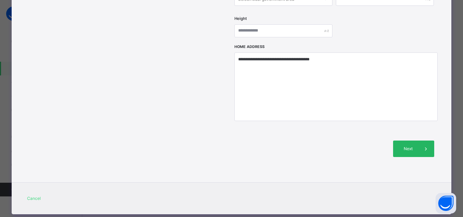
type input "**********"
click at [409, 146] on span "Next" at bounding box center [409, 149] width 20 height 6
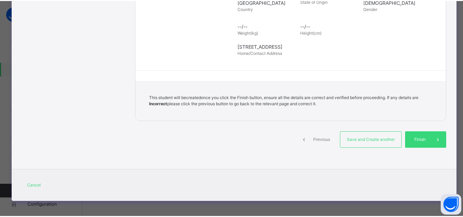
scroll to position [160, 0]
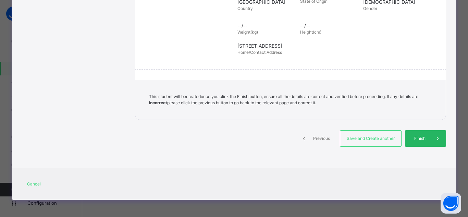
click at [411, 135] on span "Finish" at bounding box center [421, 138] width 20 height 6
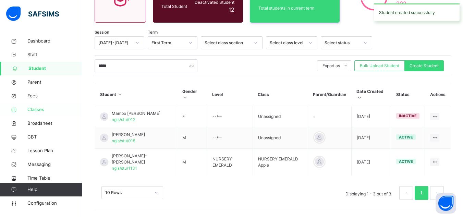
click at [37, 107] on span "Classes" at bounding box center [54, 109] width 55 height 7
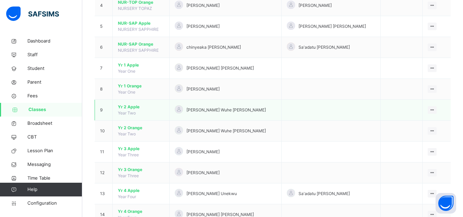
scroll to position [137, 0]
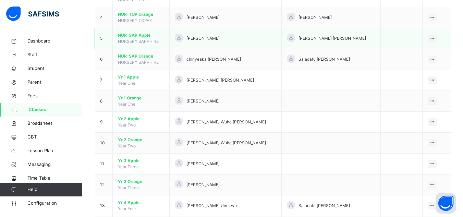
click at [139, 35] on span "NUR-SAP Apple" at bounding box center [141, 35] width 46 height 6
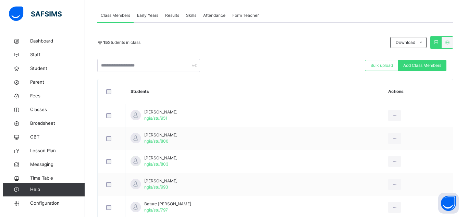
scroll to position [116, 0]
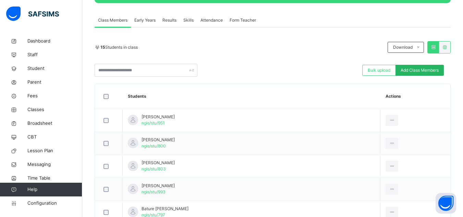
click at [427, 68] on span "Add Class Members" at bounding box center [420, 70] width 38 height 6
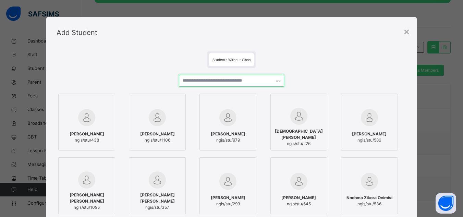
click at [210, 81] on input "text" at bounding box center [231, 81] width 105 height 12
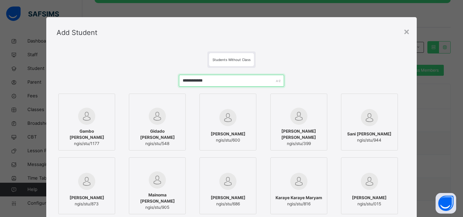
type input "**********"
click at [95, 130] on span "Gambo [PERSON_NAME]" at bounding box center [86, 134] width 49 height 12
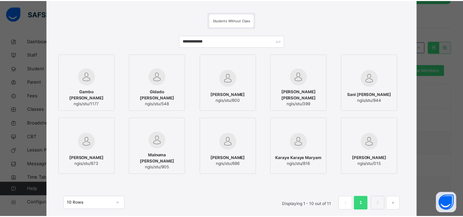
scroll to position [89, 0]
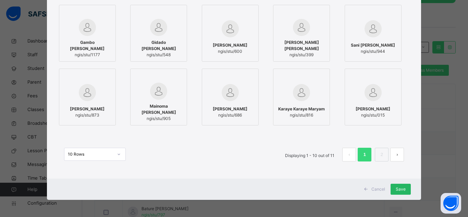
click at [405, 190] on div "Save" at bounding box center [401, 189] width 20 height 11
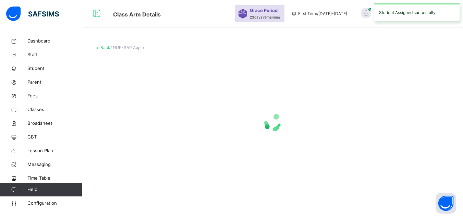
scroll to position [0, 0]
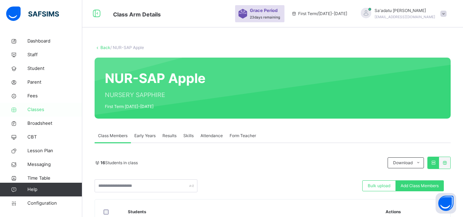
click at [36, 110] on span "Classes" at bounding box center [54, 109] width 55 height 7
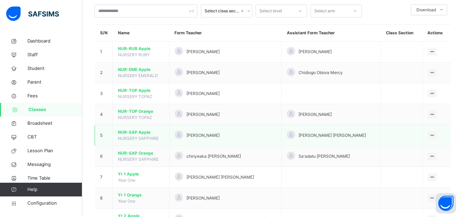
scroll to position [69, 0]
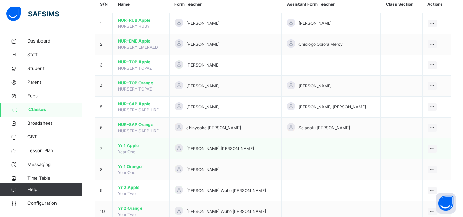
click at [134, 147] on span "Yr 1 Apple" at bounding box center [141, 146] width 46 height 6
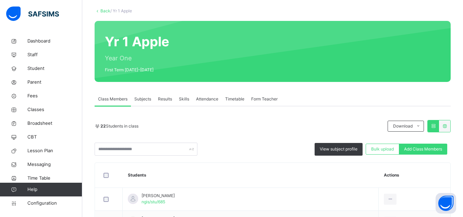
scroll to position [36, 0]
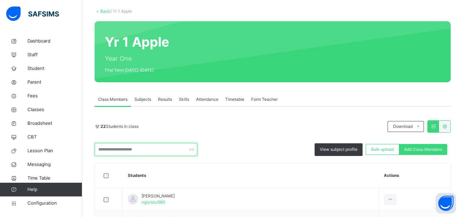
click at [151, 149] on input "text" at bounding box center [146, 149] width 103 height 13
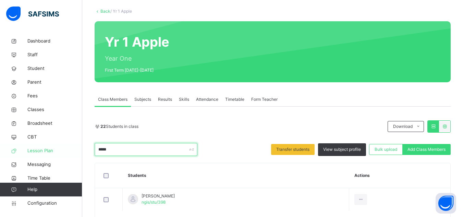
drag, startPoint x: 119, startPoint y: 150, endPoint x: 60, endPoint y: 146, distance: 58.7
click at [60, 146] on div "Class Arm Details Grace Period 23 days remaining First Term / [DATE]-[DATE] Sa'…" at bounding box center [231, 106] width 463 height 285
drag, startPoint x: 116, startPoint y: 151, endPoint x: 60, endPoint y: 139, distance: 56.8
click at [60, 139] on div "Class Arm Details Grace Period 23 days remaining First Term / [DATE]-[DATE] Sa'…" at bounding box center [231, 106] width 463 height 285
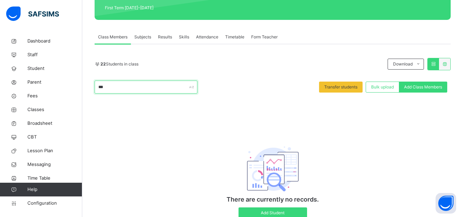
scroll to position [105, 0]
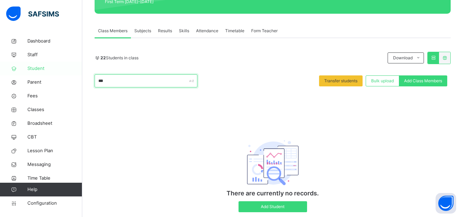
drag, startPoint x: 120, startPoint y: 83, endPoint x: 81, endPoint y: 75, distance: 40.2
click at [81, 75] on div "Class Arm Details Grace Period 23 days remaining First Term / [DATE]-[DATE] Sa'…" at bounding box center [231, 65] width 463 height 341
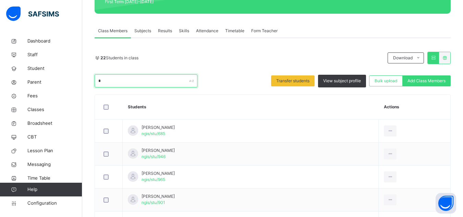
type input "*"
click at [226, 103] on th "Students" at bounding box center [251, 107] width 256 height 25
drag, startPoint x: 117, startPoint y: 80, endPoint x: 76, endPoint y: 70, distance: 42.3
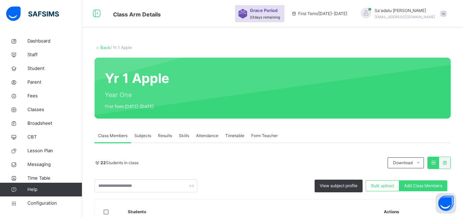
scroll to position [69, 0]
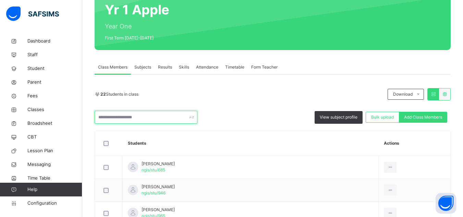
click at [153, 118] on input "text" at bounding box center [146, 117] width 103 height 13
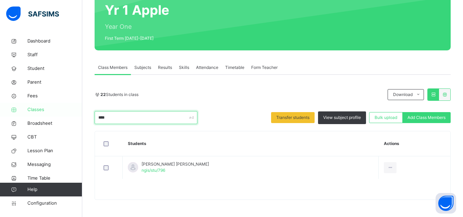
drag, startPoint x: 126, startPoint y: 119, endPoint x: 55, endPoint y: 111, distance: 70.7
click at [55, 111] on div "Class Arm Details Grace Period 23 days remaining First Term / [DATE]-[DATE] Sa'…" at bounding box center [231, 74] width 463 height 285
drag, startPoint x: 123, startPoint y: 118, endPoint x: 53, endPoint y: 105, distance: 71.4
click at [53, 105] on div "Class Arm Details Grace Period 23 days remaining First Term / [DATE]-[DATE] Sa'…" at bounding box center [231, 74] width 463 height 285
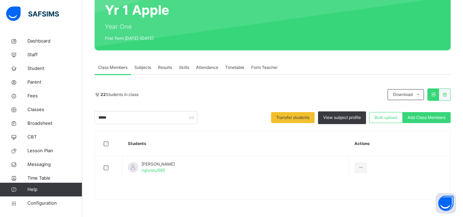
click at [220, 98] on div "22 Students in class Download Pdf Report Excel Report" at bounding box center [273, 94] width 356 height 12
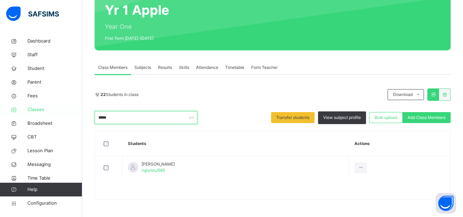
drag, startPoint x: 117, startPoint y: 116, endPoint x: 79, endPoint y: 116, distance: 38.1
click at [79, 116] on div "Class Arm Details Grace Period 23 days remaining First Term / [DATE]-[DATE] Sa'…" at bounding box center [231, 74] width 463 height 285
drag, startPoint x: 112, startPoint y: 117, endPoint x: 0, endPoint y: 107, distance: 112.2
click at [0, 107] on div "Class Arm Details Grace Period 23 days remaining First Term / [DATE]-[DATE] Sa'…" at bounding box center [231, 74] width 463 height 285
drag, startPoint x: 115, startPoint y: 118, endPoint x: 76, endPoint y: 115, distance: 38.5
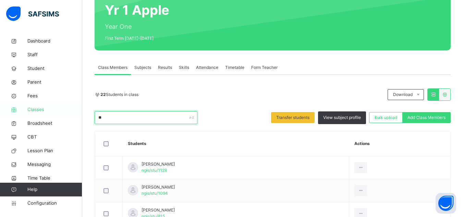
click at [76, 115] on div "Class Arm Details Grace Period 23 days remaining First Term / [DATE]-[DATE] Sa'…" at bounding box center [231, 97] width 463 height 331
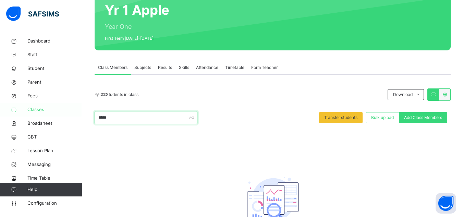
drag, startPoint x: 119, startPoint y: 119, endPoint x: 36, endPoint y: 111, distance: 83.7
click at [36, 111] on div "Class Arm Details Grace Period 23 days remaining First Term / [DATE]-[DATE] Sa'…" at bounding box center [231, 102] width 463 height 341
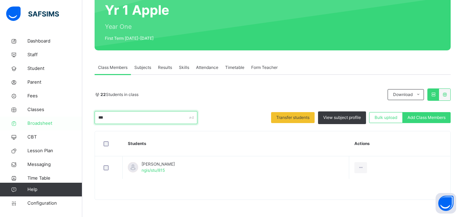
drag, startPoint x: 118, startPoint y: 117, endPoint x: 27, endPoint y: 121, distance: 90.6
click at [27, 121] on div "Class Arm Details Grace Period 23 days remaining First Term / [DATE]-[DATE] Sa'…" at bounding box center [231, 74] width 463 height 285
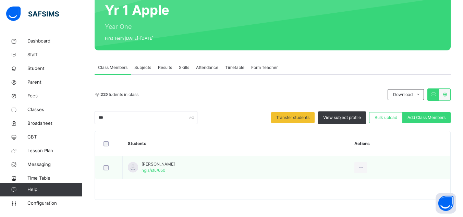
drag, startPoint x: 268, startPoint y: 170, endPoint x: 253, endPoint y: 169, distance: 15.1
click at [268, 170] on td "Usman Safiyya ngis/stu/650" at bounding box center [236, 167] width 227 height 23
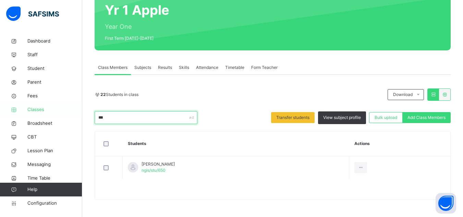
drag, startPoint x: 110, startPoint y: 117, endPoint x: 58, endPoint y: 112, distance: 52.4
click at [58, 112] on div "Class Arm Details Grace Period 23 days remaining First Term / [DATE]-[DATE] Sa'…" at bounding box center [231, 74] width 463 height 285
drag, startPoint x: 109, startPoint y: 119, endPoint x: 70, endPoint y: 119, distance: 38.8
click at [70, 119] on div "Class Arm Details Grace Period 23 days remaining First Term / [DATE]-[DATE] Sa'…" at bounding box center [231, 74] width 463 height 285
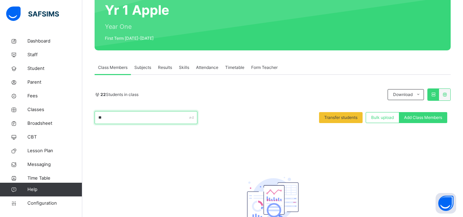
type input "*"
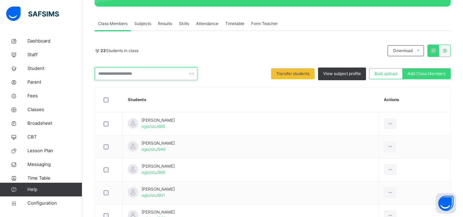
scroll to position [171, 0]
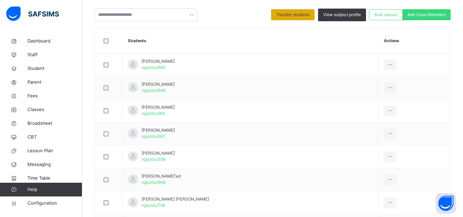
click at [291, 16] on span "Transfer students" at bounding box center [292, 15] width 33 height 6
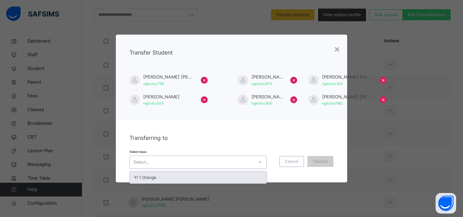
click at [229, 162] on div "Select..." at bounding box center [191, 162] width 123 height 11
click at [228, 173] on div "Yr 1 Orange" at bounding box center [198, 178] width 136 height 12
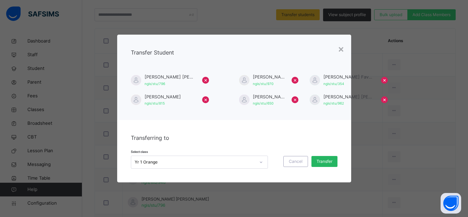
click at [325, 158] on div "Transfer" at bounding box center [325, 161] width 26 height 11
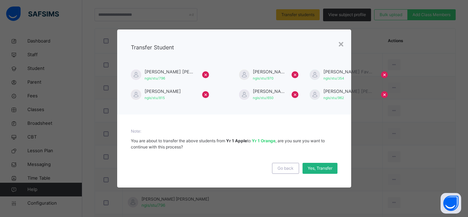
click at [319, 168] on span "Yes, Transfer" at bounding box center [320, 168] width 25 height 6
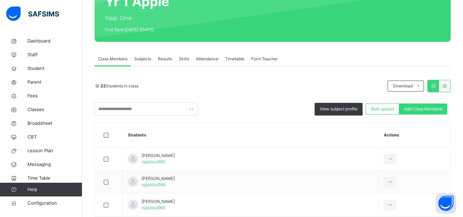
scroll to position [71, 0]
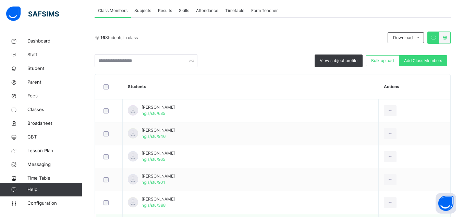
scroll to position [104, 0]
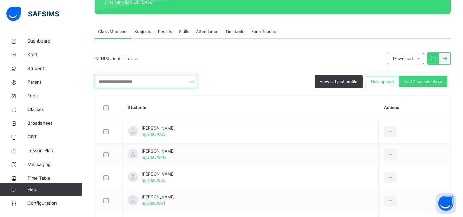
click at [147, 84] on input "text" at bounding box center [146, 81] width 103 height 13
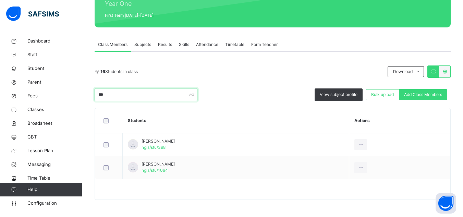
scroll to position [68, 0]
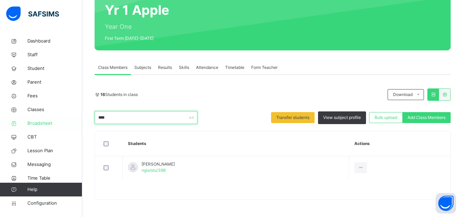
drag, startPoint x: 112, startPoint y: 117, endPoint x: 58, endPoint y: 117, distance: 54.9
click at [58, 117] on div "Class Arm Details Grace Period 23 days remaining First Term / [DATE]-[DATE] Sa'…" at bounding box center [231, 74] width 463 height 285
drag, startPoint x: 117, startPoint y: 117, endPoint x: 45, endPoint y: 117, distance: 71.3
click at [45, 117] on div "Class Arm Details Grace Period 23 days remaining First Term / [DATE]-[DATE] Sa'…" at bounding box center [231, 74] width 463 height 285
click at [69, 113] on div "Class Arm Details Grace Period 23 days remaining First Term / [DATE]-[DATE] Sa'…" at bounding box center [231, 74] width 463 height 285
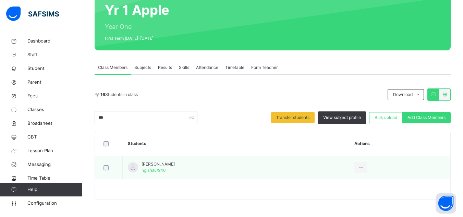
click at [255, 173] on td "[PERSON_NAME] ngis/stu/946" at bounding box center [236, 167] width 227 height 23
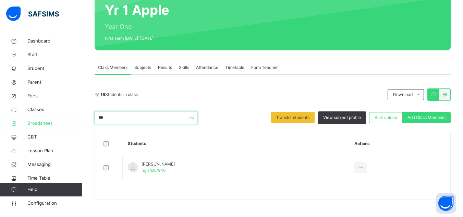
drag, startPoint x: 116, startPoint y: 118, endPoint x: 82, endPoint y: 117, distance: 33.6
click at [82, 117] on div "Class Arm Details Grace Period 23 days remaining First Term / [DATE]-[DATE] Sa'…" at bounding box center [231, 74] width 463 height 285
drag, startPoint x: 64, startPoint y: 113, endPoint x: 55, endPoint y: 110, distance: 9.9
click at [55, 110] on div "Class Arm Details Grace Period 23 days remaining First Term / [DATE]-[DATE] Sa'…" at bounding box center [231, 74] width 463 height 285
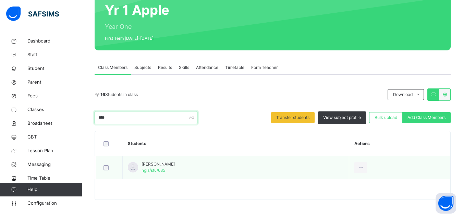
type input "****"
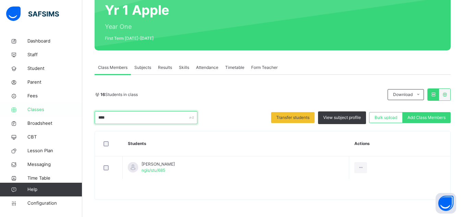
drag, startPoint x: 111, startPoint y: 117, endPoint x: 71, endPoint y: 116, distance: 40.1
click at [71, 116] on div "Class Arm Details Grace Period 23 days remaining First Term / [DATE]-[DATE] Sa'…" at bounding box center [231, 74] width 463 height 285
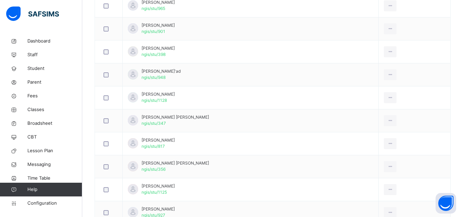
scroll to position [413, 0]
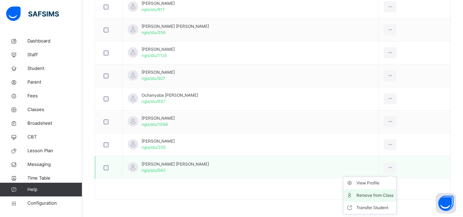
click at [382, 195] on div "Remove from Class" at bounding box center [375, 195] width 37 height 7
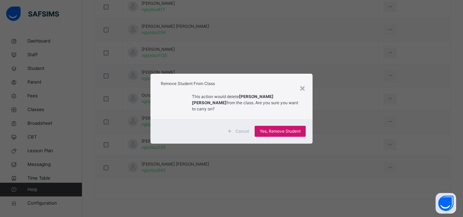
click at [284, 131] on span "Yes, Remove Student" at bounding box center [280, 131] width 41 height 6
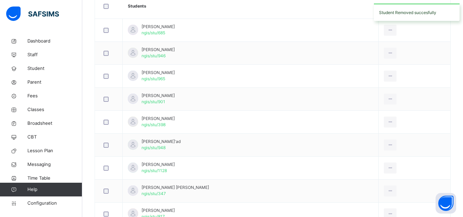
scroll to position [390, 0]
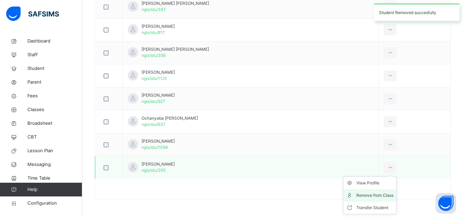
click at [377, 195] on div "Remove from Class" at bounding box center [375, 195] width 37 height 7
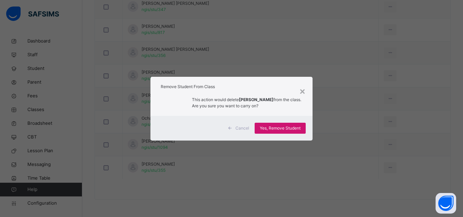
click at [285, 125] on span "Yes, Remove Student" at bounding box center [280, 128] width 41 height 6
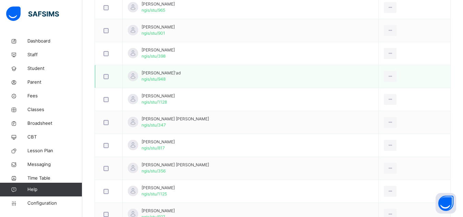
scroll to position [367, 0]
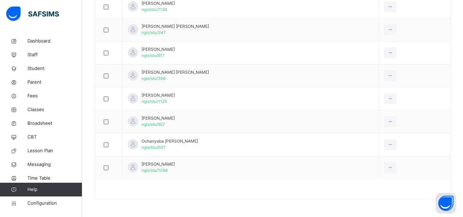
drag, startPoint x: 382, startPoint y: 192, endPoint x: 328, endPoint y: 168, distance: 58.6
click at [0, 0] on li "Remove from Class" at bounding box center [0, 0] width 0 height 0
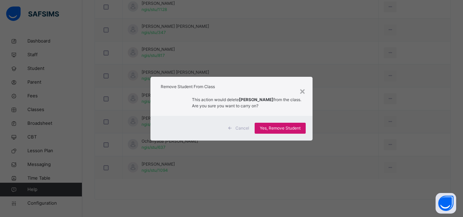
click at [283, 129] on span "Yes, Remove Student" at bounding box center [280, 128] width 41 height 6
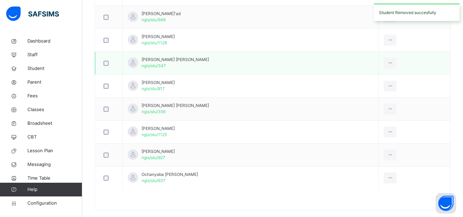
scroll to position [344, 0]
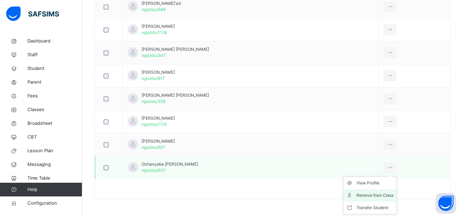
click at [380, 192] on div "Remove from Class" at bounding box center [375, 195] width 37 height 7
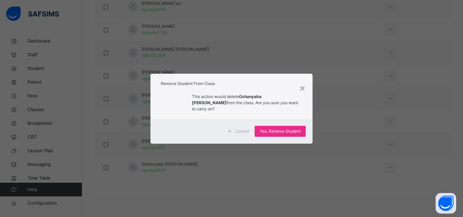
click at [294, 134] on div "Cancel Yes, Remove Student" at bounding box center [232, 131] width 162 height 25
click at [293, 132] on div "Yes, Remove Student" at bounding box center [280, 131] width 51 height 11
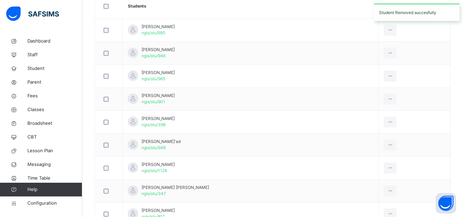
scroll to position [321, 0]
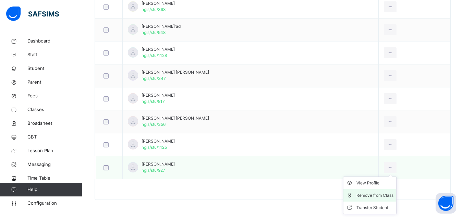
click at [376, 195] on div "Remove from Class" at bounding box center [375, 195] width 37 height 7
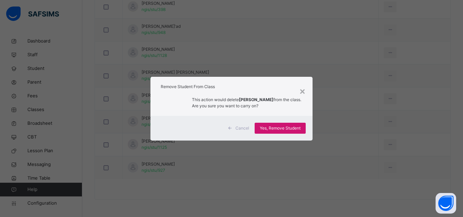
click at [276, 126] on span "Yes, Remove Student" at bounding box center [280, 128] width 41 height 6
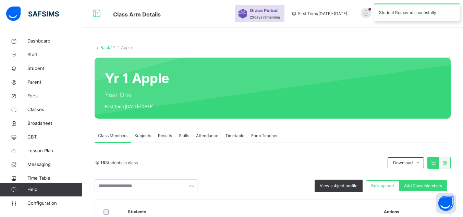
scroll to position [298, 0]
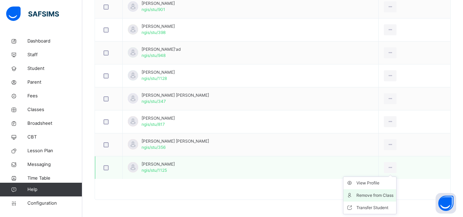
click at [380, 194] on div "Remove from Class" at bounding box center [375, 195] width 37 height 7
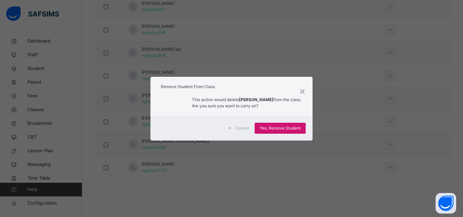
click at [281, 123] on div "Yes, Remove Student" at bounding box center [280, 128] width 51 height 11
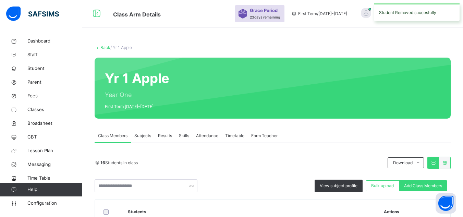
scroll to position [275, 0]
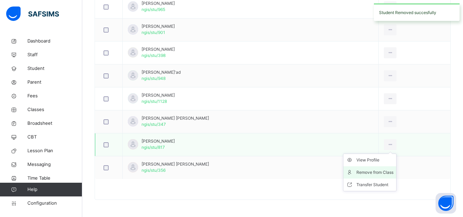
click at [373, 172] on div "Remove from Class" at bounding box center [375, 172] width 37 height 7
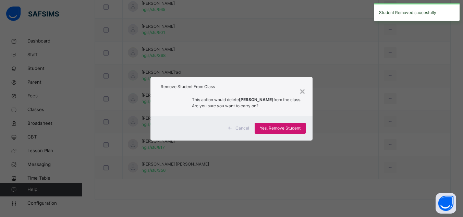
click at [288, 128] on span "Yes, Remove Student" at bounding box center [280, 128] width 41 height 6
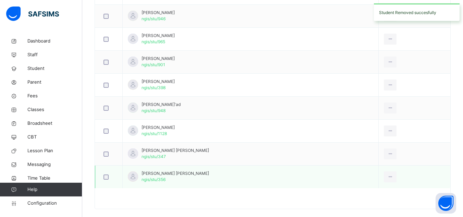
scroll to position [252, 0]
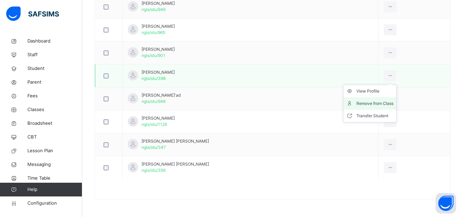
click at [381, 100] on div "Remove from Class" at bounding box center [375, 103] width 37 height 7
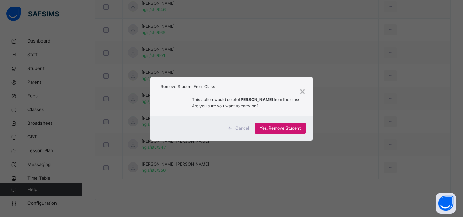
click at [290, 124] on div "Yes, Remove Student" at bounding box center [280, 128] width 51 height 11
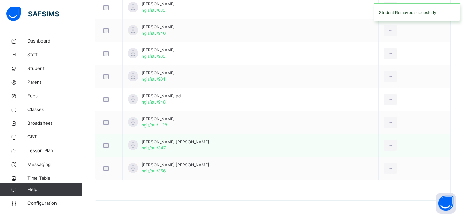
scroll to position [229, 0]
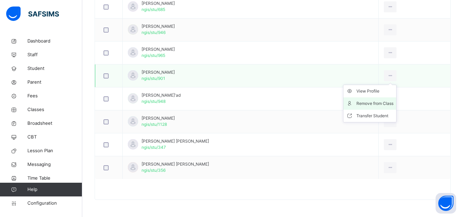
click at [375, 102] on div "Remove from Class" at bounding box center [375, 103] width 37 height 7
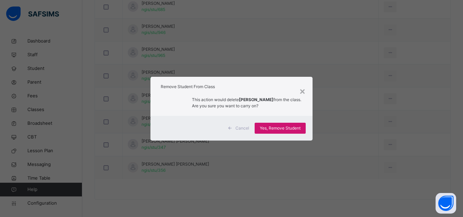
click at [275, 128] on span "Yes, Remove Student" at bounding box center [280, 128] width 41 height 6
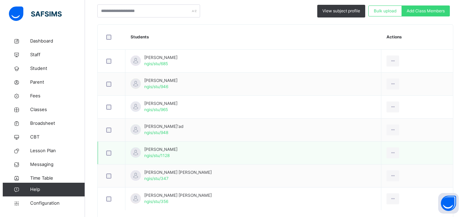
scroll to position [138, 0]
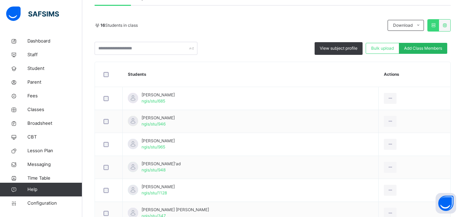
click at [411, 47] on span "Add Class Members" at bounding box center [423, 48] width 38 height 6
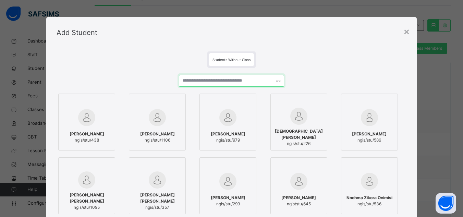
click at [200, 79] on input "text" at bounding box center [231, 81] width 105 height 12
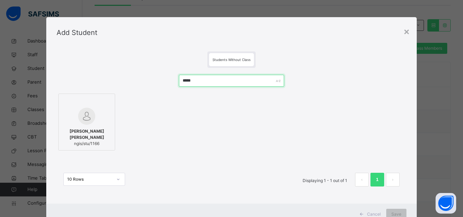
type input "*****"
click at [91, 130] on span "[PERSON_NAME] [PERSON_NAME]" at bounding box center [86, 134] width 49 height 12
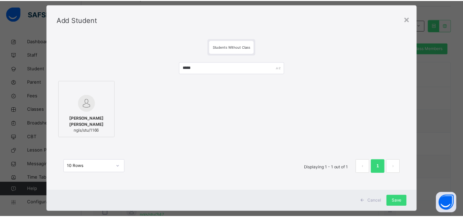
scroll to position [25, 0]
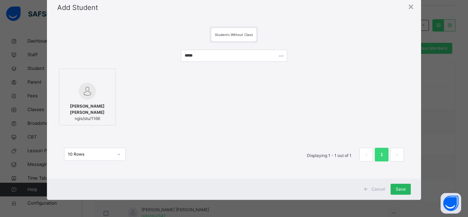
click at [397, 189] on span "Save" at bounding box center [401, 189] width 10 height 6
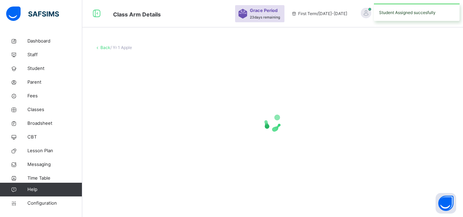
scroll to position [0, 0]
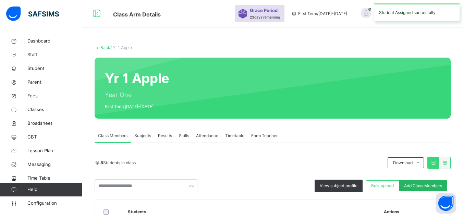
click at [421, 182] on div "Add Class Members" at bounding box center [423, 185] width 48 height 11
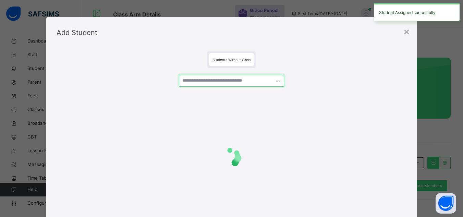
click at [229, 82] on input "text" at bounding box center [231, 81] width 105 height 12
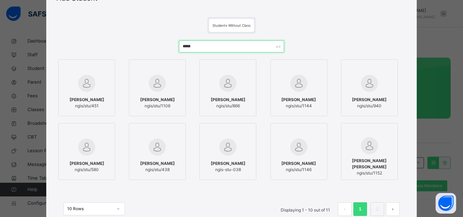
scroll to position [69, 0]
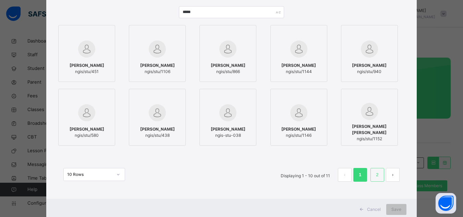
click at [377, 175] on link "2" at bounding box center [377, 174] width 7 height 9
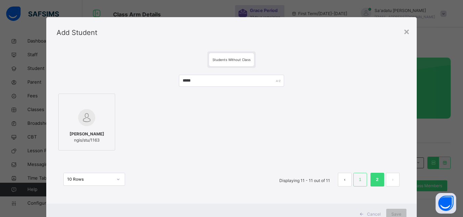
click at [360, 179] on link "1" at bounding box center [360, 179] width 7 height 9
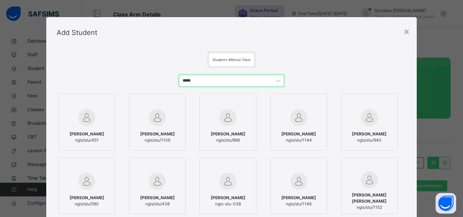
drag, startPoint x: 206, startPoint y: 80, endPoint x: 124, endPoint y: 67, distance: 83.3
click at [124, 67] on div "Students Without Class ***** [PERSON_NAME] ngis/stu/451 [PERSON_NAME] ngis/stu/…" at bounding box center [231, 157] width 371 height 219
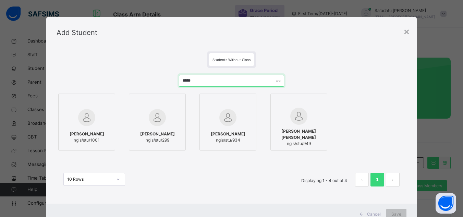
drag, startPoint x: 207, startPoint y: 81, endPoint x: 144, endPoint y: 76, distance: 63.3
click at [144, 76] on div "***** [PERSON_NAME]/stu/1001 [PERSON_NAME] ngis/stu/299 [PERSON_NAME]/stu/934 […" at bounding box center [232, 134] width 350 height 132
type input "*****"
click at [407, 35] on div "×" at bounding box center [407, 31] width 7 height 14
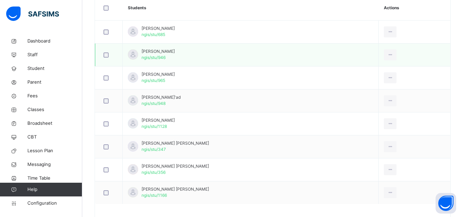
scroll to position [161, 0]
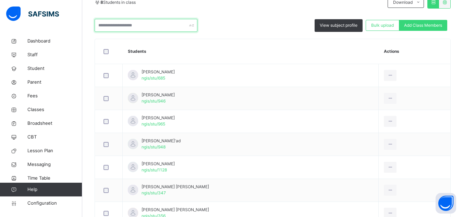
click at [138, 24] on input "text" at bounding box center [146, 25] width 103 height 13
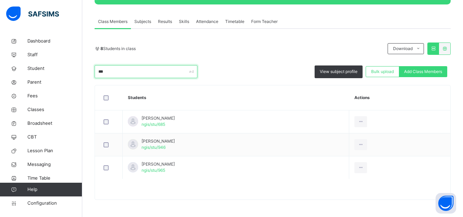
scroll to position [91, 0]
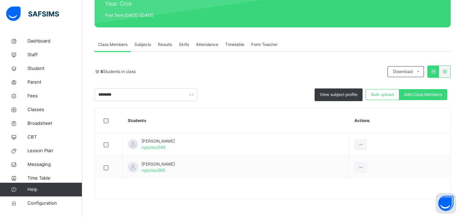
click at [242, 98] on div "******** View subject profile Bulk upload Add Class Members" at bounding box center [273, 94] width 356 height 13
drag, startPoint x: 130, startPoint y: 99, endPoint x: 58, endPoint y: 98, distance: 72.0
click at [58, 98] on div "Class Arm Details Grace Period 23 days remaining First Term / [DATE]-[DATE] Sa'…" at bounding box center [231, 63] width 463 height 308
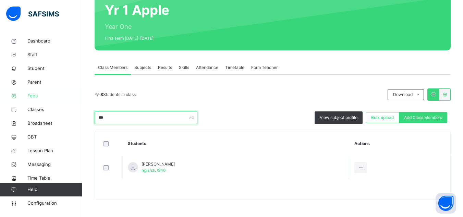
scroll to position [68, 0]
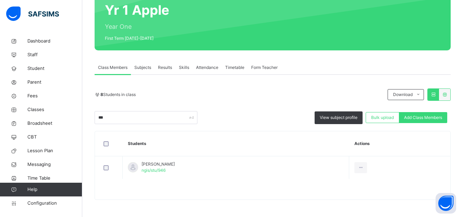
click at [223, 110] on div "8 Students in class Download Pdf Report Excel Report *** View subject profile B…" at bounding box center [273, 106] width 356 height 36
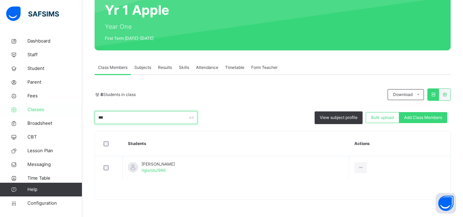
drag, startPoint x: 122, startPoint y: 119, endPoint x: 57, endPoint y: 107, distance: 66.1
click at [57, 107] on div "Class Arm Details Grace Period 23 days remaining First Term / [DATE]-[DATE] Sa'…" at bounding box center [231, 74] width 463 height 285
type input "*"
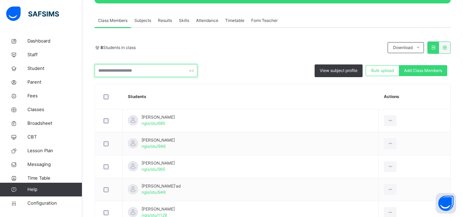
scroll to position [58, 0]
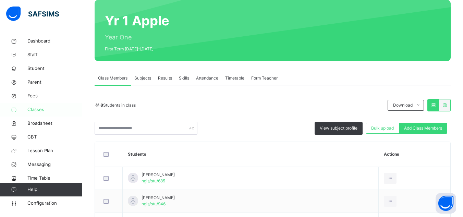
click at [40, 105] on link "Classes" at bounding box center [41, 110] width 82 height 14
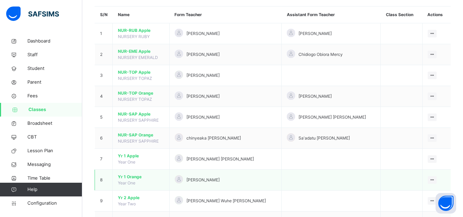
scroll to position [69, 0]
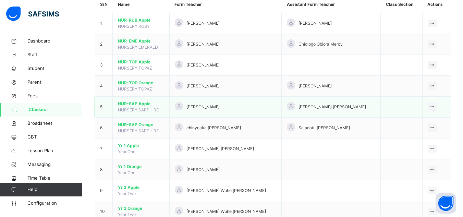
click at [141, 102] on span "NUR-SAP Apple" at bounding box center [141, 104] width 46 height 6
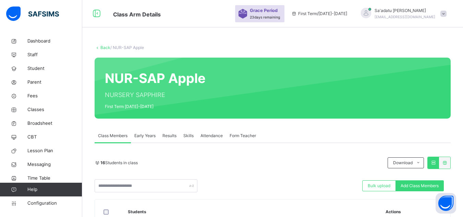
click at [244, 138] on span "Form Teacher" at bounding box center [243, 136] width 26 height 6
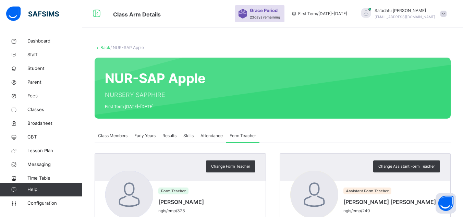
click at [241, 166] on span "Change Form Teacher" at bounding box center [230, 167] width 39 height 6
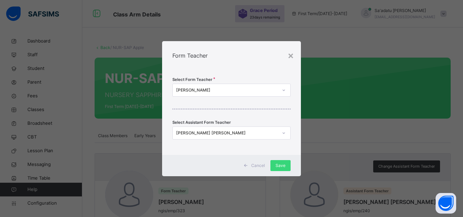
click at [219, 91] on div "[PERSON_NAME]" at bounding box center [227, 90] width 102 height 6
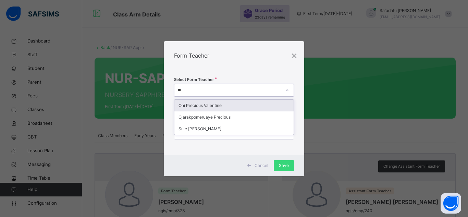
type input "***"
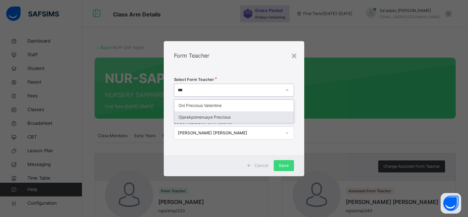
click at [230, 119] on div "Ojarakpomeruaye Precious" at bounding box center [234, 117] width 119 height 12
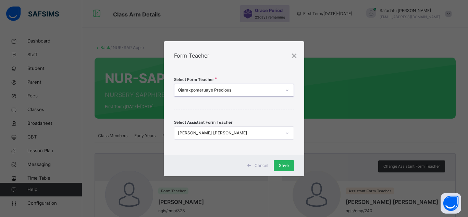
click at [286, 162] on div "Save" at bounding box center [284, 165] width 20 height 11
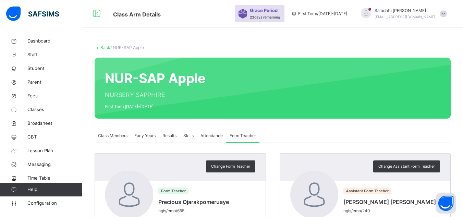
click at [250, 137] on span "Form Teacher" at bounding box center [243, 136] width 26 height 6
click at [224, 162] on div "Change Form Teacher" at bounding box center [230, 167] width 49 height 12
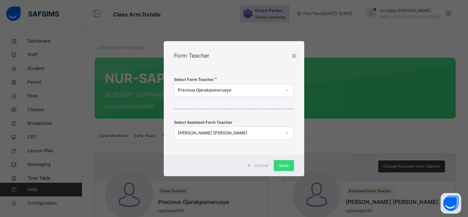
click at [205, 135] on div "[PERSON_NAME] [PERSON_NAME]" at bounding box center [230, 133] width 104 height 6
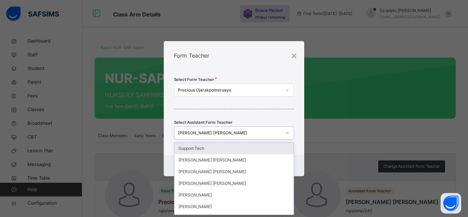
click at [210, 92] on div "Precious Ojarakpomeruaye" at bounding box center [230, 90] width 104 height 6
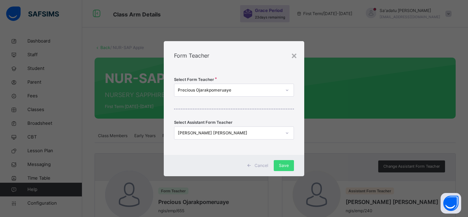
click at [353, 75] on div "× Form Teacher Select Form Teacher Precious Ojarakpomeruaye Select Assistant Fo…" at bounding box center [234, 108] width 468 height 217
click at [229, 135] on div "[PERSON_NAME] [PERSON_NAME]" at bounding box center [230, 133] width 104 height 6
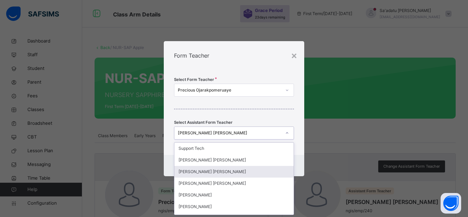
click at [209, 174] on div "[PERSON_NAME] [PERSON_NAME]" at bounding box center [234, 172] width 119 height 12
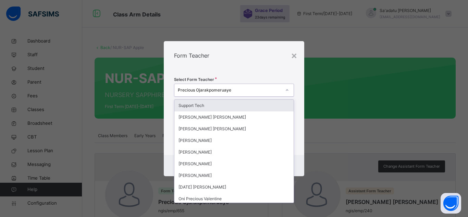
click at [220, 91] on div "Precious Ojarakpomeruaye" at bounding box center [230, 90] width 104 height 6
click at [265, 92] on div "Precious Ojarakpomeruaye" at bounding box center [230, 90] width 104 height 6
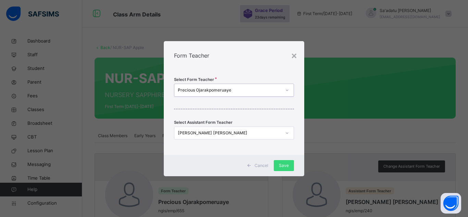
click at [235, 134] on div "[PERSON_NAME] [PERSON_NAME]" at bounding box center [230, 133] width 104 height 6
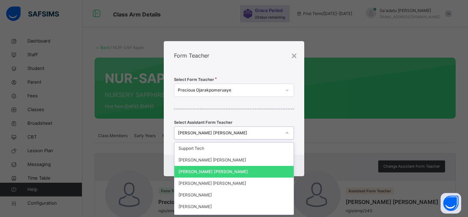
type input "*"
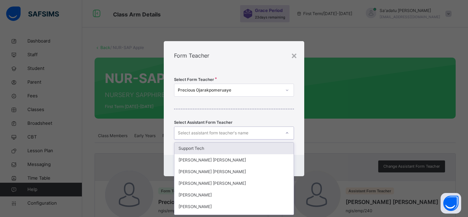
click at [258, 73] on div "Select Form Teacher Precious Ojarakpomeruaye Select Assistant Form Teacher opti…" at bounding box center [234, 112] width 141 height 85
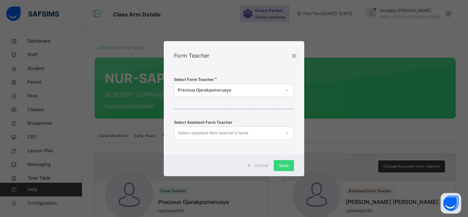
click at [283, 159] on div "Cancel Save" at bounding box center [234, 165] width 141 height 21
click at [284, 163] on span "Save" at bounding box center [284, 166] width 10 height 6
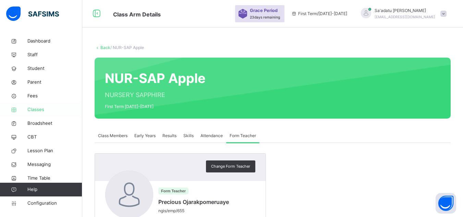
click at [36, 107] on span "Classes" at bounding box center [54, 109] width 55 height 7
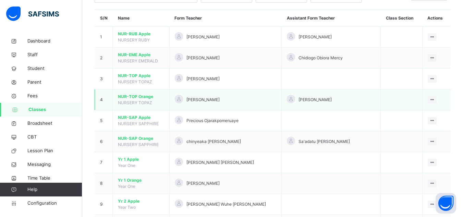
scroll to position [103, 0]
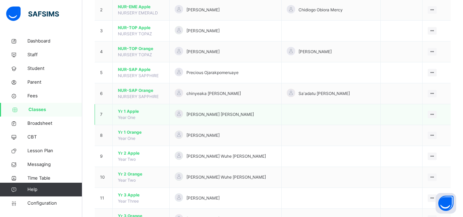
click at [132, 110] on span "Yr 1 Apple" at bounding box center [141, 111] width 46 height 6
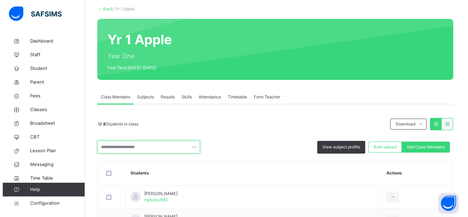
scroll to position [34, 0]
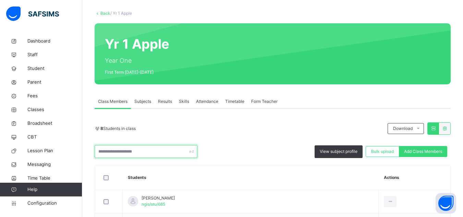
click at [140, 149] on input "text" at bounding box center [146, 151] width 103 height 13
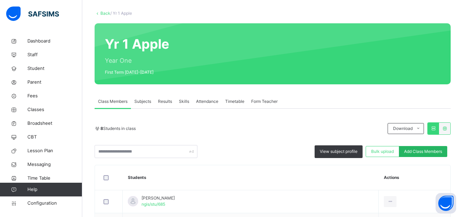
click at [416, 151] on span "Add Class Members" at bounding box center [423, 152] width 38 height 6
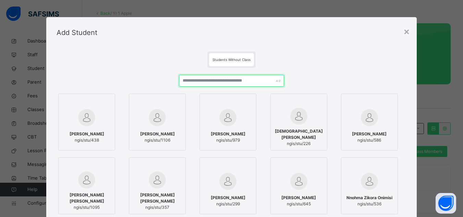
click at [230, 82] on input "text" at bounding box center [231, 81] width 105 height 12
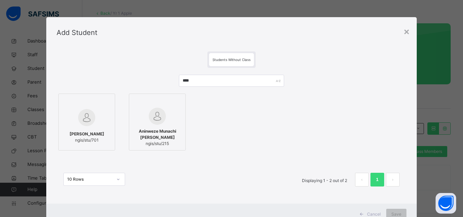
click at [91, 120] on img at bounding box center [86, 117] width 17 height 17
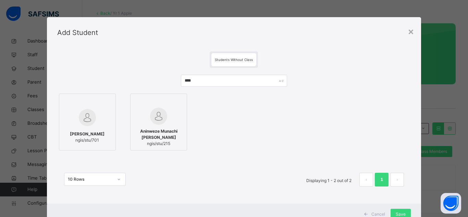
drag, startPoint x: 83, startPoint y: 118, endPoint x: 149, endPoint y: 96, distance: 69.8
click at [83, 118] on img at bounding box center [87, 117] width 17 height 17
drag, startPoint x: 205, startPoint y: 81, endPoint x: 142, endPoint y: 89, distance: 63.6
click at [142, 89] on div "**** [PERSON_NAME] Maya ngis/stu/701 Aninweze Munachi [PERSON_NAME]/stu/215 10 …" at bounding box center [234, 134] width 354 height 132
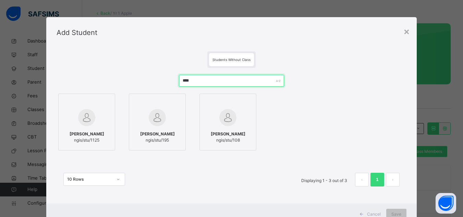
type input "****"
click at [93, 122] on div at bounding box center [86, 118] width 49 height 20
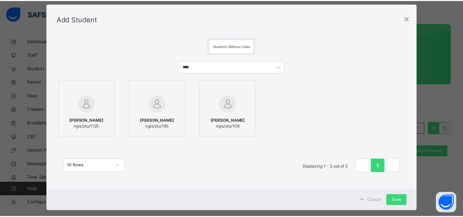
scroll to position [25, 0]
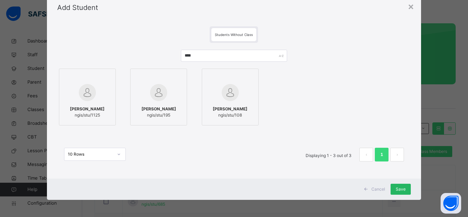
click at [398, 189] on span "Save" at bounding box center [401, 189] width 10 height 6
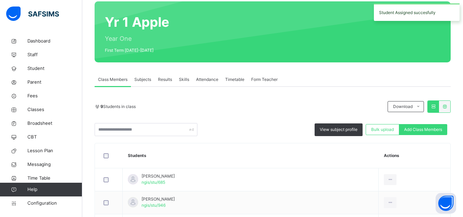
scroll to position [69, 0]
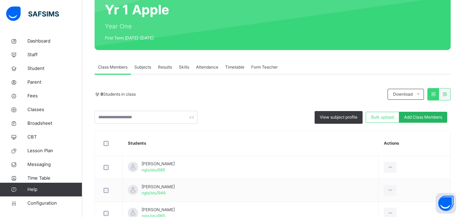
click at [433, 117] on span "Add Class Members" at bounding box center [423, 117] width 38 height 6
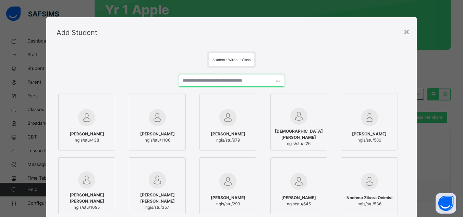
click at [213, 80] on input "text" at bounding box center [231, 81] width 105 height 12
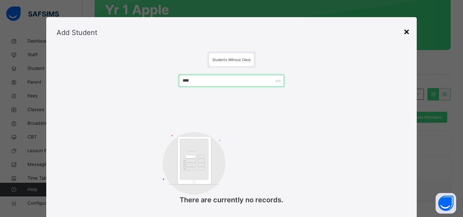
type input "****"
click at [410, 35] on div "×" at bounding box center [407, 31] width 7 height 14
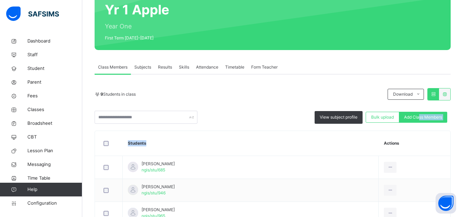
drag, startPoint x: 424, startPoint y: 116, endPoint x: 257, endPoint y: 149, distance: 169.6
click at [34, 66] on span "Student" at bounding box center [54, 68] width 55 height 7
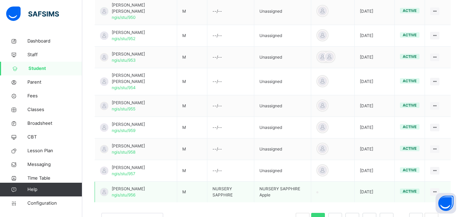
scroll to position [240, 0]
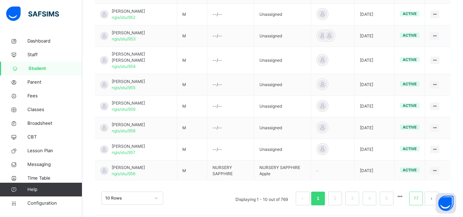
click at [421, 194] on link "77" at bounding box center [416, 198] width 9 height 9
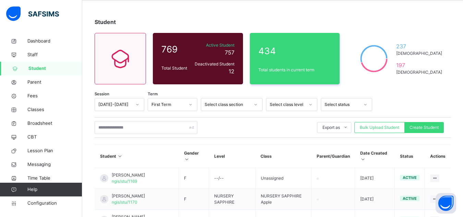
scroll to position [34, 0]
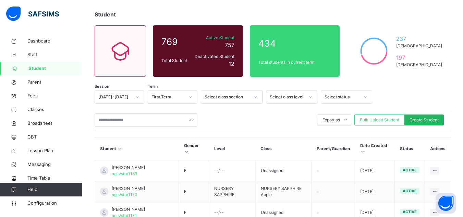
click at [428, 116] on div "Create Student" at bounding box center [424, 120] width 39 height 11
select select "**"
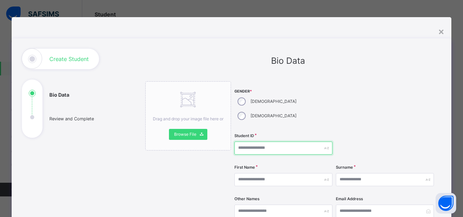
click at [285, 142] on input "text" at bounding box center [284, 148] width 98 height 13
type input "**********"
click at [272, 109] on div "[DEMOGRAPHIC_DATA]" at bounding box center [267, 116] width 64 height 14
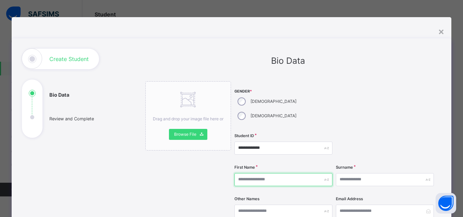
click at [270, 173] on input "text" at bounding box center [284, 179] width 98 height 13
type input "*****"
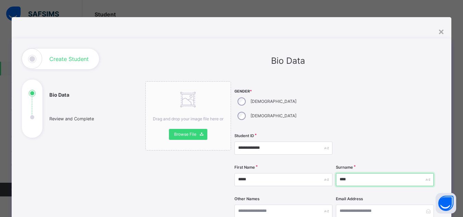
type input "****"
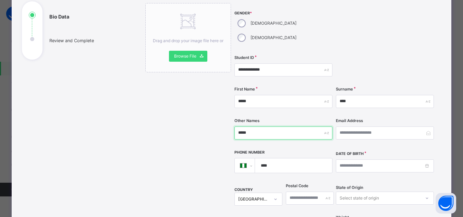
scroll to position [137, 0]
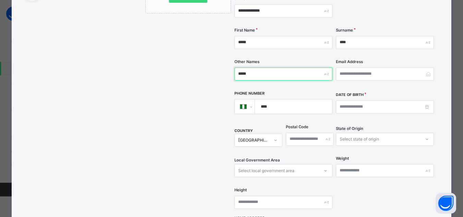
type input "*****"
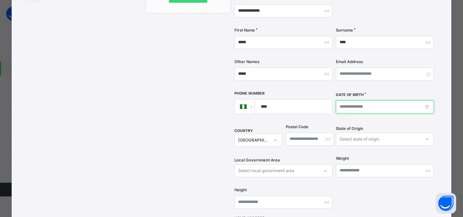
click at [351, 100] on input at bounding box center [385, 106] width 98 height 13
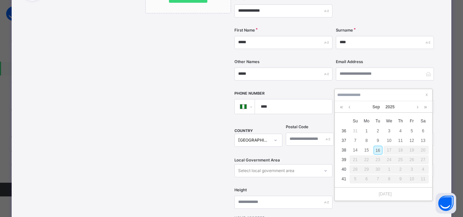
type input "**********"
click at [121, 117] on div "**********" at bounding box center [232, 128] width 440 height 454
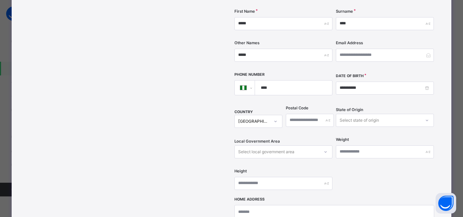
scroll to position [171, 0]
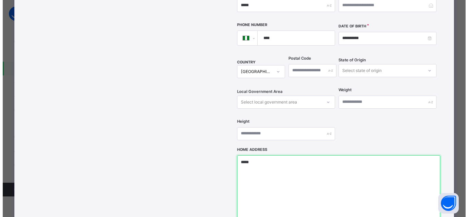
scroll to position [309, 0]
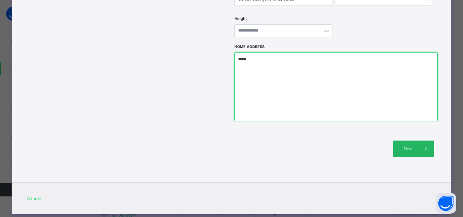
type textarea "*****"
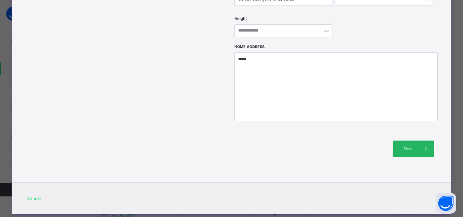
click at [419, 141] on span at bounding box center [426, 149] width 16 height 16
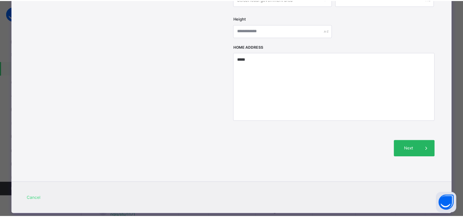
scroll to position [160, 0]
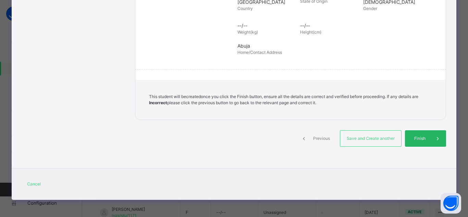
click at [424, 139] on span "Finish" at bounding box center [421, 138] width 20 height 6
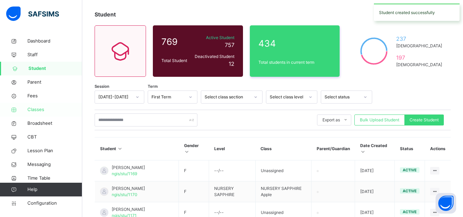
click at [32, 108] on span "Classes" at bounding box center [54, 109] width 55 height 7
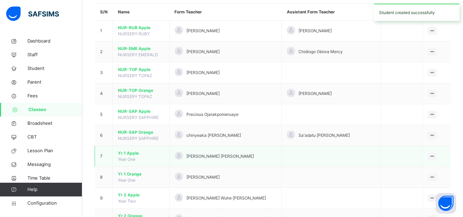
scroll to position [69, 0]
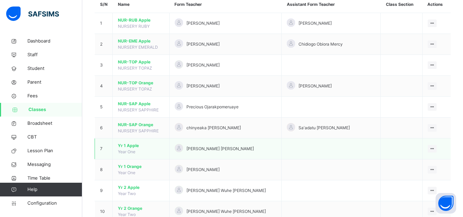
click at [130, 143] on span "Yr 1 Apple" at bounding box center [141, 146] width 46 height 6
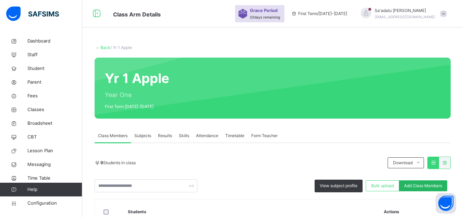
click at [418, 188] on span "Add Class Members" at bounding box center [423, 186] width 38 height 6
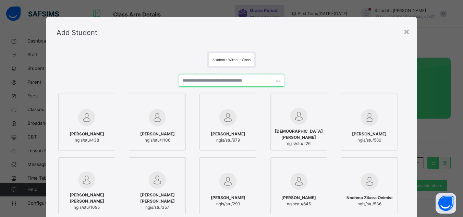
click at [204, 82] on input "text" at bounding box center [231, 81] width 105 height 12
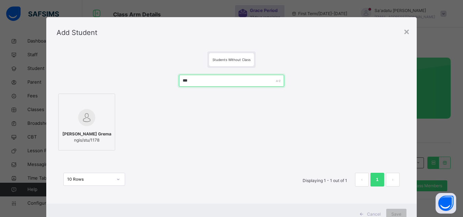
type input "***"
click at [83, 126] on div at bounding box center [86, 118] width 49 height 20
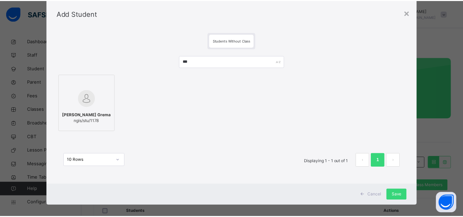
scroll to position [25, 0]
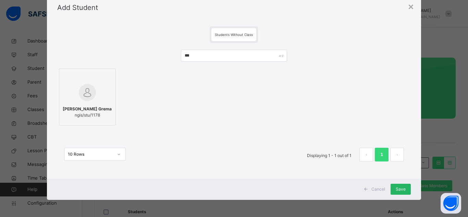
click at [393, 190] on div "Save" at bounding box center [401, 189] width 20 height 11
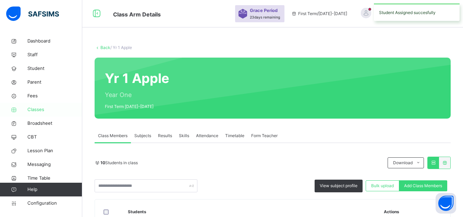
click at [33, 109] on span "Classes" at bounding box center [54, 109] width 55 height 7
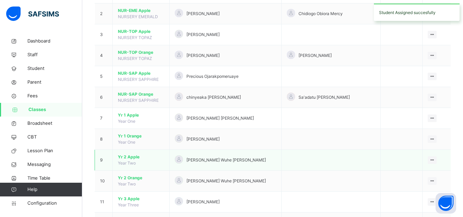
scroll to position [103, 0]
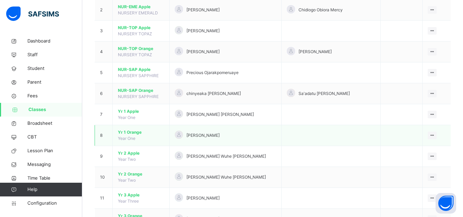
click at [132, 133] on span "Yr 1 Orange" at bounding box center [141, 132] width 46 height 6
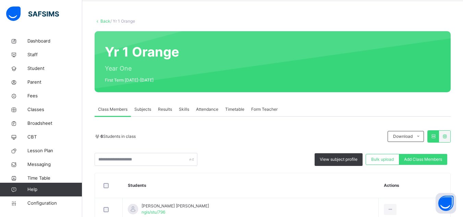
scroll to position [69, 0]
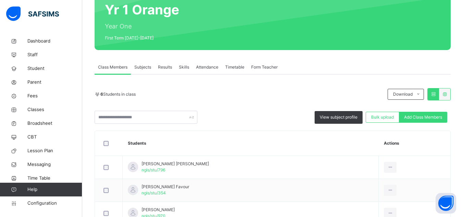
drag, startPoint x: 427, startPoint y: 115, endPoint x: 423, endPoint y: 115, distance: 4.8
click at [427, 115] on span "Add Class Members" at bounding box center [423, 117] width 38 height 6
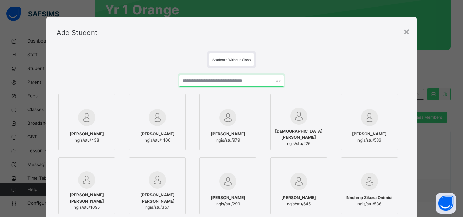
click at [204, 83] on input "text" at bounding box center [231, 81] width 105 height 12
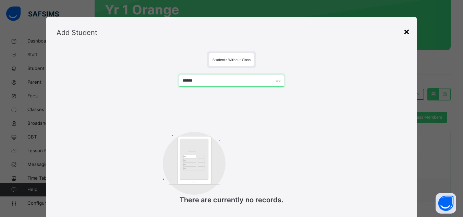
type input "******"
click at [406, 31] on div "×" at bounding box center [407, 31] width 7 height 14
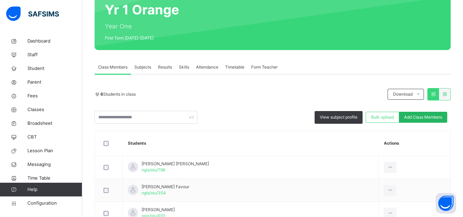
click at [416, 120] on span "Add Class Members" at bounding box center [423, 117] width 38 height 6
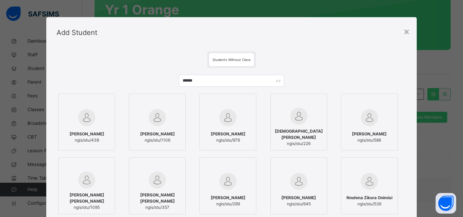
click at [406, 34] on div "×" at bounding box center [407, 31] width 7 height 14
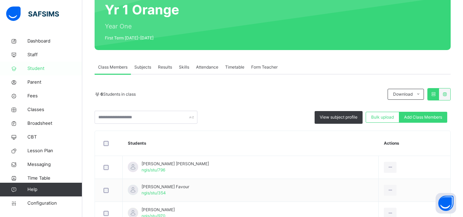
click at [37, 67] on span "Student" at bounding box center [54, 68] width 55 height 7
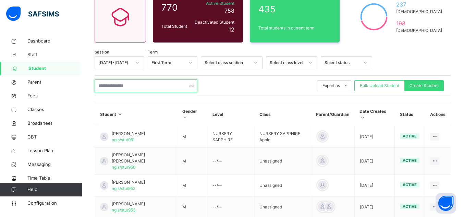
click at [134, 85] on input "text" at bounding box center [146, 85] width 103 height 13
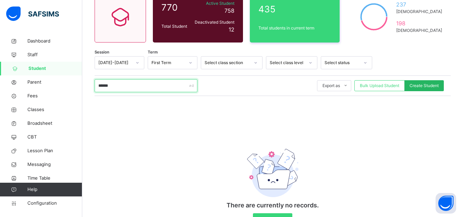
type input "******"
click at [435, 88] on span "Create Student" at bounding box center [424, 86] width 29 height 6
select select "**"
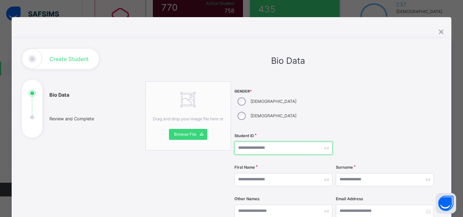
click at [246, 142] on input "text" at bounding box center [284, 148] width 98 height 13
type input "**********"
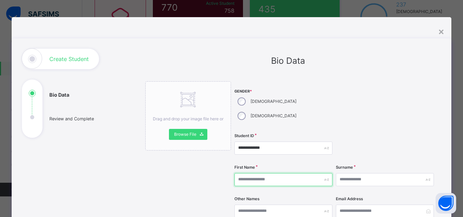
click at [266, 173] on input "text" at bounding box center [284, 179] width 98 height 13
type input "******"
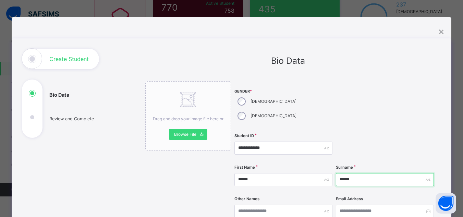
scroll to position [103, 0]
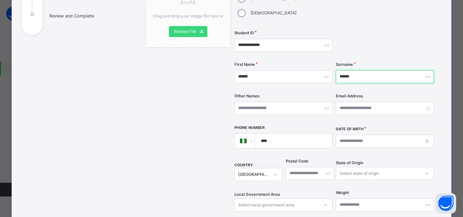
type input "******"
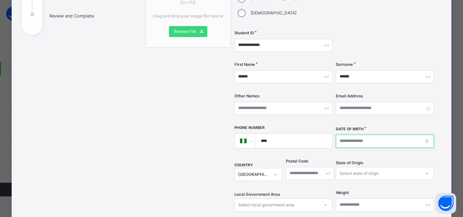
click at [354, 135] on input at bounding box center [385, 141] width 98 height 13
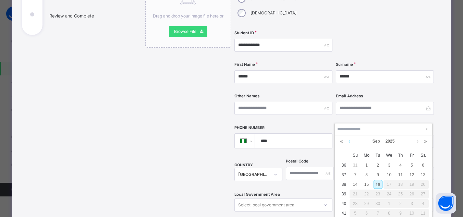
click at [348, 142] on link at bounding box center [349, 141] width 5 height 12
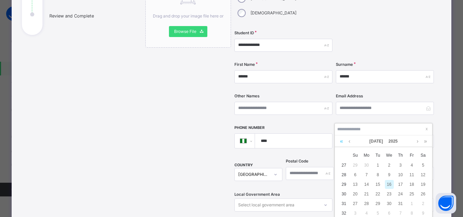
click at [343, 142] on link at bounding box center [341, 141] width 7 height 12
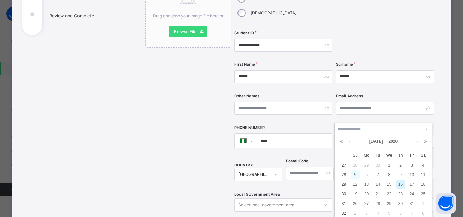
click at [356, 174] on div "5" at bounding box center [355, 174] width 9 height 9
type input "**********"
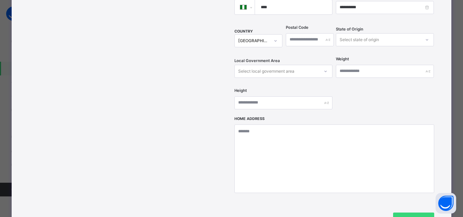
scroll to position [240, 0]
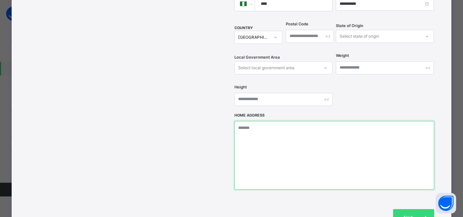
click at [283, 145] on textarea at bounding box center [335, 155] width 200 height 69
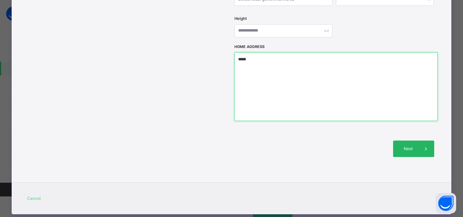
type textarea "*****"
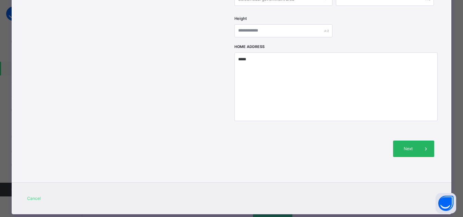
click at [423, 141] on span at bounding box center [426, 149] width 16 height 16
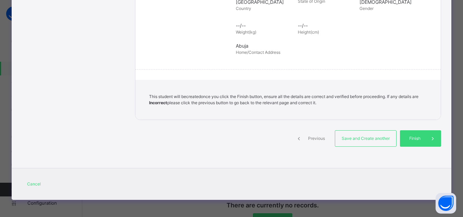
scroll to position [160, 0]
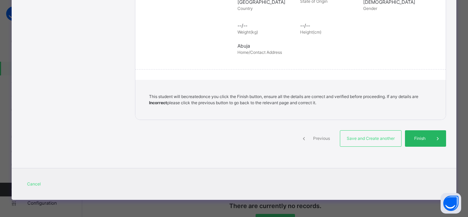
click at [414, 135] on span "Finish" at bounding box center [421, 138] width 20 height 6
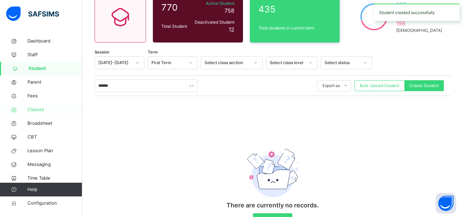
click at [42, 110] on span "Classes" at bounding box center [54, 109] width 55 height 7
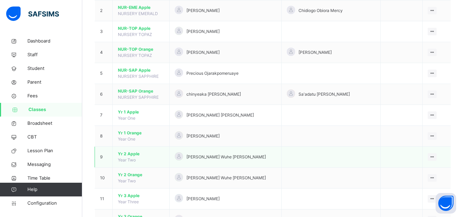
scroll to position [103, 0]
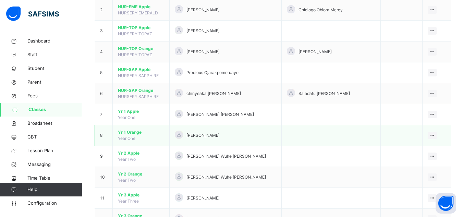
click at [132, 132] on span "Yr 1 Orange" at bounding box center [141, 132] width 46 height 6
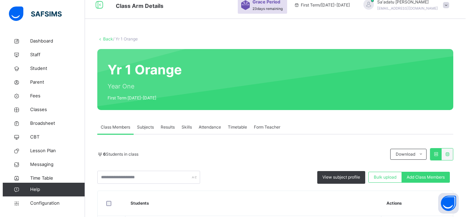
scroll to position [103, 0]
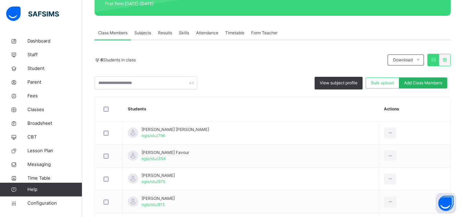
click at [426, 84] on span "Add Class Members" at bounding box center [423, 83] width 38 height 6
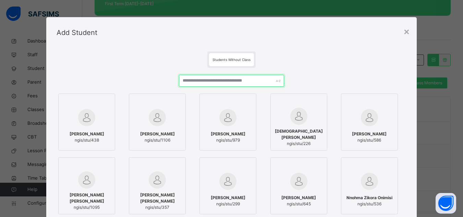
click at [219, 84] on input "text" at bounding box center [231, 81] width 105 height 12
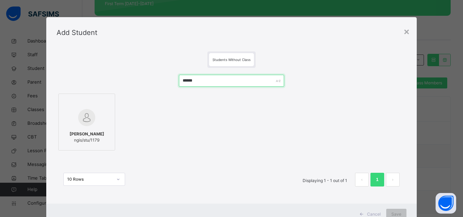
type input "******"
click at [96, 122] on div at bounding box center [86, 118] width 49 height 20
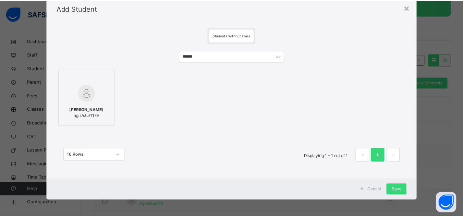
scroll to position [25, 0]
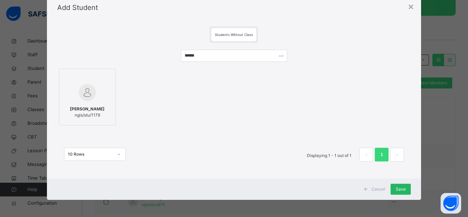
click at [400, 188] on span "Save" at bounding box center [401, 189] width 10 height 6
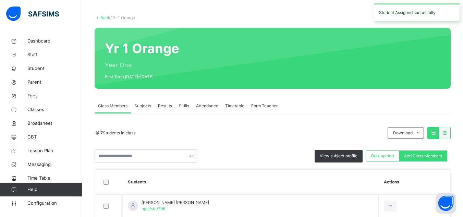
scroll to position [137, 0]
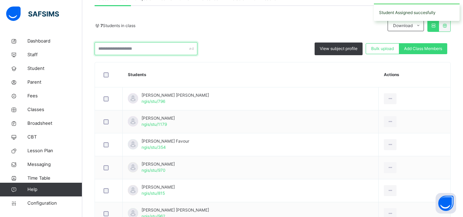
click at [141, 51] on input "text" at bounding box center [146, 48] width 103 height 13
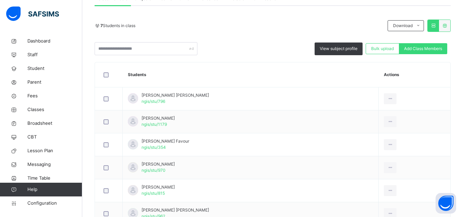
click at [427, 48] on span "Add Class Members" at bounding box center [423, 49] width 38 height 6
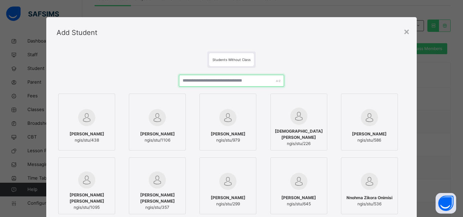
click at [234, 80] on input "text" at bounding box center [231, 81] width 105 height 12
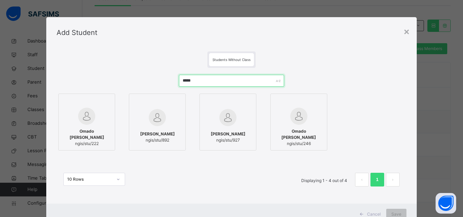
type input "*****"
